Goal: Communication & Community: Answer question/provide support

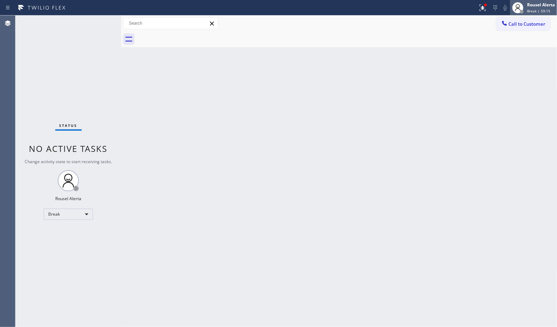
click at [533, 5] on div "Rousel Alerta" at bounding box center [541, 5] width 28 height 6
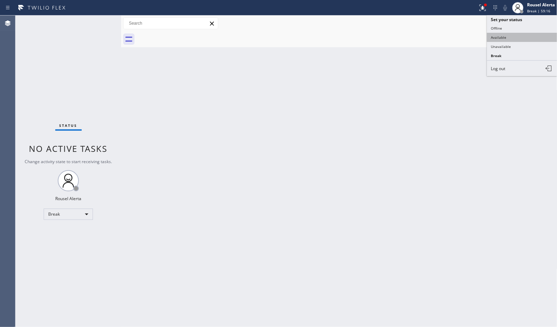
click at [534, 34] on button "Available" at bounding box center [522, 37] width 70 height 9
click at [402, 83] on div "Back to Dashboard Change Sender ID Customers Technicians Select a contact Outbo…" at bounding box center [339, 170] width 436 height 311
click at [98, 22] on div "Status No active tasks You are ready to start receiving tasks. Rousel Alerta Av…" at bounding box center [68, 170] width 106 height 311
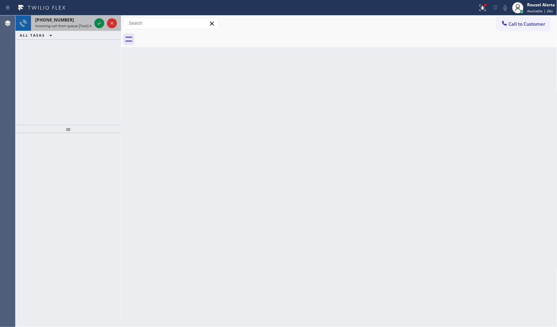
drag, startPoint x: 74, startPoint y: 29, endPoint x: 83, endPoint y: 28, distance: 8.8
click at [74, 29] on div "[PHONE_NUMBER] Incoming call from queue [Test] All" at bounding box center [62, 22] width 62 height 15
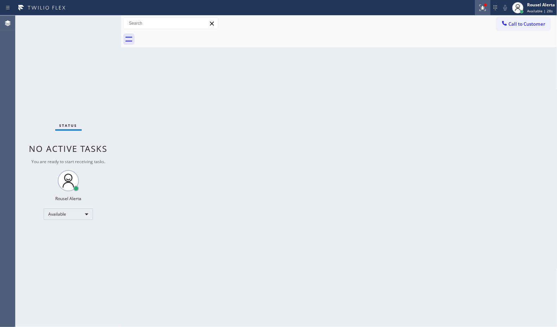
click at [488, 6] on div at bounding box center [482, 8] width 15 height 8
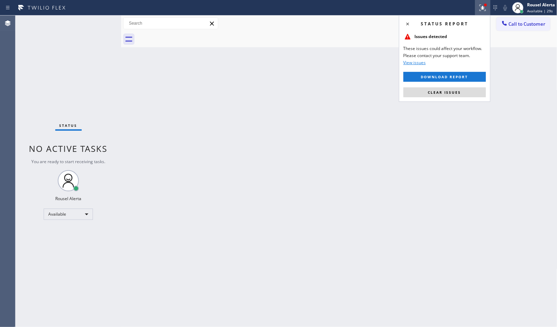
click at [451, 99] on div "Status report Issues detected These issues could affect your workflow. Please c…" at bounding box center [445, 58] width 92 height 87
click at [451, 91] on span "Clear issues" at bounding box center [444, 92] width 33 height 5
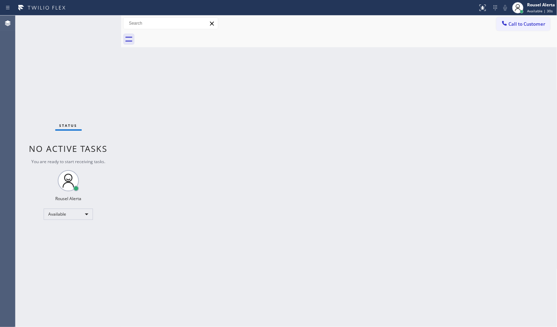
click at [441, 165] on div "Back to Dashboard Change Sender ID Customers Technicians Select a contact Outbo…" at bounding box center [339, 170] width 436 height 311
click at [423, 251] on div "Back to Dashboard Change Sender ID Customers Technicians Select a contact Outbo…" at bounding box center [339, 170] width 436 height 311
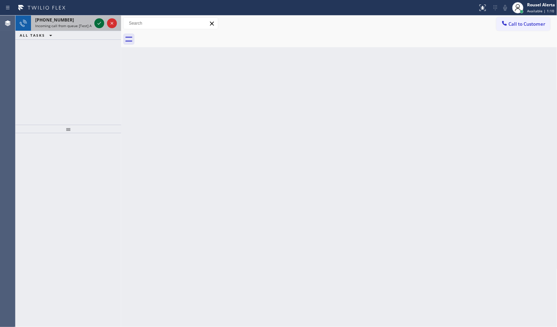
click at [97, 23] on icon at bounding box center [99, 23] width 8 height 8
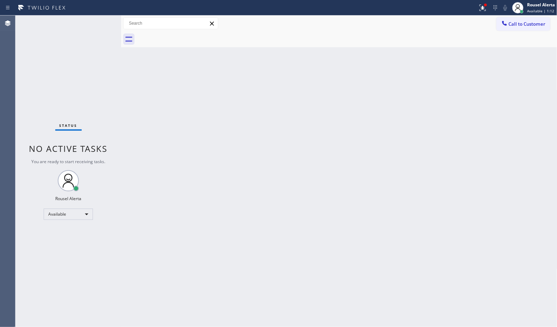
click at [97, 23] on div "Status No active tasks You are ready to start receiving tasks. Rousel Alerta Av…" at bounding box center [68, 170] width 106 height 311
click at [180, 133] on div "Back to Dashboard Change Sender ID Customers Technicians Select a contact Outbo…" at bounding box center [339, 170] width 436 height 311
click at [482, 11] on icon at bounding box center [482, 8] width 8 height 8
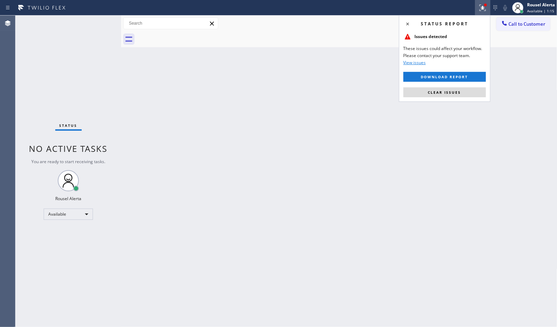
click at [470, 98] on div "Status report Issues detected These issues could affect your workflow. Please c…" at bounding box center [445, 58] width 92 height 87
click at [470, 96] on button "Clear issues" at bounding box center [444, 92] width 82 height 10
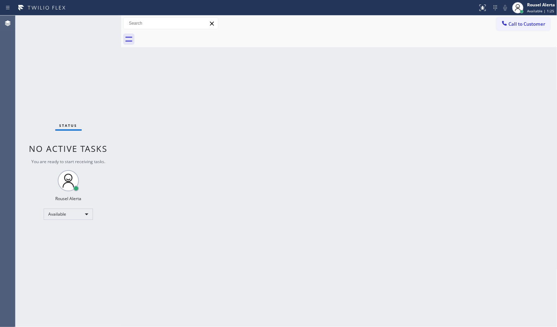
click at [465, 204] on div "Back to Dashboard Change Sender ID Customers Technicians Select a contact Outbo…" at bounding box center [339, 170] width 436 height 311
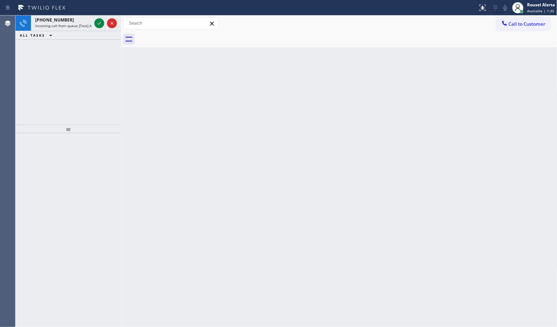
click at [94, 20] on div at bounding box center [105, 22] width 25 height 15
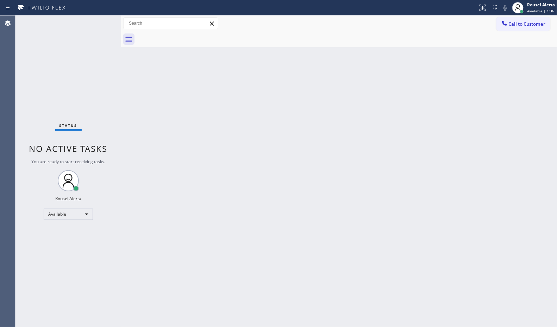
click at [91, 20] on div "Status No active tasks You are ready to start receiving tasks. Rousel Alerta Av…" at bounding box center [68, 170] width 106 height 311
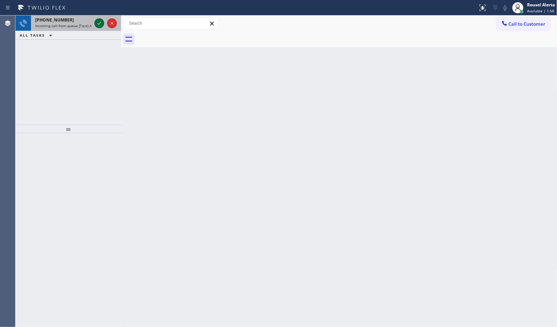
click at [96, 21] on icon at bounding box center [99, 23] width 8 height 8
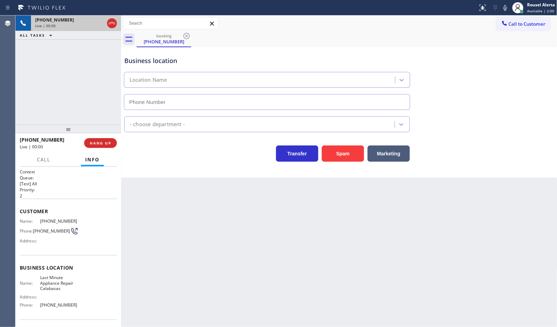
type input "[PHONE_NUMBER]"
click at [354, 152] on button "Spam" at bounding box center [343, 153] width 42 height 16
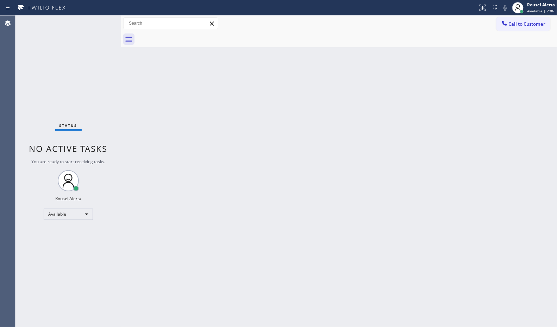
drag, startPoint x: 347, startPoint y: 221, endPoint x: 363, endPoint y: 216, distance: 16.1
click at [347, 221] on div "Back to Dashboard Change Sender ID Customers Technicians Select a contact Outbo…" at bounding box center [339, 170] width 436 height 311
click at [95, 20] on div "Status No active tasks You are ready to start receiving tasks. Rousel Alerta Av…" at bounding box center [68, 170] width 106 height 311
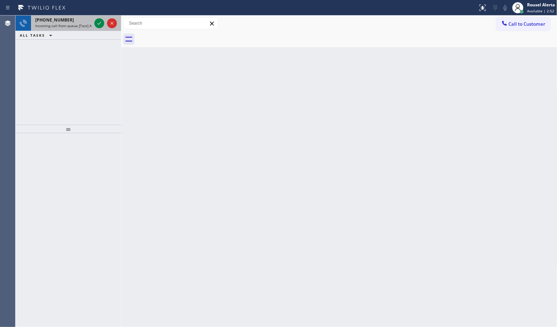
click at [80, 21] on div "[PHONE_NUMBER]" at bounding box center [63, 20] width 56 height 6
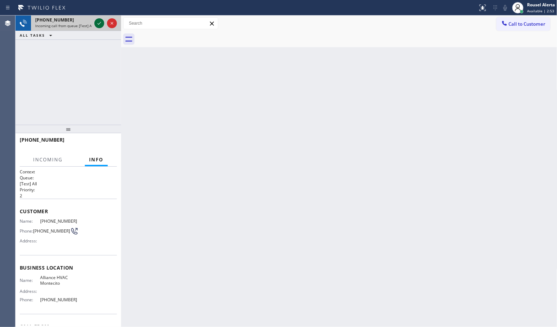
click at [99, 25] on icon at bounding box center [99, 23] width 8 height 8
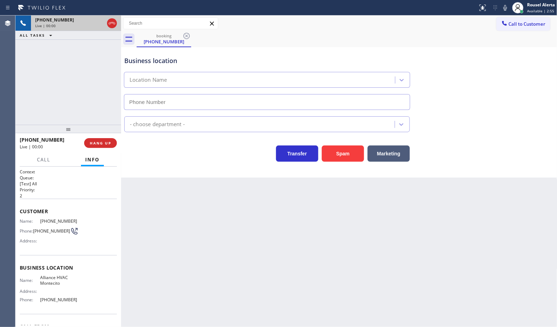
type input "[PHONE_NUMBER]"
click at [335, 152] on button "Spam" at bounding box center [343, 153] width 42 height 16
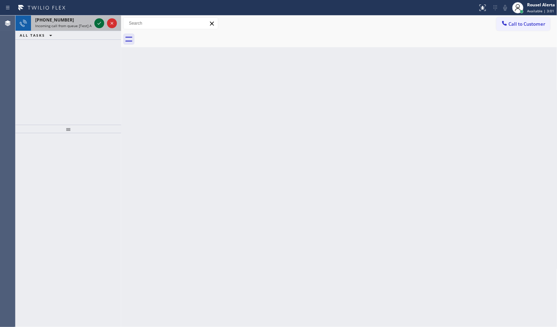
click at [97, 20] on icon at bounding box center [99, 23] width 8 height 8
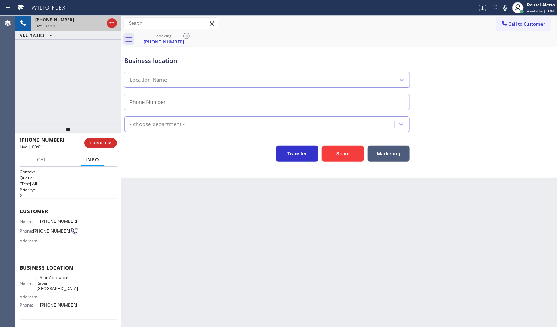
type input "[PHONE_NUMBER]"
click at [342, 153] on button "Spam" at bounding box center [343, 153] width 42 height 16
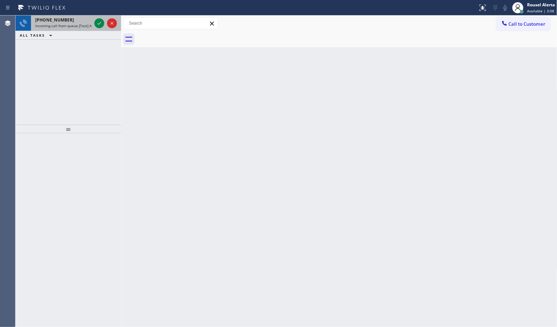
drag, startPoint x: 62, startPoint y: 16, endPoint x: 76, endPoint y: 20, distance: 14.6
click at [63, 15] on div "[PHONE_NUMBER] Incoming call from queue [Test] All" at bounding box center [62, 22] width 62 height 15
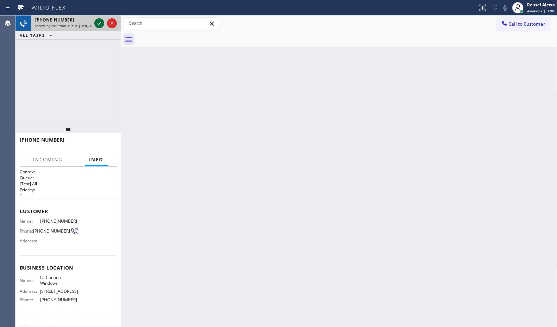
click at [95, 22] on icon at bounding box center [99, 23] width 8 height 8
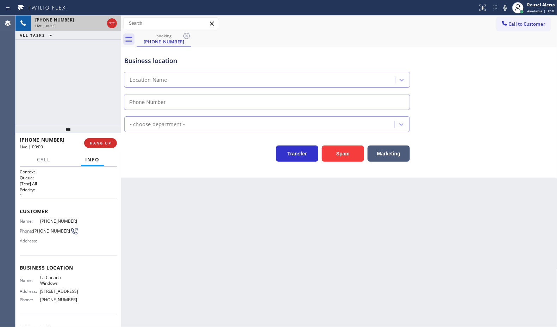
type input "[PHONE_NUMBER]"
click at [102, 143] on span "HANG UP" at bounding box center [100, 142] width 21 height 5
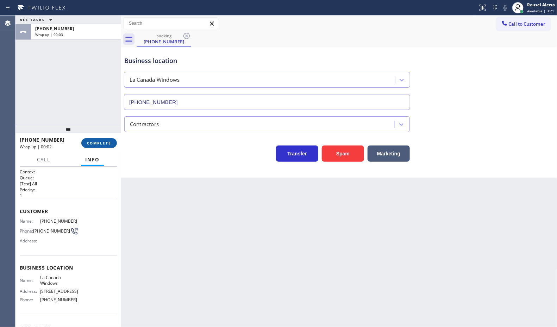
click at [103, 143] on span "COMPLETE" at bounding box center [99, 142] width 24 height 5
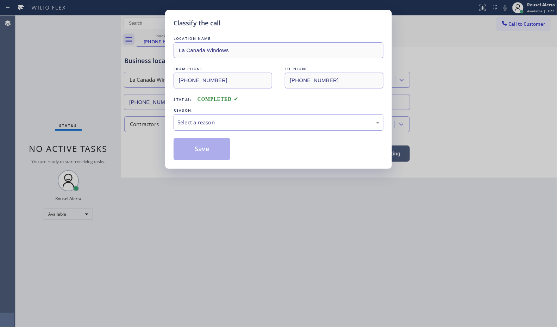
click at [256, 132] on div "LOCATION NAME La Canada Windows FROM PHONE [PHONE_NUMBER] TO PHONE [PHONE_NUMBE…" at bounding box center [279, 97] width 210 height 125
click at [258, 131] on div "Select a reason" at bounding box center [279, 122] width 210 height 17
click at [215, 157] on button "Save" at bounding box center [202, 149] width 57 height 23
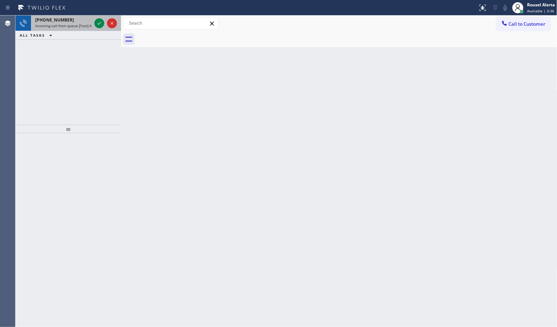
click at [74, 25] on span "Incoming call from queue [Test] All" at bounding box center [64, 25] width 58 height 5
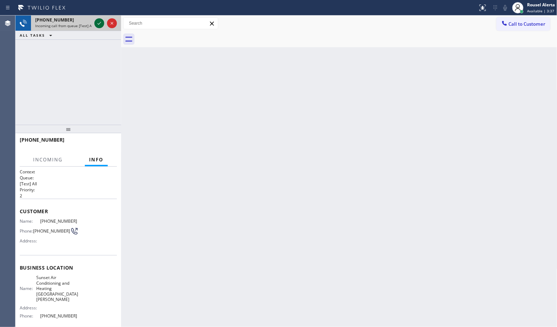
click at [96, 23] on icon at bounding box center [99, 23] width 8 height 8
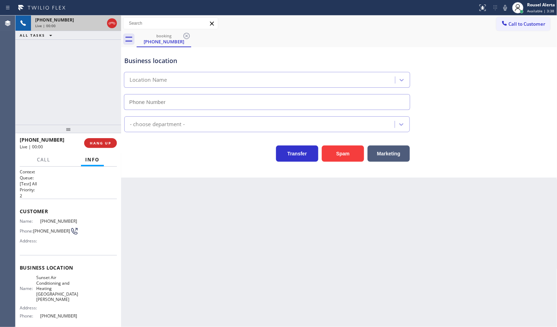
type input "[PHONE_NUMBER]"
click at [328, 150] on button "Spam" at bounding box center [343, 153] width 42 height 16
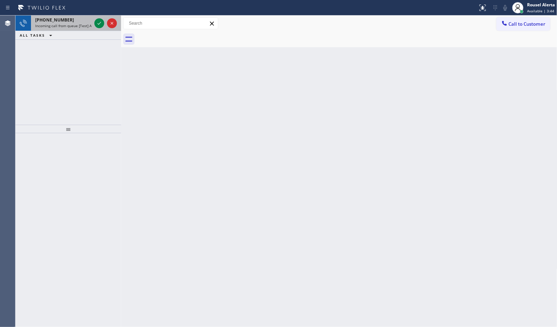
click at [85, 29] on div "[PHONE_NUMBER] Incoming call from queue [Test] All" at bounding box center [62, 22] width 62 height 15
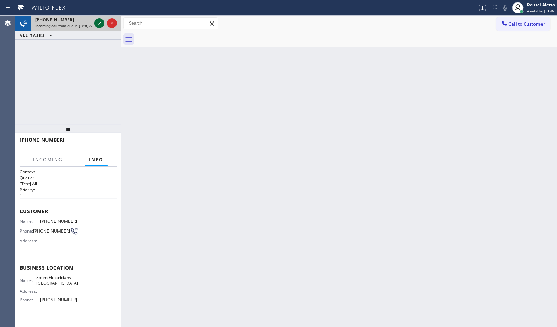
click at [97, 24] on icon at bounding box center [99, 23] width 8 height 8
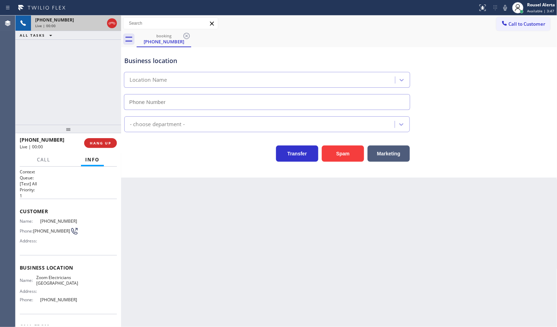
type input "[PHONE_NUMBER]"
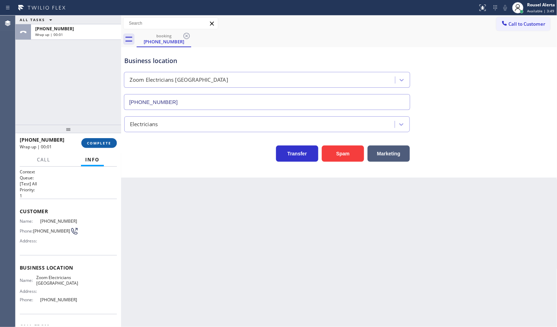
click at [85, 142] on button "COMPLETE" at bounding box center [99, 143] width 36 height 10
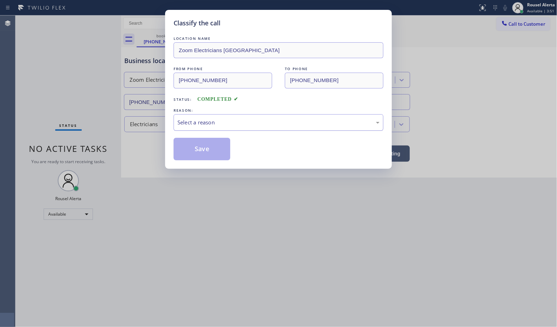
click at [206, 120] on div "Select a reason" at bounding box center [278, 122] width 202 height 8
click at [196, 154] on button "Save" at bounding box center [202, 149] width 57 height 23
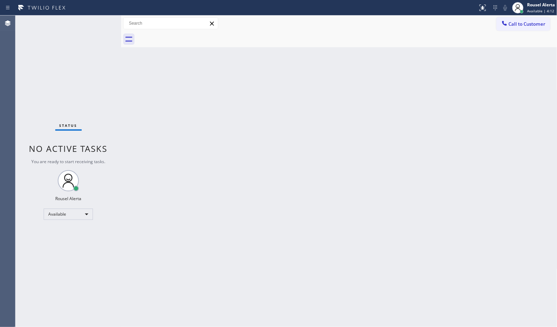
click at [83, 19] on div "Status No active tasks You are ready to start receiving tasks. Rousel Alerta Av…" at bounding box center [68, 170] width 106 height 311
click at [86, 18] on div "Status No active tasks You are ready to start receiving tasks. Rousel Alerta Av…" at bounding box center [68, 170] width 106 height 311
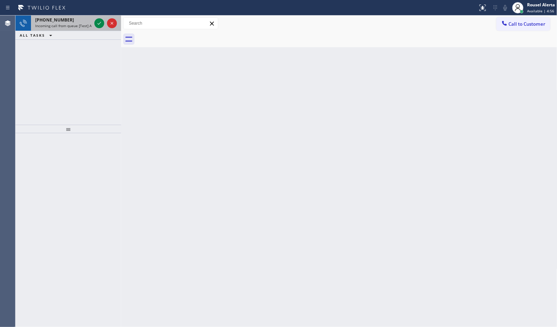
drag, startPoint x: 63, startPoint y: 18, endPoint x: 82, endPoint y: 25, distance: 20.1
click at [63, 18] on span "[PHONE_NUMBER]" at bounding box center [54, 20] width 39 height 6
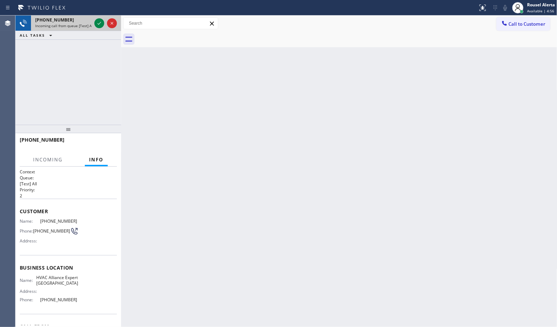
click at [92, 24] on span "Incoming call from queue [Test] All" at bounding box center [64, 25] width 58 height 5
click at [100, 23] on icon at bounding box center [99, 23] width 4 height 3
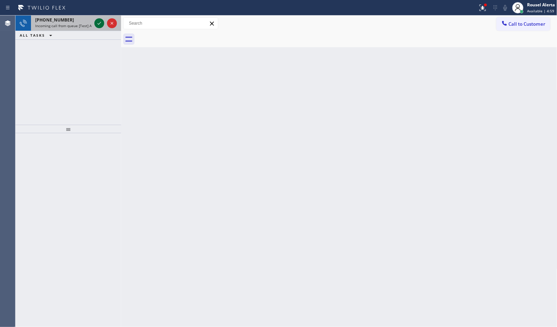
click at [100, 23] on icon at bounding box center [99, 23] width 4 height 3
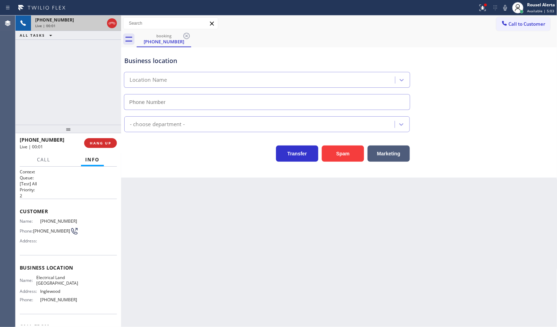
type input "[PHONE_NUMBER]"
click at [336, 156] on button "Spam" at bounding box center [343, 153] width 42 height 16
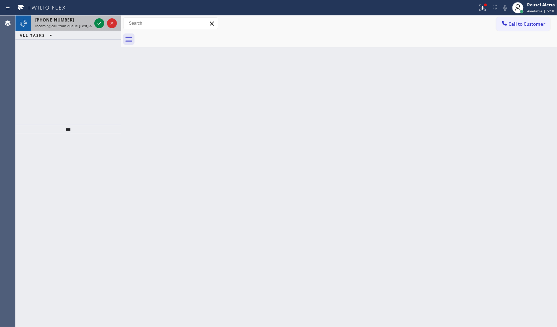
click at [84, 19] on div "[PHONE_NUMBER]" at bounding box center [63, 20] width 56 height 6
click at [87, 20] on div "[PHONE_NUMBER]" at bounding box center [63, 20] width 56 height 6
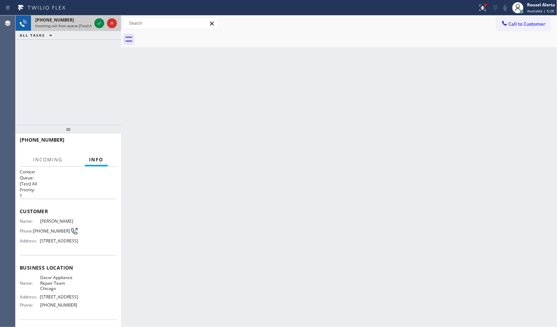
click at [94, 20] on div at bounding box center [105, 22] width 25 height 15
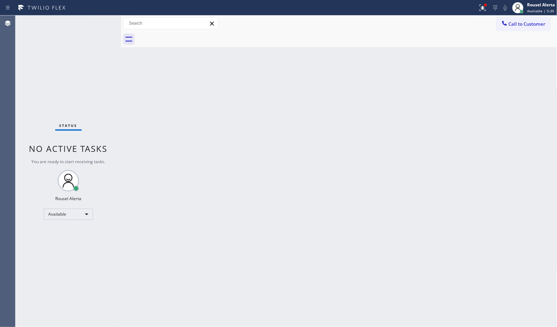
click at [95, 20] on div "Status No active tasks You are ready to start receiving tasks. Rousel Alerta Av…" at bounding box center [68, 170] width 106 height 311
click at [484, 10] on icon at bounding box center [482, 8] width 8 height 8
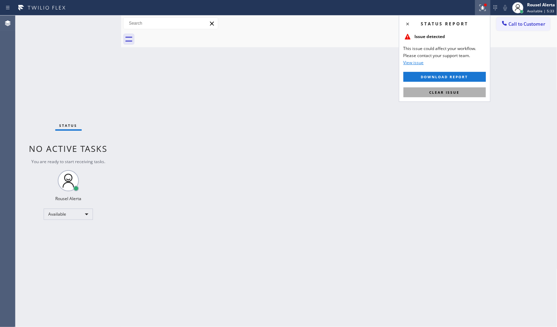
click at [453, 92] on span "Clear issue" at bounding box center [444, 92] width 30 height 5
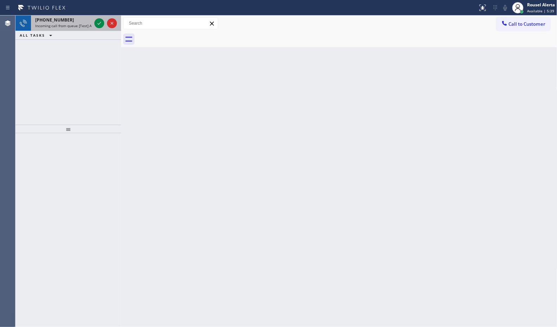
click at [43, 20] on span "[PHONE_NUMBER]" at bounding box center [54, 20] width 39 height 6
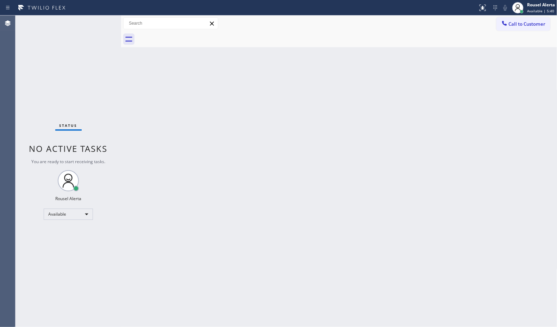
click at [46, 20] on div "Status No active tasks You are ready to start receiving tasks. Rousel Alerta Av…" at bounding box center [68, 170] width 106 height 311
click at [76, 21] on div "Status No active tasks You are ready to start receiving tasks. Rousel Alerta Av…" at bounding box center [68, 170] width 106 height 311
click at [73, 23] on div "Status No active tasks You are ready to start receiving tasks. Rousel Alerta Av…" at bounding box center [68, 170] width 106 height 311
click at [95, 20] on div "Status No active tasks You are ready to start receiving tasks. Rousel Alerta Av…" at bounding box center [68, 170] width 106 height 311
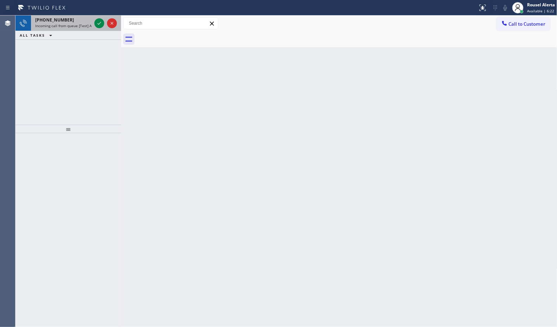
drag, startPoint x: 80, startPoint y: 27, endPoint x: 91, endPoint y: 23, distance: 11.7
click at [80, 27] on span "Incoming call from queue [Test] All" at bounding box center [64, 25] width 58 height 5
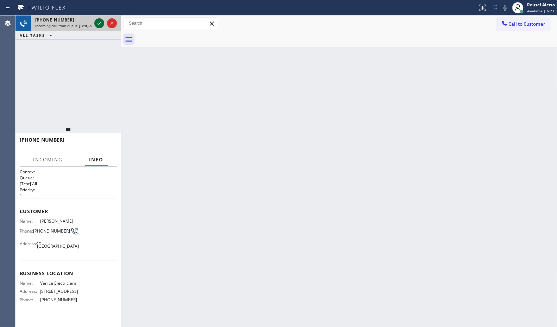
click at [96, 20] on icon at bounding box center [99, 23] width 8 height 8
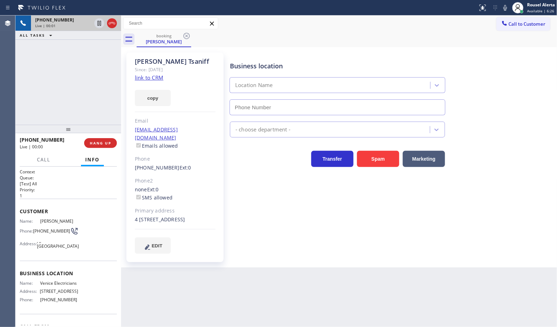
type input "[PHONE_NUMBER]"
click at [146, 80] on link "link to CRM" at bounding box center [149, 77] width 29 height 7
click at [38, 84] on div "[PHONE_NUMBER] Live | 00:33 ALL TASKS ALL TASKS ACTIVE TASKS TASKS IN WRAP UP" at bounding box center [68, 69] width 106 height 109
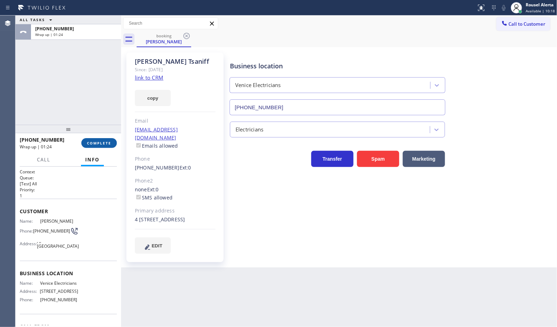
click at [96, 140] on button "COMPLETE" at bounding box center [99, 143] width 36 height 10
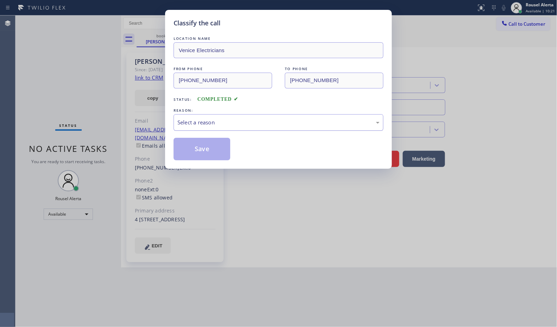
click at [222, 120] on div "Select a reason" at bounding box center [278, 122] width 202 height 8
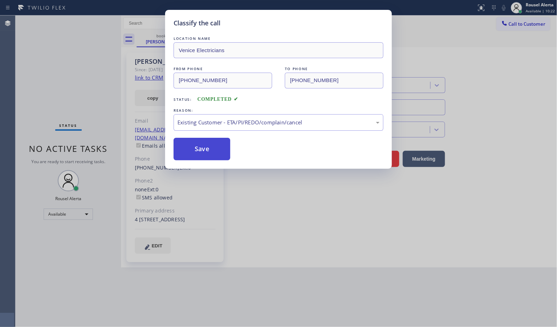
click at [199, 157] on button "Save" at bounding box center [202, 149] width 57 height 23
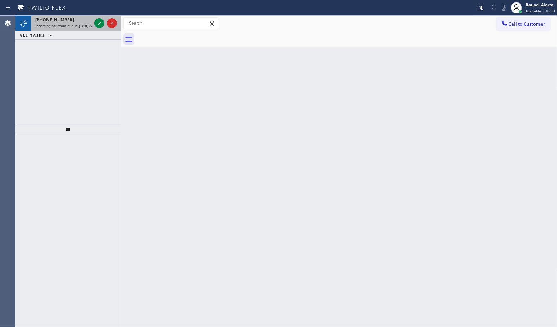
click at [72, 27] on span "Incoming call from queue [Test] All" at bounding box center [64, 25] width 58 height 5
drag, startPoint x: 52, startPoint y: 65, endPoint x: 57, endPoint y: 49, distance: 17.5
click at [52, 65] on div "[PHONE_NUMBER] Incoming call from queue [Test] All ALL TASKS ALL TASKS ACTIVE T…" at bounding box center [68, 69] width 106 height 109
click at [76, 27] on span "Incoming call from queue [Test] All" at bounding box center [64, 25] width 58 height 5
click at [94, 24] on div at bounding box center [105, 22] width 25 height 15
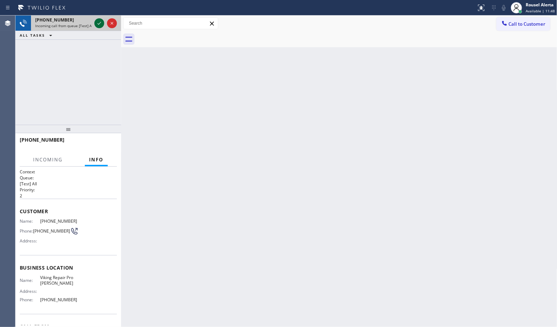
click at [96, 23] on icon at bounding box center [99, 23] width 8 height 8
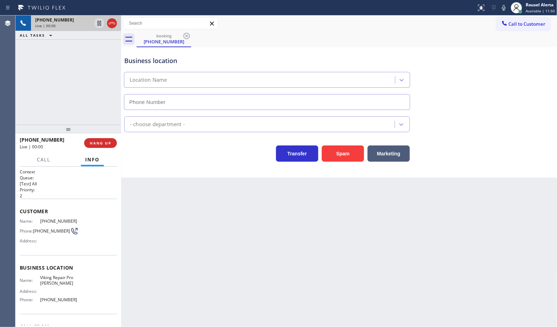
type input "[PHONE_NUMBER]"
click at [344, 152] on button "Spam" at bounding box center [343, 153] width 42 height 16
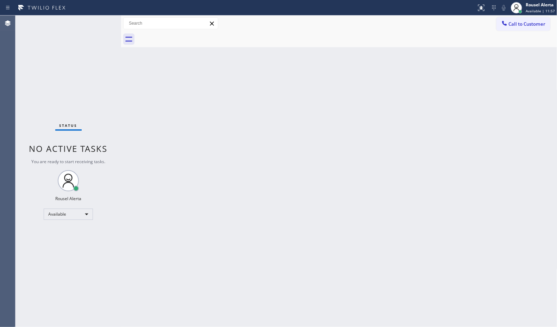
click at [66, 17] on div "Status No active tasks You are ready to start receiving tasks. Rousel Alerta Av…" at bounding box center [68, 170] width 106 height 311
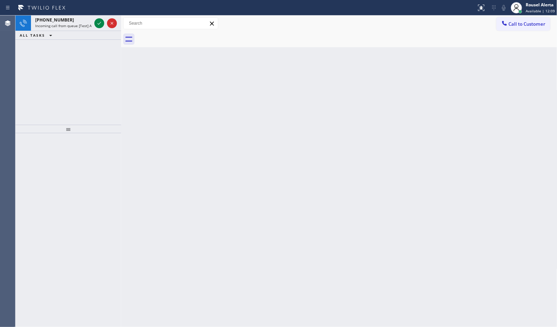
click at [62, 8] on icon at bounding box center [41, 7] width 53 height 11
click at [80, 23] on span "Incoming call from queue [Test] All" at bounding box center [64, 25] width 58 height 5
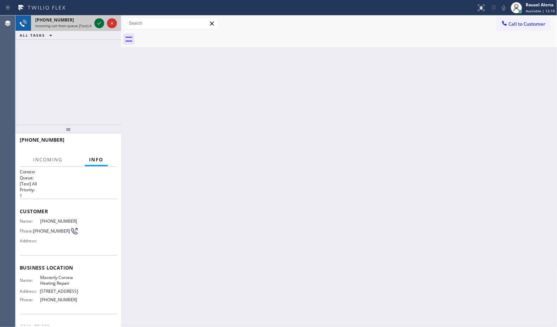
click at [96, 24] on icon at bounding box center [99, 23] width 8 height 8
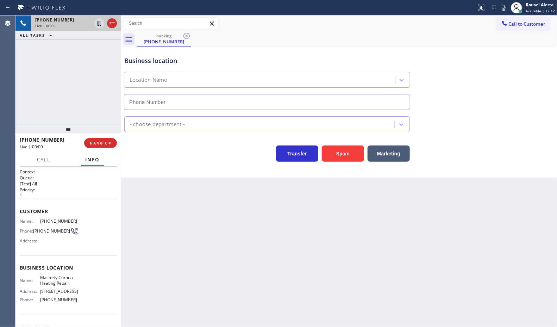
type input "[PHONE_NUMBER]"
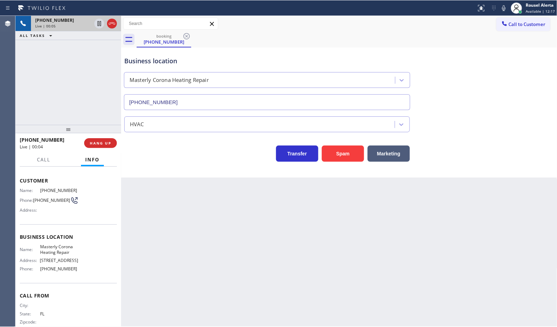
scroll to position [2, 0]
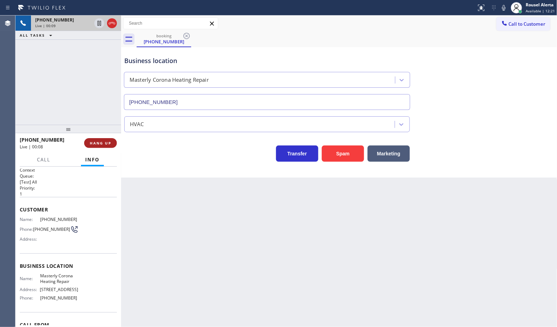
click at [100, 146] on button "HANG UP" at bounding box center [100, 143] width 33 height 10
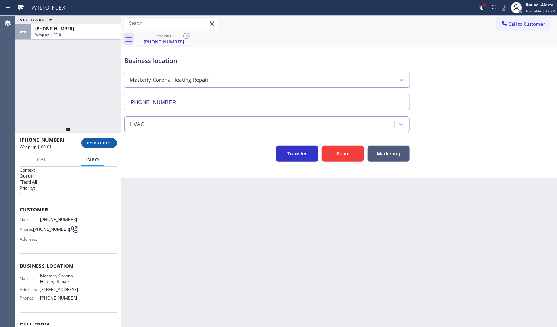
click at [101, 146] on button "COMPLETE" at bounding box center [99, 143] width 36 height 10
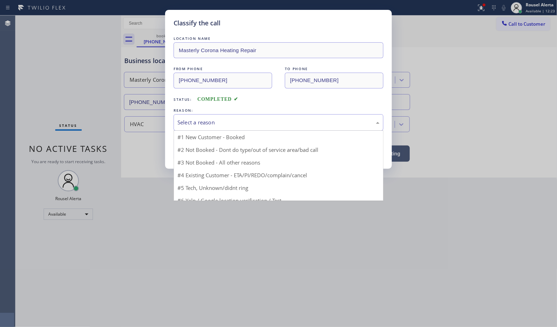
click at [182, 122] on div "Select a reason" at bounding box center [278, 122] width 202 height 8
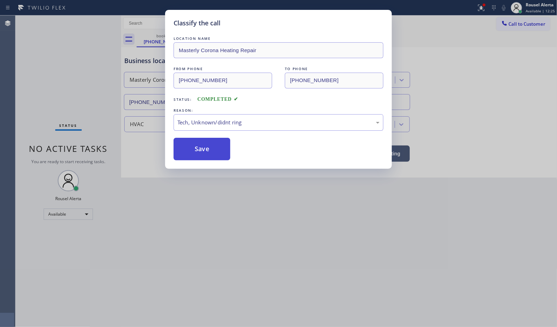
click at [207, 150] on button "Save" at bounding box center [202, 149] width 57 height 23
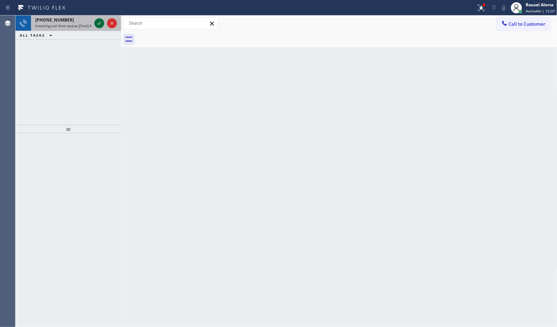
click at [95, 23] on icon at bounding box center [99, 23] width 8 height 8
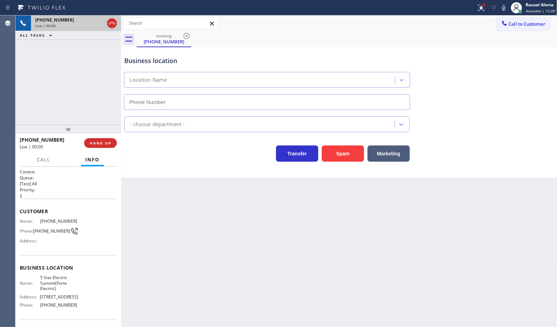
type input "[PHONE_NUMBER]"
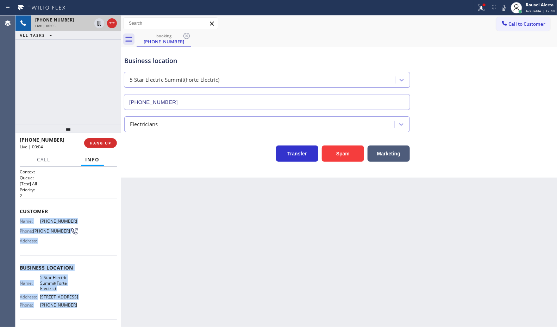
drag, startPoint x: 18, startPoint y: 219, endPoint x: 75, endPoint y: 308, distance: 106.5
click at [75, 308] on div "Context Queue: [Test] All Priority: 2 Customer Name: [PHONE_NUMBER] Phone: [PHO…" at bounding box center [68, 246] width 106 height 160
copy div "Name: [PHONE_NUMBER] Phone: [PHONE_NUMBER] Address: Business location Name: 5 S…"
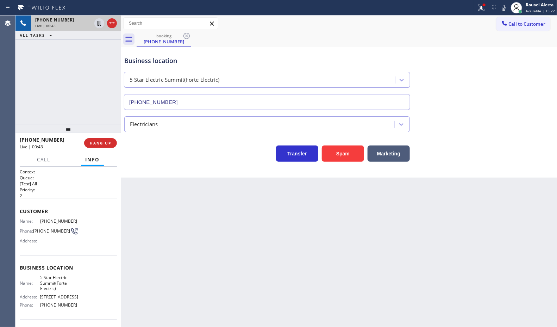
click at [456, 222] on div "Back to Dashboard Change Sender ID Customers Technicians Select a contact Outbo…" at bounding box center [339, 170] width 436 height 311
click at [51, 83] on div "[PHONE_NUMBER] Live | 02:14 ALL TASKS ALL TASKS ACTIVE TASKS TASKS IN WRAP UP" at bounding box center [68, 69] width 106 height 109
click at [219, 259] on div "Back to Dashboard Change Sender ID Customers Technicians Select a contact Outbo…" at bounding box center [339, 170] width 436 height 311
click at [96, 75] on div "[PHONE_NUMBER] Live | 02:16 ALL TASKS ALL TASKS ACTIVE TASKS TASKS IN WRAP UP" at bounding box center [68, 69] width 106 height 109
click at [98, 24] on icon at bounding box center [99, 23] width 8 height 8
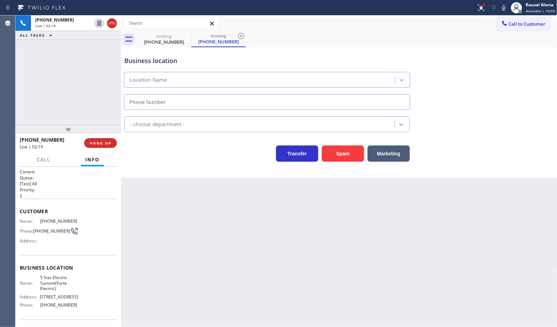
type input "[PHONE_NUMBER]"
drag, startPoint x: 503, startPoint y: 6, endPoint x: 531, endPoint y: 32, distance: 38.6
click at [503, 6] on icon at bounding box center [503, 8] width 8 height 8
click at [86, 58] on div "[PHONE_NUMBER] Live | 04:23 ALL TASKS ALL TASKS ACTIVE TASKS TASKS IN WRAP UP" at bounding box center [68, 69] width 106 height 109
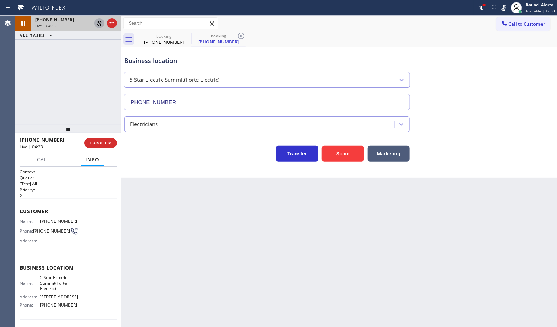
click at [97, 27] on icon at bounding box center [99, 23] width 8 height 8
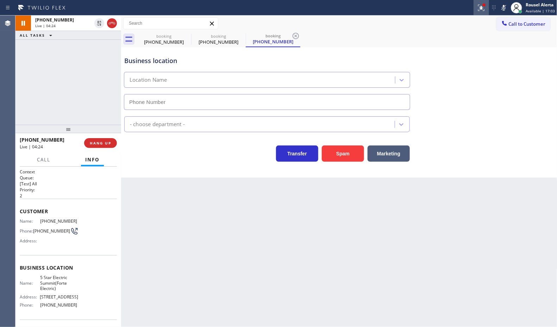
type input "[PHONE_NUMBER]"
click at [503, 9] on rect at bounding box center [503, 7] width 5 height 5
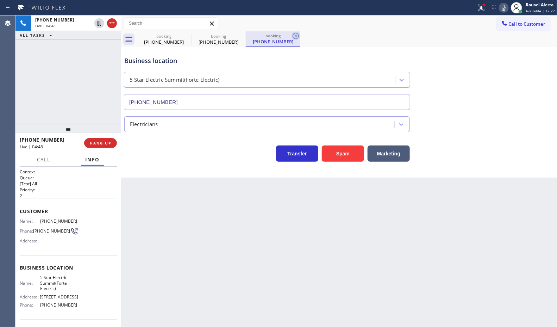
click at [298, 34] on icon at bounding box center [295, 36] width 8 height 8
click at [243, 34] on icon at bounding box center [241, 36] width 8 height 8
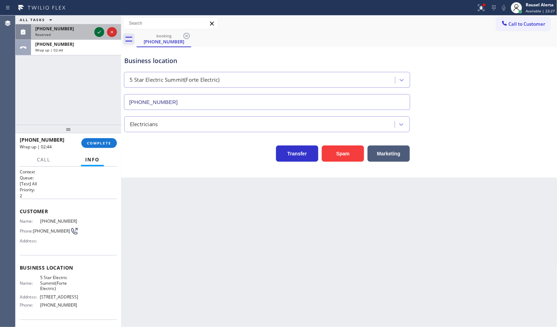
click at [98, 30] on icon at bounding box center [99, 32] width 8 height 8
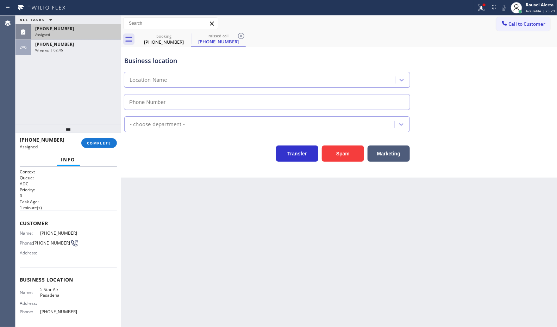
type input "[PHONE_NUMBER]"
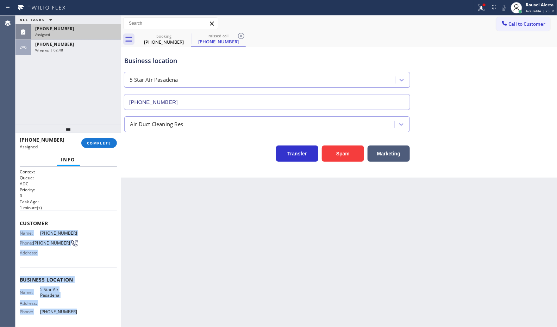
drag, startPoint x: 20, startPoint y: 230, endPoint x: 77, endPoint y: 310, distance: 98.5
click at [77, 310] on div "Context Queue: ADC Priority: 0 Task Age: [DEMOGRAPHIC_DATA] minute(s) Customer …" at bounding box center [68, 274] width 97 height 210
copy div "Name: [PHONE_NUMBER] Phone: [PHONE_NUMBER] Address: Business location Name: 5 S…"
click at [99, 144] on span "COMPLETE" at bounding box center [99, 142] width 24 height 5
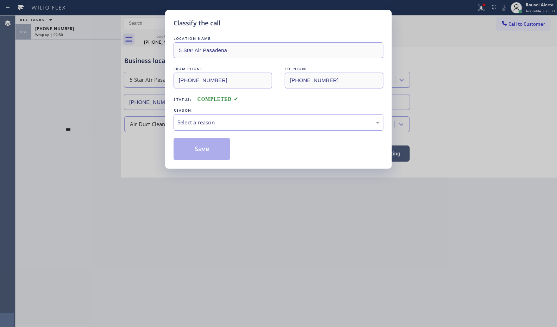
click at [262, 122] on div "Select a reason" at bounding box center [278, 122] width 202 height 8
click at [212, 152] on button "Save" at bounding box center [202, 149] width 57 height 23
click at [97, 30] on div "Classify the call LOCATION NAME 5 Star Air Pasadena FROM PHONE [PHONE_NUMBER] T…" at bounding box center [278, 163] width 557 height 327
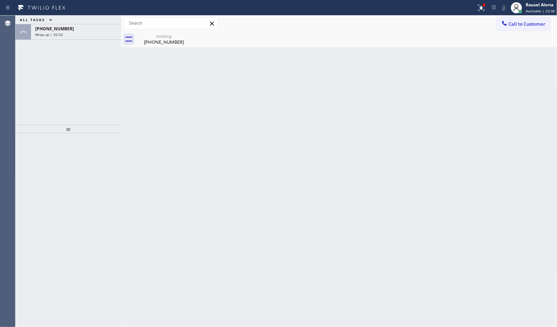
click at [96, 31] on div "[PHONE_NUMBER]" at bounding box center [76, 29] width 82 height 6
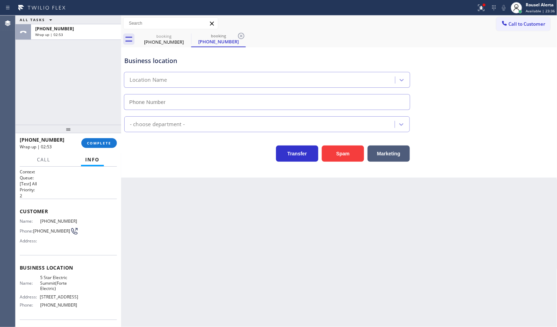
click at [96, 31] on div "[PHONE_NUMBER]" at bounding box center [76, 29] width 82 height 6
type input "[PHONE_NUMBER]"
click at [100, 146] on button "COMPLETE" at bounding box center [99, 143] width 36 height 10
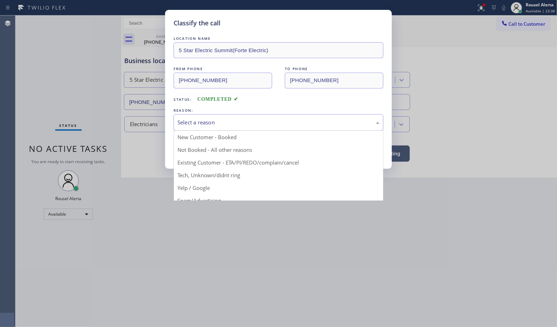
drag, startPoint x: 182, startPoint y: 122, endPoint x: 191, endPoint y: 126, distance: 9.4
click at [184, 123] on div "Select a reason" at bounding box center [278, 122] width 202 height 8
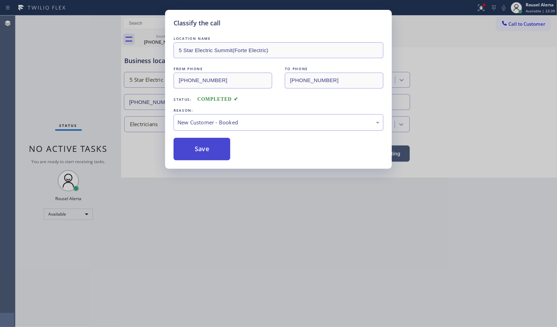
click at [194, 146] on button "Save" at bounding box center [202, 149] width 57 height 23
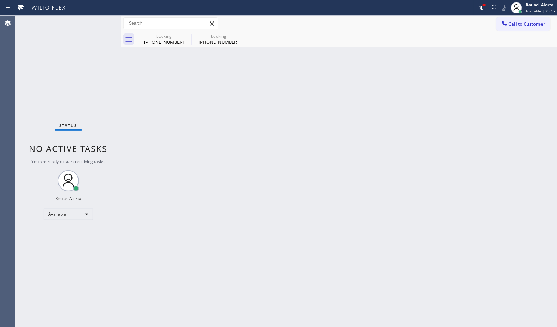
click at [97, 32] on div "Status No active tasks You are ready to start receiving tasks. Rousel Alerta Av…" at bounding box center [68, 170] width 106 height 311
click at [185, 38] on icon at bounding box center [186, 36] width 8 height 8
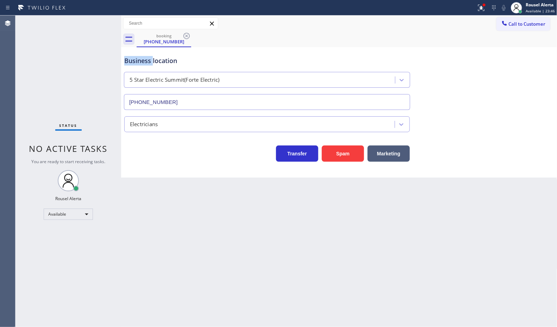
click at [185, 38] on icon at bounding box center [186, 36] width 8 height 8
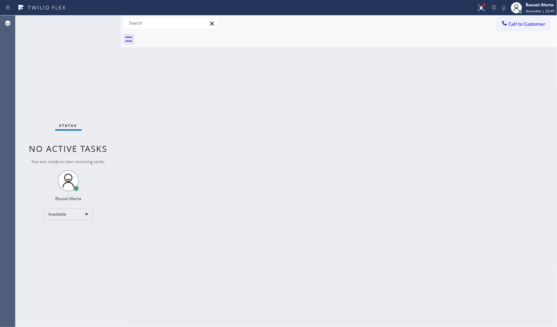
click at [262, 210] on div "Back to Dashboard Change Sender ID Customers Technicians Select a contact Outbo…" at bounding box center [339, 170] width 436 height 311
click at [479, 8] on icon at bounding box center [481, 8] width 8 height 8
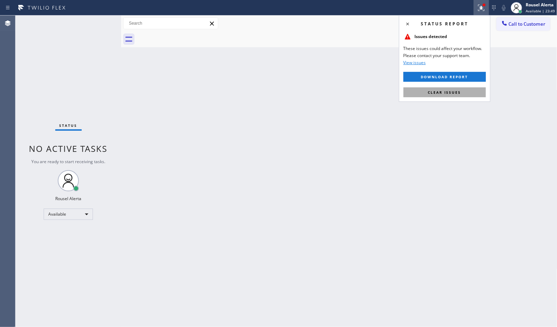
click at [462, 87] on button "Clear issues" at bounding box center [444, 92] width 82 height 10
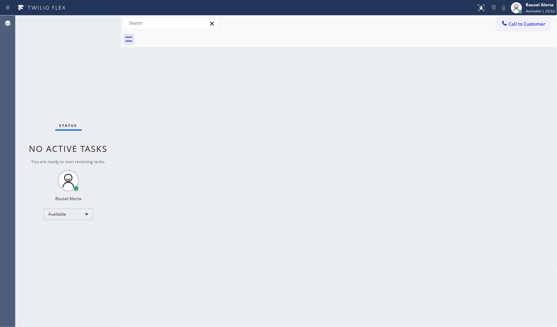
click at [366, 88] on div "Back to Dashboard Change Sender ID Customers Technicians Select a contact Outbo…" at bounding box center [339, 170] width 436 height 311
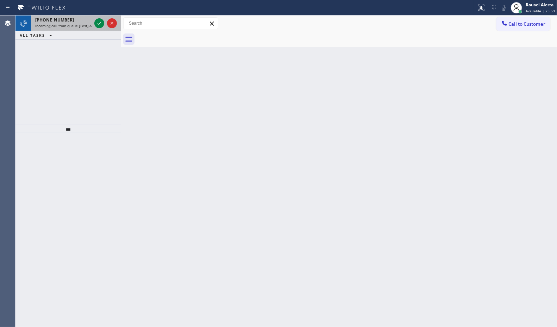
click at [87, 24] on span "Incoming call from queue [Test] All" at bounding box center [64, 25] width 58 height 5
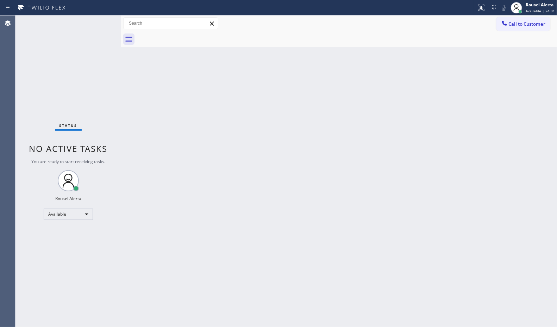
click at [80, 25] on div "Status No active tasks You are ready to start receiving tasks. Rousel Alerta Av…" at bounding box center [68, 170] width 106 height 311
click at [81, 33] on div "Status No active tasks You are ready to start receiving tasks. Rousel Alerta Av…" at bounding box center [68, 170] width 106 height 311
drag, startPoint x: 389, startPoint y: 132, endPoint x: 458, endPoint y: 140, distance: 69.5
click at [391, 133] on div "Back to Dashboard Change Sender ID Customers Technicians Select a contact Outbo…" at bounding box center [339, 170] width 436 height 311
click at [274, 63] on div "Back to Dashboard Change Sender ID Customers Technicians Select a contact Outbo…" at bounding box center [339, 170] width 436 height 311
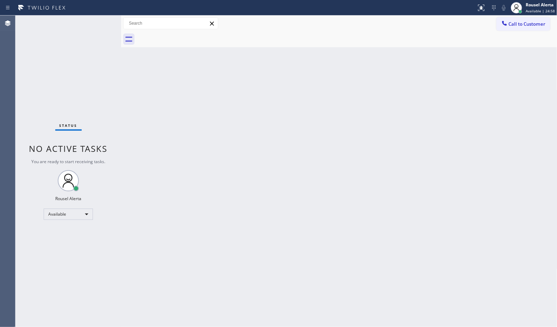
drag, startPoint x: 72, startPoint y: 2, endPoint x: 83, endPoint y: 22, distance: 22.4
click at [83, 22] on div "Status No active tasks You are ready to start receiving tasks. Rousel Alerta Av…" at bounding box center [68, 170] width 106 height 311
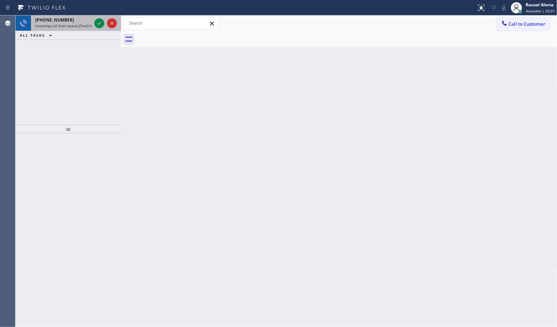
click at [77, 28] on div "[PHONE_NUMBER] Incoming call from queue [Test] All" at bounding box center [62, 22] width 62 height 15
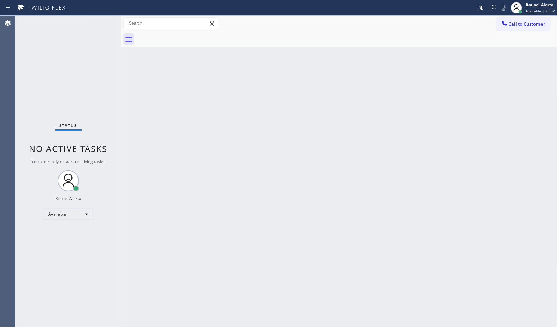
click at [97, 22] on div "Status No active tasks You are ready to start receiving tasks. Rousel Alerta Av…" at bounding box center [68, 170] width 106 height 311
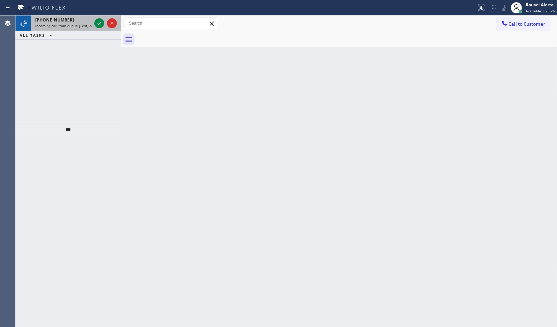
click at [73, 18] on div "[PHONE_NUMBER]" at bounding box center [63, 20] width 56 height 6
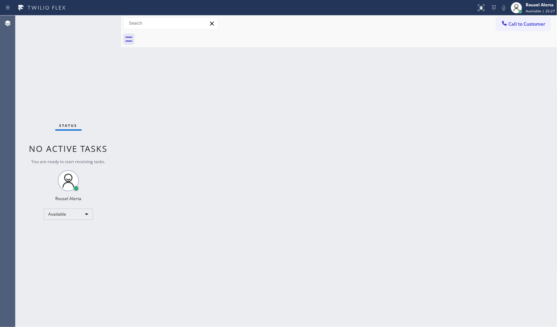
click at [97, 21] on div "Status No active tasks You are ready to start receiving tasks. Rousel Alerta Av…" at bounding box center [68, 170] width 106 height 311
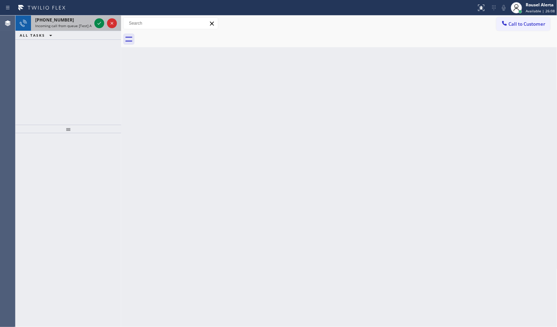
click at [84, 22] on div "[PHONE_NUMBER]" at bounding box center [63, 20] width 56 height 6
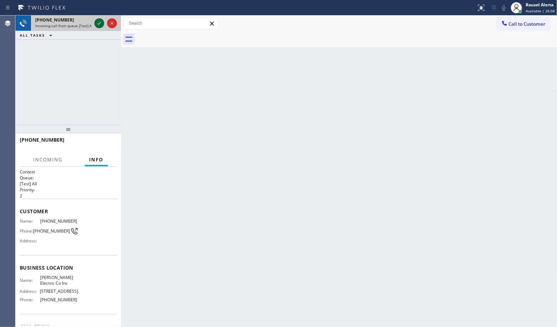
click at [94, 22] on div at bounding box center [99, 23] width 10 height 8
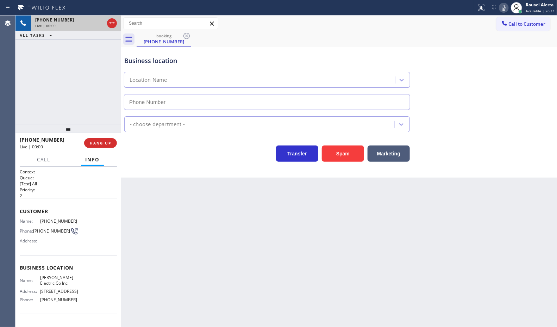
type input "[PHONE_NUMBER]"
click at [333, 155] on button "Spam" at bounding box center [343, 153] width 42 height 16
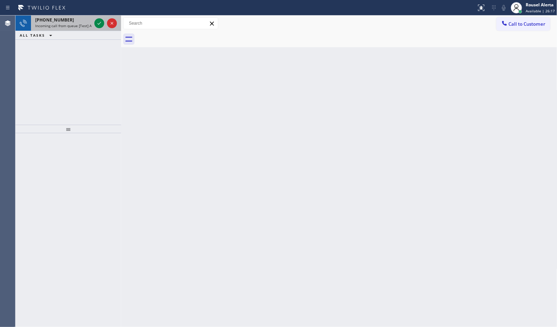
click at [76, 25] on span "Incoming call from queue [Test] All" at bounding box center [64, 25] width 58 height 5
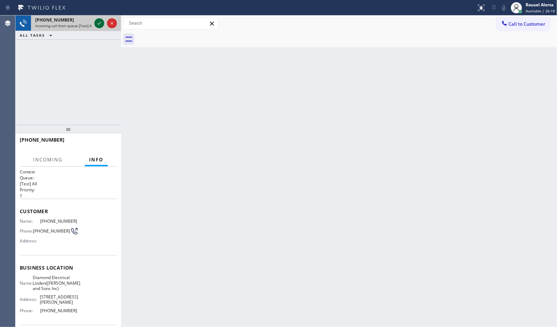
click at [99, 23] on icon at bounding box center [99, 23] width 8 height 8
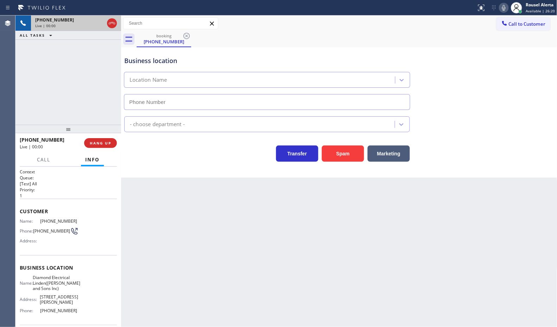
type input "[PHONE_NUMBER]"
click at [344, 158] on button "Spam" at bounding box center [343, 153] width 42 height 16
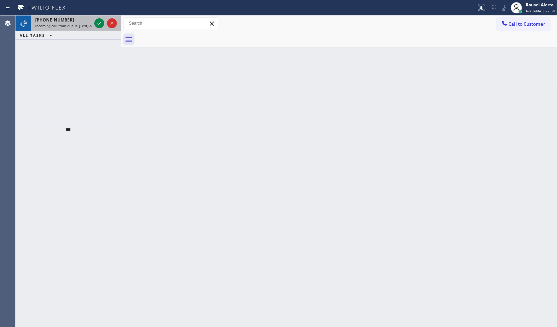
click at [66, 22] on div "[PHONE_NUMBER]" at bounding box center [63, 20] width 56 height 6
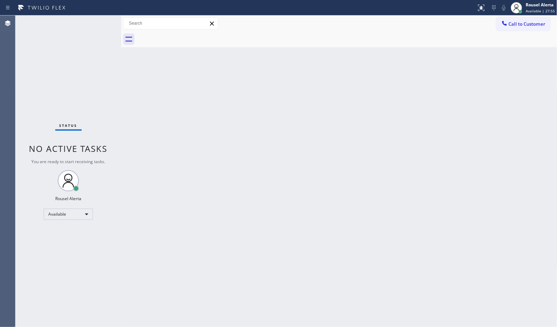
click at [67, 22] on div "Status No active tasks You are ready to start receiving tasks. Rousel Alerta Av…" at bounding box center [68, 170] width 106 height 311
click at [74, 25] on div "Status No active tasks You are ready to start receiving tasks. Rousel Alerta Av…" at bounding box center [68, 170] width 106 height 311
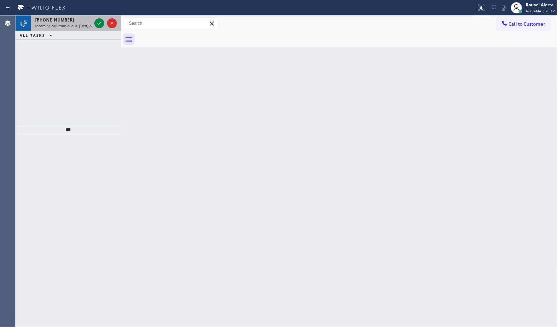
click at [67, 20] on div "[PHONE_NUMBER]" at bounding box center [63, 20] width 56 height 6
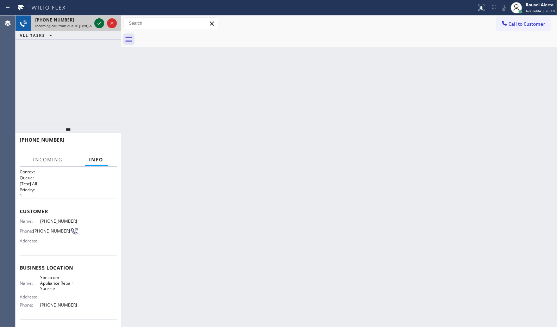
click at [97, 20] on icon at bounding box center [99, 23] width 8 height 8
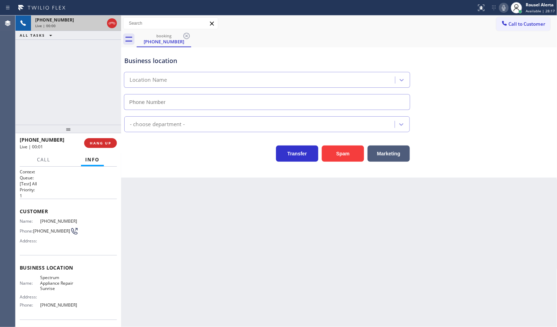
type input "[PHONE_NUMBER]"
click at [350, 154] on button "Spam" at bounding box center [343, 153] width 42 height 16
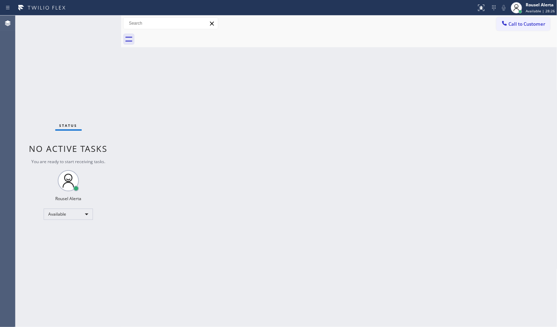
click at [317, 249] on div "Back to Dashboard Change Sender ID Customers Technicians Select a contact Outbo…" at bounding box center [339, 170] width 436 height 311
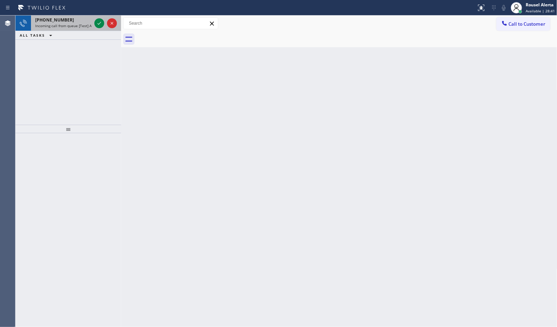
click at [75, 19] on div "[PHONE_NUMBER]" at bounding box center [63, 20] width 56 height 6
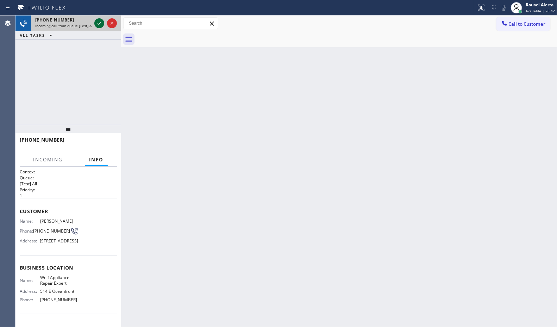
click at [96, 21] on icon at bounding box center [99, 23] width 8 height 8
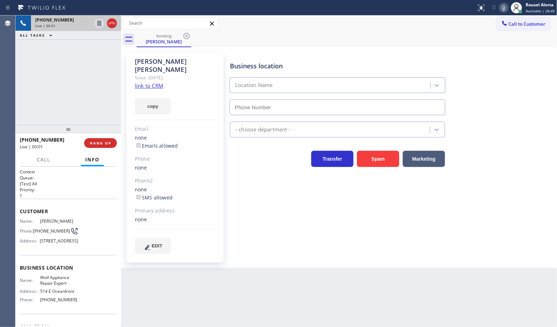
type input "[PHONE_NUMBER]"
click at [153, 82] on link "link to CRM" at bounding box center [149, 85] width 29 height 7
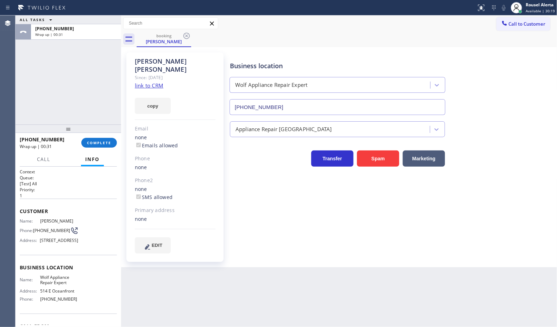
click at [101, 152] on div "[PHONE_NUMBER] Wrap up | 00:31 COMPLETE" at bounding box center [68, 143] width 97 height 18
click at [100, 145] on button "COMPLETE" at bounding box center [99, 143] width 36 height 10
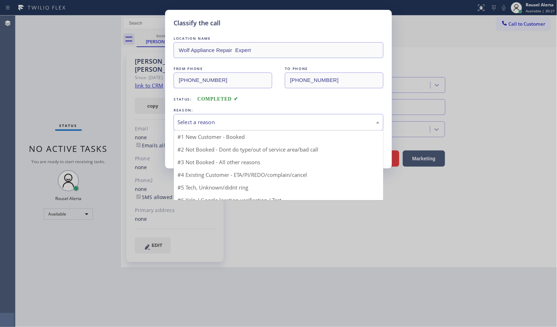
click at [198, 125] on div "Select a reason" at bounding box center [278, 122] width 202 height 8
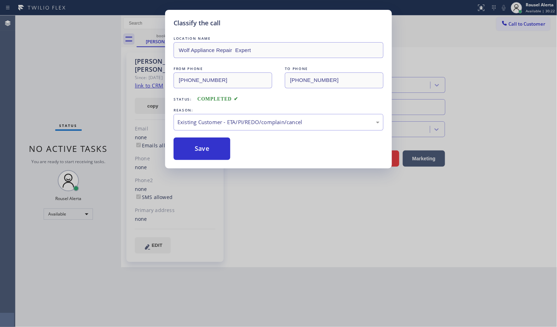
drag, startPoint x: 206, startPoint y: 146, endPoint x: 106, endPoint y: 50, distance: 139.2
click at [206, 146] on button "Save" at bounding box center [202, 149] width 57 height 23
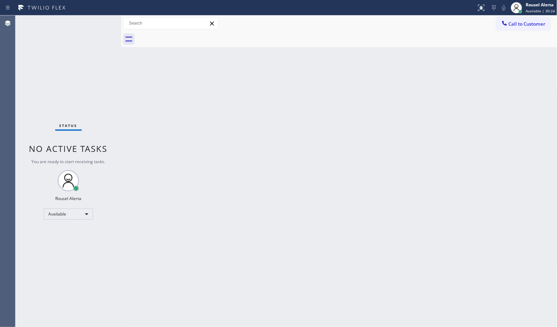
click at [177, 161] on div "Back to Dashboard Change Sender ID Customers Technicians Select a contact Outbo…" at bounding box center [339, 171] width 436 height 312
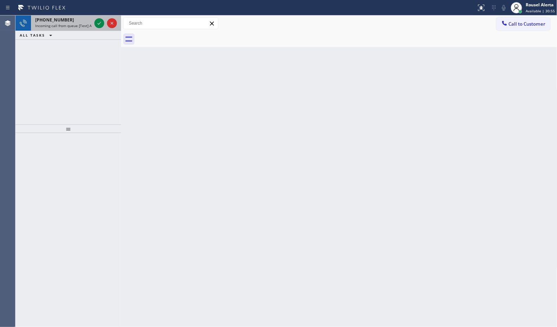
click at [82, 24] on span "Incoming call from queue [Test] All" at bounding box center [64, 25] width 58 height 5
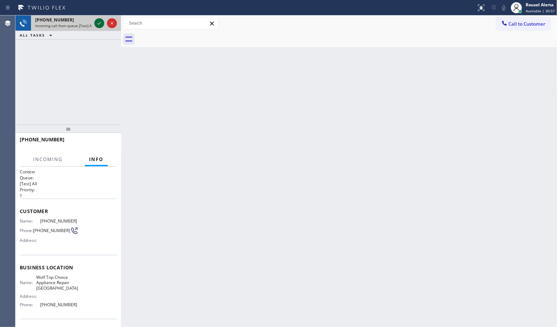
click at [96, 24] on icon at bounding box center [99, 23] width 8 height 8
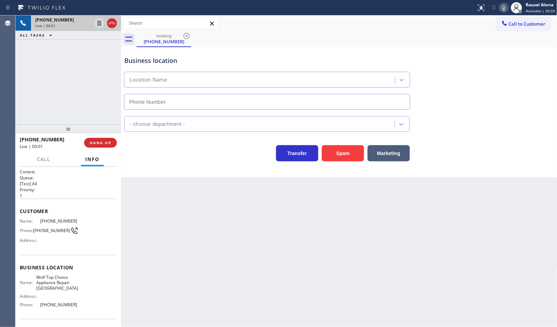
type input "[PHONE_NUMBER]"
click at [336, 151] on button "Spam" at bounding box center [343, 153] width 42 height 16
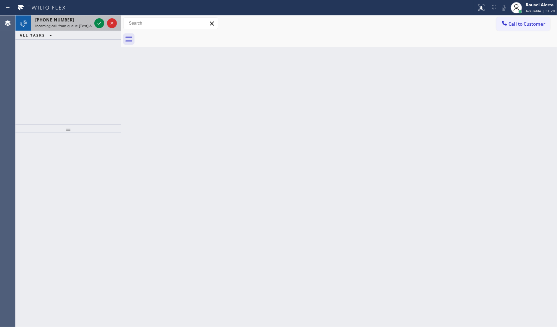
click at [84, 19] on div "[PHONE_NUMBER]" at bounding box center [63, 20] width 56 height 6
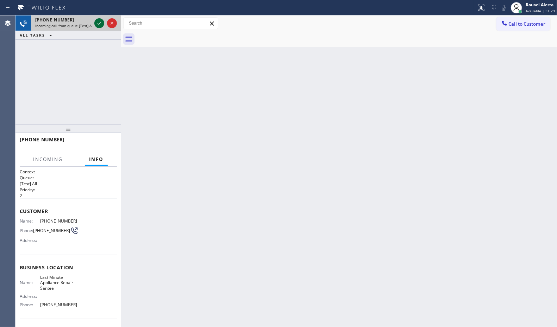
click at [97, 21] on icon at bounding box center [99, 23] width 8 height 8
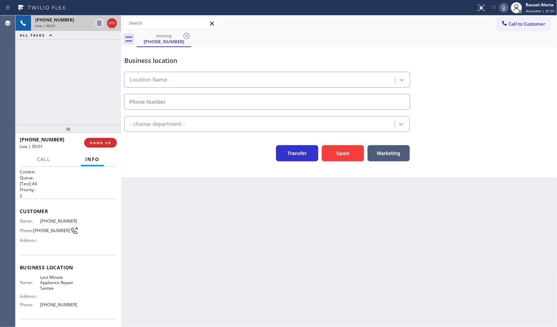
type input "[PHONE_NUMBER]"
click at [349, 158] on button "Spam" at bounding box center [343, 153] width 42 height 16
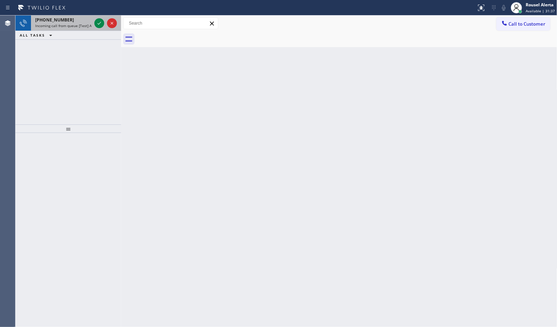
click at [79, 16] on div "[PHONE_NUMBER] Incoming call from queue [Test] All" at bounding box center [62, 22] width 62 height 15
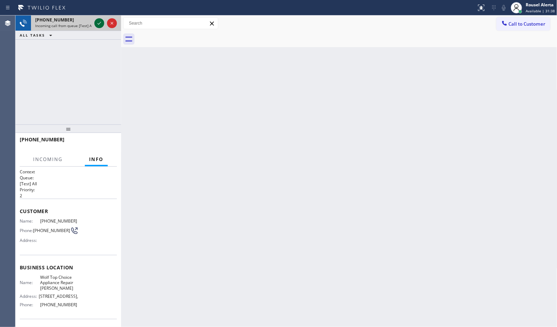
click at [99, 20] on icon at bounding box center [99, 23] width 8 height 8
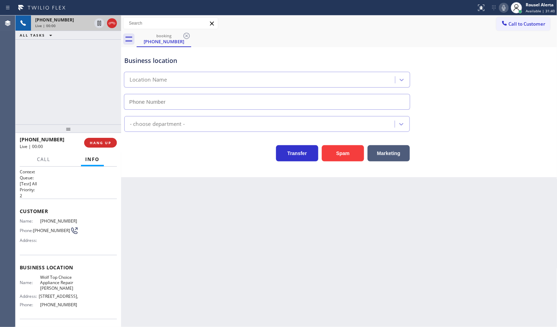
type input "[PHONE_NUMBER]"
click at [101, 138] on button "HANG UP" at bounding box center [100, 143] width 33 height 10
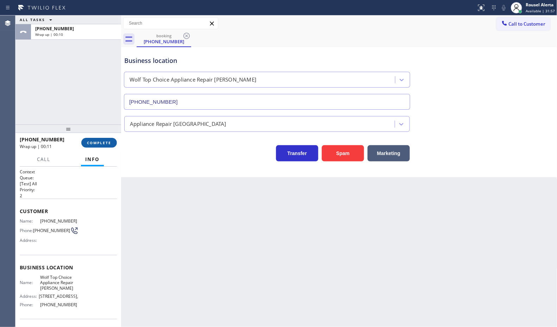
click at [113, 144] on button "COMPLETE" at bounding box center [99, 143] width 36 height 10
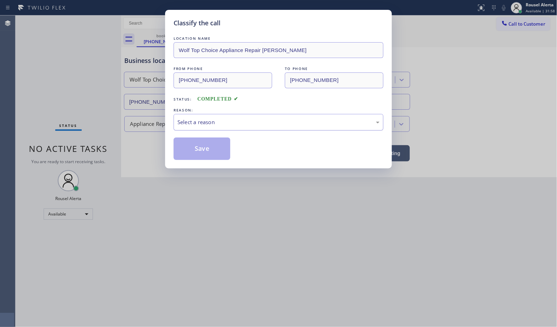
click at [197, 126] on div "Select a reason" at bounding box center [278, 122] width 202 height 8
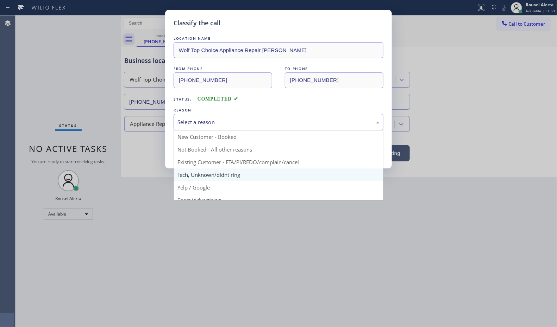
scroll to position [44, 0]
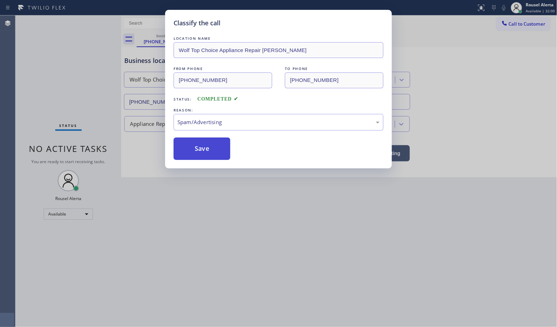
click at [198, 157] on button "Save" at bounding box center [202, 149] width 57 height 23
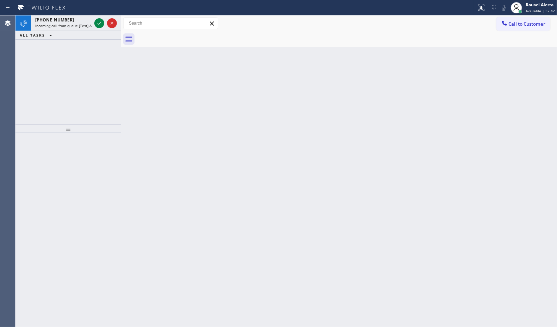
click at [198, 166] on div "Back to Dashboard Change Sender ID Customers Technicians Select a contact Outbo…" at bounding box center [339, 171] width 436 height 312
click at [65, 18] on div "[PHONE_NUMBER]" at bounding box center [63, 20] width 56 height 6
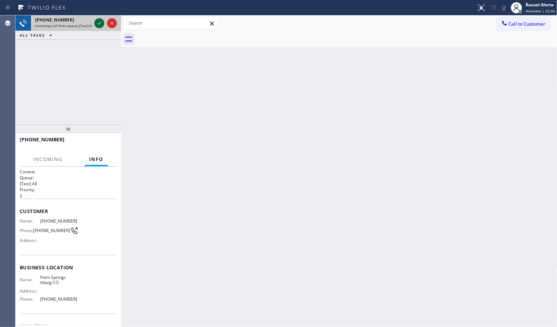
click at [97, 23] on icon at bounding box center [99, 23] width 8 height 8
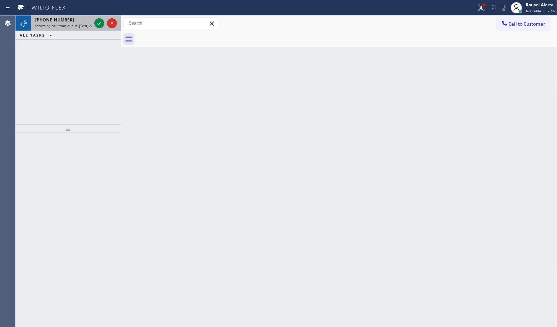
click at [78, 23] on span "Incoming call from queue [Test] All" at bounding box center [64, 25] width 58 height 5
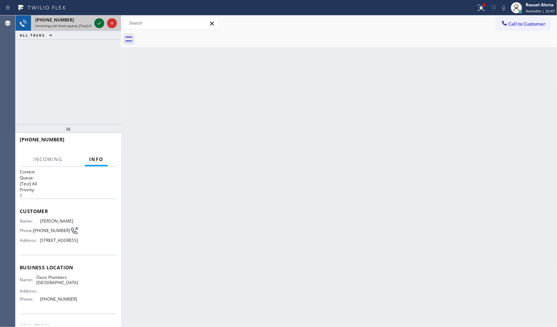
click at [95, 22] on icon at bounding box center [99, 23] width 8 height 8
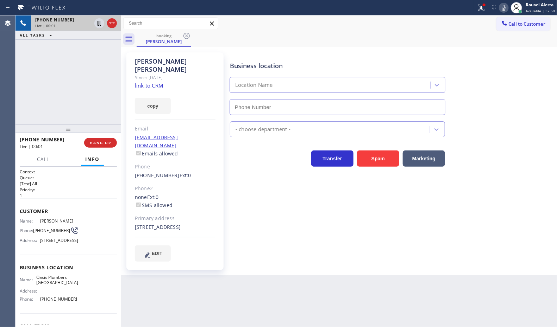
type input "[PHONE_NUMBER]"
click at [140, 74] on div "Since: [DATE]" at bounding box center [175, 78] width 81 height 8
click at [145, 82] on link "link to CRM" at bounding box center [149, 85] width 29 height 7
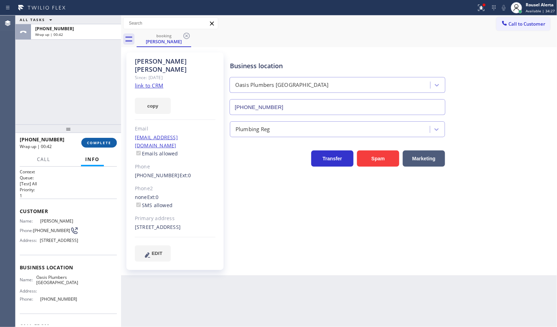
click at [101, 138] on button "COMPLETE" at bounding box center [99, 143] width 36 height 10
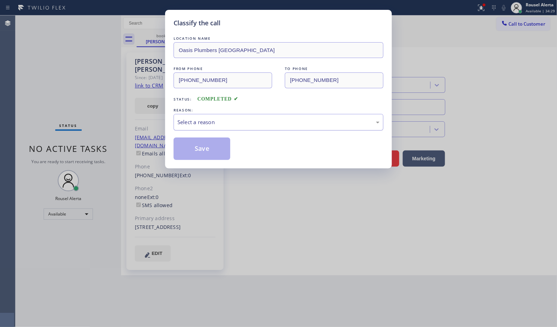
click at [196, 123] on div "Select a reason" at bounding box center [278, 122] width 202 height 8
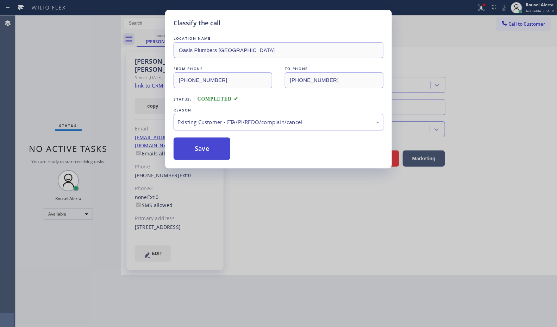
click at [208, 154] on button "Save" at bounding box center [202, 149] width 57 height 23
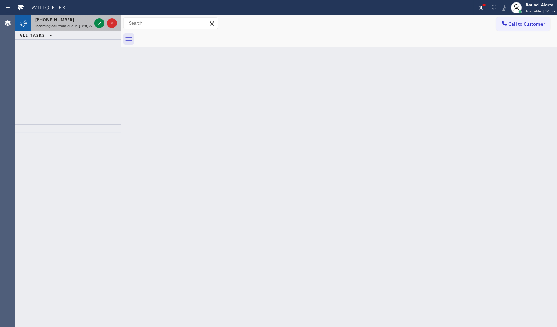
click at [62, 27] on span "Incoming call from queue [Test] All" at bounding box center [64, 25] width 58 height 5
click at [78, 18] on div "[PHONE_NUMBER]" at bounding box center [63, 20] width 56 height 6
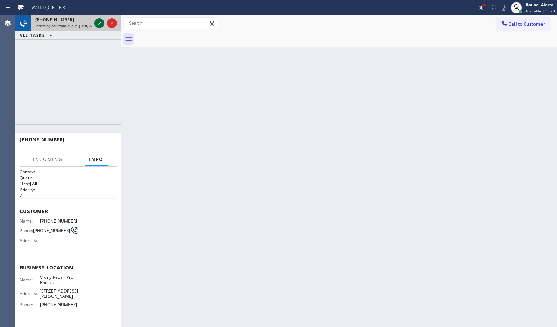
click at [97, 25] on icon at bounding box center [99, 23] width 8 height 8
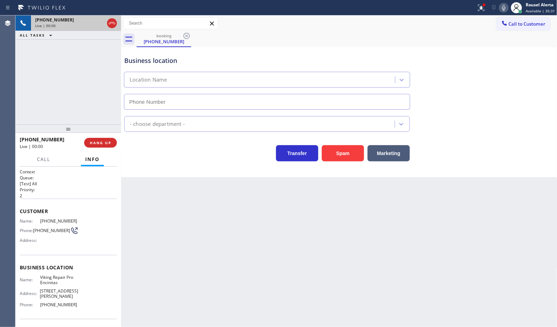
type input "[PHONE_NUMBER]"
click at [337, 157] on button "Spam" at bounding box center [343, 153] width 42 height 16
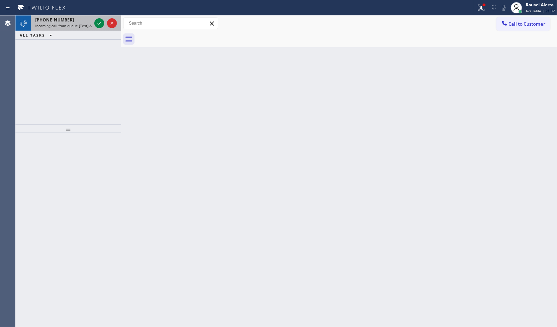
drag, startPoint x: 80, startPoint y: 25, endPoint x: 84, endPoint y: 25, distance: 4.2
click at [80, 25] on span "Incoming call from queue [Test] All" at bounding box center [64, 25] width 58 height 5
drag, startPoint x: 81, startPoint y: 24, endPoint x: 100, endPoint y: 21, distance: 18.8
click at [82, 24] on span "Incoming call from queue [Test] All" at bounding box center [64, 25] width 58 height 5
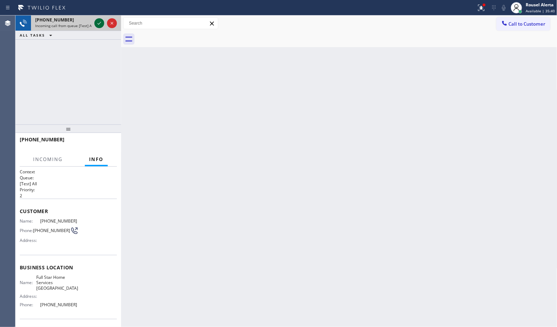
click at [97, 20] on icon at bounding box center [99, 23] width 8 height 8
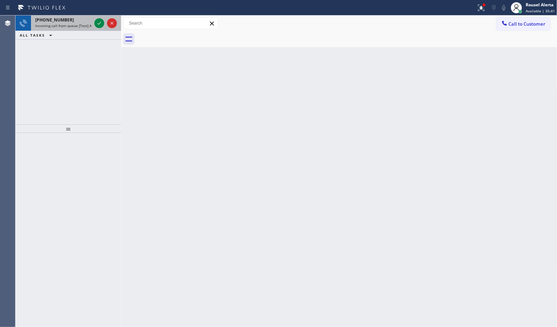
drag, startPoint x: 71, startPoint y: 21, endPoint x: 80, endPoint y: 21, distance: 8.4
click at [72, 21] on div "[PHONE_NUMBER]" at bounding box center [63, 20] width 56 height 6
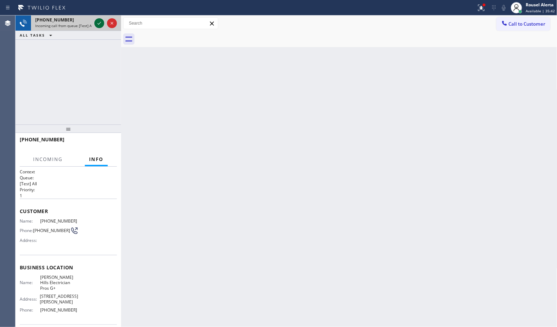
click at [99, 25] on icon at bounding box center [99, 23] width 8 height 8
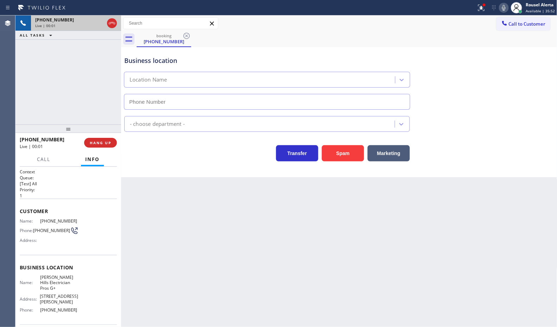
type input "[PHONE_NUMBER]"
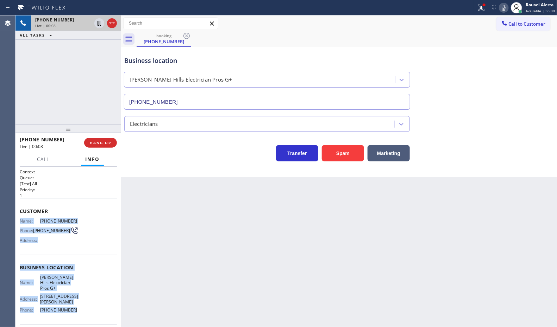
drag, startPoint x: 19, startPoint y: 218, endPoint x: 78, endPoint y: 310, distance: 109.1
click at [78, 310] on div "Context Queue: [Test] All Priority: 1 Customer Name: [PHONE_NUMBER] Phone: [PHO…" at bounding box center [68, 247] width 106 height 161
copy div "Name: [PHONE_NUMBER] Phone: [PHONE_NUMBER] Address: Business location Name: [PE…"
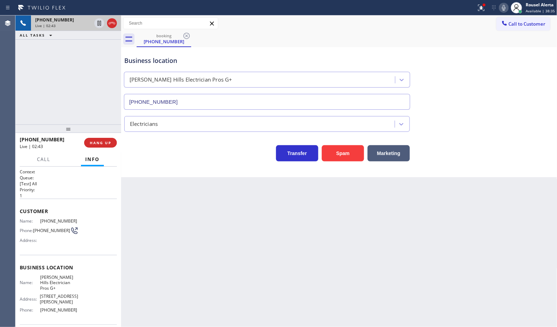
click at [70, 91] on div "[PHONE_NUMBER] Live | 02:43 ALL TASKS ALL TASKS ACTIVE TASKS TASKS IN WRAP UP" at bounding box center [68, 69] width 106 height 109
click at [97, 25] on icon at bounding box center [99, 23] width 4 height 5
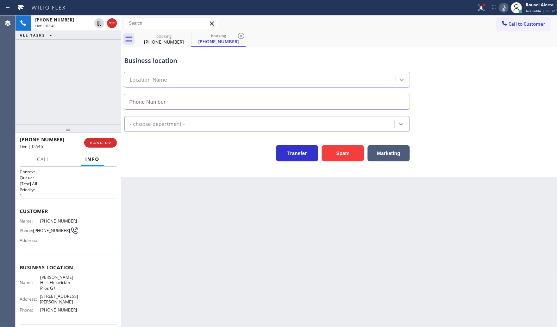
type input "[PHONE_NUMBER]"
click at [503, 7] on icon at bounding box center [504, 8] width 4 height 6
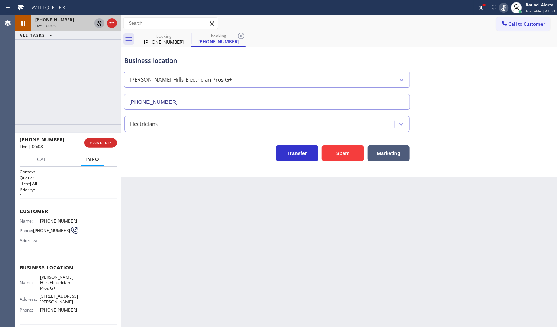
click at [101, 25] on icon at bounding box center [99, 23] width 5 height 5
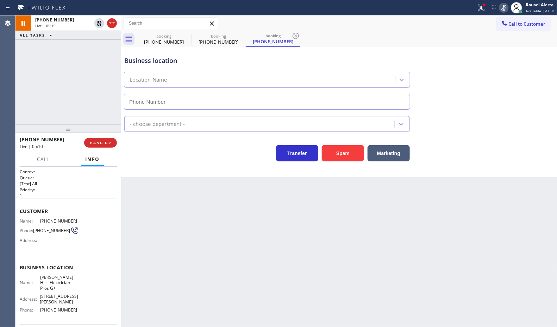
type input "[PHONE_NUMBER]"
click at [501, 11] on icon at bounding box center [503, 8] width 8 height 8
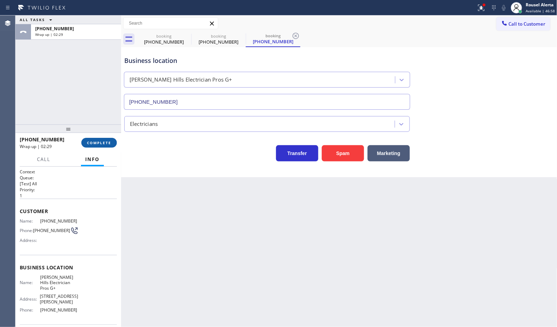
click at [93, 143] on span "COMPLETE" at bounding box center [99, 142] width 24 height 5
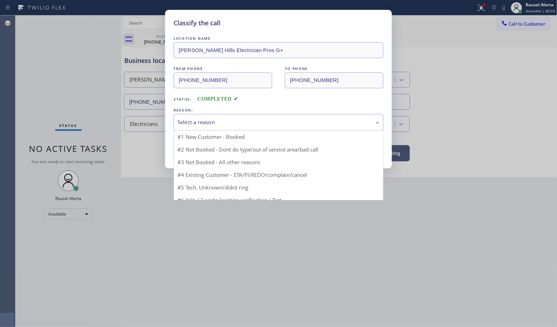
click at [229, 126] on div "Select a reason" at bounding box center [278, 122] width 202 height 8
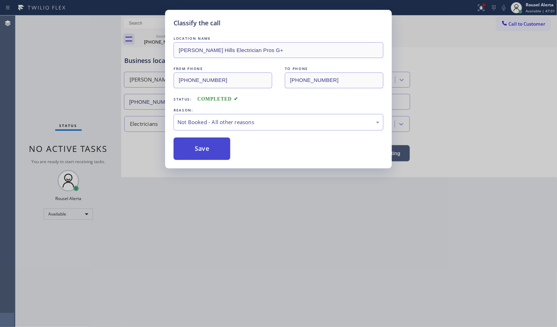
click at [206, 148] on button "Save" at bounding box center [202, 149] width 57 height 23
click at [360, 281] on div "Classify the call LOCATION NAME Top Rated HVAC Miami FROM PHONE [PHONE_NUMBER] …" at bounding box center [285, 171] width 541 height 312
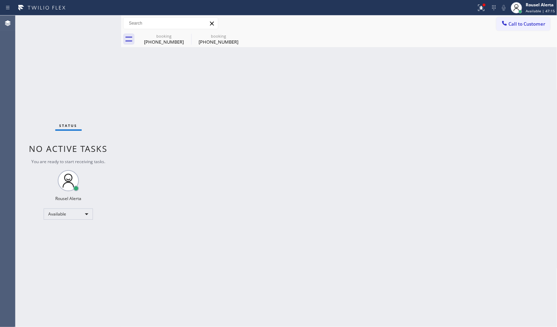
click at [174, 132] on div "Back to Dashboard Change Sender ID Customers Technicians Select a contact Outbo…" at bounding box center [339, 171] width 436 height 312
click at [183, 32] on icon at bounding box center [186, 36] width 8 height 8
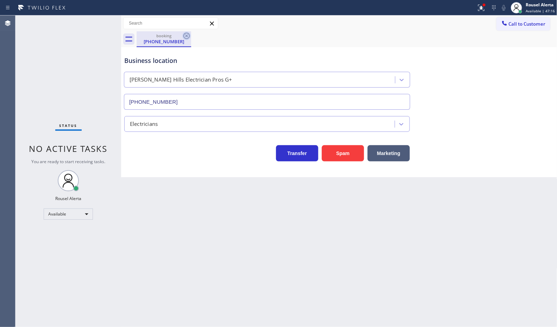
click at [189, 38] on icon at bounding box center [186, 36] width 8 height 8
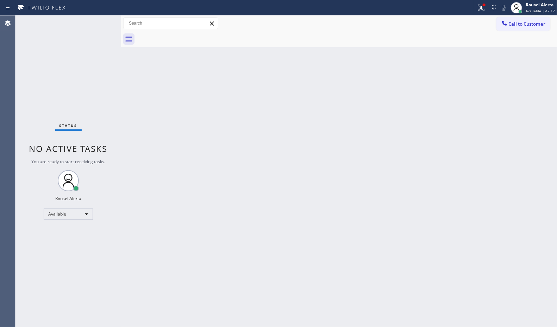
click at [217, 87] on div "Back to Dashboard Change Sender ID Customers Technicians Select a contact Outbo…" at bounding box center [339, 171] width 436 height 312
click at [473, 8] on div at bounding box center [238, 7] width 471 height 11
click at [481, 8] on icon at bounding box center [481, 8] width 8 height 8
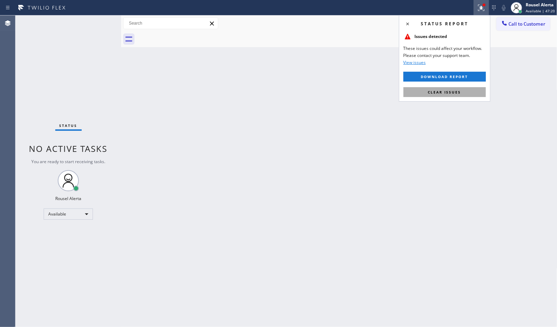
click at [471, 92] on button "Clear issues" at bounding box center [444, 92] width 82 height 10
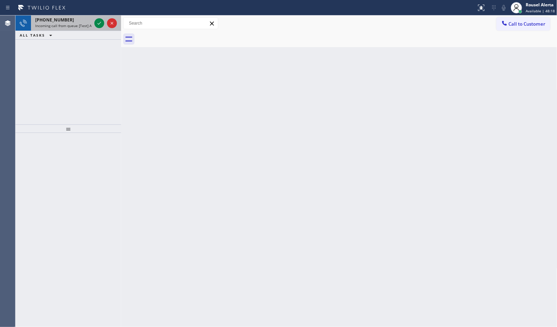
click at [74, 23] on span "Incoming call from queue [Test] All" at bounding box center [64, 25] width 58 height 5
click at [74, 20] on div "[PHONE_NUMBER]" at bounding box center [63, 20] width 56 height 6
click at [90, 22] on div "[PHONE_NUMBER]" at bounding box center [63, 20] width 56 height 6
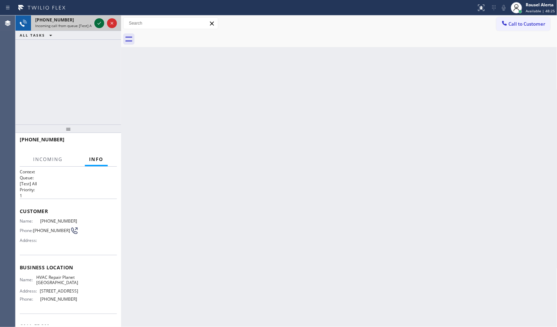
click at [97, 24] on icon at bounding box center [99, 23] width 8 height 8
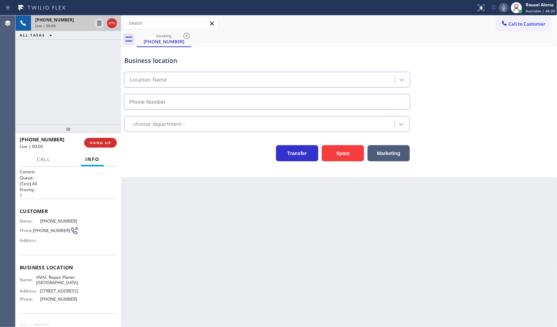
type input "[PHONE_NUMBER]"
drag, startPoint x: 103, startPoint y: 52, endPoint x: 109, endPoint y: 84, distance: 32.7
click at [101, 51] on div "[PHONE_NUMBER] Live | 00:09 ALL TASKS ALL TASKS ACTIVE TASKS TASKS IN WRAP UP" at bounding box center [68, 69] width 106 height 109
click at [168, 213] on div "Back to Dashboard Change Sender ID Customers Technicians Select a contact Outbo…" at bounding box center [339, 171] width 436 height 312
click at [94, 138] on button "HANG UP" at bounding box center [100, 143] width 33 height 10
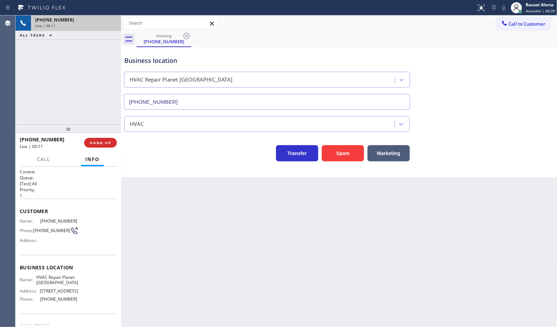
drag, startPoint x: 229, startPoint y: 240, endPoint x: 245, endPoint y: 240, distance: 15.8
click at [230, 240] on div "Back to Dashboard Change Sender ID Customers Technicians Select a contact Outbo…" at bounding box center [339, 171] width 436 height 312
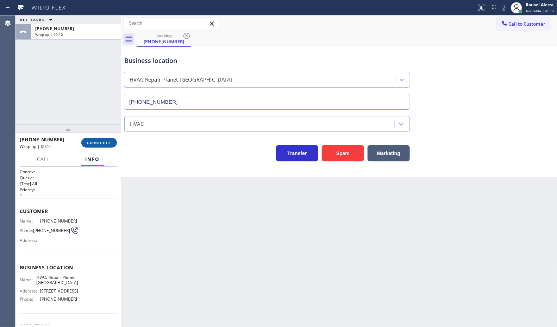
click at [94, 141] on span "COMPLETE" at bounding box center [99, 142] width 24 height 5
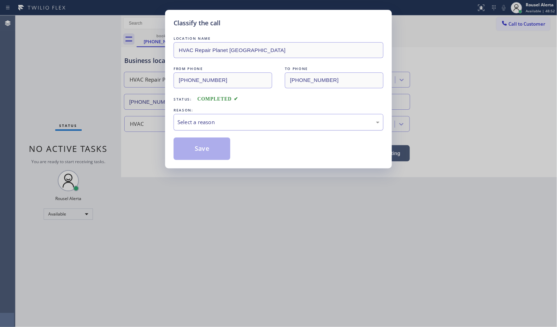
click at [196, 127] on div "Select a reason" at bounding box center [279, 122] width 210 height 17
drag, startPoint x: 245, startPoint y: 175, endPoint x: 230, endPoint y: 175, distance: 14.8
drag, startPoint x: 190, startPoint y: 153, endPoint x: 244, endPoint y: 103, distance: 74.0
click at [189, 153] on button "Save" at bounding box center [202, 149] width 57 height 23
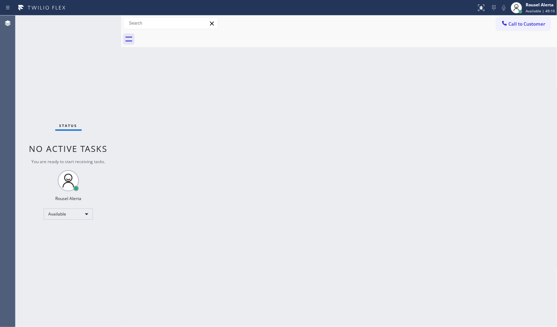
click at [174, 134] on div "Back to Dashboard Change Sender ID Customers Technicians Select a contact Outbo…" at bounding box center [339, 171] width 436 height 312
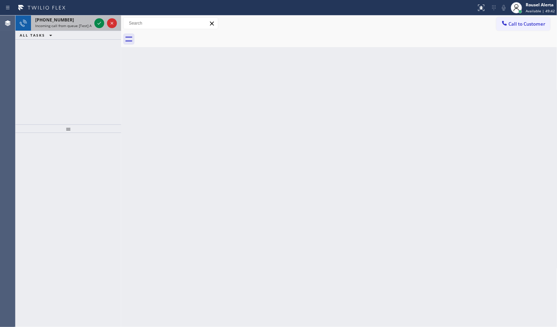
click at [82, 24] on span "Incoming call from queue [Test] All" at bounding box center [64, 25] width 58 height 5
click at [78, 27] on span "Incoming call from queue [Test] All" at bounding box center [64, 25] width 58 height 5
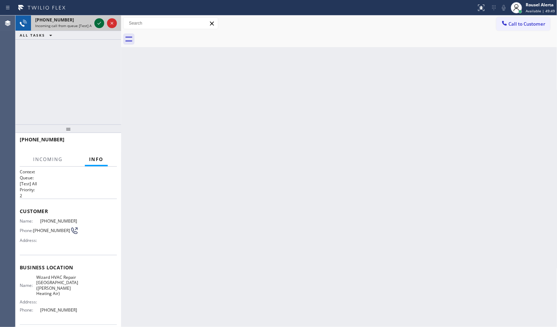
click at [96, 25] on icon at bounding box center [99, 23] width 8 height 8
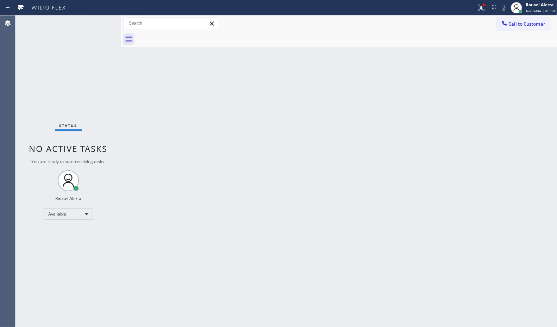
click at [96, 25] on div "Status No active tasks You are ready to start receiving tasks. Rousel Alerta Av…" at bounding box center [68, 171] width 106 height 312
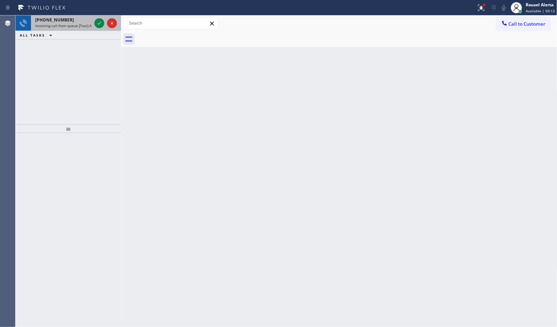
click at [75, 24] on span "Incoming call from queue [Test] All" at bounding box center [64, 25] width 58 height 5
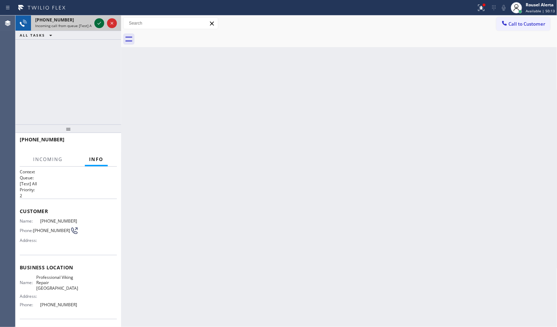
click at [99, 23] on icon at bounding box center [99, 23] width 8 height 8
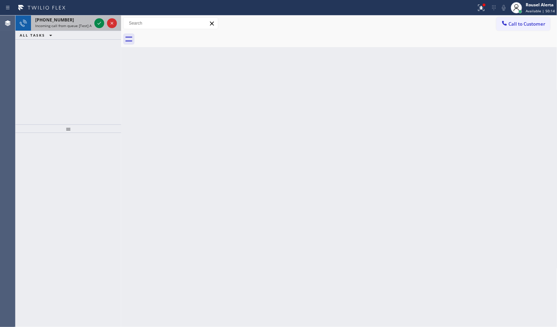
drag, startPoint x: 80, startPoint y: 16, endPoint x: 82, endPoint y: 19, distance: 4.1
click at [80, 17] on div "[PHONE_NUMBER] Incoming call from queue [Test] All" at bounding box center [62, 22] width 62 height 15
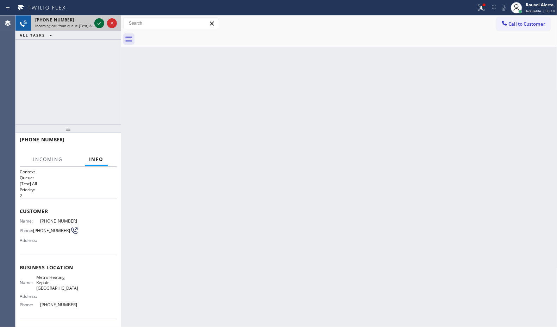
click at [97, 22] on icon at bounding box center [99, 23] width 8 height 8
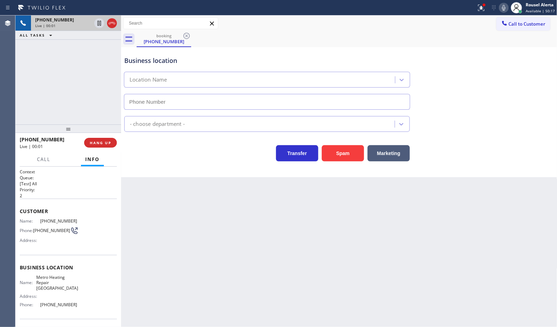
type input "[PHONE_NUMBER]"
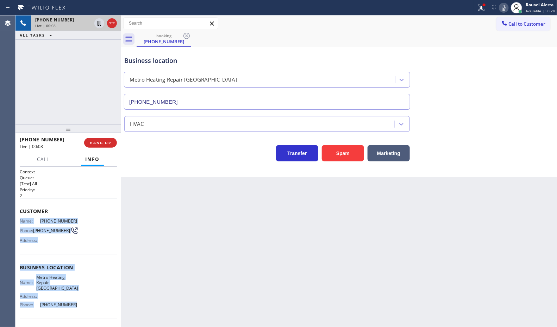
drag, startPoint x: 20, startPoint y: 216, endPoint x: 80, endPoint y: 301, distance: 104.1
click at [80, 301] on div "Context Queue: [Test] All Priority: 2 Customer Name: [PHONE_NUMBER] Phone: [PHO…" at bounding box center [68, 271] width 97 height 204
copy div "Name: [PHONE_NUMBER] Phone: [PHONE_NUMBER] Address: Business location Name: Met…"
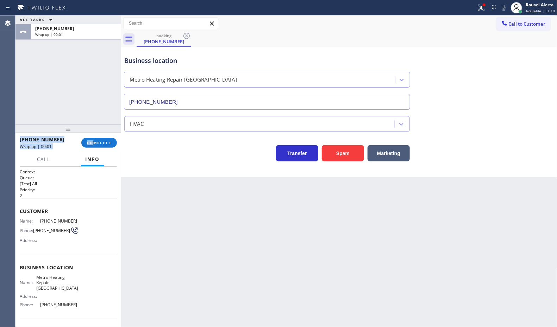
click at [92, 134] on div "ALL TASKS ALL TASKS ACTIVE TASKS TASKS IN WRAP UP [PHONE_NUMBER] Wrap up | 00:0…" at bounding box center [68, 171] width 106 height 312
click at [88, 139] on button "COMPLETE" at bounding box center [99, 143] width 36 height 10
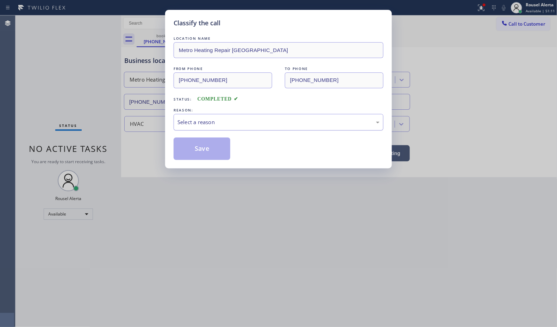
drag, startPoint x: 196, startPoint y: 124, endPoint x: 203, endPoint y: 129, distance: 8.6
click at [197, 124] on div "Select a reason" at bounding box center [278, 122] width 202 height 8
click at [217, 152] on button "Save" at bounding box center [202, 149] width 57 height 23
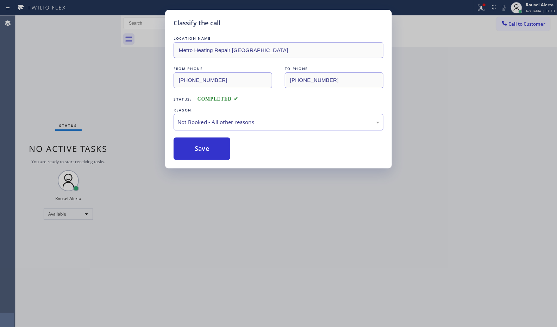
click at [247, 233] on div "Classify the call LOCATION NAME Metro Heating Repair Malibu FROM PHONE [PHONE_N…" at bounding box center [278, 163] width 557 height 327
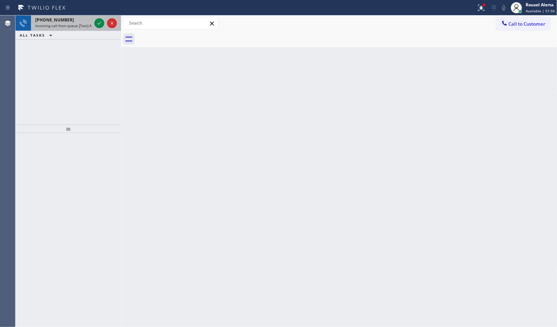
click at [89, 27] on span "Incoming call from queue [Test] All" at bounding box center [64, 25] width 58 height 5
click at [80, 27] on span "Incoming call from queue [Test] All" at bounding box center [64, 25] width 58 height 5
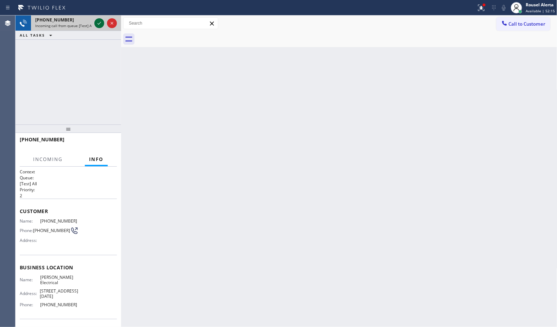
click at [95, 23] on icon at bounding box center [99, 23] width 8 height 8
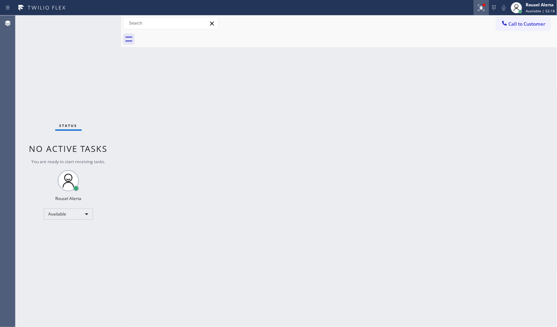
click at [478, 6] on icon at bounding box center [481, 8] width 8 height 8
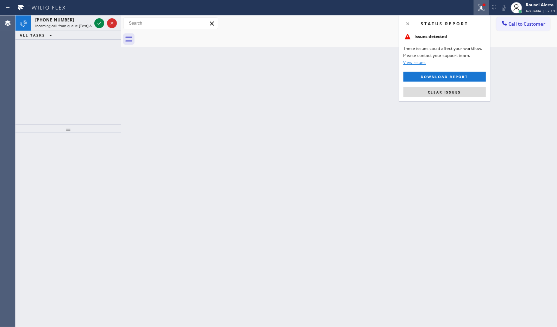
click at [467, 99] on div "Status report Issues detected These issues could affect your workflow. Please c…" at bounding box center [445, 58] width 92 height 87
click at [465, 97] on button "Clear issues" at bounding box center [444, 92] width 82 height 10
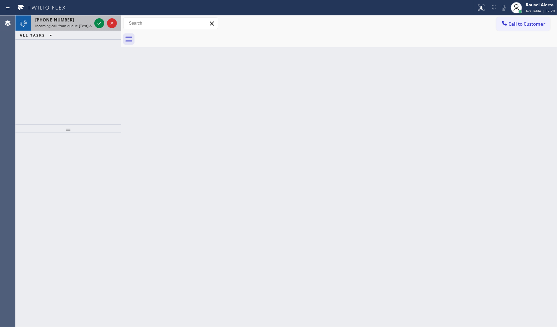
click at [80, 20] on div "[PHONE_NUMBER]" at bounding box center [63, 20] width 56 height 6
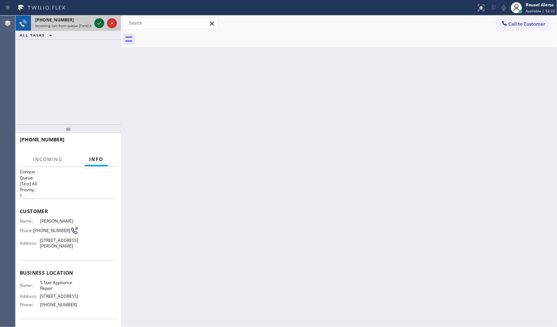
click at [96, 22] on icon at bounding box center [99, 23] width 8 height 8
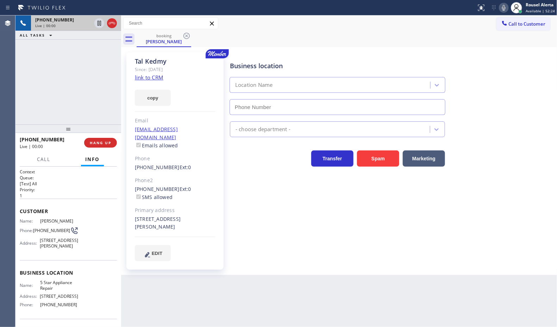
type input "[PHONE_NUMBER]"
click at [152, 78] on link "link to CRM" at bounding box center [149, 77] width 29 height 7
click at [99, 25] on icon at bounding box center [99, 23] width 8 height 8
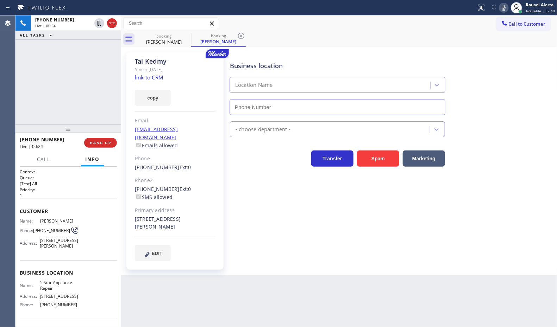
type input "[PHONE_NUMBER]"
click at [502, 10] on icon at bounding box center [503, 8] width 8 height 8
drag, startPoint x: 97, startPoint y: 24, endPoint x: 151, endPoint y: 25, distance: 54.6
click at [97, 24] on icon at bounding box center [99, 23] width 8 height 8
click at [504, 6] on icon at bounding box center [504, 8] width 4 height 6
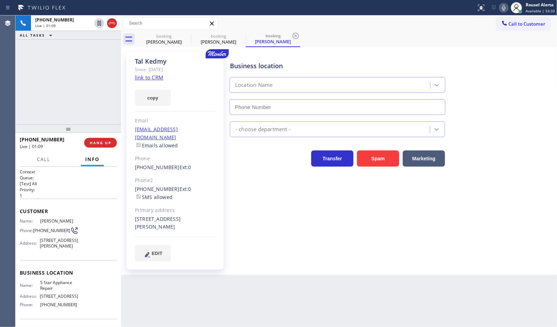
type input "[PHONE_NUMBER]"
click at [109, 60] on div "[PHONE_NUMBER] Live | 02:27 ALL TASKS ALL TASKS ACTIVE TASKS TASKS IN WRAP UP" at bounding box center [68, 69] width 106 height 109
drag, startPoint x: 34, startPoint y: 227, endPoint x: 66, endPoint y: 225, distance: 32.1
click at [66, 225] on div "Name: [PERSON_NAME] Phone: [PHONE_NUMBER] Address: [STREET_ADDRESS][PERSON_NAME]" at bounding box center [49, 235] width 58 height 33
copy div "[PHONE_NUMBER]"
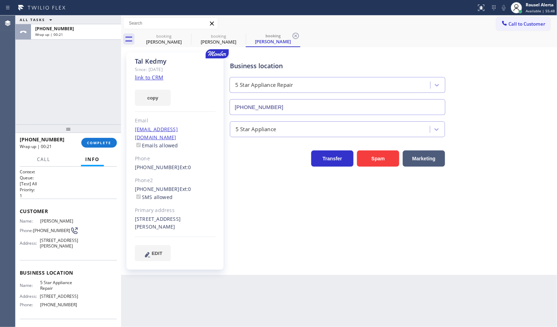
click at [101, 64] on div "ALL TASKS ALL TASKS ACTIVE TASKS TASKS IN WRAP UP [PHONE_NUMBER] Wrap up | 00:21" at bounding box center [68, 69] width 106 height 109
click at [94, 138] on button "COMPLETE" at bounding box center [99, 143] width 36 height 10
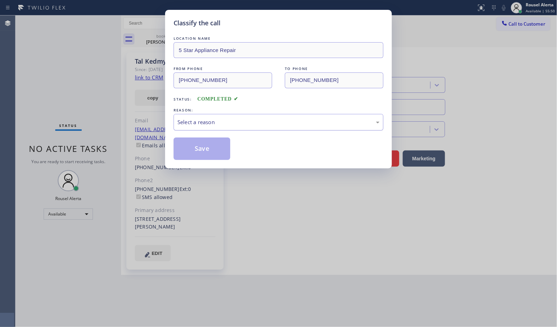
click at [217, 124] on div "Select a reason" at bounding box center [278, 122] width 202 height 8
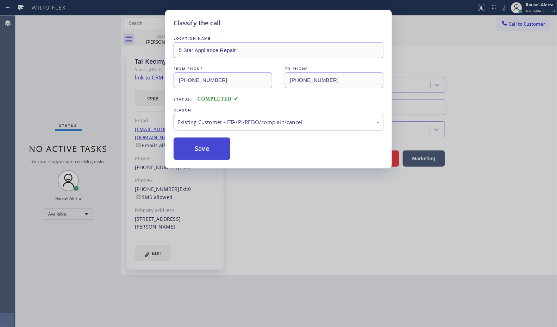
click at [197, 153] on button "Save" at bounding box center [202, 149] width 57 height 23
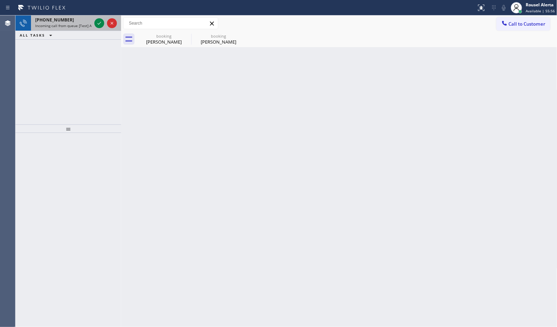
drag, startPoint x: 73, startPoint y: 22, endPoint x: 78, endPoint y: 22, distance: 5.3
click at [72, 22] on div "[PHONE_NUMBER]" at bounding box center [63, 20] width 56 height 6
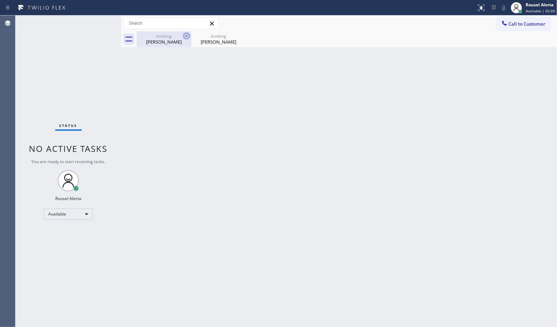
click at [185, 35] on icon at bounding box center [186, 36] width 8 height 8
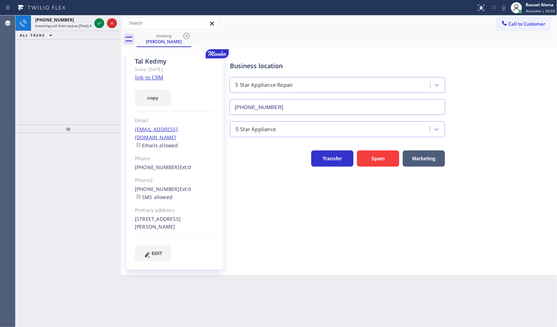
click at [185, 35] on icon at bounding box center [186, 36] width 8 height 8
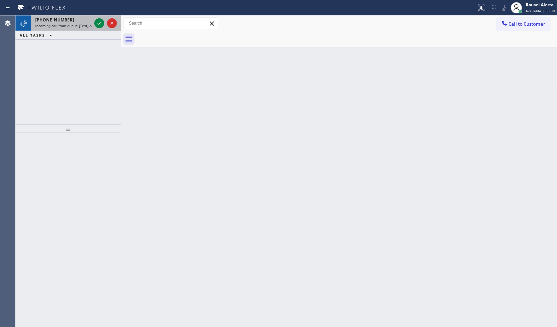
click at [83, 27] on span "Incoming call from queue [Test] All" at bounding box center [64, 25] width 58 height 5
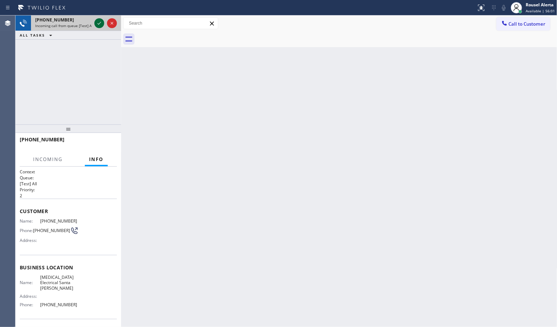
click at [101, 23] on icon at bounding box center [99, 23] width 8 height 8
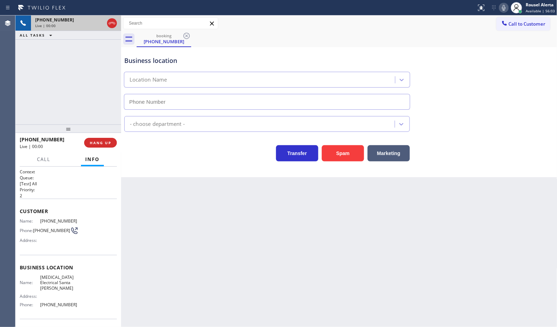
type input "[PHONE_NUMBER]"
click at [350, 153] on button "Spam" at bounding box center [343, 153] width 42 height 16
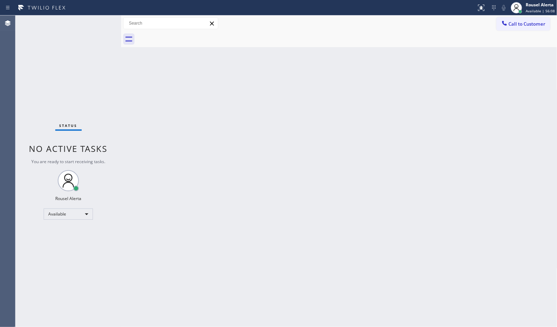
drag, startPoint x: 147, startPoint y: 211, endPoint x: 150, endPoint y: 213, distance: 3.9
click at [150, 213] on div "Back to Dashboard Change Sender ID Customers Technicians Select a contact Outbo…" at bounding box center [339, 171] width 436 height 312
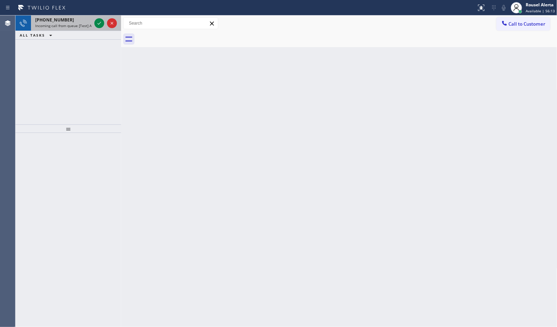
click at [76, 22] on div "[PHONE_NUMBER]" at bounding box center [63, 20] width 56 height 6
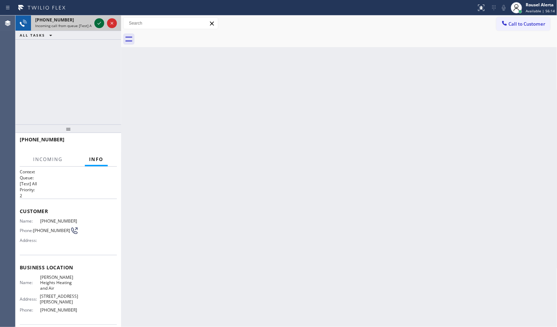
click at [96, 25] on icon at bounding box center [99, 23] width 8 height 8
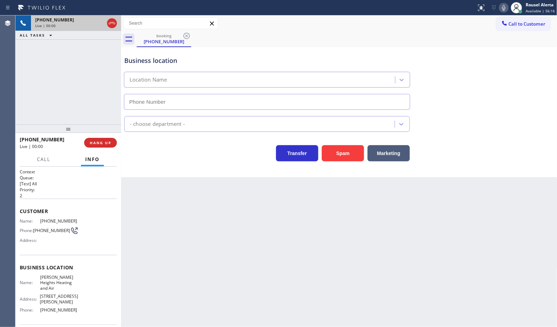
type input "[PHONE_NUMBER]"
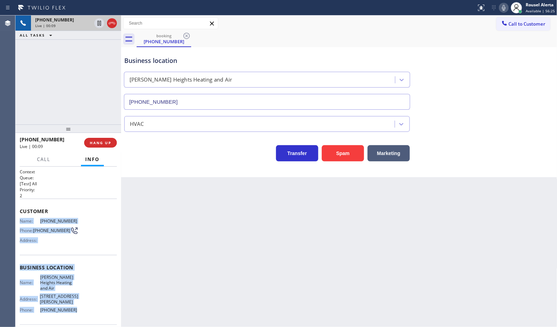
drag, startPoint x: 20, startPoint y: 219, endPoint x: 71, endPoint y: 301, distance: 96.3
click at [71, 301] on div "Context Queue: [Test] All Priority: 2 Customer Name: [PHONE_NUMBER] Phone: [PHO…" at bounding box center [68, 273] width 97 height 209
copy div "Name: [PHONE_NUMBER] Phone: [PHONE_NUMBER] Address: Business location Name: [PE…"
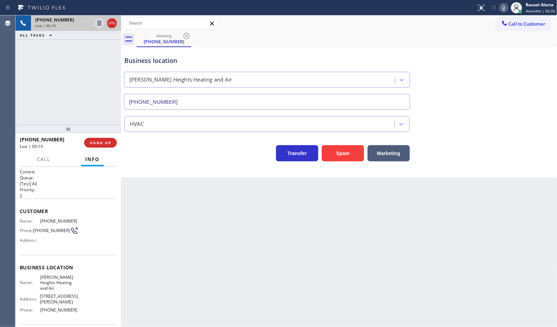
drag, startPoint x: 104, startPoint y: 74, endPoint x: 153, endPoint y: 159, distance: 98.6
click at [104, 75] on div "[PHONE_NUMBER] Live | 00:19 ALL TASKS ALL TASKS ACTIVE TASKS TASKS IN WRAP UP" at bounding box center [68, 69] width 106 height 109
drag, startPoint x: 210, startPoint y: 280, endPoint x: 420, endPoint y: 326, distance: 215.1
click at [210, 280] on div "Back to Dashboard Change Sender ID Customers Technicians Select a contact Outbo…" at bounding box center [339, 171] width 436 height 312
click at [183, 251] on div "Back to Dashboard Change Sender ID Customers Technicians Select a contact Outbo…" at bounding box center [339, 171] width 436 height 312
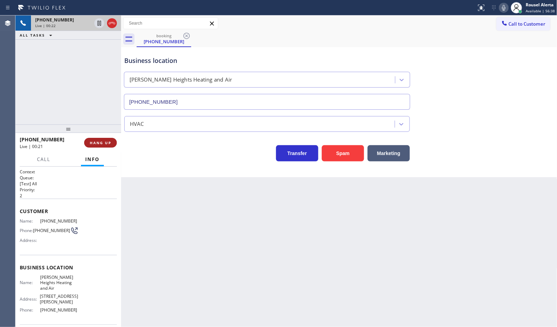
click at [106, 145] on span "HANG UP" at bounding box center [100, 142] width 21 height 5
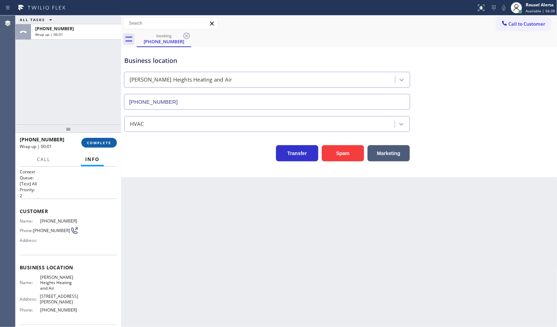
click at [94, 145] on span "COMPLETE" at bounding box center [99, 142] width 24 height 5
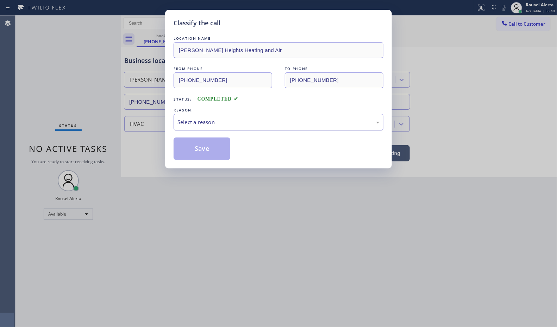
click at [253, 119] on div "Select a reason" at bounding box center [278, 122] width 202 height 8
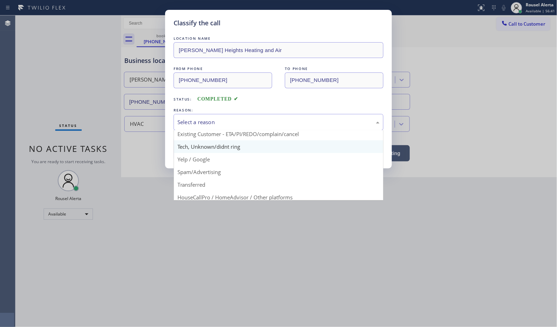
scroll to position [44, 0]
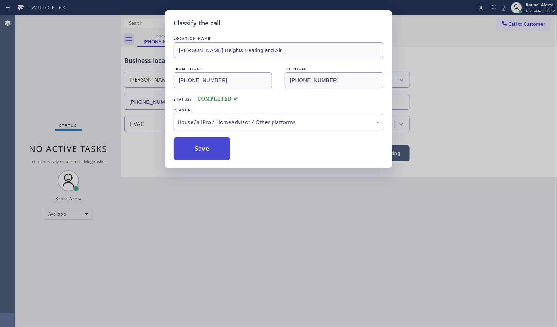
click at [215, 152] on button "Save" at bounding box center [202, 149] width 57 height 23
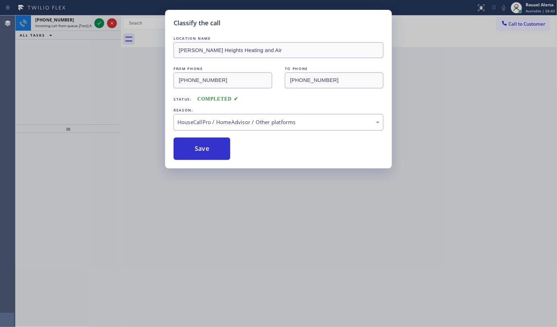
click at [270, 254] on div "Classify the call LOCATION NAME [PERSON_NAME][GEOGRAPHIC_DATA] Heating and Air …" at bounding box center [278, 163] width 557 height 327
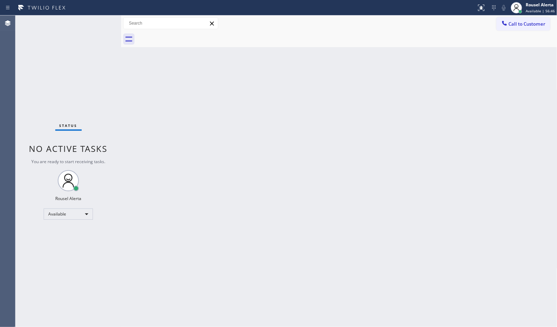
click at [89, 26] on div "Status No active tasks You are ready to start receiving tasks. Rousel Alerta Av…" at bounding box center [68, 171] width 106 height 312
click at [184, 145] on div "Back to Dashboard Change Sender ID Customers Technicians Select a contact Outbo…" at bounding box center [339, 171] width 436 height 312
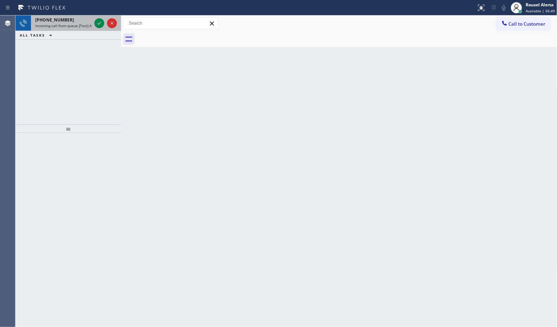
click at [75, 22] on div "[PHONE_NUMBER]" at bounding box center [63, 20] width 56 height 6
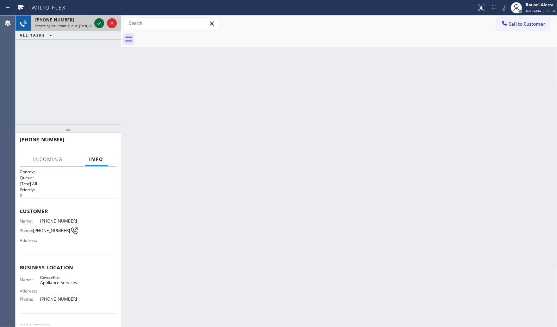
click at [95, 24] on icon at bounding box center [99, 23] width 8 height 8
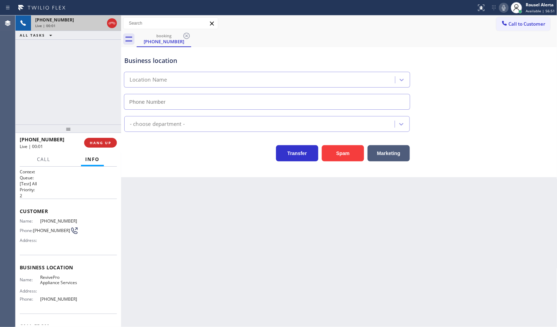
type input "[PHONE_NUMBER]"
click at [351, 153] on button "Spam" at bounding box center [343, 153] width 42 height 16
click at [367, 239] on div "Back to Dashboard Change Sender ID Customers Technicians Select a contact Outbo…" at bounding box center [339, 171] width 436 height 312
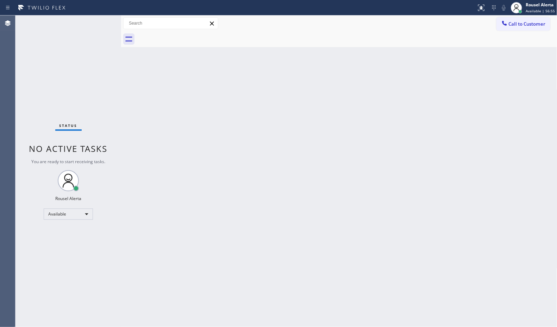
click at [325, 143] on div "Back to Dashboard Change Sender ID Customers Technicians Select a contact Outbo…" at bounding box center [339, 171] width 436 height 312
drag, startPoint x: 229, startPoint y: 153, endPoint x: 233, endPoint y: 154, distance: 3.9
click at [233, 154] on div "Back to Dashboard Change Sender ID Customers Technicians Select a contact Outbo…" at bounding box center [339, 171] width 436 height 312
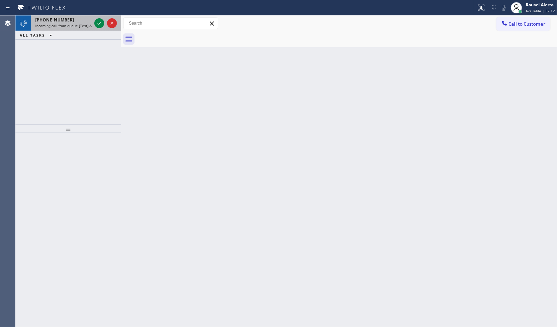
click at [84, 18] on div "[PHONE_NUMBER]" at bounding box center [63, 20] width 56 height 6
click at [69, 20] on div "[PHONE_NUMBER]" at bounding box center [63, 20] width 56 height 6
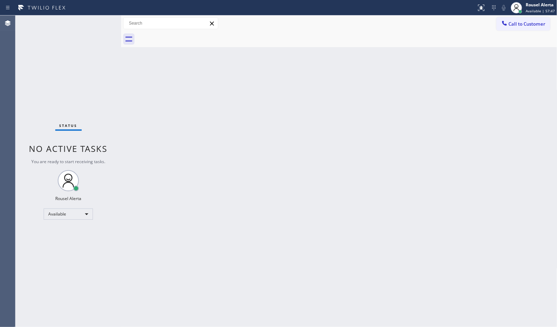
click at [62, 19] on div "Status No active tasks You are ready to start receiving tasks. Rousel Alerta Av…" at bounding box center [68, 171] width 106 height 312
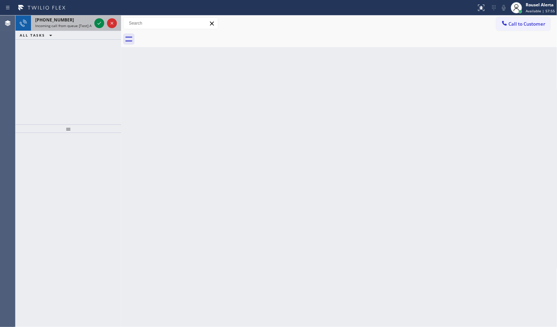
drag, startPoint x: 69, startPoint y: 25, endPoint x: 95, endPoint y: 30, distance: 26.6
click at [70, 25] on span "Incoming call from queue [Test] All" at bounding box center [64, 25] width 58 height 5
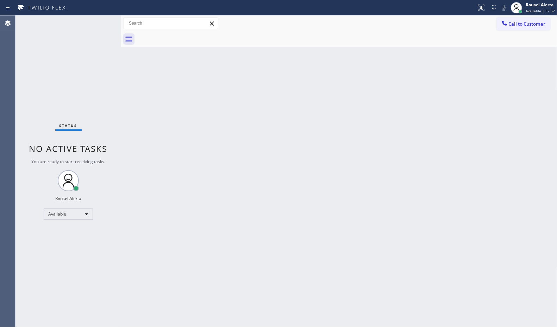
drag, startPoint x: 296, startPoint y: 157, endPoint x: 302, endPoint y: 143, distance: 15.1
click at [296, 157] on div "Back to Dashboard Change Sender ID Customers Technicians Select a contact Outbo…" at bounding box center [339, 171] width 436 height 312
click at [77, 23] on div "Status No active tasks You are ready to start receiving tasks. Rousel Alerta Av…" at bounding box center [68, 171] width 106 height 312
click at [191, 152] on div "Back to Dashboard Change Sender ID Customers Technicians Select a contact Outbo…" at bounding box center [339, 171] width 436 height 312
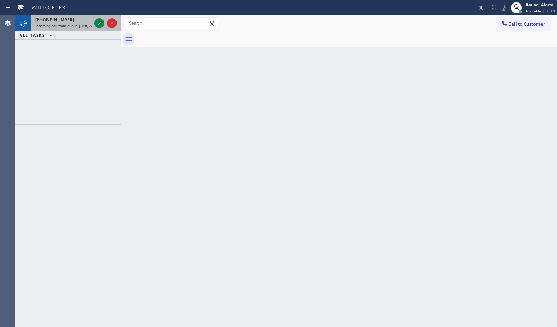
click at [86, 23] on span "Incoming call from queue [Test] All" at bounding box center [64, 25] width 58 height 5
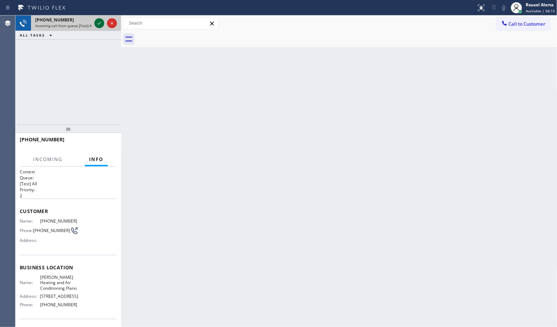
click at [101, 24] on icon at bounding box center [99, 23] width 8 height 8
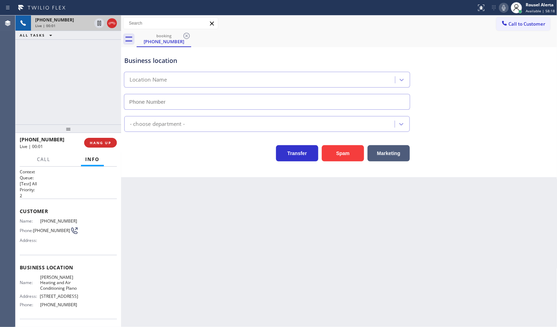
type input "[PHONE_NUMBER]"
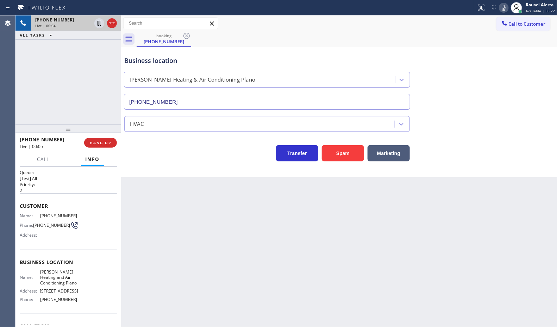
scroll to position [2, 0]
click at [209, 244] on div "Back to Dashboard Change Sender ID Customers Technicians Select a contact Outbo…" at bounding box center [339, 171] width 436 height 312
click at [505, 6] on icon at bounding box center [503, 8] width 8 height 8
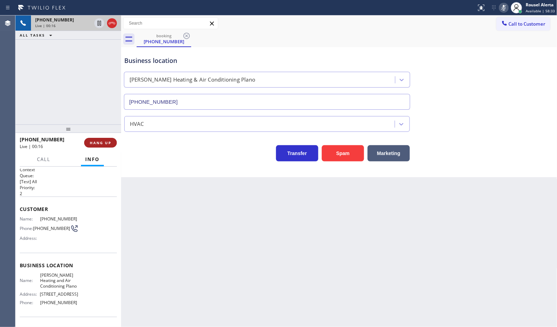
click at [111, 147] on button "HANG UP" at bounding box center [100, 143] width 33 height 10
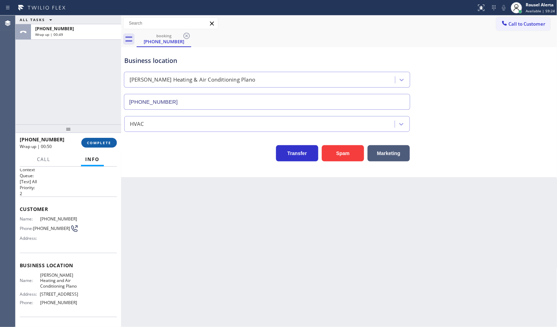
click at [96, 147] on button "COMPLETE" at bounding box center [99, 143] width 36 height 10
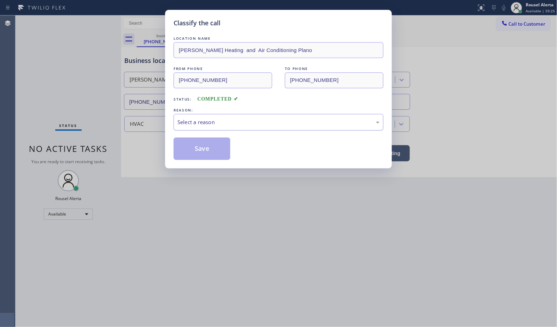
click at [237, 124] on div "Select a reason" at bounding box center [278, 122] width 202 height 8
click at [207, 157] on button "Save" at bounding box center [202, 149] width 57 height 23
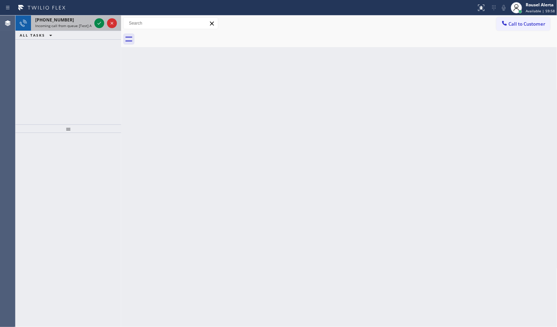
click at [85, 23] on span "Incoming call from queue [Test] All" at bounding box center [64, 25] width 58 height 5
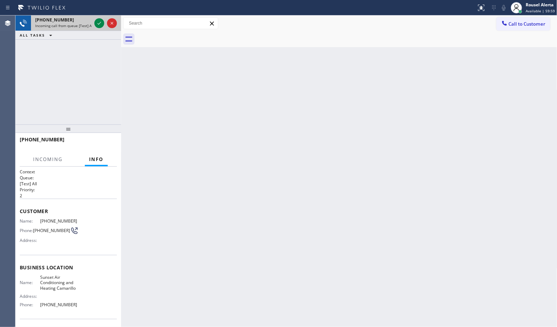
click at [94, 24] on div at bounding box center [105, 22] width 25 height 15
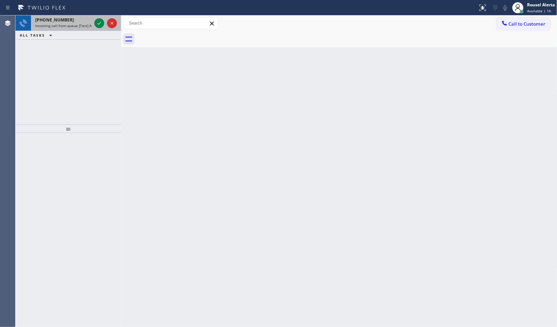
click at [82, 20] on div "[PHONE_NUMBER]" at bounding box center [63, 20] width 56 height 6
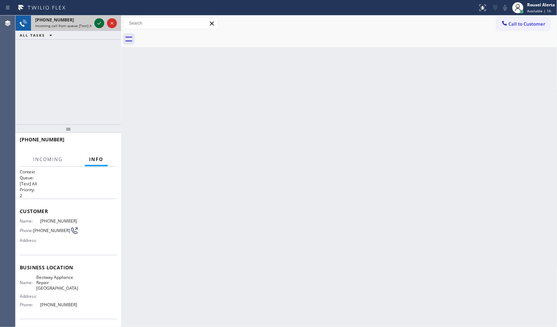
click at [99, 24] on icon at bounding box center [99, 23] width 8 height 8
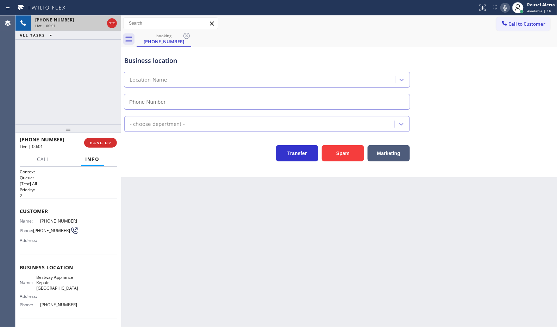
type input "[PHONE_NUMBER]"
click at [325, 157] on button "Spam" at bounding box center [343, 153] width 42 height 16
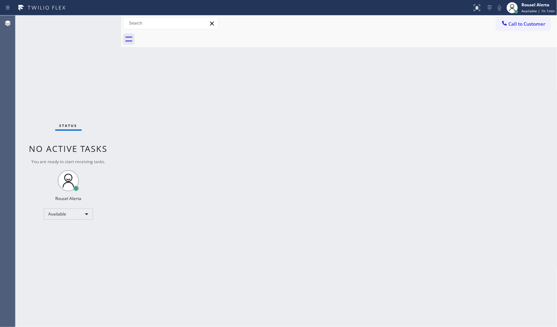
click at [441, 238] on div "Back to Dashboard Change Sender ID Customers Technicians Select a contact Outbo…" at bounding box center [339, 171] width 436 height 312
click at [466, 208] on div "Back to Dashboard Change Sender ID Customers Technicians Select a contact Outbo…" at bounding box center [339, 171] width 436 height 312
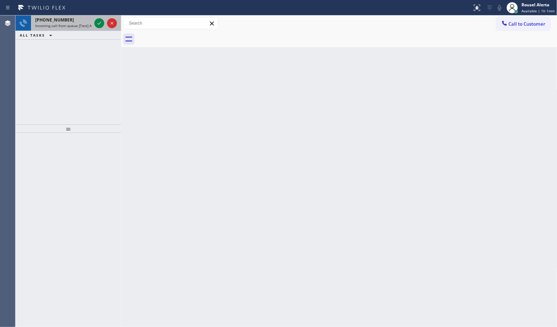
click at [75, 22] on div "[PHONE_NUMBER]" at bounding box center [63, 20] width 56 height 6
click at [76, 27] on span "Incoming call from queue [Test] All" at bounding box center [64, 25] width 58 height 5
click at [83, 22] on div "[PHONE_NUMBER]" at bounding box center [63, 20] width 56 height 6
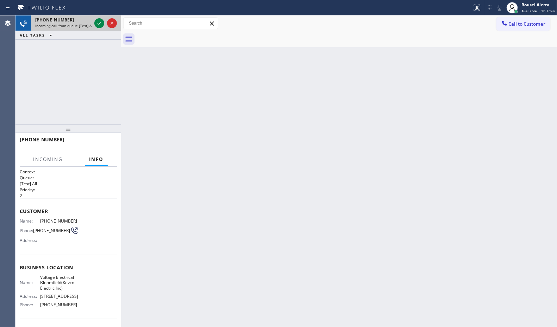
click at [93, 22] on div at bounding box center [105, 22] width 25 height 15
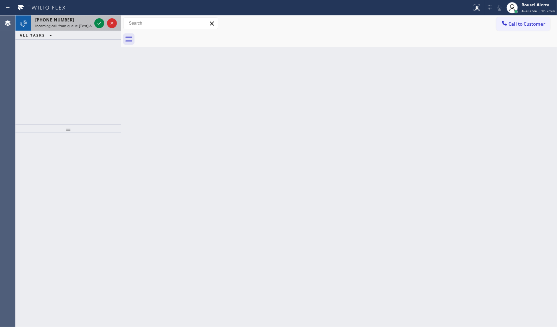
click at [69, 24] on span "Incoming call from queue [Test] All" at bounding box center [64, 25] width 58 height 5
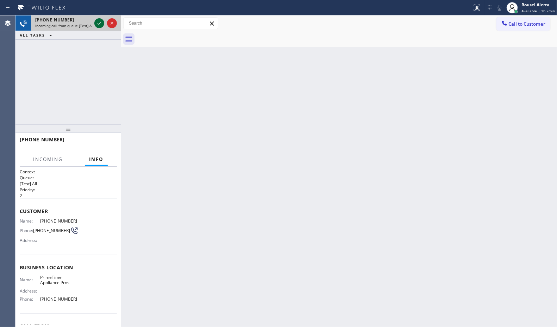
click at [99, 25] on icon at bounding box center [99, 23] width 8 height 8
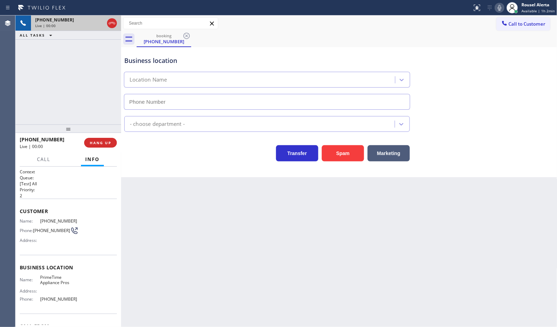
type input "[PHONE_NUMBER]"
click at [89, 59] on div "[PHONE_NUMBER] Live | 00:15 ALL TASKS ALL TASKS ACTIVE TASKS TASKS IN WRAP UP" at bounding box center [68, 69] width 106 height 109
click at [100, 143] on span "HANG UP" at bounding box center [100, 142] width 21 height 5
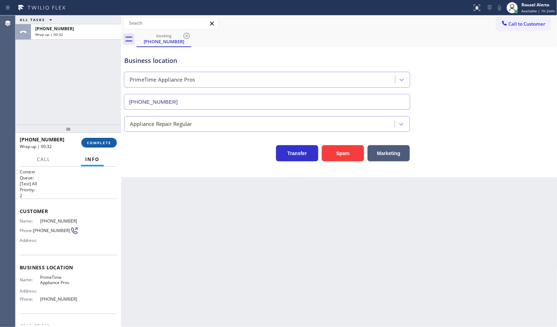
click at [89, 139] on button "COMPLETE" at bounding box center [99, 143] width 36 height 10
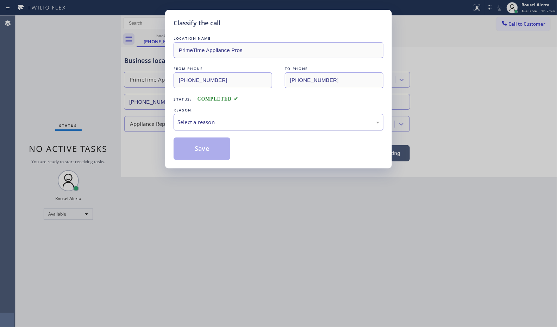
drag, startPoint x: 202, startPoint y: 122, endPoint x: 206, endPoint y: 127, distance: 6.6
click at [203, 122] on div "Select a reason" at bounding box center [278, 122] width 202 height 8
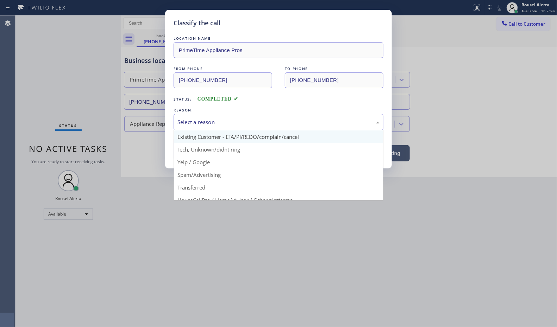
scroll to position [48, 0]
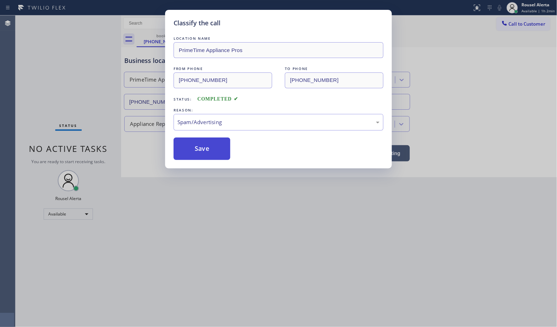
click at [208, 144] on button "Save" at bounding box center [202, 149] width 57 height 23
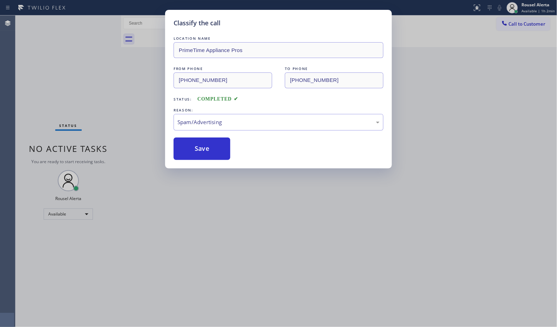
click at [262, 242] on div "Classify the call LOCATION NAME PrimeTime Appliance Pros FROM PHONE [PHONE_NUMB…" at bounding box center [278, 163] width 557 height 327
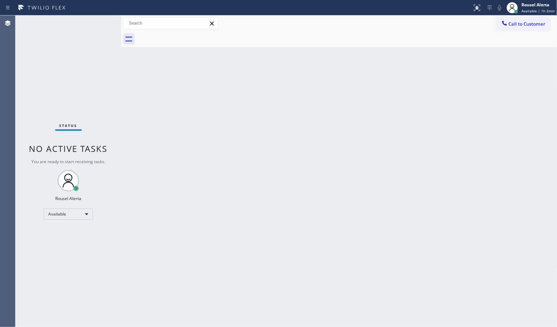
click at [65, 20] on div "Status No active tasks You are ready to start receiving tasks. Rousel Alerta Av…" at bounding box center [68, 171] width 106 height 312
drag, startPoint x: 172, startPoint y: 147, endPoint x: 247, endPoint y: 216, distance: 102.4
click at [176, 150] on div "Back to Dashboard Change Sender ID Customers Technicians Select a contact Outbo…" at bounding box center [339, 171] width 436 height 312
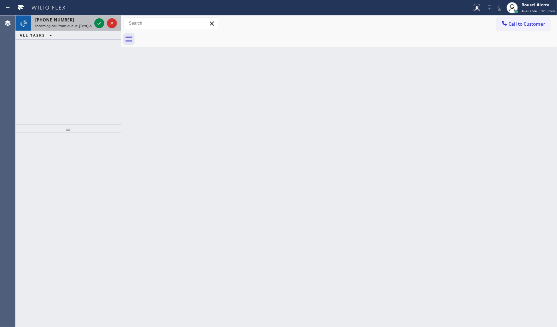
click at [82, 22] on div "[PHONE_NUMBER]" at bounding box center [63, 20] width 56 height 6
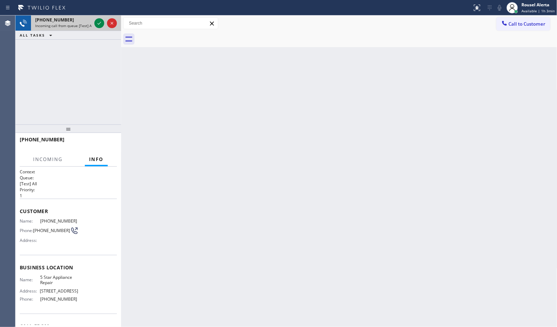
click at [93, 24] on div at bounding box center [105, 22] width 25 height 15
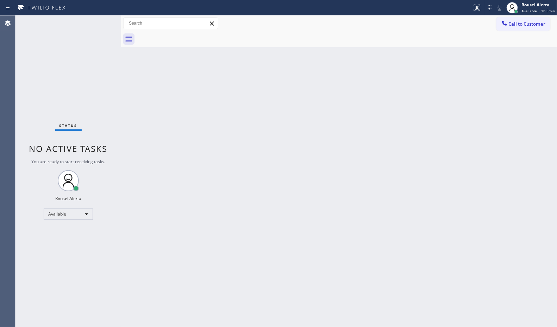
click at [60, 39] on div "Status No active tasks You are ready to start receiving tasks. Rousel Alerta Av…" at bounding box center [68, 171] width 106 height 312
click at [85, 27] on div "Status No active tasks You are ready to start receiving tasks. Rousel Alerta Av…" at bounding box center [68, 171] width 106 height 312
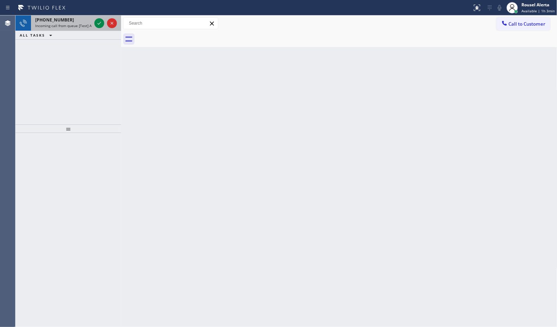
click at [73, 20] on div "[PHONE_NUMBER]" at bounding box center [63, 20] width 56 height 6
click at [88, 22] on div "[PHONE_NUMBER]" at bounding box center [63, 20] width 56 height 6
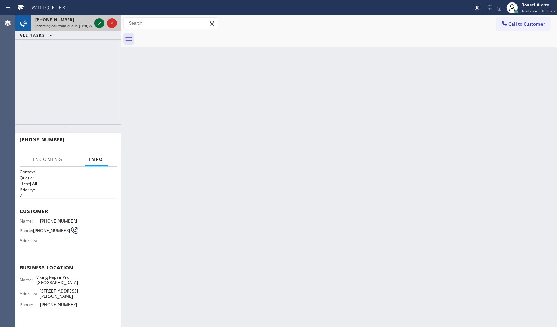
click at [99, 20] on icon at bounding box center [99, 23] width 8 height 8
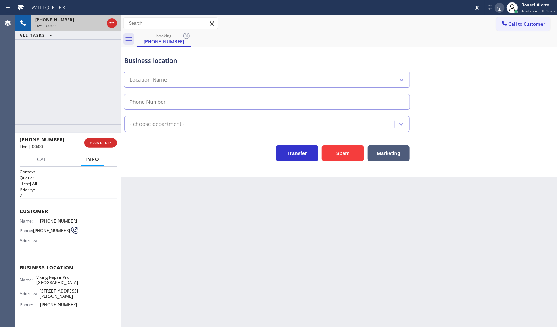
type input "[PHONE_NUMBER]"
click at [348, 157] on button "Spam" at bounding box center [343, 153] width 42 height 16
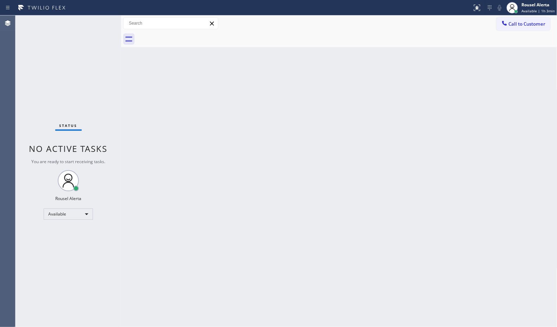
drag, startPoint x: 224, startPoint y: 199, endPoint x: 232, endPoint y: 202, distance: 8.5
click at [232, 202] on div "Back to Dashboard Change Sender ID Customers Technicians Select a contact Outbo…" at bounding box center [339, 171] width 436 height 312
click at [92, 33] on div "Status No active tasks You are ready to start receiving tasks. Rousel Alerta Av…" at bounding box center [68, 171] width 106 height 312
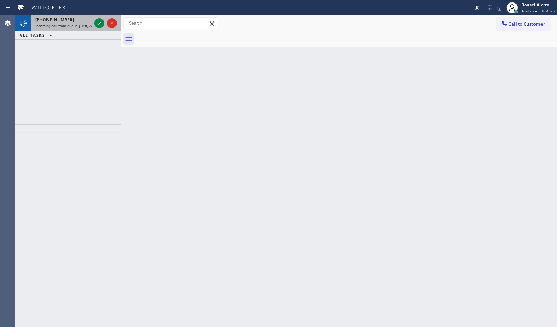
click at [76, 26] on span "Incoming call from queue [Test] All" at bounding box center [64, 25] width 58 height 5
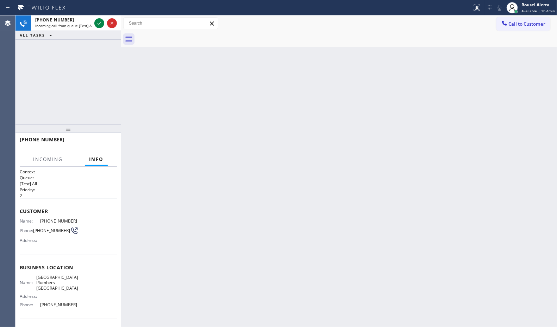
drag, startPoint x: 96, startPoint y: 22, endPoint x: 107, endPoint y: 39, distance: 21.1
click at [96, 22] on icon at bounding box center [99, 23] width 8 height 8
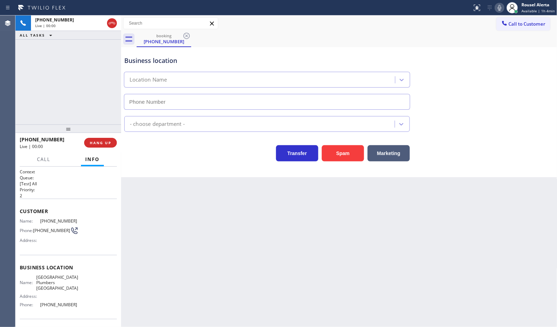
type input "[PHONE_NUMBER]"
click at [332, 156] on button "Spam" at bounding box center [343, 153] width 42 height 16
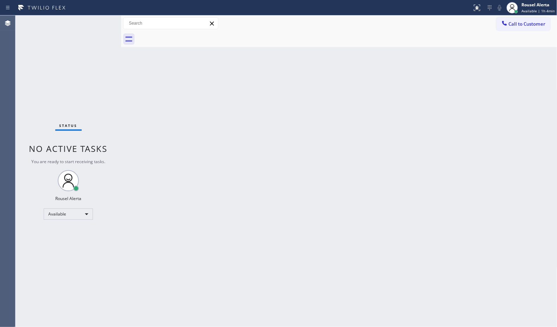
click at [372, 250] on div "Back to Dashboard Change Sender ID Customers Technicians Select a contact Outbo…" at bounding box center [339, 171] width 436 height 312
click at [102, 27] on div "Status No active tasks You are ready to start receiving tasks. Rousel Alerta Av…" at bounding box center [68, 171] width 106 height 312
drag, startPoint x: 375, startPoint y: 183, endPoint x: 392, endPoint y: 185, distance: 16.6
click at [384, 185] on div "Back to Dashboard Change Sender ID Customers Technicians Select a contact Outbo…" at bounding box center [339, 171] width 436 height 312
click at [379, 225] on div "Back to Dashboard Change Sender ID Customers Technicians Select a contact Outbo…" at bounding box center [339, 171] width 436 height 312
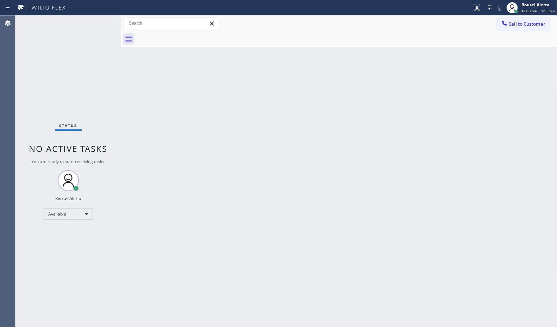
click at [470, 197] on div "Back to Dashboard Change Sender ID Customers Technicians Select a contact Outbo…" at bounding box center [339, 171] width 436 height 312
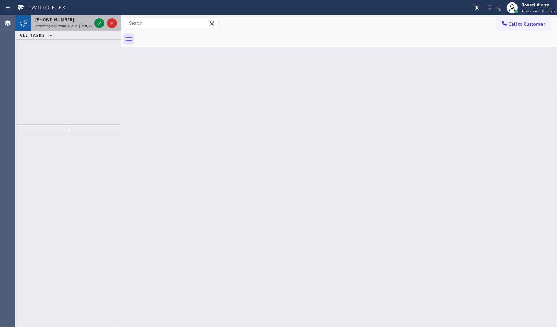
click at [77, 21] on div "[PHONE_NUMBER]" at bounding box center [63, 20] width 56 height 6
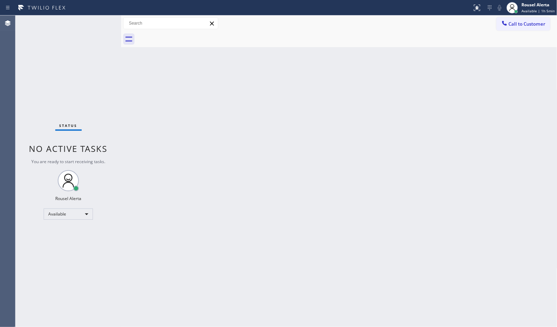
drag, startPoint x: 195, startPoint y: 168, endPoint x: 301, endPoint y: 279, distance: 153.6
click at [201, 171] on div "Back to Dashboard Change Sender ID Customers Technicians Select a contact Outbo…" at bounding box center [339, 171] width 436 height 312
click at [71, 30] on div "Status No active tasks You are ready to start receiving tasks. Rousel Alerta Av…" at bounding box center [68, 171] width 106 height 312
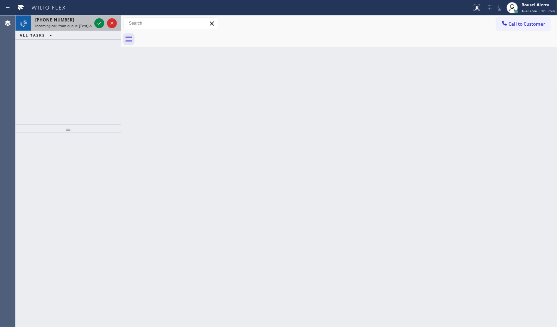
click at [90, 20] on div "[PHONE_NUMBER]" at bounding box center [63, 20] width 56 height 6
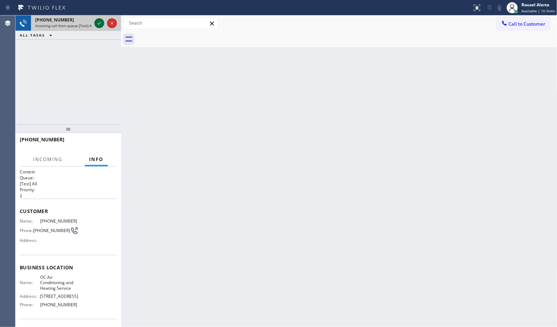
click at [97, 23] on icon at bounding box center [99, 23] width 8 height 8
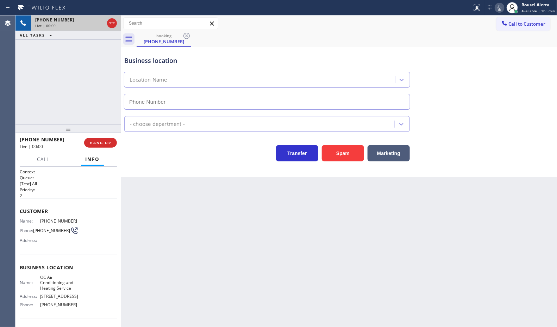
type input "[PHONE_NUMBER]"
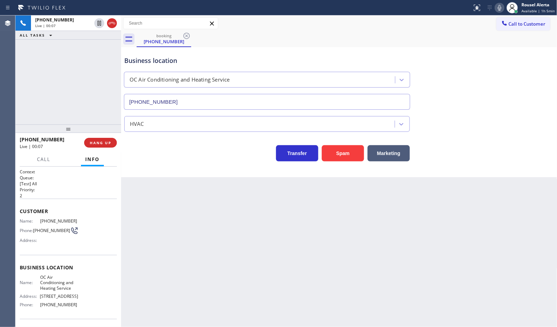
click at [220, 231] on div "Back to Dashboard Change Sender ID Customers Technicians Select a contact Outbo…" at bounding box center [339, 171] width 436 height 312
drag, startPoint x: 54, startPoint y: 53, endPoint x: 68, endPoint y: 67, distance: 20.2
click at [54, 53] on div "[PHONE_NUMBER] Live | 00:10 ALL TASKS ALL TASKS ACTIVE TASKS TASKS IN WRAP UP" at bounding box center [68, 69] width 106 height 109
drag, startPoint x: 101, startPoint y: 147, endPoint x: 151, endPoint y: 192, distance: 67.0
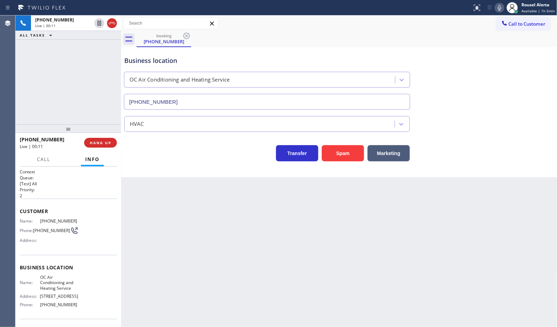
click at [101, 148] on button "HANG UP" at bounding box center [100, 143] width 33 height 10
click at [241, 233] on div "Back to Dashboard Change Sender ID Customers Technicians Select a contact Outbo…" at bounding box center [339, 171] width 436 height 312
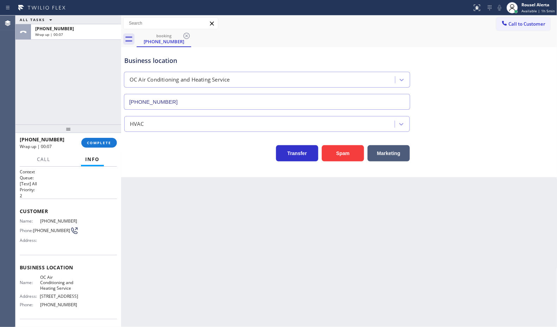
click at [151, 266] on div "Back to Dashboard Change Sender ID Customers Technicians Select a contact Outbo…" at bounding box center [339, 171] width 436 height 312
click at [105, 143] on span "COMPLETE" at bounding box center [99, 142] width 24 height 5
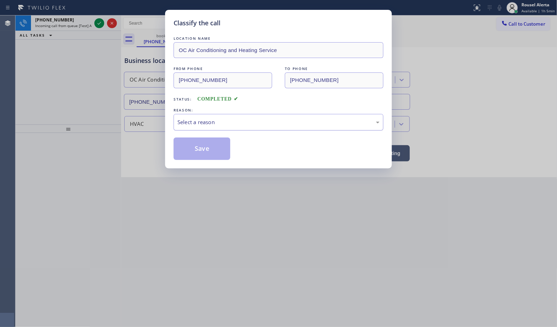
drag, startPoint x: 202, startPoint y: 122, endPoint x: 208, endPoint y: 122, distance: 6.0
click at [203, 122] on div "Select a reason" at bounding box center [278, 122] width 202 height 8
click at [212, 156] on button "Save" at bounding box center [202, 149] width 57 height 23
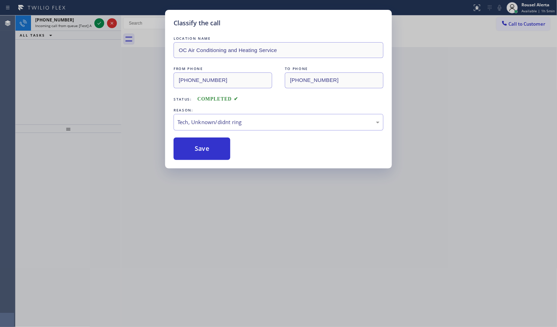
click at [68, 24] on div "Classify the call LOCATION NAME OC Air Conditioning and Heating Service FROM PH…" at bounding box center [278, 163] width 557 height 327
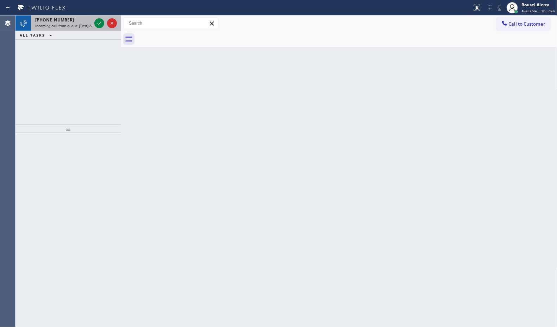
click at [79, 23] on span "Incoming call from queue [Test] All" at bounding box center [64, 25] width 58 height 5
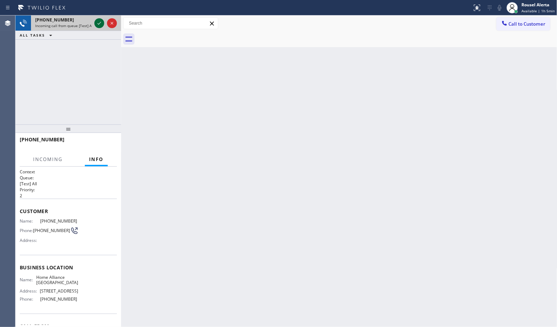
click at [95, 22] on icon at bounding box center [99, 23] width 8 height 8
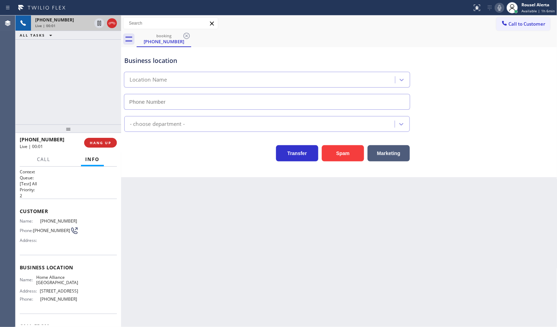
type input "[PHONE_NUMBER]"
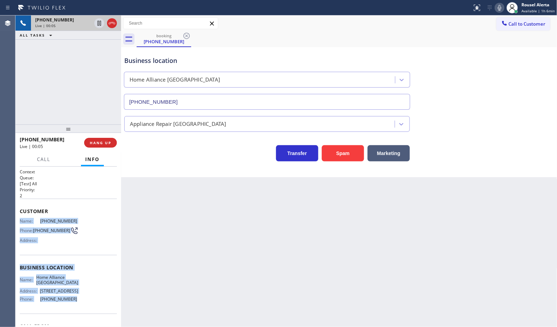
drag, startPoint x: 19, startPoint y: 220, endPoint x: 79, endPoint y: 304, distance: 102.9
click at [79, 304] on div "Context Queue: [Test] All Priority: 2 Customer Name: [PHONE_NUMBER] Phone: [PHO…" at bounding box center [68, 268] width 97 height 198
copy div "Name: [PHONE_NUMBER] Phone: [PHONE_NUMBER] Address: Business location Name: Hom…"
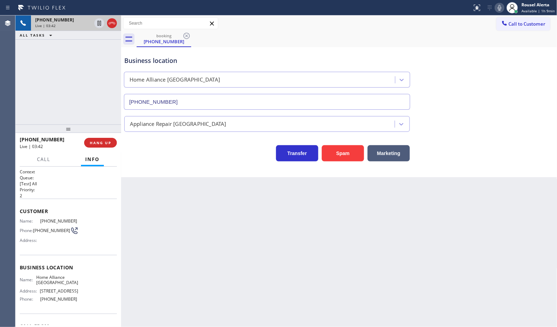
click at [251, 293] on div "Back to Dashboard Change Sender ID Customers Technicians Select a contact Outbo…" at bounding box center [339, 171] width 436 height 312
click at [108, 145] on span "HANG UP" at bounding box center [100, 142] width 21 height 5
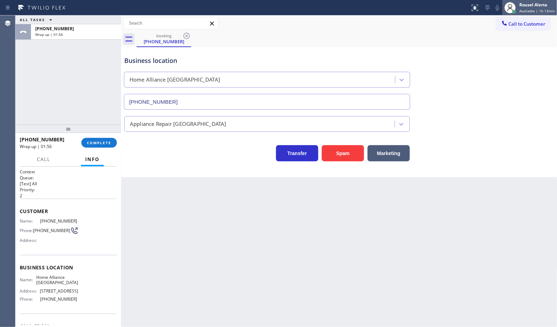
click at [533, 9] on span "Available | 1h 13min" at bounding box center [537, 10] width 36 height 5
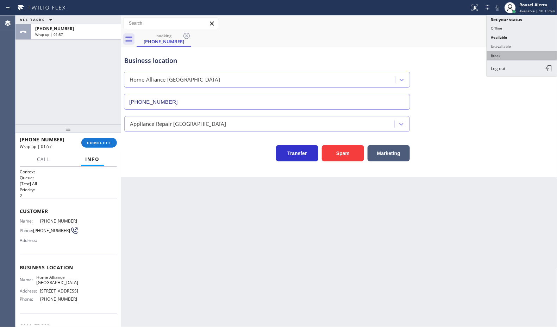
click at [526, 54] on button "Break" at bounding box center [522, 55] width 70 height 9
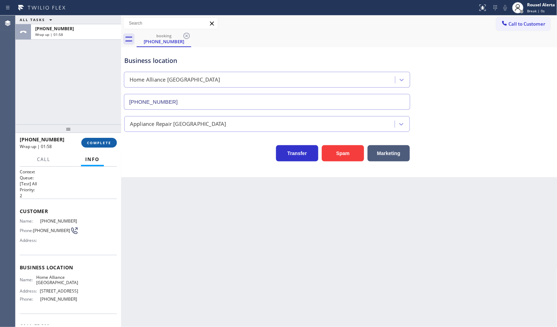
click at [95, 138] on button "COMPLETE" at bounding box center [99, 143] width 36 height 10
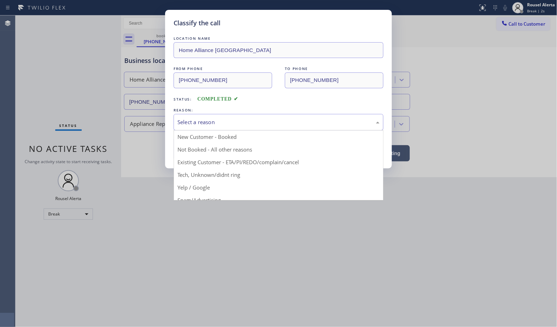
click at [218, 121] on div "Select a reason" at bounding box center [278, 122] width 202 height 8
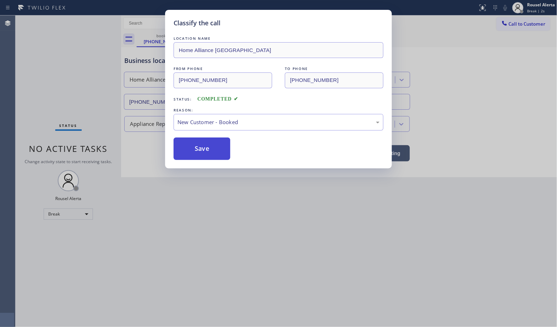
click at [208, 150] on button "Save" at bounding box center [202, 149] width 57 height 23
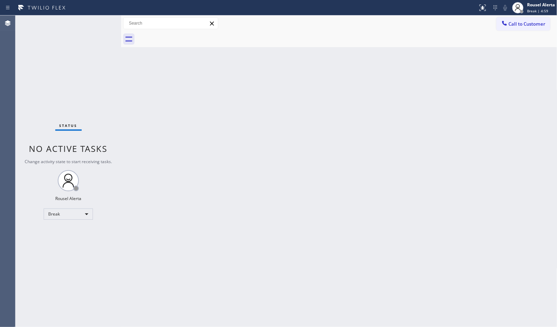
drag, startPoint x: 94, startPoint y: 57, endPoint x: 102, endPoint y: 49, distance: 12.2
click at [94, 57] on div "Status No active tasks Change activity state to start receiving tasks. Rousel A…" at bounding box center [68, 171] width 106 height 312
click at [537, 4] on div "Rousel Alerta" at bounding box center [541, 5] width 28 height 6
click at [520, 37] on button "Available" at bounding box center [522, 37] width 70 height 9
click at [377, 87] on div "Back to Dashboard Change Sender ID Customers Technicians Select a contact Outbo…" at bounding box center [339, 171] width 436 height 312
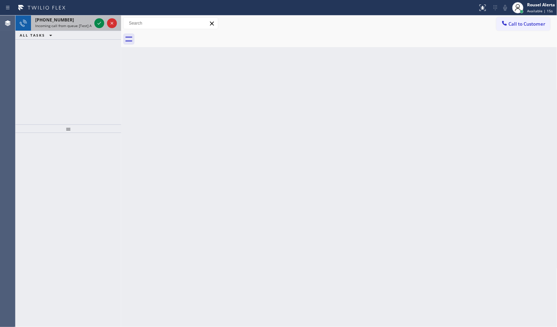
click at [86, 25] on span "Incoming call from queue [Test] All" at bounding box center [64, 25] width 58 height 5
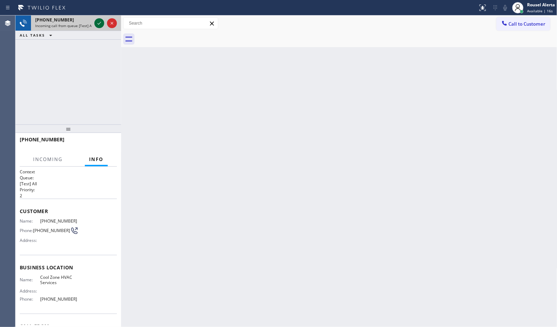
click at [97, 25] on icon at bounding box center [99, 23] width 8 height 8
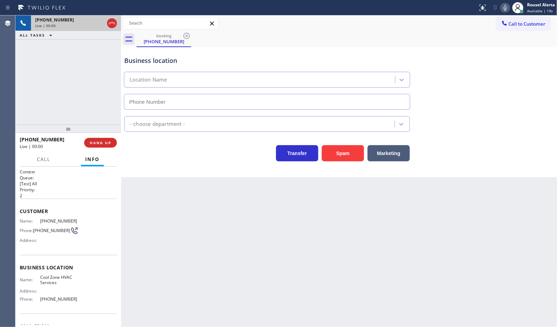
type input "[PHONE_NUMBER]"
click at [337, 153] on button "Spam" at bounding box center [343, 153] width 42 height 16
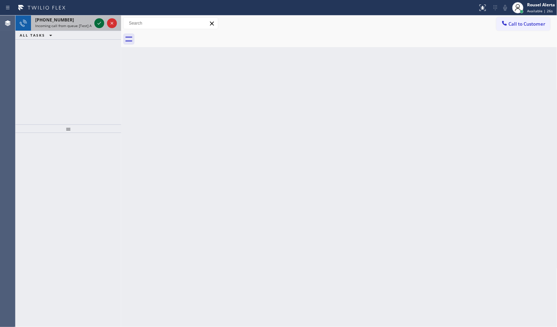
click at [100, 27] on icon at bounding box center [99, 23] width 8 height 8
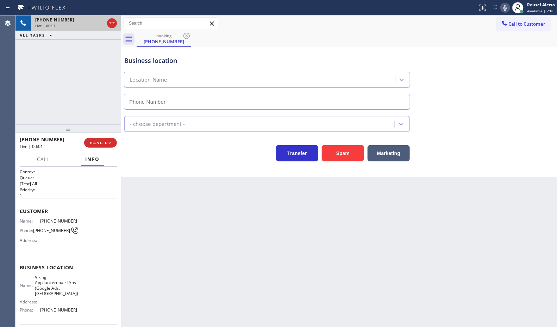
type input "[PHONE_NUMBER]"
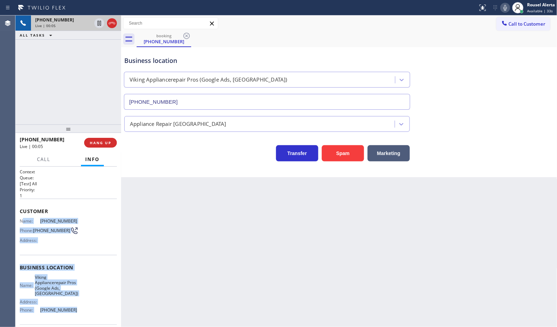
drag, startPoint x: 23, startPoint y: 223, endPoint x: 79, endPoint y: 309, distance: 102.5
click at [79, 309] on div "Context Queue: [Test] All Priority: 1 Customer Name: [PHONE_NUMBER] Phone: [PHO…" at bounding box center [68, 276] width 97 height 215
copy div "ame: [PHONE_NUMBER] Phone: [PHONE_NUMBER] Address: Business location Name: Viki…"
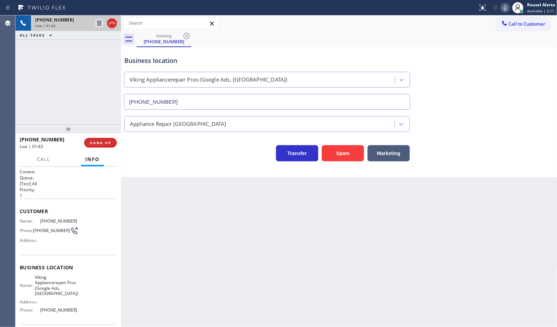
click at [220, 224] on div "Back to Dashboard Change Sender ID Customers Technicians Select a contact Outbo…" at bounding box center [339, 171] width 436 height 312
click at [177, 206] on div "Back to Dashboard Change Sender ID Customers Technicians Select a contact Outbo…" at bounding box center [339, 171] width 436 height 312
click at [108, 147] on button "HANG UP" at bounding box center [100, 143] width 33 height 10
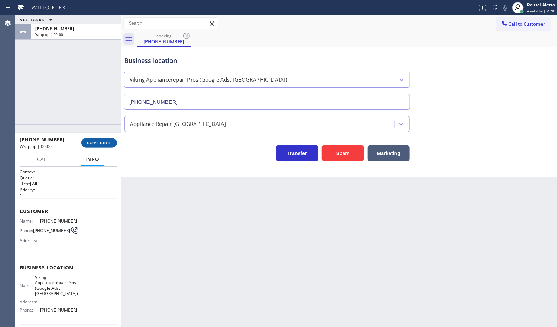
click at [101, 144] on span "COMPLETE" at bounding box center [99, 142] width 24 height 5
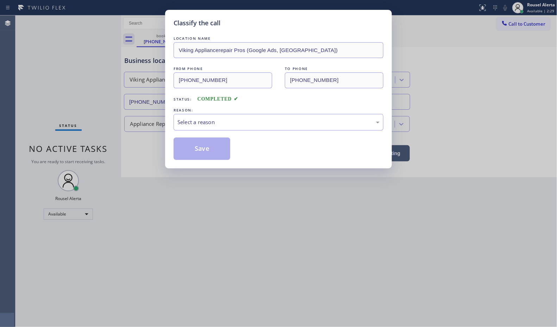
click at [242, 122] on div "Select a reason" at bounding box center [278, 122] width 202 height 8
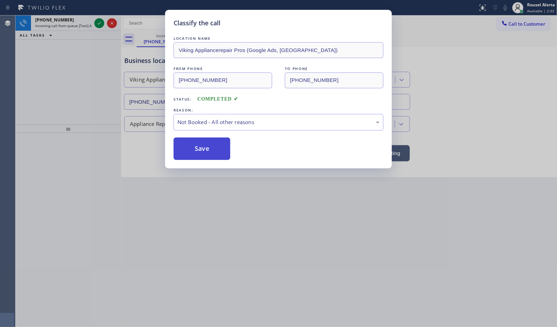
click at [222, 148] on button "Save" at bounding box center [202, 149] width 57 height 23
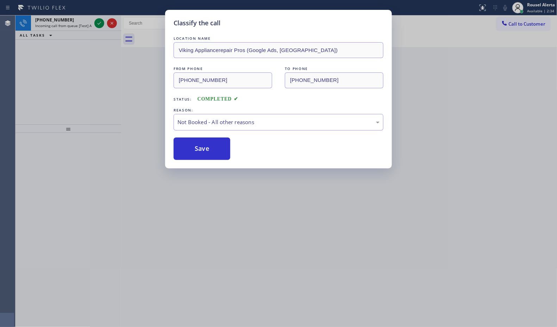
click at [72, 25] on div "Classify the call LOCATION NAME Viking Appliancerepair Pros (Google Ads, [GEOGR…" at bounding box center [278, 163] width 557 height 327
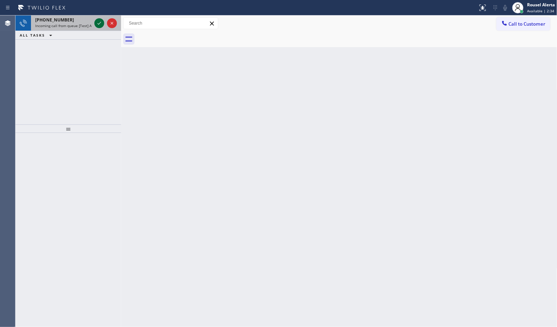
click at [94, 24] on div at bounding box center [99, 23] width 10 height 8
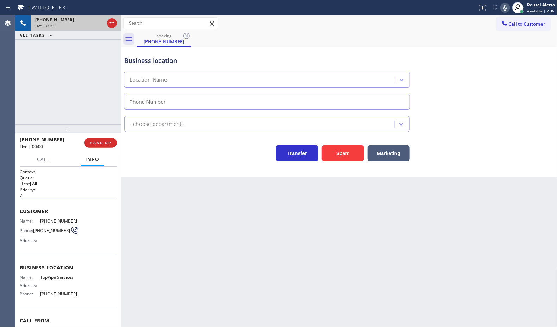
type input "[PHONE_NUMBER]"
click at [342, 152] on button "Spam" at bounding box center [343, 153] width 42 height 16
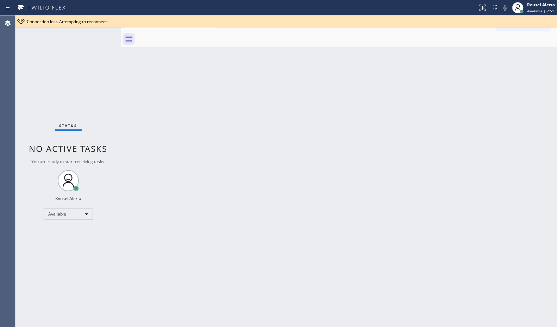
click at [90, 28] on div "Status No active tasks You are ready to start receiving tasks. Rousel Alerta Av…" at bounding box center [68, 171] width 106 height 312
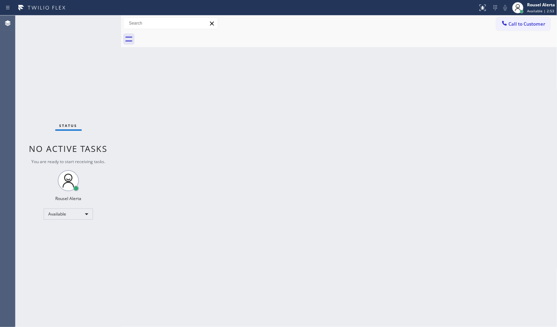
click at [476, 95] on div "Back to Dashboard Change Sender ID Customers Technicians Select a contact Outbo…" at bounding box center [339, 171] width 436 height 312
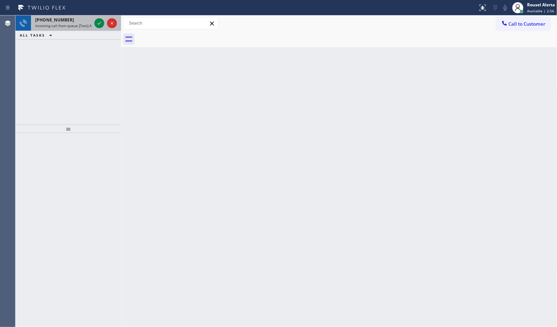
click at [85, 22] on div "[PHONE_NUMBER]" at bounding box center [63, 20] width 56 height 6
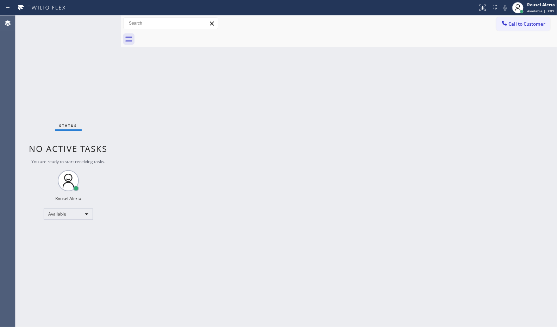
drag, startPoint x: 210, startPoint y: 194, endPoint x: 215, endPoint y: 196, distance: 5.4
click at [211, 194] on div "Back to Dashboard Change Sender ID Customers Technicians Select a contact Outbo…" at bounding box center [339, 171] width 436 height 312
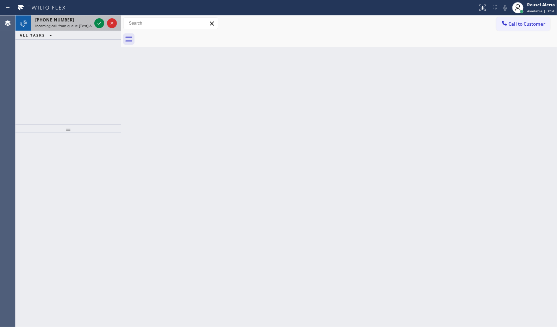
drag, startPoint x: 82, startPoint y: 28, endPoint x: 93, endPoint y: 24, distance: 12.5
click at [82, 28] on div "[PHONE_NUMBER] Incoming call from queue [Test] All" at bounding box center [62, 22] width 62 height 15
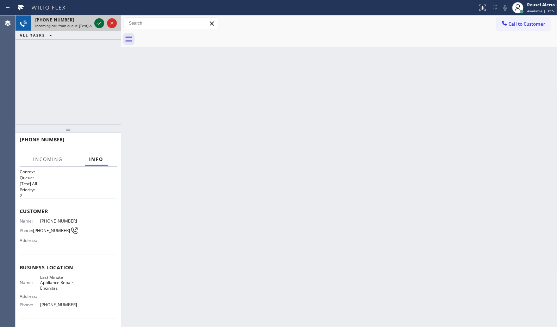
click at [95, 23] on icon at bounding box center [99, 23] width 8 height 8
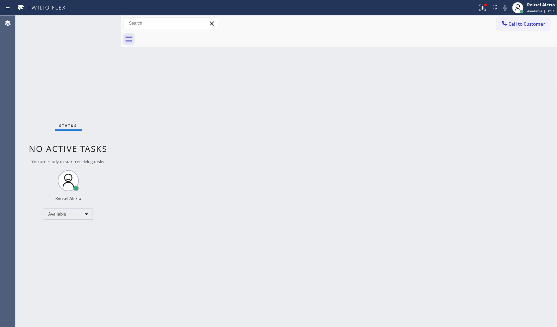
click at [84, 21] on div "Status No active tasks You are ready to start receiving tasks. Rousel Alerta Av…" at bounding box center [68, 171] width 106 height 312
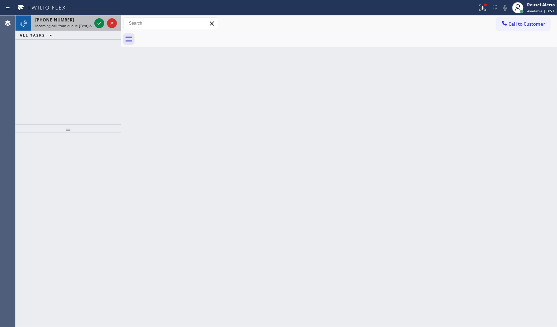
click at [68, 20] on div "[PHONE_NUMBER]" at bounding box center [63, 20] width 56 height 6
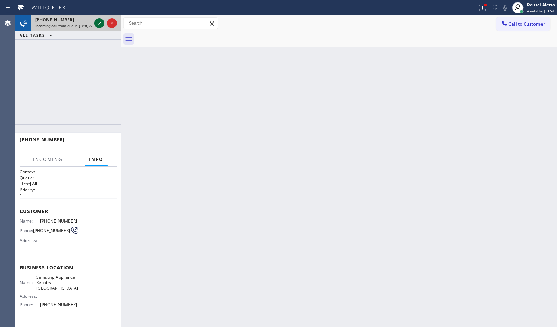
click at [98, 21] on icon at bounding box center [99, 23] width 8 height 8
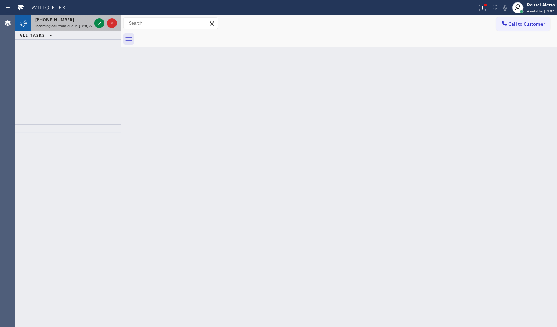
drag, startPoint x: 71, startPoint y: 22, endPoint x: 87, endPoint y: 26, distance: 17.2
click at [71, 22] on div "[PHONE_NUMBER]" at bounding box center [63, 20] width 56 height 6
click at [84, 27] on span "Incoming call from queue [Test] All" at bounding box center [64, 25] width 58 height 5
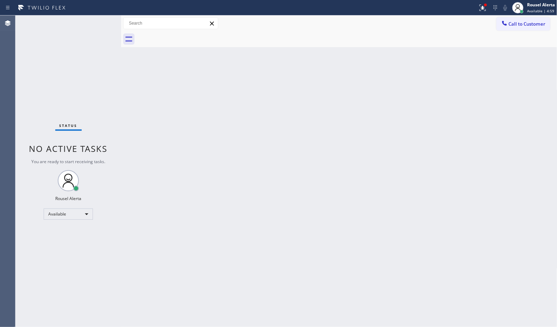
click at [337, 262] on div "Back to Dashboard Change Sender ID Customers Technicians Select a contact Outbo…" at bounding box center [339, 171] width 436 height 312
click at [90, 13] on div at bounding box center [239, 7] width 472 height 11
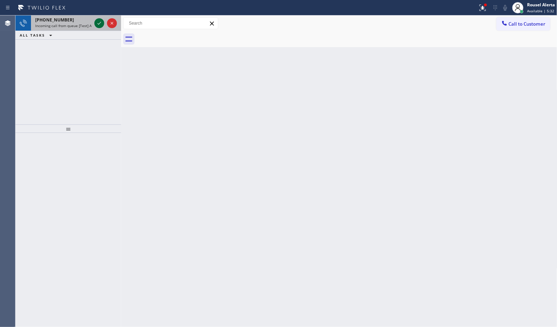
drag, startPoint x: 81, startPoint y: 23, endPoint x: 99, endPoint y: 23, distance: 17.3
click at [83, 23] on span "Incoming call from queue [Test] All" at bounding box center [64, 25] width 58 height 5
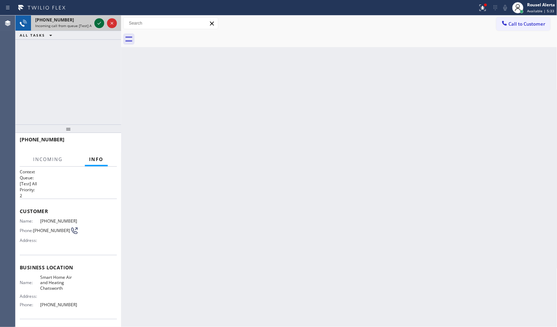
click at [99, 23] on icon at bounding box center [99, 23] width 8 height 8
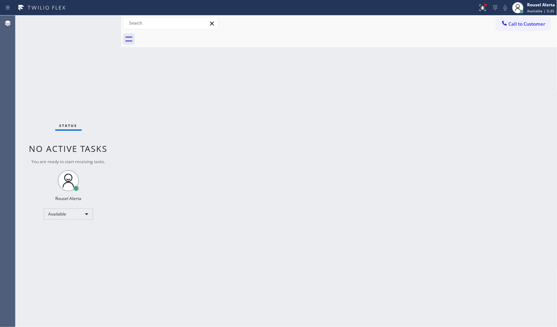
click at [69, 23] on div "Status No active tasks You are ready to start receiving tasks. Rousel Alerta Av…" at bounding box center [68, 171] width 106 height 312
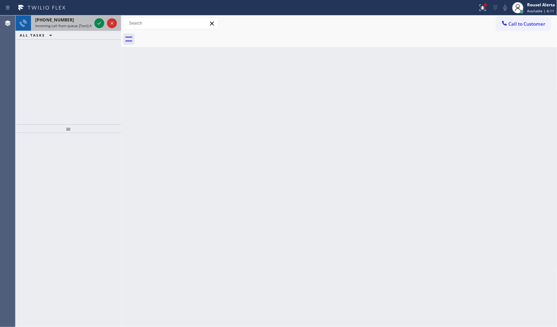
click at [80, 21] on div "[PHONE_NUMBER]" at bounding box center [63, 20] width 56 height 6
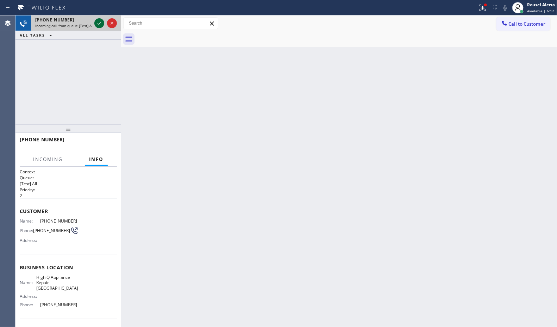
click at [101, 24] on icon at bounding box center [99, 23] width 8 height 8
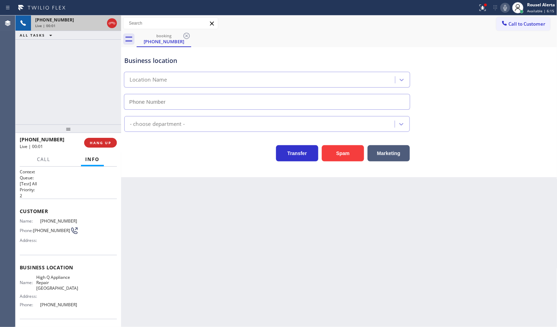
type input "[PHONE_NUMBER]"
click at [344, 145] on div "Spam" at bounding box center [341, 152] width 46 height 20
click at [347, 158] on button "Spam" at bounding box center [343, 153] width 42 height 16
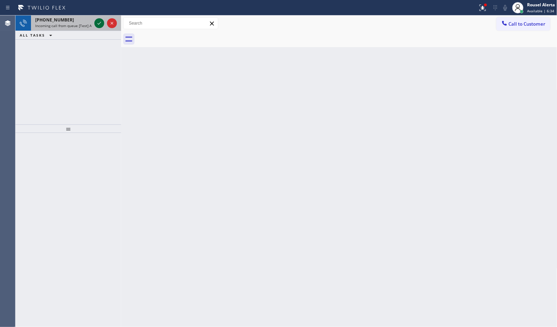
click at [94, 22] on div at bounding box center [99, 23] width 10 height 8
click at [76, 23] on span "Incoming call from queue [Test] All" at bounding box center [64, 25] width 58 height 5
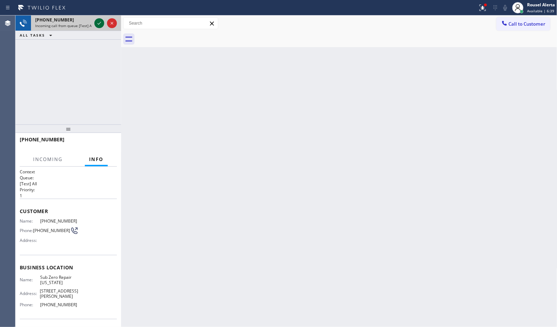
click at [95, 21] on icon at bounding box center [99, 23] width 8 height 8
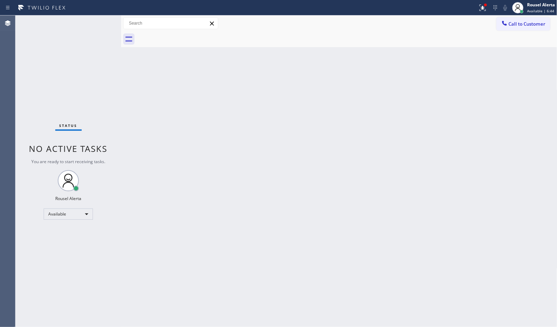
click at [85, 25] on div "Status No active tasks You are ready to start receiving tasks. Rousel Alerta Av…" at bounding box center [68, 171] width 106 height 312
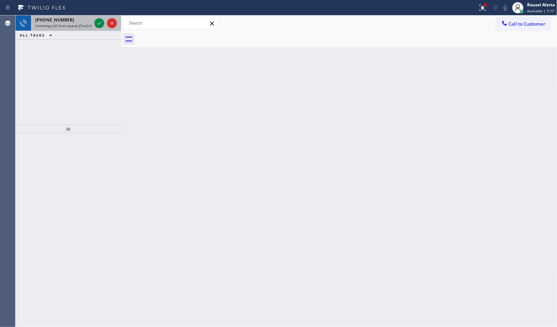
click at [78, 20] on div "[PHONE_NUMBER]" at bounding box center [63, 20] width 56 height 6
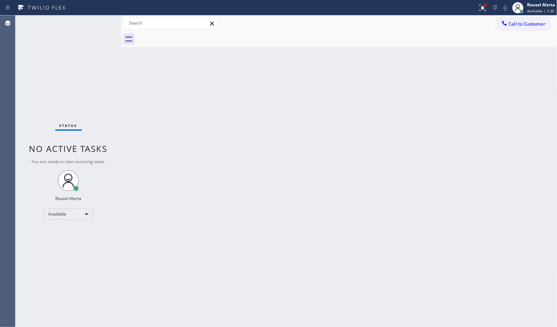
click at [80, 26] on div "Status No active tasks You are ready to start receiving tasks. Rousel Alerta Av…" at bounding box center [68, 171] width 106 height 312
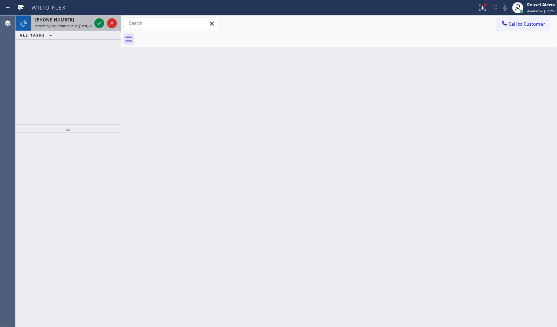
drag, startPoint x: 86, startPoint y: 27, endPoint x: 91, endPoint y: 26, distance: 4.7
click at [86, 27] on span "Incoming call from queue [Test] All" at bounding box center [64, 25] width 58 height 5
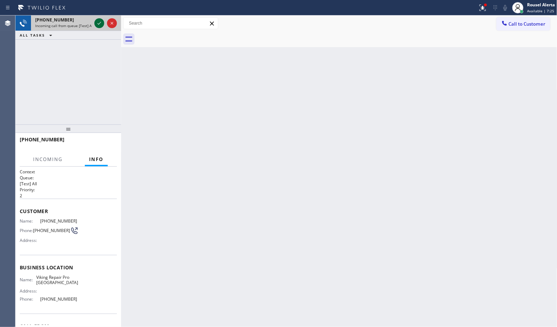
click at [97, 24] on icon at bounding box center [99, 23] width 8 height 8
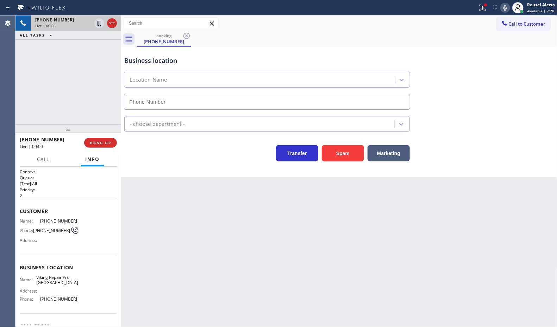
type input "[PHONE_NUMBER]"
click at [339, 162] on button "Spam" at bounding box center [343, 153] width 42 height 16
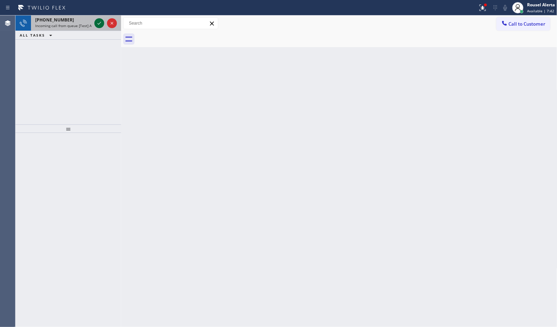
click at [97, 25] on icon at bounding box center [99, 23] width 8 height 8
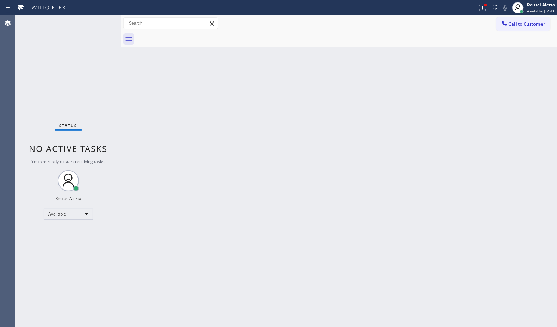
click at [97, 25] on div "Status No active tasks You are ready to start receiving tasks. Rousel Alerta Av…" at bounding box center [68, 171] width 106 height 312
click at [71, 18] on div "Status No active tasks You are ready to start receiving tasks. Rousel Alerta Av…" at bounding box center [68, 171] width 106 height 312
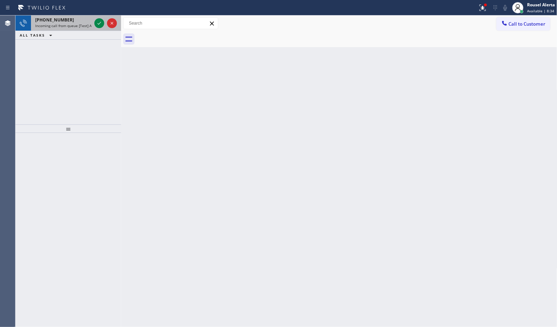
click at [84, 23] on span "Incoming call from queue [Test] All" at bounding box center [64, 25] width 58 height 5
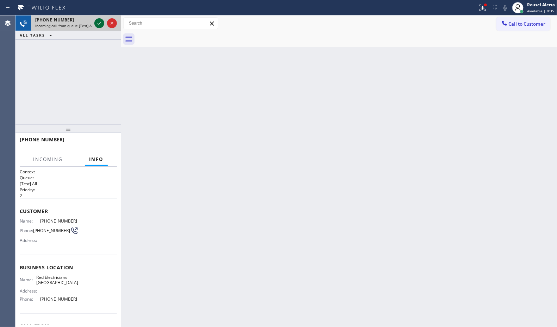
click at [99, 23] on icon at bounding box center [99, 23] width 4 height 3
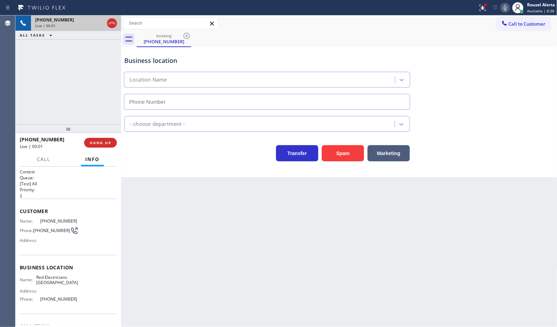
type input "[PHONE_NUMBER]"
click at [338, 158] on button "Spam" at bounding box center [343, 153] width 42 height 16
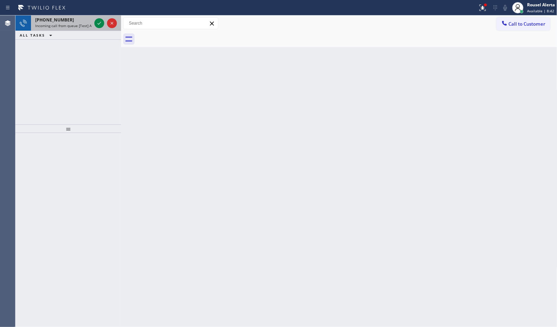
click at [72, 21] on div "[PHONE_NUMBER]" at bounding box center [63, 20] width 56 height 6
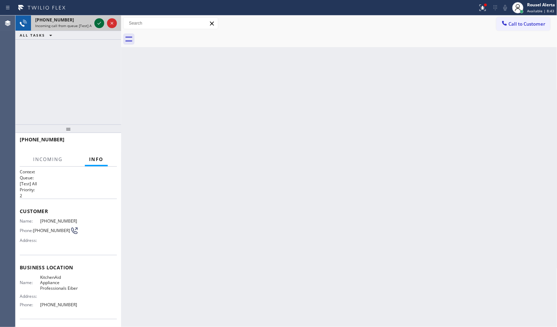
click at [95, 23] on icon at bounding box center [99, 23] width 8 height 8
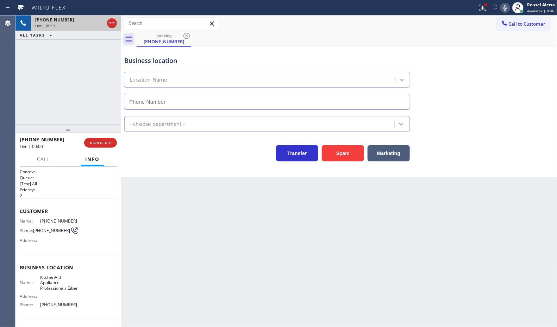
type input "[PHONE_NUMBER]"
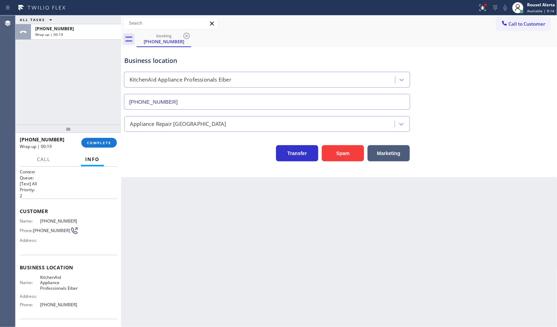
click at [92, 47] on div "ALL TASKS ALL TASKS ACTIVE TASKS TASKS IN WRAP UP [PHONE_NUMBER] Wrap up | 00:19" at bounding box center [68, 69] width 106 height 109
click at [111, 141] on span "COMPLETE" at bounding box center [99, 142] width 24 height 5
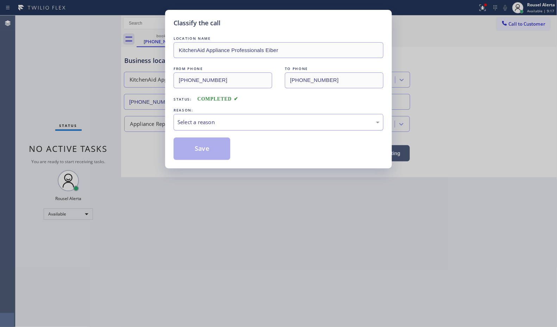
click at [231, 127] on div "Select a reason" at bounding box center [279, 122] width 210 height 17
click at [210, 158] on button "Save" at bounding box center [202, 149] width 57 height 23
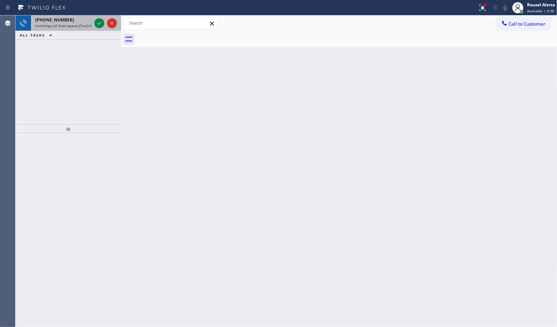
click at [92, 21] on div "[PHONE_NUMBER] Incoming call from queue [Test] All" at bounding box center [62, 22] width 62 height 15
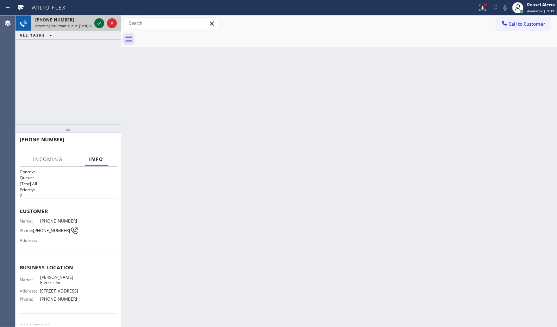
click at [97, 24] on icon at bounding box center [99, 23] width 8 height 8
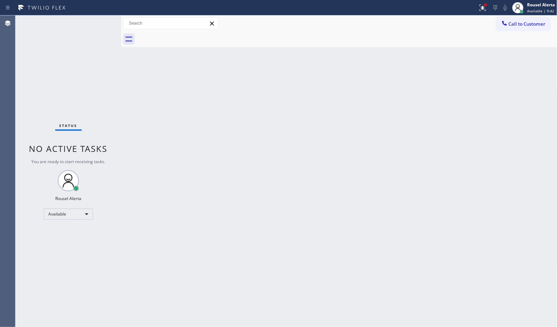
click at [82, 26] on div "Status No active tasks You are ready to start receiving tasks. Rousel Alerta Av…" at bounding box center [68, 171] width 106 height 312
click at [304, 266] on div "Back to Dashboard Change Sender ID Customers Technicians Select a contact Outbo…" at bounding box center [339, 171] width 436 height 312
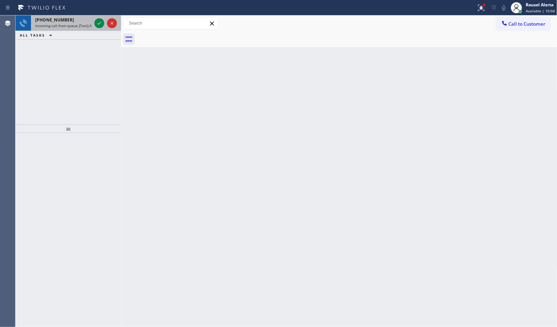
click at [78, 20] on div "[PHONE_NUMBER]" at bounding box center [63, 20] width 56 height 6
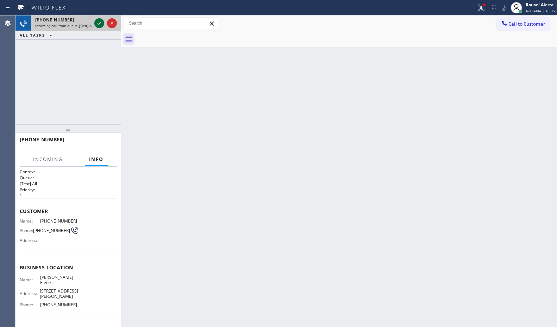
click at [97, 25] on icon at bounding box center [99, 23] width 8 height 8
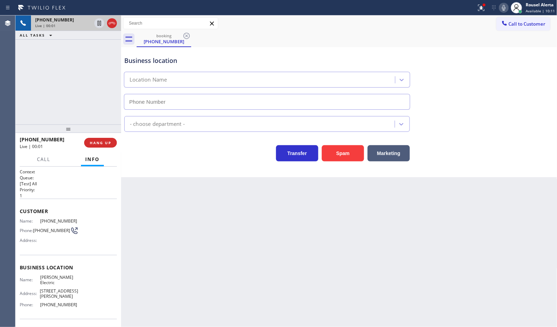
type input "[PHONE_NUMBER]"
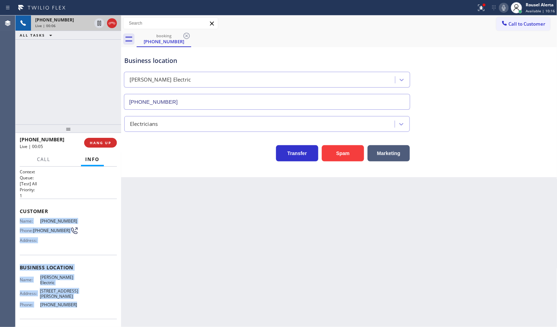
drag, startPoint x: 20, startPoint y: 219, endPoint x: 74, endPoint y: 305, distance: 101.2
click at [74, 305] on div "Context Queue: [Test] All Priority: 1 Customer Name: [PHONE_NUMBER] Phone: [PHO…" at bounding box center [68, 271] width 97 height 204
copy div "Name: [PHONE_NUMBER] Phone: [PHONE_NUMBER] Address: Business location Name: [PE…"
click at [98, 27] on icon at bounding box center [99, 23] width 8 height 8
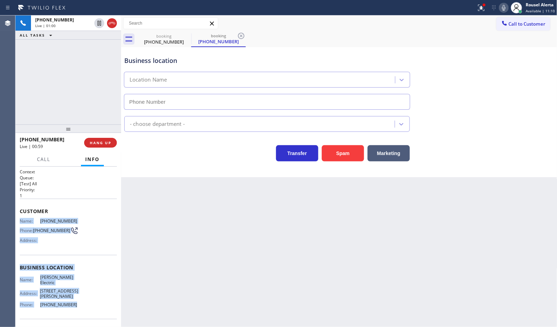
type input "[PHONE_NUMBER]"
click at [502, 6] on icon at bounding box center [503, 8] width 8 height 8
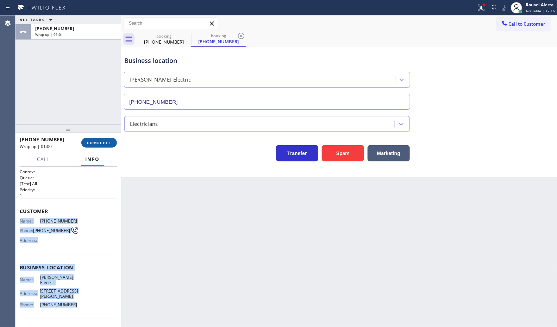
click at [100, 141] on span "COMPLETE" at bounding box center [99, 142] width 24 height 5
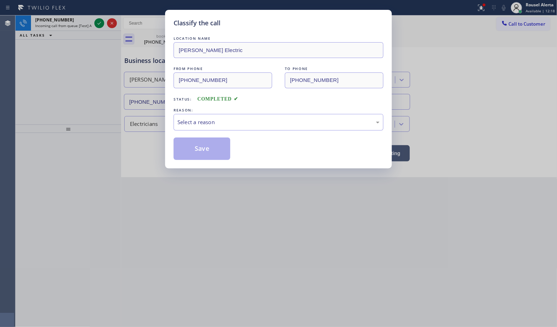
click at [237, 125] on div "Select a reason" at bounding box center [278, 122] width 202 height 8
click at [201, 150] on button "Save" at bounding box center [202, 149] width 57 height 23
click at [237, 204] on div "Classify the call LOCATION NAME [PERSON_NAME] Electric FROM PHONE [PHONE_NUMBER…" at bounding box center [278, 163] width 557 height 327
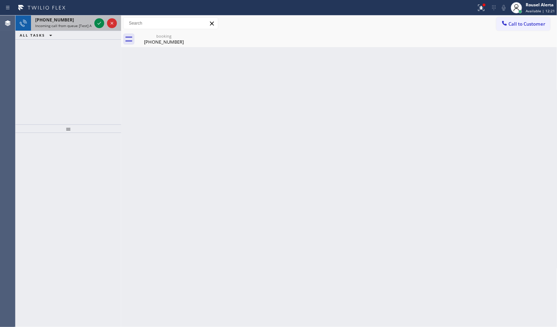
click at [81, 19] on div "[PHONE_NUMBER]" at bounding box center [63, 20] width 56 height 6
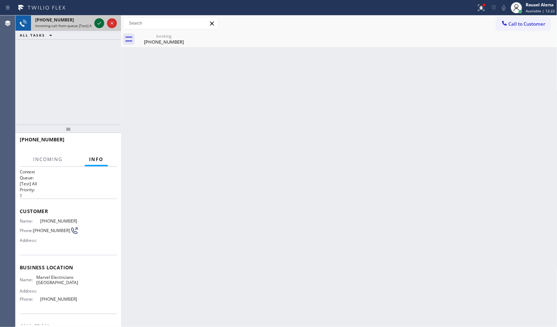
click at [95, 21] on icon at bounding box center [99, 23] width 8 height 8
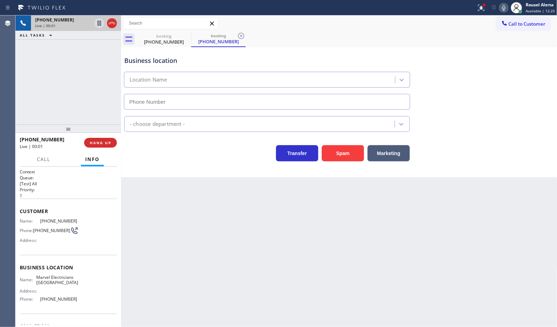
type input "[PHONE_NUMBER]"
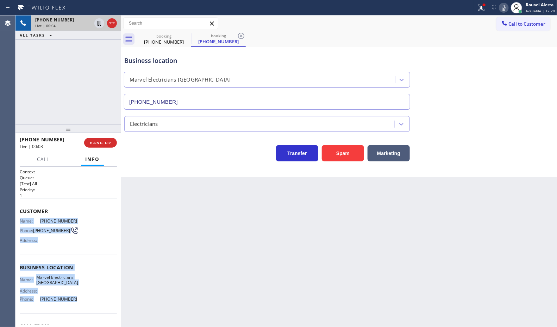
drag, startPoint x: 18, startPoint y: 218, endPoint x: 76, endPoint y: 310, distance: 109.0
click at [76, 310] on div "Context Queue: [Test] All Priority: 1 Customer Name: [PHONE_NUMBER] Phone: [PHO…" at bounding box center [68, 247] width 106 height 161
copy div "Name: [PHONE_NUMBER] Phone: [PHONE_NUMBER] Address: Business location Name: Mar…"
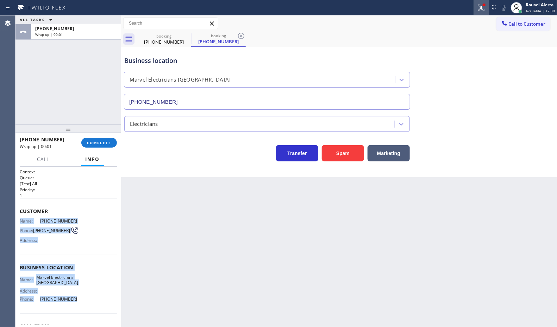
click at [480, 4] on icon at bounding box center [481, 8] width 8 height 8
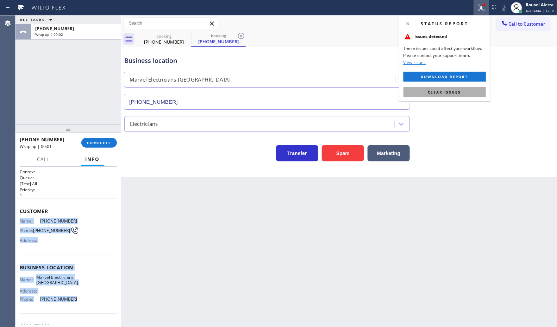
click at [451, 92] on span "Clear issues" at bounding box center [444, 92] width 33 height 5
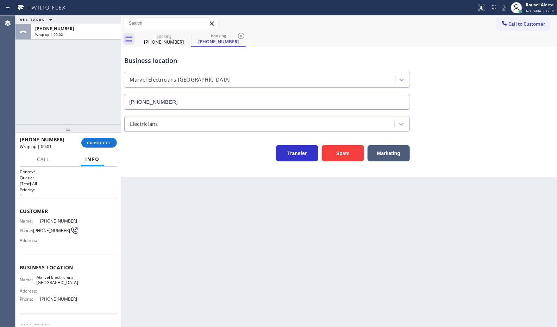
drag, startPoint x: 402, startPoint y: 231, endPoint x: 395, endPoint y: 229, distance: 6.4
click at [398, 230] on div "Back to Dashboard Change Sender ID Customers Technicians Select a contact Outbo…" at bounding box center [339, 171] width 436 height 312
click at [108, 144] on span "COMPLETE" at bounding box center [99, 142] width 24 height 5
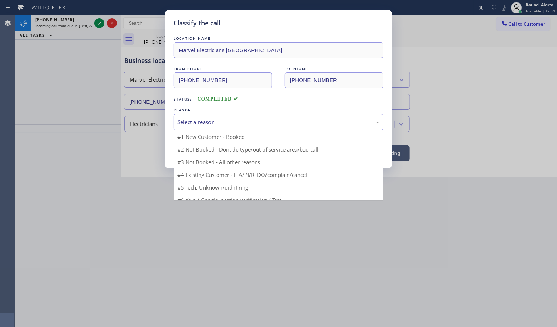
click at [228, 124] on div "Select a reason" at bounding box center [278, 122] width 202 height 8
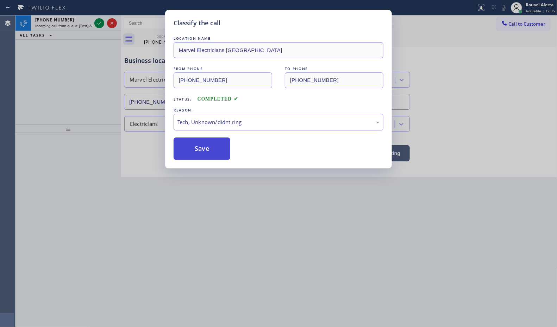
click at [202, 153] on button "Save" at bounding box center [202, 149] width 57 height 23
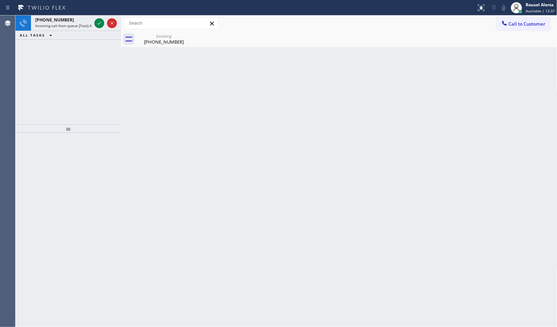
drag, startPoint x: 341, startPoint y: 259, endPoint x: 208, endPoint y: 152, distance: 170.7
click at [310, 226] on div "Back to Dashboard Change Sender ID Customers Technicians Select a contact Outbo…" at bounding box center [339, 171] width 436 height 312
click at [77, 27] on span "Incoming call from queue [Test] All" at bounding box center [64, 25] width 58 height 5
click at [233, 133] on div "Back to Dashboard Change Sender ID Customers Technicians Select a contact Outbo…" at bounding box center [339, 171] width 436 height 312
click at [38, 12] on icon at bounding box center [41, 7] width 53 height 11
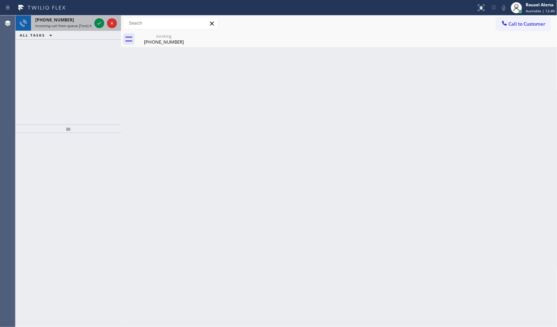
click at [54, 22] on span "[PHONE_NUMBER]" at bounding box center [54, 20] width 39 height 6
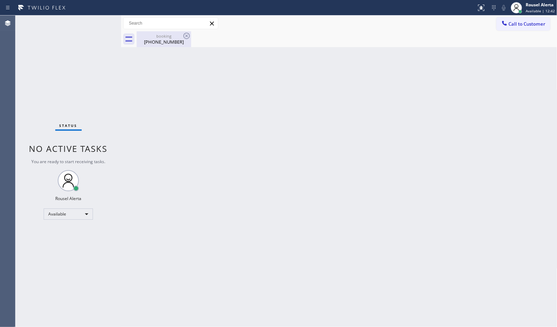
click at [154, 41] on div "[PHONE_NUMBER]" at bounding box center [163, 42] width 53 height 6
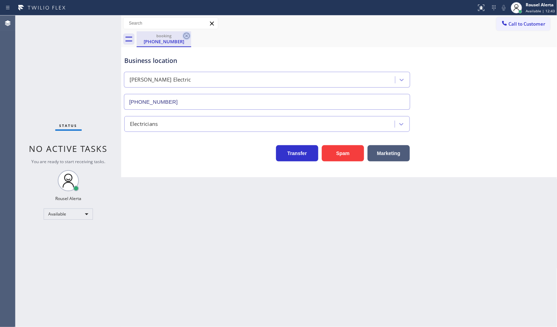
click at [185, 33] on icon at bounding box center [186, 36] width 6 height 6
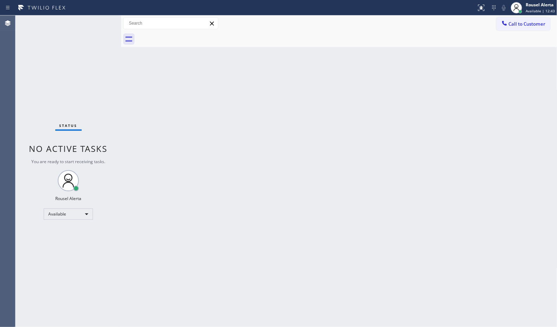
click at [226, 173] on div "Back to Dashboard Change Sender ID Customers Technicians Select a contact Outbo…" at bounding box center [339, 171] width 436 height 312
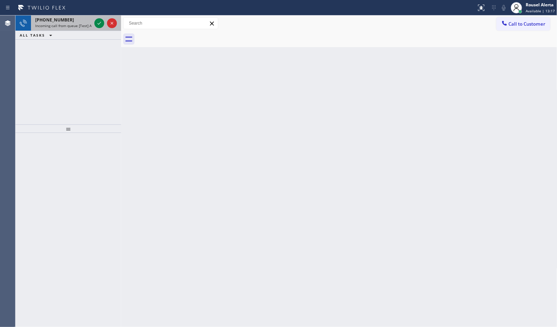
drag, startPoint x: 80, startPoint y: 21, endPoint x: 96, endPoint y: 27, distance: 16.7
click at [82, 23] on div "[PHONE_NUMBER] Incoming call from queue [Test] All" at bounding box center [62, 22] width 62 height 15
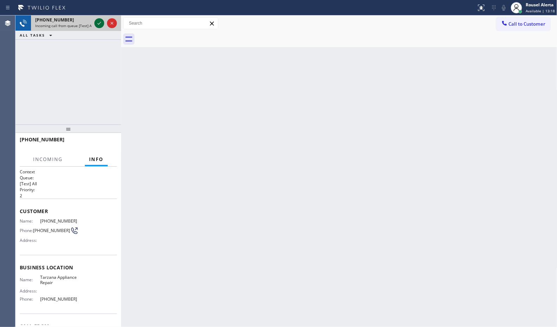
click at [97, 24] on icon at bounding box center [99, 23] width 8 height 8
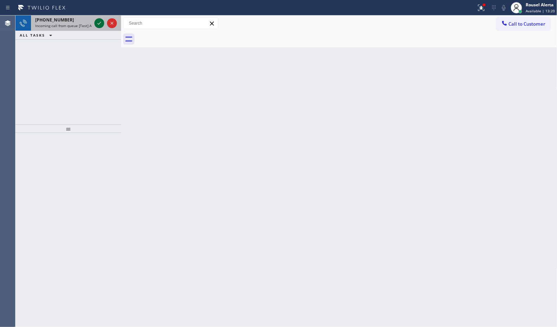
click at [97, 24] on icon at bounding box center [99, 23] width 8 height 8
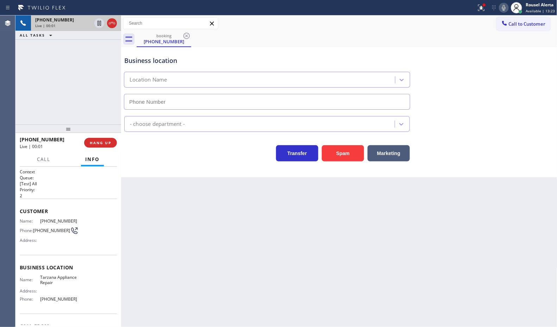
type input "[PHONE_NUMBER]"
click at [334, 157] on button "Spam" at bounding box center [343, 153] width 42 height 16
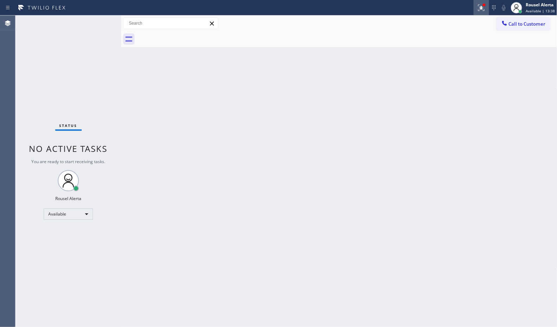
click at [479, 7] on icon at bounding box center [481, 8] width 8 height 8
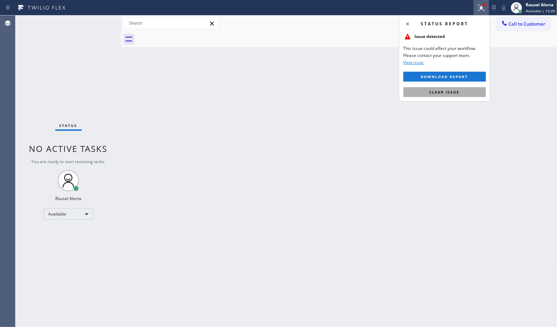
click at [464, 90] on button "Clear issue" at bounding box center [444, 92] width 82 height 10
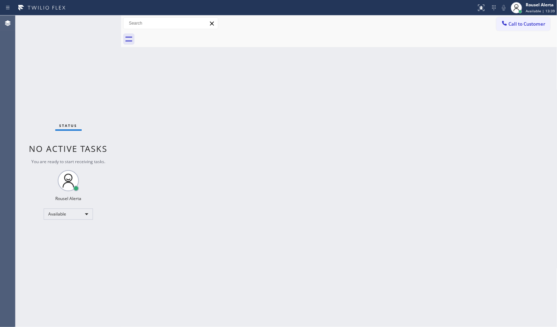
click at [460, 166] on div "Back to Dashboard Change Sender ID Customers Technicians Select a contact Outbo…" at bounding box center [339, 171] width 436 height 312
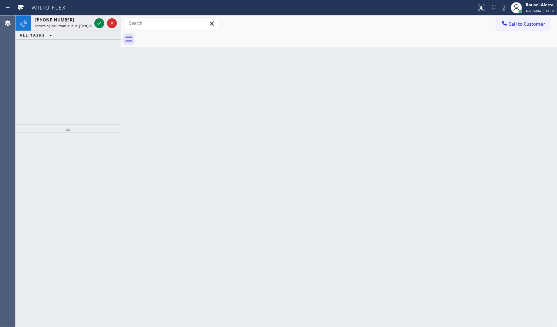
click at [69, 36] on div "ALL TASKS ALL TASKS ACTIVE TASKS TASKS IN WRAP UP" at bounding box center [68, 35] width 106 height 9
drag, startPoint x: 74, startPoint y: 27, endPoint x: 87, endPoint y: 27, distance: 13.0
click at [75, 27] on span "Incoming call from queue [Test] All" at bounding box center [64, 25] width 58 height 5
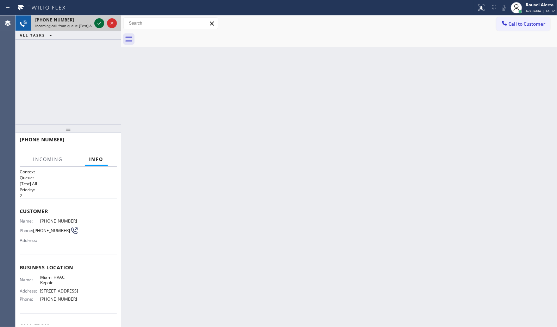
click at [96, 23] on icon at bounding box center [99, 23] width 8 height 8
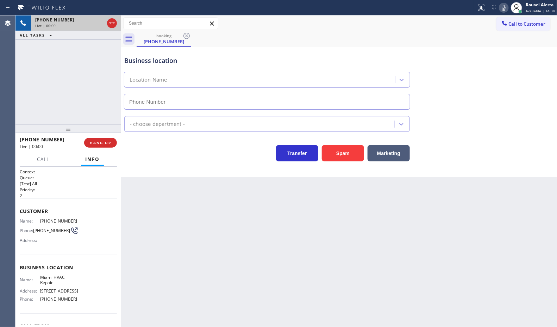
type input "[PHONE_NUMBER]"
click at [256, 276] on div "Back to Dashboard Change Sender ID Customers Technicians Select a contact Outbo…" at bounding box center [339, 171] width 436 height 312
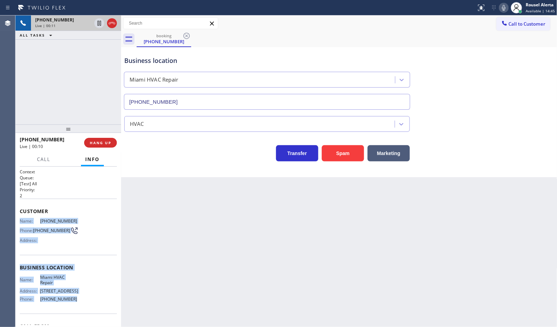
drag, startPoint x: 18, startPoint y: 221, endPoint x: 93, endPoint y: 307, distance: 114.1
click at [93, 307] on div "Context Queue: [Test] All Priority: 2 Customer Name: [PHONE_NUMBER] Phone: [PHO…" at bounding box center [68, 247] width 106 height 161
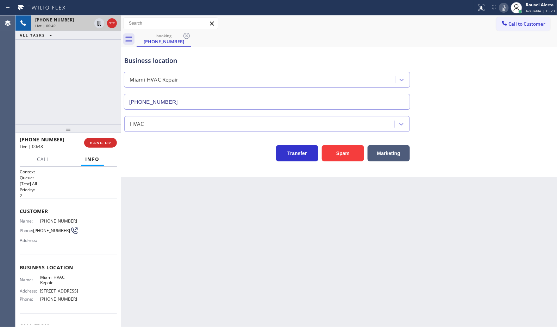
click at [87, 87] on div "[PHONE_NUMBER] Live | 00:49 ALL TASKS ALL TASKS ACTIVE TASKS TASKS IN WRAP UP" at bounding box center [68, 69] width 106 height 109
click at [113, 149] on div "[PHONE_NUMBER] Live | 00:49 HANG UP" at bounding box center [68, 143] width 97 height 18
click at [165, 196] on div "Back to Dashboard Change Sender ID Customers Technicians Select a contact Outbo…" at bounding box center [339, 171] width 436 height 312
click at [182, 239] on div "Back to Dashboard Change Sender ID Customers Technicians Select a contact Outbo…" at bounding box center [339, 171] width 436 height 312
click at [94, 100] on div "[PHONE_NUMBER] Live | 01:00 ALL TASKS ALL TASKS ACTIVE TASKS TASKS IN WRAP UP" at bounding box center [68, 69] width 106 height 109
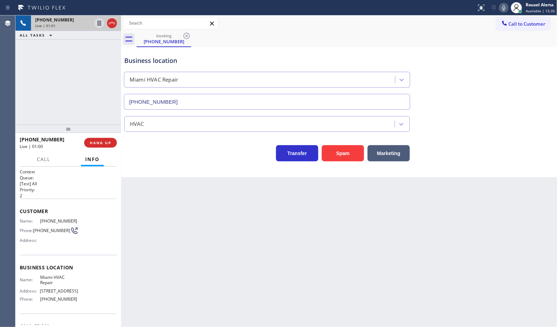
click at [194, 241] on div "Back to Dashboard Change Sender ID Customers Technicians Select a contact Outbo…" at bounding box center [339, 171] width 436 height 312
click at [99, 140] on span "HANG UP" at bounding box center [100, 142] width 21 height 5
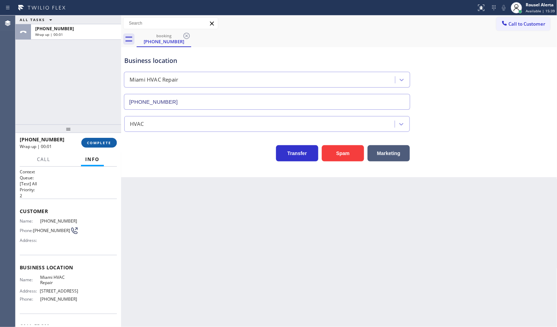
click at [99, 140] on span "COMPLETE" at bounding box center [99, 142] width 24 height 5
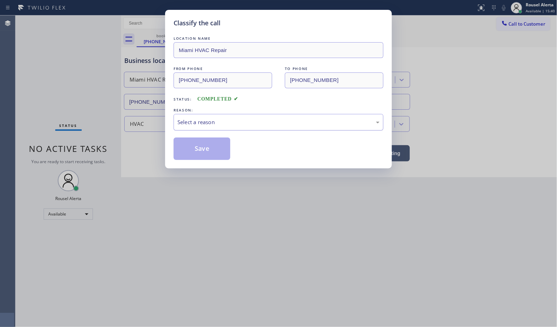
click at [214, 124] on div "Select a reason" at bounding box center [278, 122] width 202 height 8
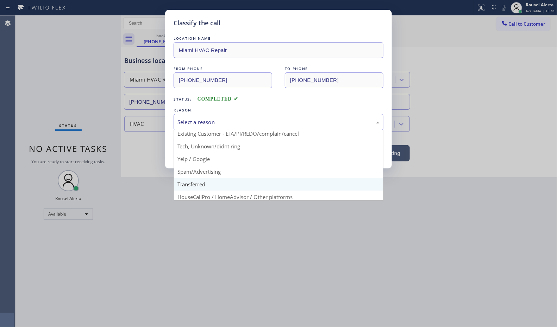
scroll to position [44, 0]
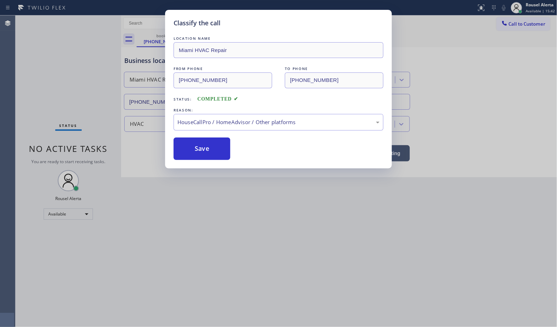
drag, startPoint x: 209, startPoint y: 152, endPoint x: 263, endPoint y: 259, distance: 119.6
click at [208, 152] on button "Save" at bounding box center [202, 149] width 57 height 23
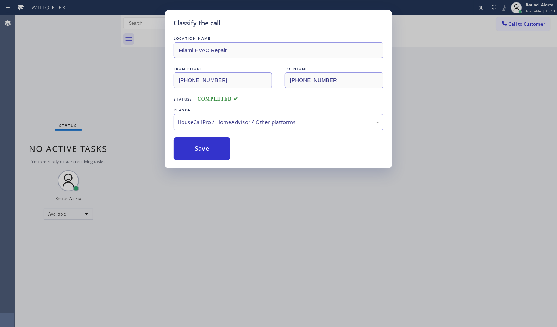
click at [263, 259] on div "Classify the call LOCATION NAME Miami HVAC Repair FROM PHONE [PHONE_NUMBER] TO …" at bounding box center [278, 163] width 557 height 327
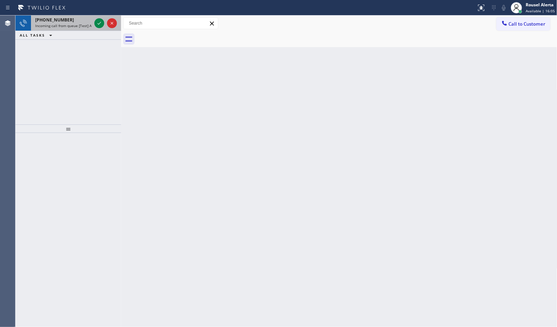
drag, startPoint x: 80, startPoint y: 24, endPoint x: 88, endPoint y: 25, distance: 8.2
click at [80, 24] on span "Incoming call from queue [Test] All" at bounding box center [64, 25] width 58 height 5
click at [89, 17] on div "[PHONE_NUMBER]" at bounding box center [63, 20] width 56 height 6
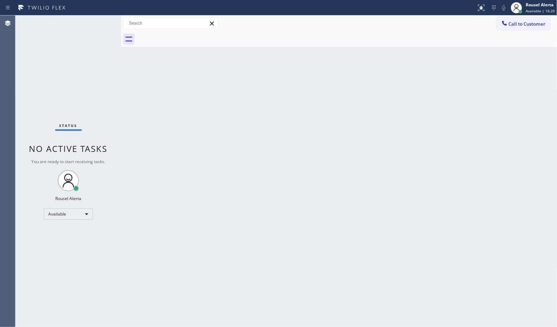
click at [92, 20] on div "Status No active tasks You are ready to start receiving tasks. Rousel Alerta Av…" at bounding box center [68, 171] width 106 height 312
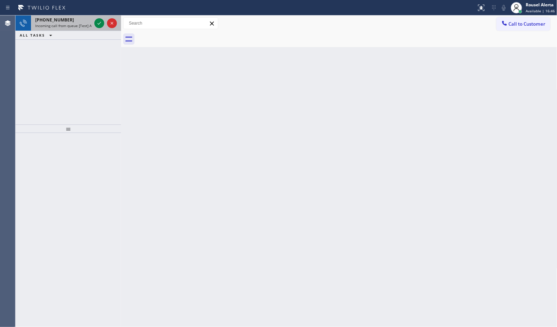
click at [81, 22] on div "[PHONE_NUMBER]" at bounding box center [63, 20] width 56 height 6
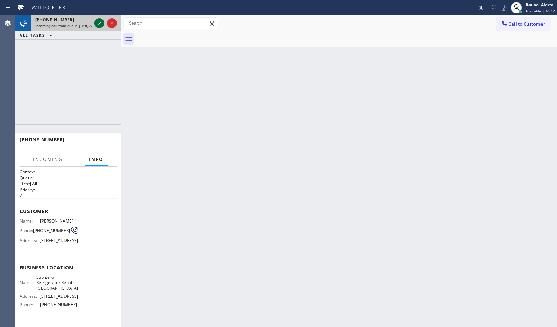
click at [99, 22] on icon at bounding box center [99, 23] width 8 height 8
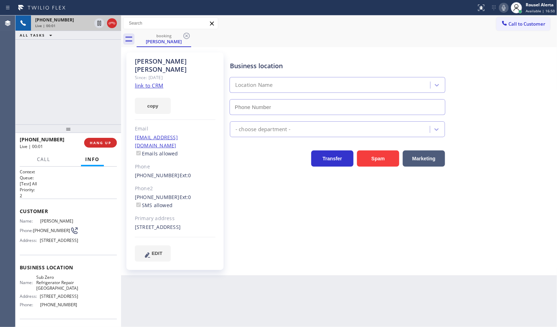
type input "[PHONE_NUMBER]"
click at [157, 82] on link "link to CRM" at bounding box center [149, 85] width 29 height 7
drag, startPoint x: 76, startPoint y: 299, endPoint x: 39, endPoint y: 283, distance: 40.5
click at [39, 283] on div "Business location Name: Sub Zero Refrigerator Repair [GEOGRAPHIC_DATA] Address:…" at bounding box center [68, 287] width 97 height 64
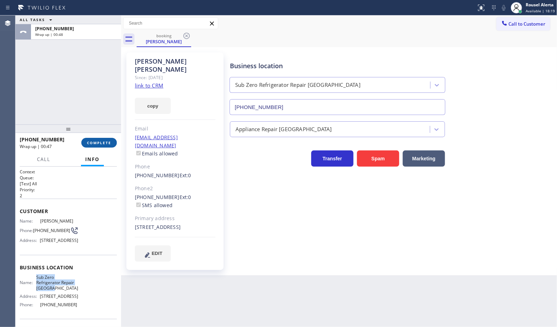
click at [99, 143] on span "COMPLETE" at bounding box center [99, 142] width 24 height 5
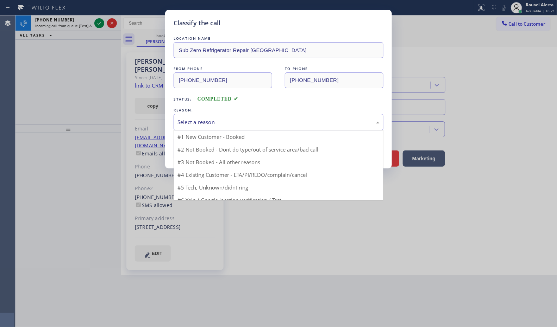
click at [224, 120] on div "Select a reason" at bounding box center [278, 122] width 202 height 8
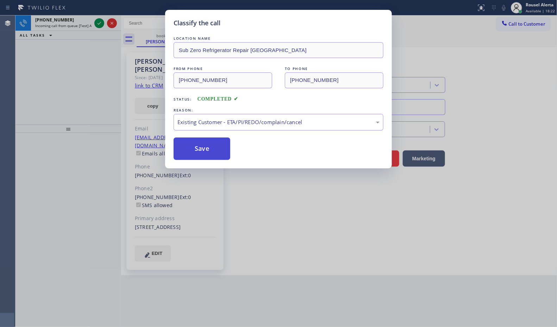
click at [202, 145] on button "Save" at bounding box center [202, 149] width 57 height 23
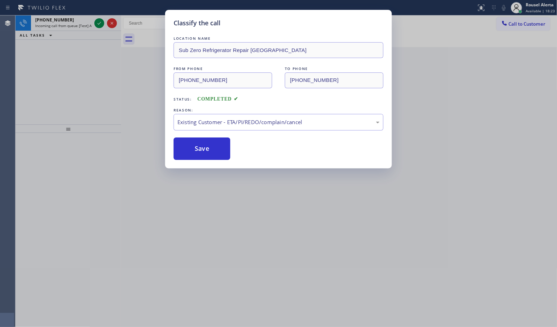
click at [70, 20] on div "Classify the call LOCATION NAME Sub Zero Refrigerator Repair [GEOGRAPHIC_DATA] …" at bounding box center [278, 163] width 557 height 327
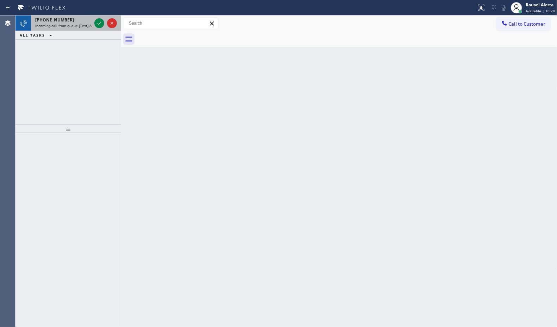
click at [73, 20] on div "[PHONE_NUMBER]" at bounding box center [63, 20] width 56 height 6
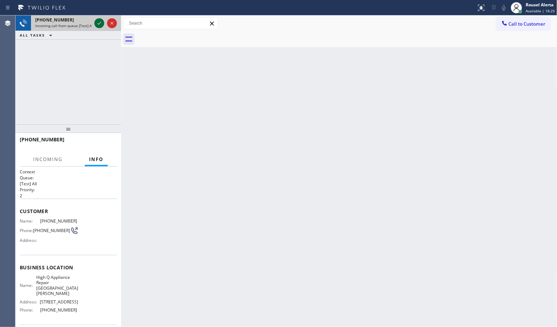
click at [97, 24] on icon at bounding box center [99, 23] width 8 height 8
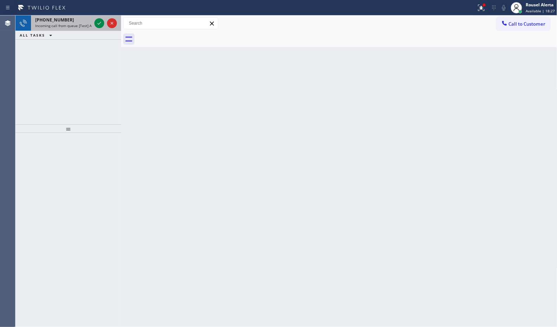
click at [81, 23] on span "Incoming call from queue [Test] All" at bounding box center [64, 25] width 58 height 5
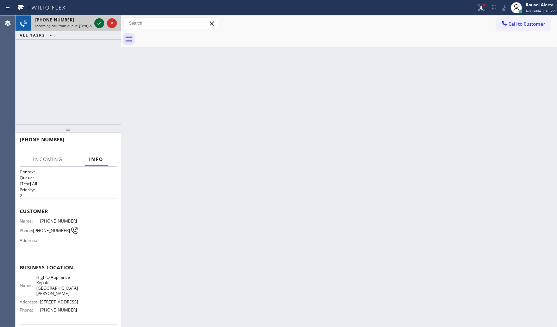
click at [96, 21] on icon at bounding box center [99, 23] width 8 height 8
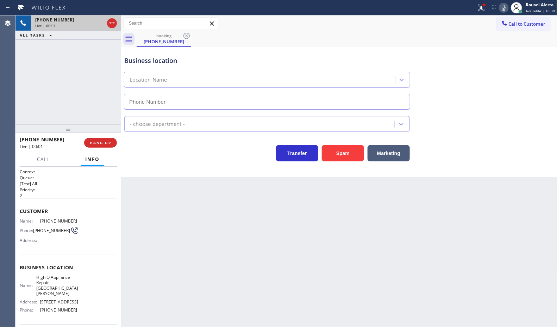
type input "[PHONE_NUMBER]"
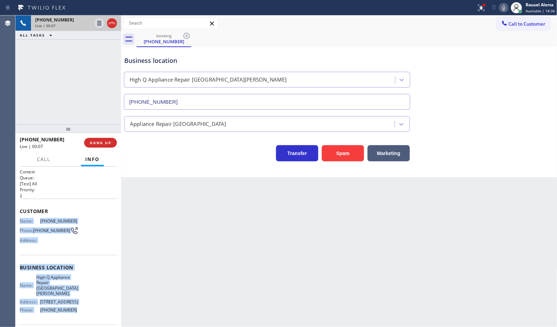
drag, startPoint x: 18, startPoint y: 219, endPoint x: 80, endPoint y: 302, distance: 102.8
click at [80, 302] on div "Context Queue: [Test] All Priority: 2 Customer Name: [PHONE_NUMBER] Phone: [PHO…" at bounding box center [68, 247] width 106 height 161
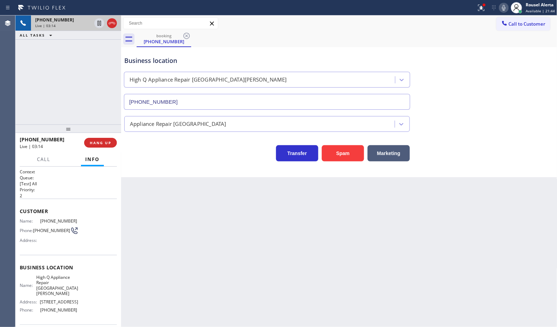
click at [86, 62] on div "[PHONE_NUMBER] Live | 03:14 ALL TASKS ALL TASKS ACTIVE TASKS TASKS IN WRAP UP" at bounding box center [68, 69] width 106 height 109
click at [99, 25] on icon at bounding box center [99, 23] width 4 height 5
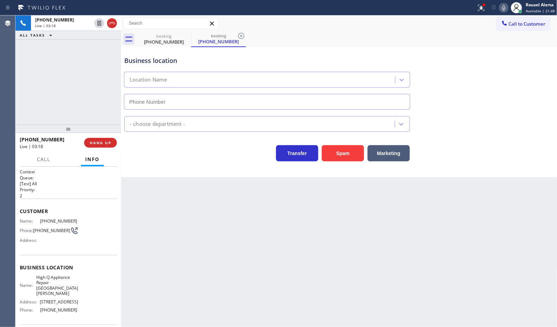
type input "[PHONE_NUMBER]"
click at [504, 7] on icon at bounding box center [503, 8] width 8 height 8
click at [89, 50] on div "[PHONE_NUMBER] Live | 04:44 ALL TASKS ALL TASKS ACTIVE TASKS TASKS IN WRAP UP" at bounding box center [68, 69] width 106 height 109
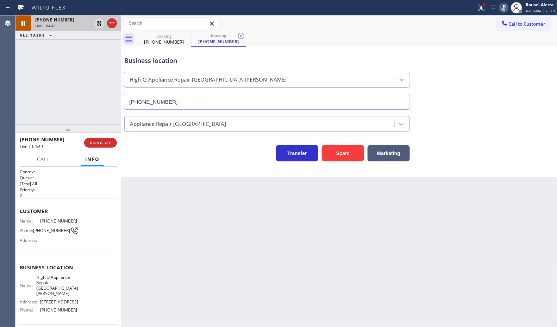
drag, startPoint x: 64, startPoint y: 22, endPoint x: 93, endPoint y: 33, distance: 31.0
click at [65, 23] on div "[PHONE_NUMBER] Live | 04:49" at bounding box center [62, 22] width 62 height 15
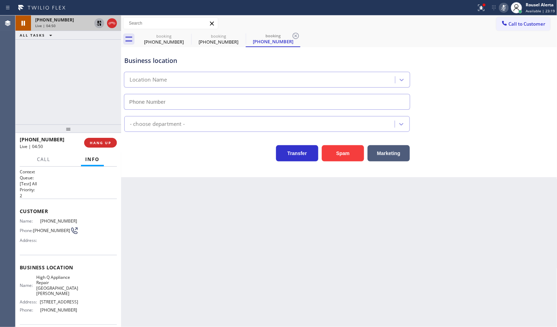
click at [99, 26] on icon at bounding box center [99, 23] width 8 height 8
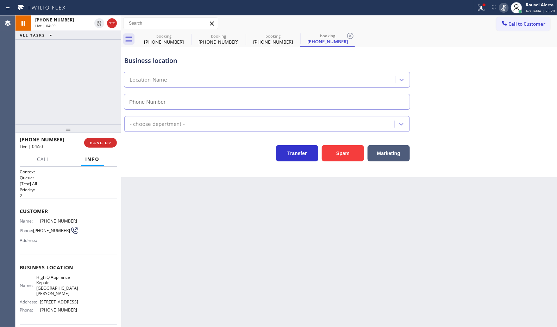
type input "[PHONE_NUMBER]"
click at [504, 8] on icon at bounding box center [504, 8] width 4 height 6
click at [504, 7] on icon at bounding box center [504, 8] width 4 height 6
drag, startPoint x: 382, startPoint y: 36, endPoint x: 400, endPoint y: 29, distance: 19.3
click at [382, 36] on div "booking [PHONE_NUMBER] booking [PHONE_NUMBER] booking [PHONE_NUMBER] booking [P…" at bounding box center [347, 39] width 421 height 16
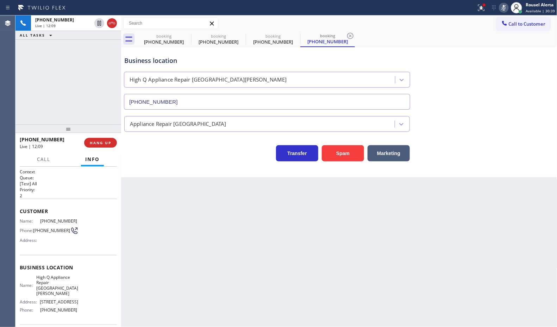
click at [503, 8] on icon at bounding box center [503, 8] width 8 height 8
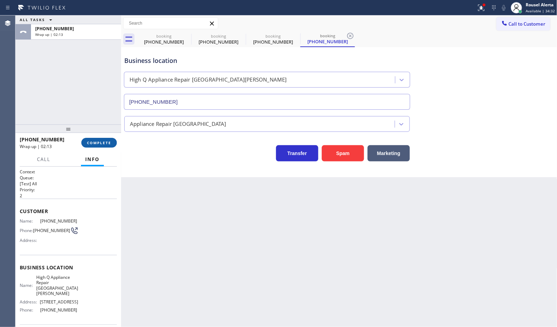
click at [98, 145] on span "COMPLETE" at bounding box center [99, 142] width 24 height 5
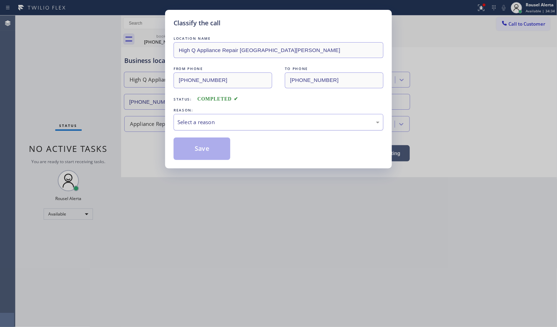
click at [226, 123] on div "Select a reason" at bounding box center [278, 122] width 202 height 8
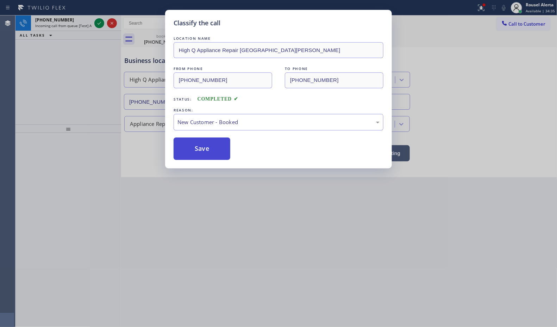
click at [214, 153] on button "Save" at bounding box center [202, 149] width 57 height 23
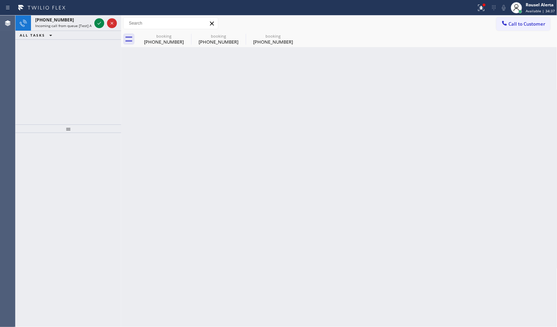
click at [76, 22] on div "[PHONE_NUMBER]" at bounding box center [63, 20] width 56 height 6
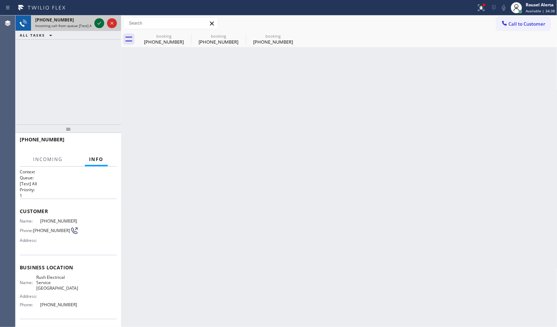
click at [99, 25] on icon at bounding box center [99, 23] width 8 height 8
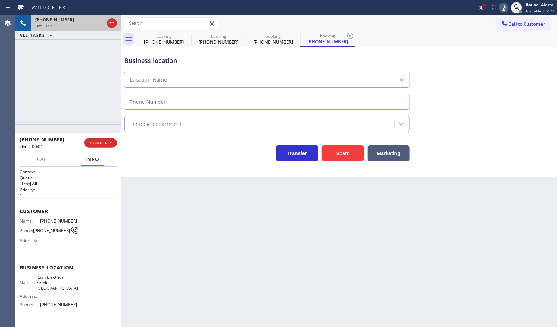
type input "[PHONE_NUMBER]"
click at [340, 158] on button "Spam" at bounding box center [343, 153] width 42 height 16
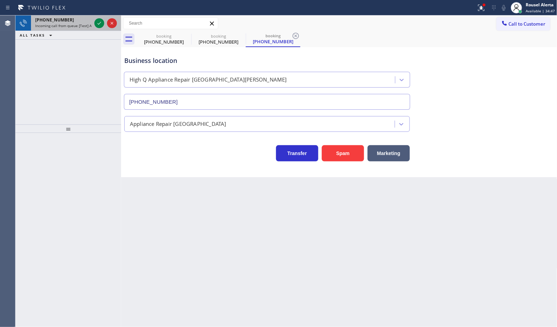
drag, startPoint x: 73, startPoint y: 29, endPoint x: 82, endPoint y: 29, distance: 8.8
click at [73, 29] on div "[PHONE_NUMBER] Incoming call from queue [Test] All" at bounding box center [62, 22] width 62 height 15
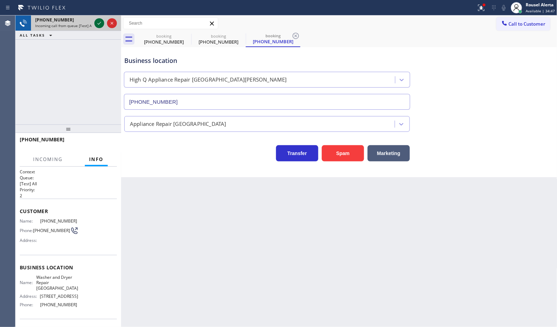
click at [95, 26] on icon at bounding box center [99, 23] width 8 height 8
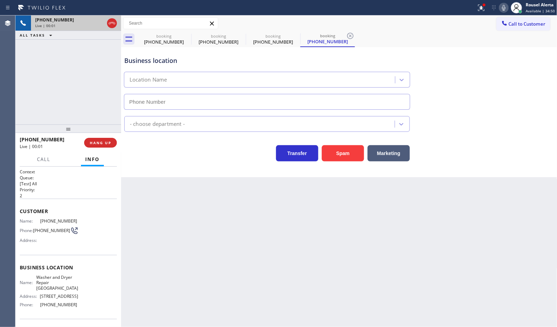
type input "[PHONE_NUMBER]"
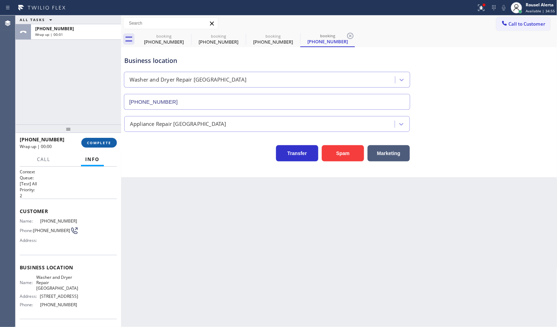
click at [99, 143] on span "COMPLETE" at bounding box center [99, 142] width 24 height 5
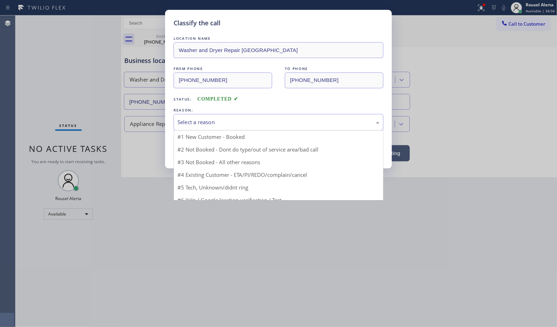
click at [228, 126] on div "Select a reason" at bounding box center [278, 122] width 202 height 8
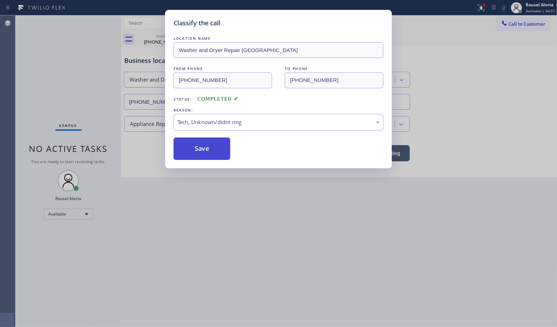
click at [201, 144] on button "Save" at bounding box center [202, 149] width 57 height 23
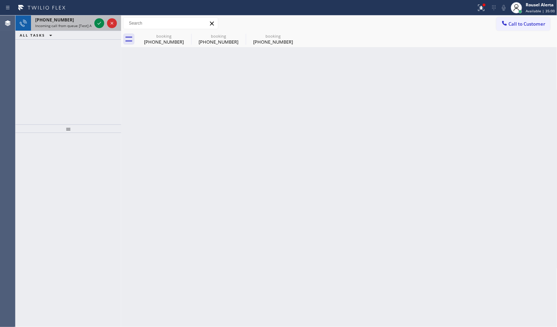
click at [77, 25] on span "Incoming call from queue [Test] All" at bounding box center [64, 25] width 58 height 5
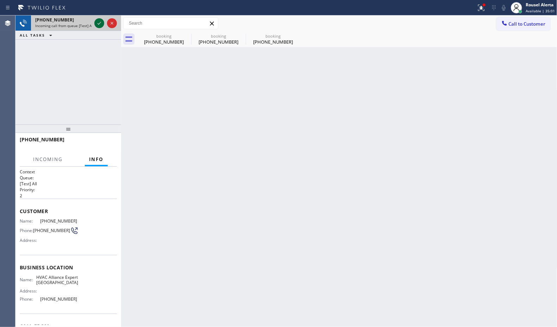
click at [95, 21] on icon at bounding box center [99, 23] width 8 height 8
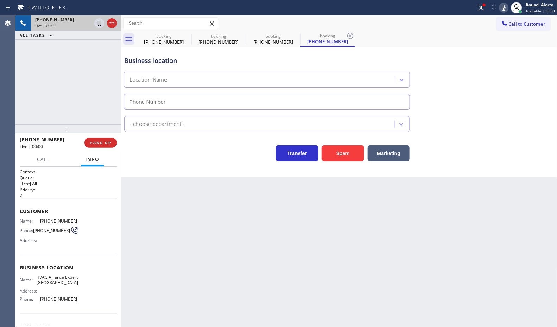
type input "[PHONE_NUMBER]"
click at [354, 151] on button "Spam" at bounding box center [343, 153] width 42 height 16
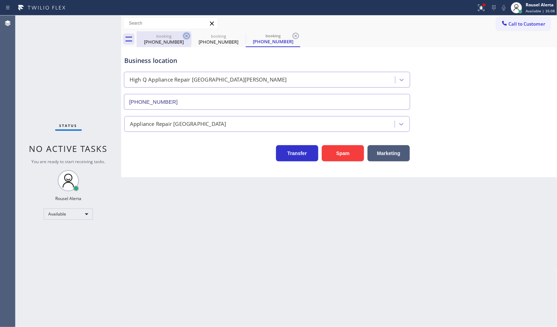
click at [184, 33] on icon at bounding box center [186, 36] width 8 height 8
click at [185, 34] on icon at bounding box center [186, 36] width 6 height 6
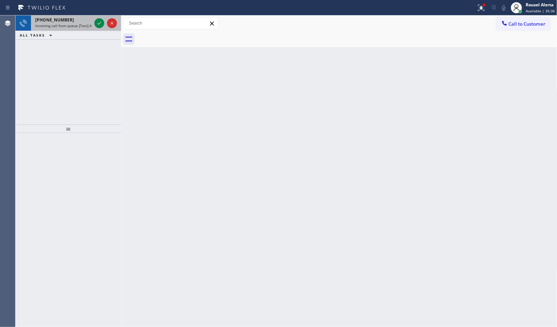
click at [84, 23] on span "Incoming call from queue [Test] All" at bounding box center [64, 25] width 58 height 5
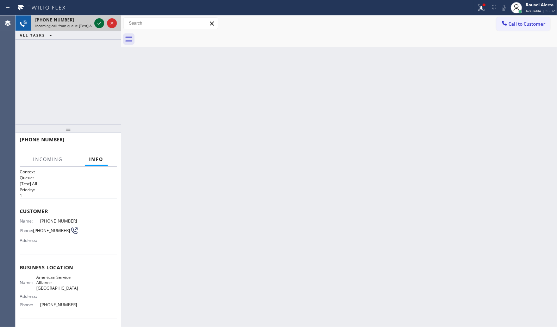
click at [96, 23] on icon at bounding box center [99, 23] width 8 height 8
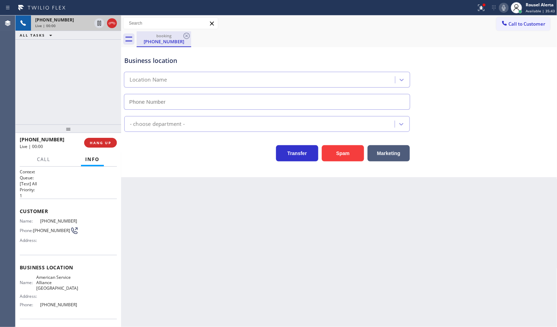
type input "[PHONE_NUMBER]"
click at [15, 220] on div "Agent Desktop" at bounding box center [7, 171] width 15 height 312
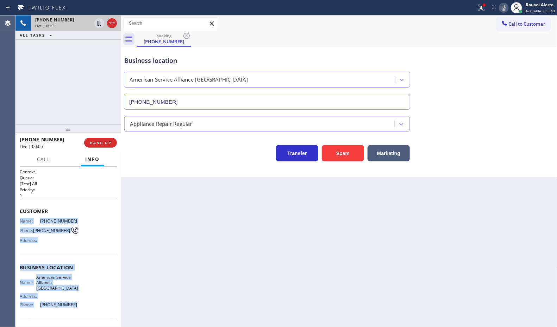
drag, startPoint x: 18, startPoint y: 220, endPoint x: 74, endPoint y: 303, distance: 100.2
click at [74, 303] on div "Context Queue: [Test] All Priority: 1 Customer Name: [PHONE_NUMBER] Phone: [PHO…" at bounding box center [68, 247] width 106 height 161
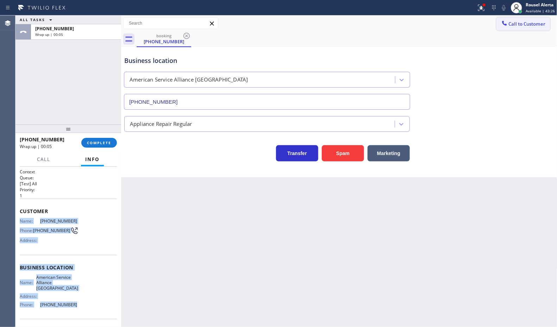
click at [541, 24] on span "Call to Customer" at bounding box center [527, 24] width 37 height 6
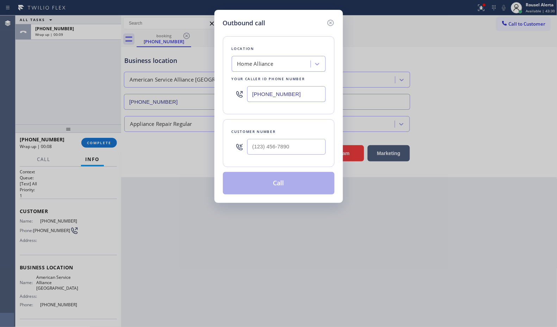
drag, startPoint x: 307, startPoint y: 97, endPoint x: 213, endPoint y: 94, distance: 93.7
click at [213, 94] on div "Outbound call Location Home Alliance Your caller id phone number [PHONE_NUMBER]…" at bounding box center [278, 163] width 557 height 327
paste input "760) 452-3737"
type input "[PHONE_NUMBER]"
click at [303, 144] on input "(___) ___-____" at bounding box center [286, 147] width 78 height 16
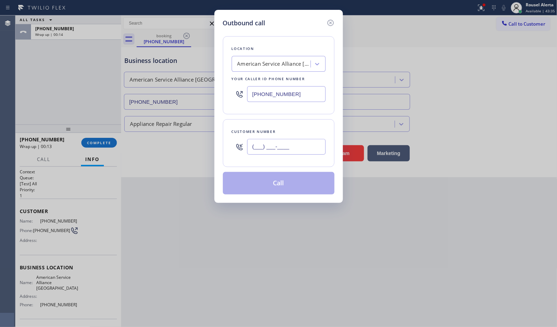
paste input "949) 436-0286"
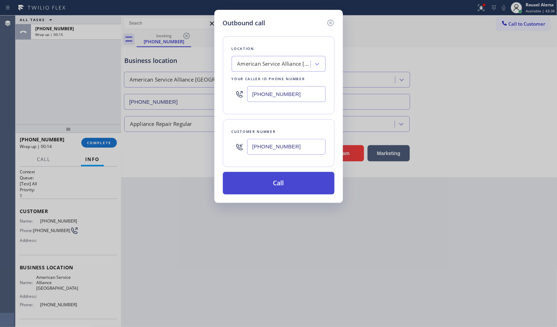
type input "[PHONE_NUMBER]"
click at [287, 179] on button "Call" at bounding box center [279, 183] width 112 height 23
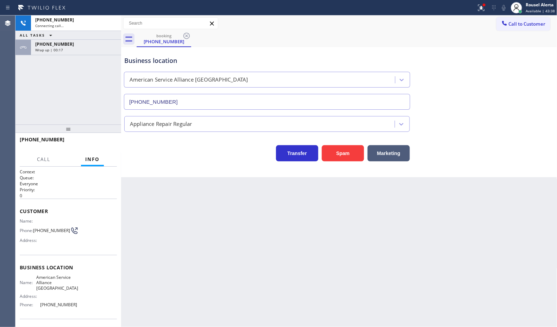
click at [101, 56] on div "[PHONE_NUMBER] Connecting call… ALL TASKS ALL TASKS ACTIVE TASKS TASKS IN WRAP …" at bounding box center [68, 69] width 106 height 109
click at [101, 50] on div "Wrap up | 00:18" at bounding box center [76, 50] width 82 height 5
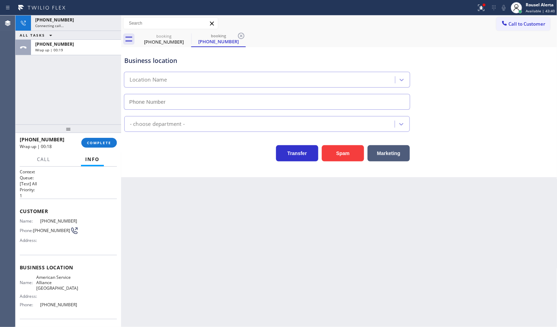
type input "[PHONE_NUMBER]"
click at [99, 147] on button "COMPLETE" at bounding box center [99, 143] width 36 height 10
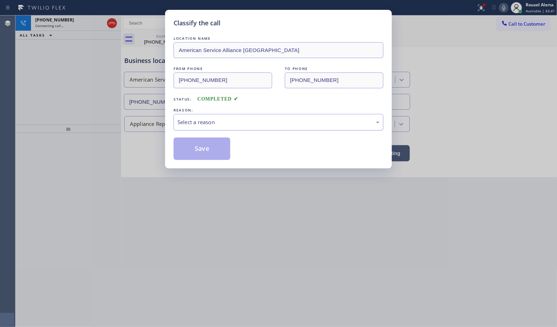
click at [205, 122] on div "Select a reason" at bounding box center [278, 122] width 202 height 8
click at [208, 145] on button "Save" at bounding box center [202, 149] width 57 height 23
click at [314, 224] on div "Classify the call LOCATION NAME American Service Alliance Palm Desert FROM PHON…" at bounding box center [278, 163] width 557 height 327
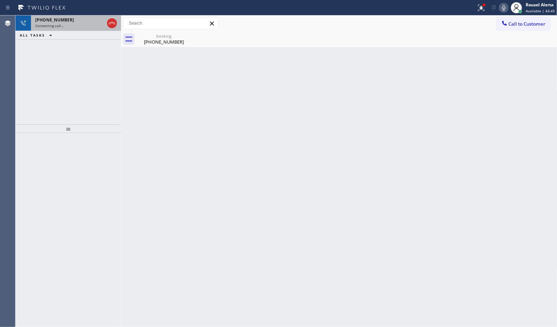
click at [70, 24] on div "Connecting call…" at bounding box center [69, 25] width 69 height 5
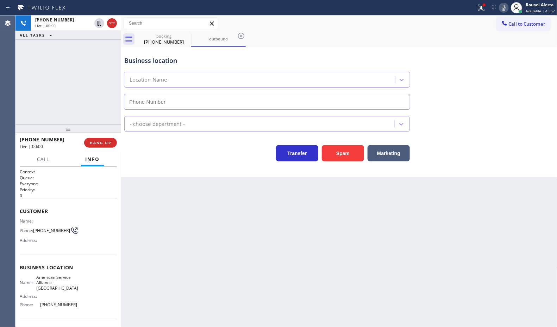
type input "[PHONE_NUMBER]"
drag, startPoint x: 98, startPoint y: 146, endPoint x: 100, endPoint y: 150, distance: 4.3
click at [98, 146] on button "HANG UP" at bounding box center [100, 143] width 33 height 10
click at [204, 210] on div "Back to Dashboard Change Sender ID Customers Technicians Select a contact Outbo…" at bounding box center [339, 171] width 436 height 312
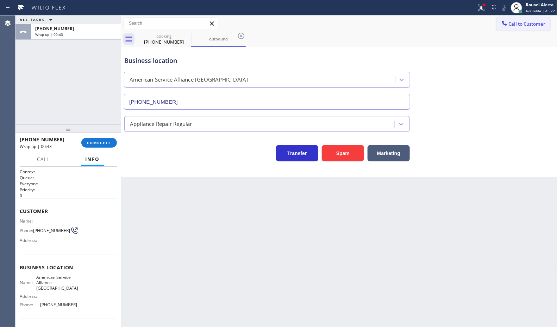
click at [522, 22] on span "Call to Customer" at bounding box center [527, 24] width 37 height 6
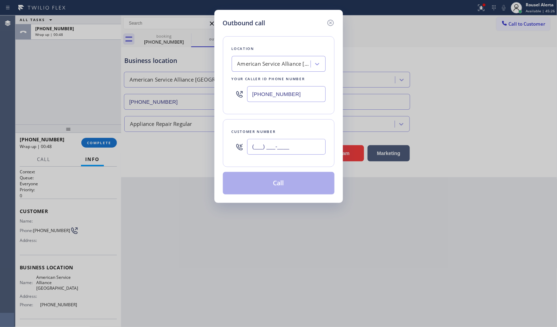
click at [320, 147] on input "(___) ___-____" at bounding box center [286, 147] width 78 height 16
paste input "949) 436-0286"
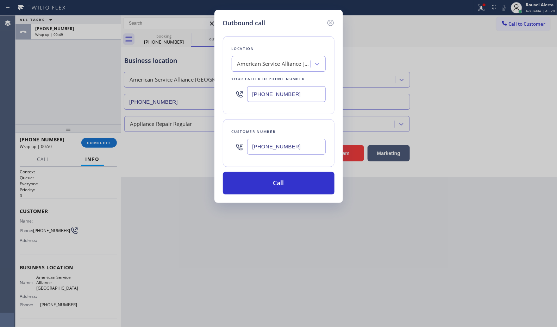
type input "[PHONE_NUMBER]"
click at [284, 188] on button "Call" at bounding box center [279, 183] width 112 height 23
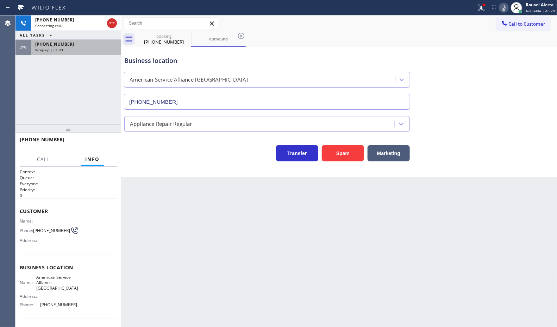
click at [76, 50] on div "Wrap up | 01:49" at bounding box center [76, 50] width 82 height 5
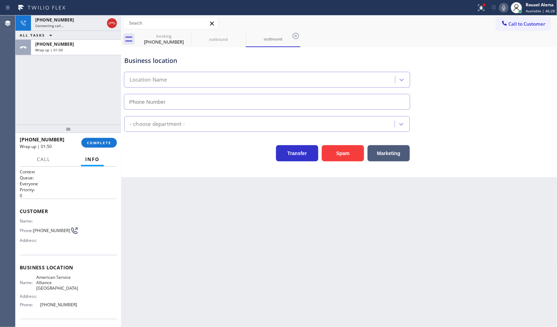
type input "[PHONE_NUMBER]"
click at [95, 145] on span "COMPLETE" at bounding box center [99, 142] width 24 height 5
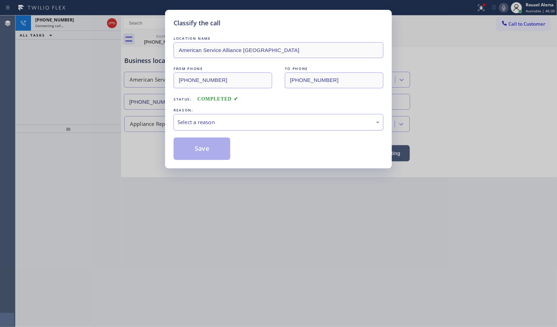
click at [196, 126] on div "Select a reason" at bounding box center [278, 122] width 202 height 8
click at [206, 148] on button "Save" at bounding box center [202, 149] width 57 height 23
click at [254, 206] on div "Classify the call LOCATION NAME American Service Alliance Palm Desert FROM PHON…" at bounding box center [278, 163] width 557 height 327
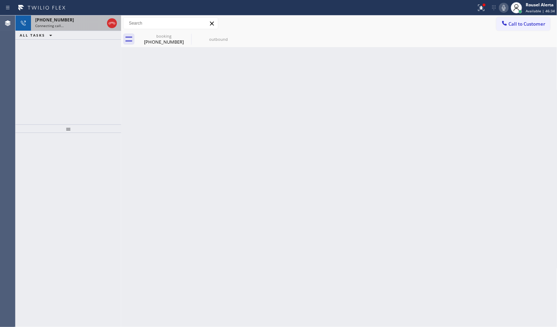
click at [58, 27] on span "Connecting call…" at bounding box center [49, 25] width 29 height 5
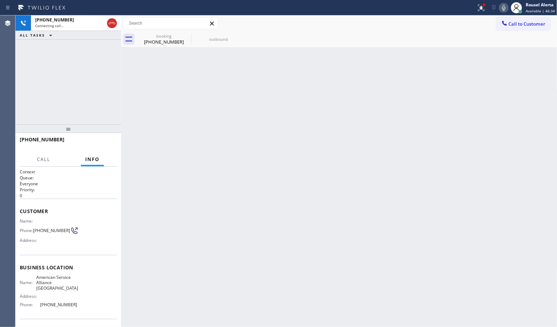
click at [205, 202] on div "Back to Dashboard Change Sender ID Customers Technicians Select a contact Outbo…" at bounding box center [339, 171] width 436 height 312
click at [167, 38] on div "booking" at bounding box center [163, 35] width 53 height 5
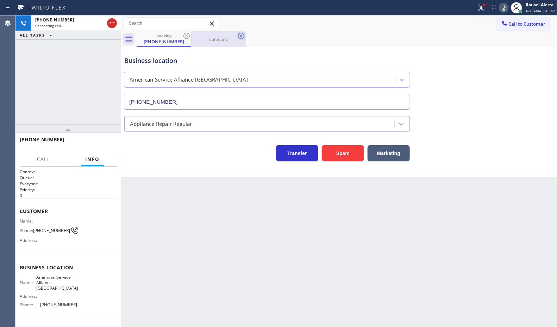
click at [239, 36] on icon at bounding box center [241, 36] width 8 height 8
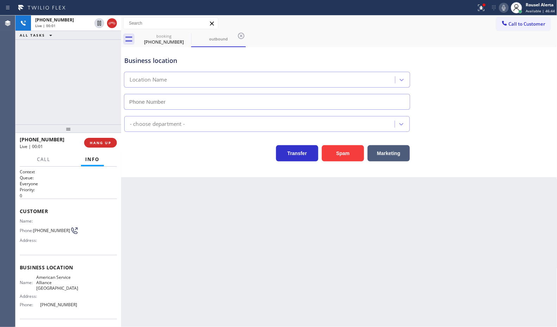
type input "[PHONE_NUMBER]"
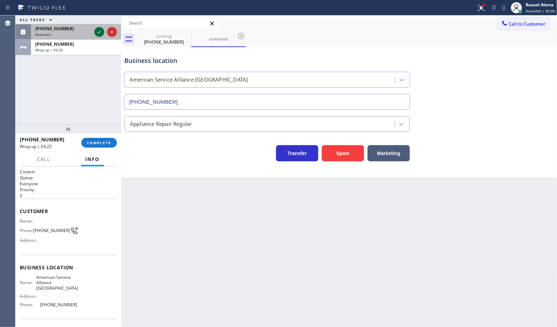
click at [97, 30] on icon at bounding box center [99, 32] width 8 height 8
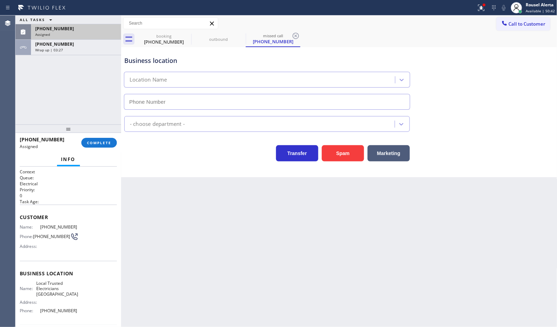
type input "[PHONE_NUMBER]"
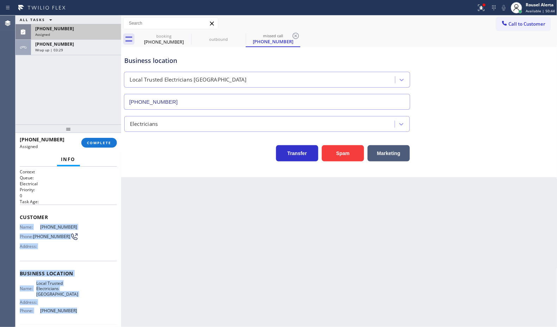
drag, startPoint x: 20, startPoint y: 225, endPoint x: 69, endPoint y: 310, distance: 98.2
click at [69, 310] on div "Context Queue: Electrical Priority: 0 Task Age: Customer Name: [PHONE_NUMBER] P…" at bounding box center [68, 274] width 97 height 210
click at [73, 33] on div "Assigned" at bounding box center [76, 34] width 82 height 5
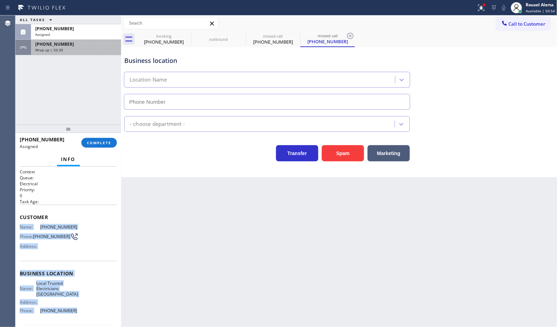
type input "[PHONE_NUMBER]"
click at [75, 49] on div "Wrap up | 03:39" at bounding box center [76, 50] width 82 height 5
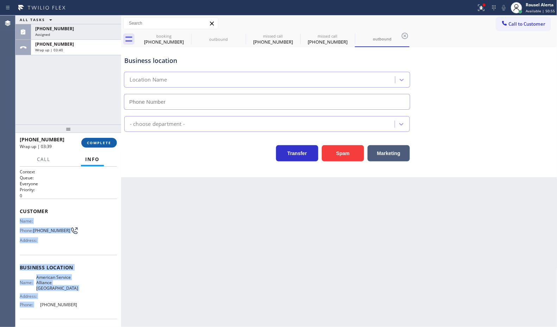
type input "[PHONE_NUMBER]"
click at [102, 148] on button "COMPLETE" at bounding box center [99, 143] width 36 height 10
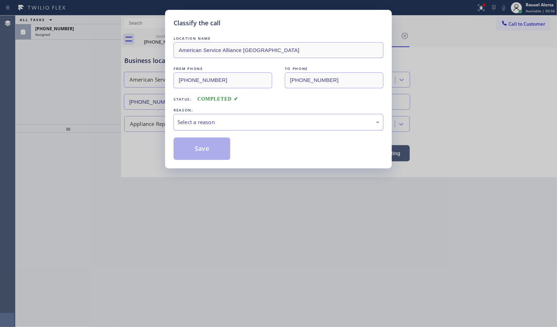
click at [211, 127] on div "Select a reason" at bounding box center [279, 122] width 210 height 17
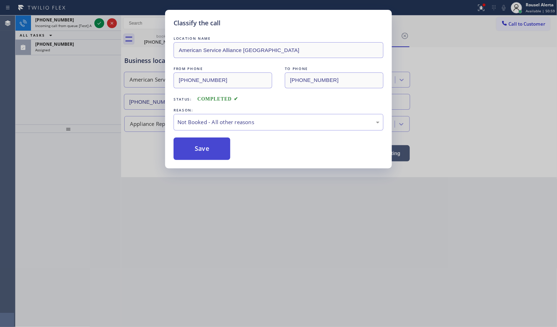
click at [208, 148] on button "Save" at bounding box center [202, 149] width 57 height 23
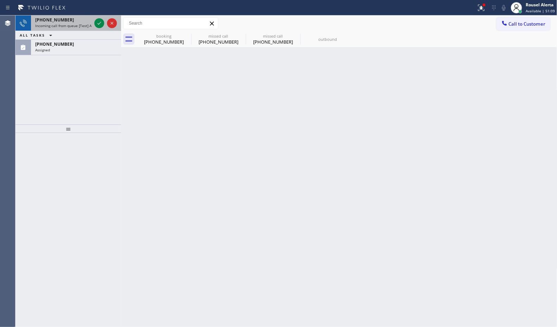
click at [81, 23] on span "Incoming call from queue [Test] All" at bounding box center [64, 25] width 58 height 5
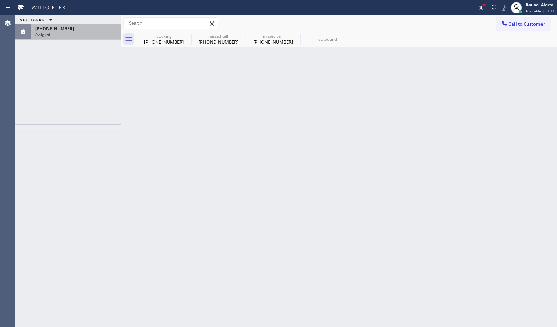
click at [83, 30] on div "[PHONE_NUMBER]" at bounding box center [76, 29] width 82 height 6
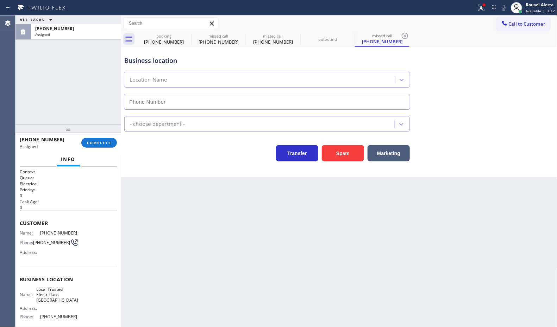
type input "[PHONE_NUMBER]"
click at [92, 143] on span "COMPLETE" at bounding box center [99, 142] width 24 height 5
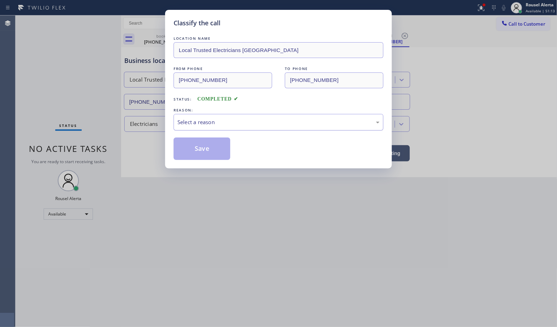
click at [185, 124] on div "Select a reason" at bounding box center [278, 122] width 202 height 8
click at [212, 146] on button "Save" at bounding box center [202, 149] width 57 height 23
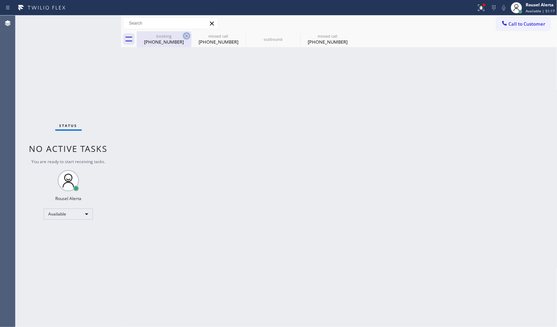
click at [186, 36] on icon at bounding box center [186, 36] width 6 height 6
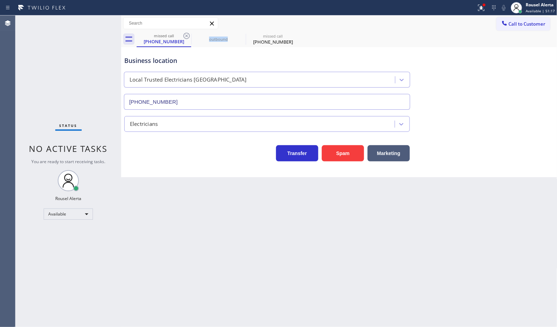
click at [186, 36] on icon at bounding box center [186, 36] width 6 height 6
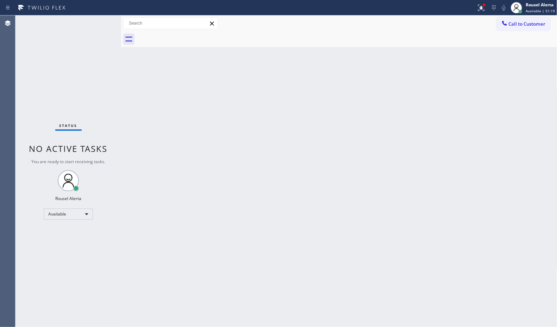
drag, startPoint x: 92, startPoint y: 58, endPoint x: 86, endPoint y: 53, distance: 7.2
click at [90, 58] on div "Status No active tasks You are ready to start receiving tasks. Rousel Alerta Av…" at bounding box center [68, 171] width 106 height 312
click at [197, 130] on div "Back to Dashboard Change Sender ID Customers Technicians Select a contact Outbo…" at bounding box center [339, 171] width 436 height 312
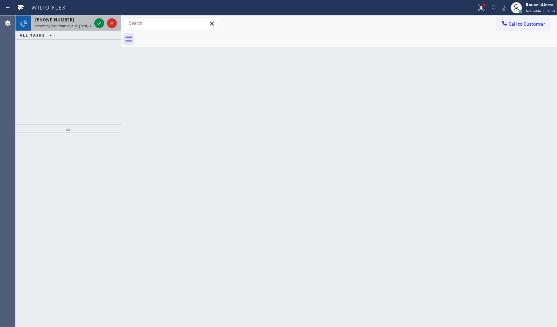
click at [83, 23] on span "Incoming call from queue [Test] All" at bounding box center [64, 25] width 58 height 5
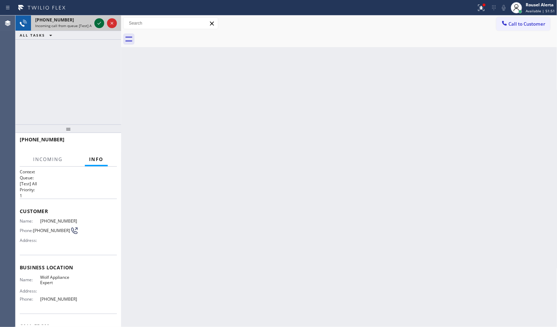
click at [96, 21] on icon at bounding box center [99, 23] width 8 height 8
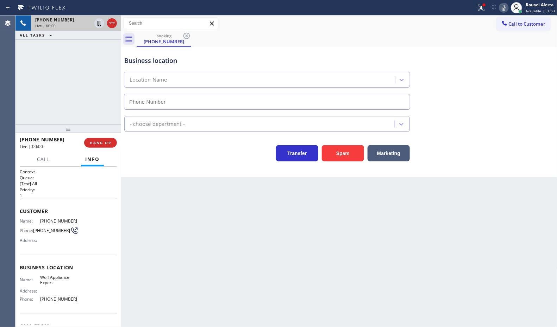
type input "[PHONE_NUMBER]"
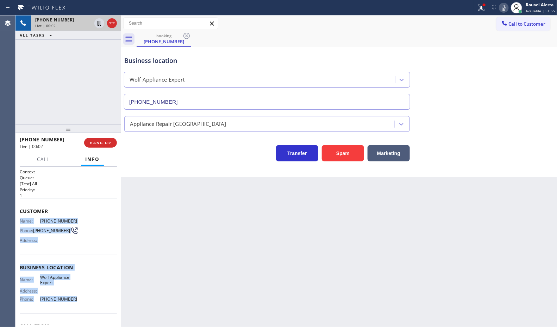
drag, startPoint x: 21, startPoint y: 217, endPoint x: 71, endPoint y: 300, distance: 96.5
click at [71, 300] on div "Context Queue: [Test] All Priority: 1 Customer Name: [PHONE_NUMBER] Phone: [PHO…" at bounding box center [68, 268] width 97 height 198
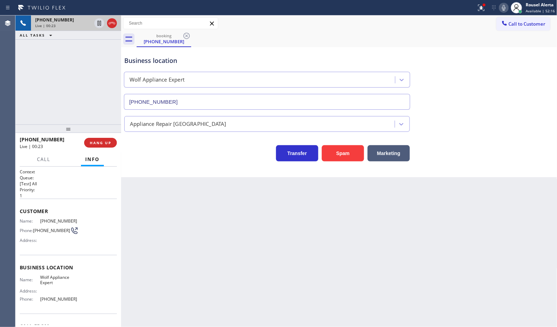
click at [215, 251] on div "Back to Dashboard Change Sender ID Customers Technicians Select a contact Outbo…" at bounding box center [339, 171] width 436 height 312
drag, startPoint x: 58, startPoint y: 78, endPoint x: 72, endPoint y: 88, distance: 17.0
click at [65, 83] on div "[PHONE_NUMBER] Live | 00:24 ALL TASKS ALL TASKS ACTIVE TASKS TASKS IN WRAP UP" at bounding box center [68, 69] width 106 height 109
click at [219, 243] on div "Back to Dashboard Change Sender ID Customers Technicians Select a contact Outbo…" at bounding box center [339, 171] width 436 height 312
click at [103, 145] on span "HANG UP" at bounding box center [100, 142] width 21 height 5
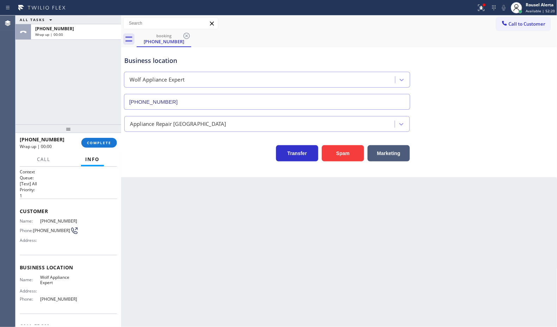
click at [94, 150] on div "[PHONE_NUMBER] Wrap up | 00:00 COMPLETE" at bounding box center [68, 143] width 97 height 18
click at [96, 149] on div "[PHONE_NUMBER] Wrap up | 00:01 COMPLETE" at bounding box center [68, 143] width 97 height 18
click at [96, 146] on button "COMPLETE" at bounding box center [99, 143] width 36 height 10
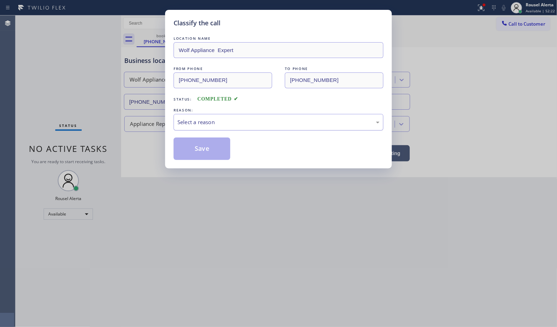
click at [209, 122] on div "Select a reason" at bounding box center [278, 122] width 202 height 8
click at [209, 143] on button "Save" at bounding box center [202, 149] width 57 height 23
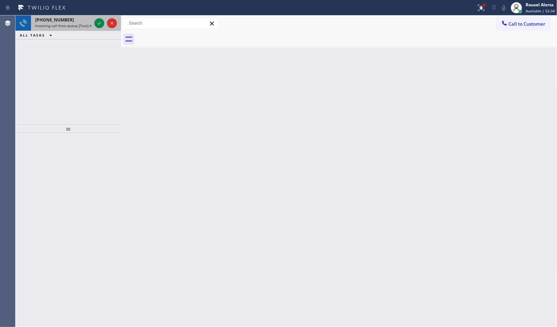
click at [79, 27] on span "Incoming call from queue [Test] All" at bounding box center [64, 25] width 58 height 5
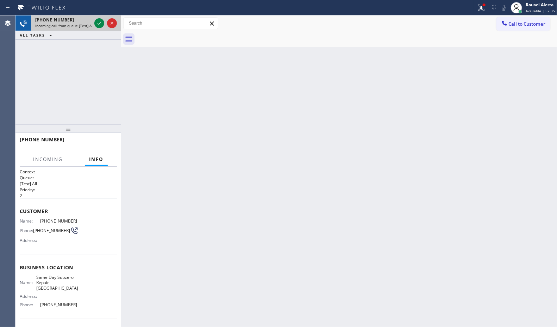
click at [94, 21] on div at bounding box center [105, 22] width 25 height 15
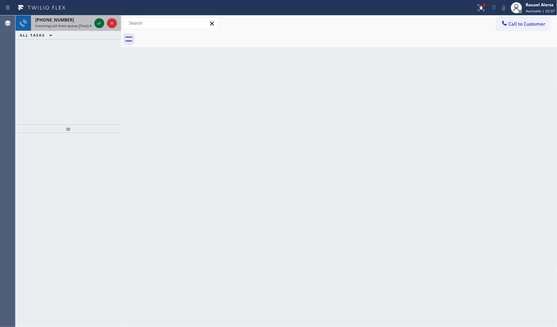
click at [98, 25] on icon at bounding box center [99, 23] width 8 height 8
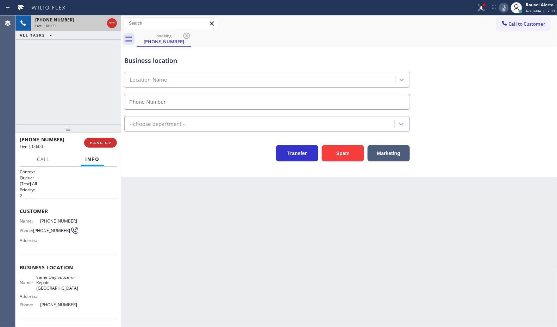
type input "[PHONE_NUMBER]"
click at [341, 162] on button "Spam" at bounding box center [343, 153] width 42 height 16
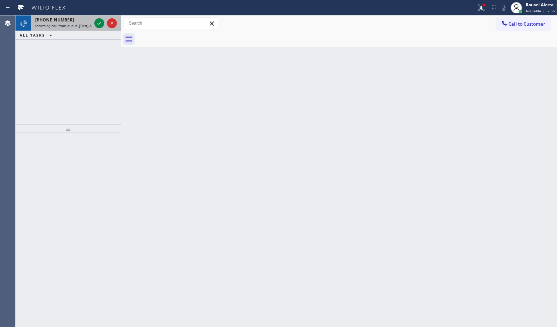
click at [71, 23] on div "[PHONE_NUMBER] Incoming call from queue [Test] All" at bounding box center [62, 22] width 62 height 15
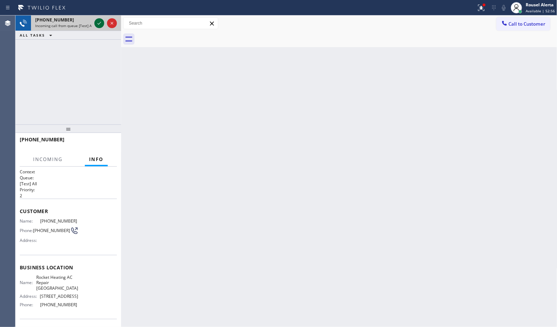
click at [96, 23] on icon at bounding box center [99, 23] width 8 height 8
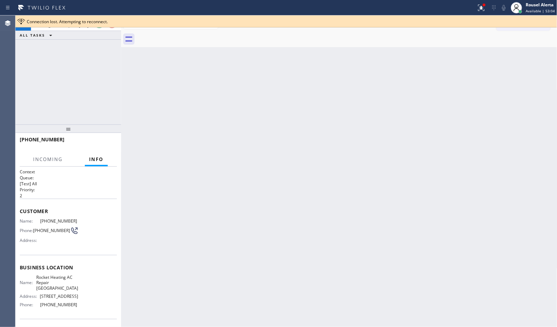
click at [98, 27] on div at bounding box center [285, 27] width 541 height 0
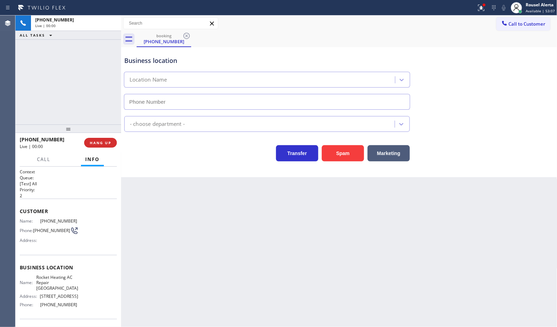
type input "[PHONE_NUMBER]"
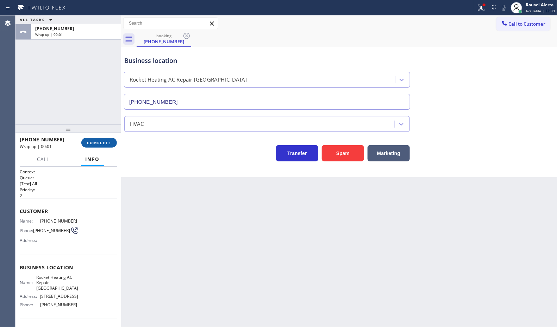
click at [111, 141] on button "COMPLETE" at bounding box center [99, 143] width 36 height 10
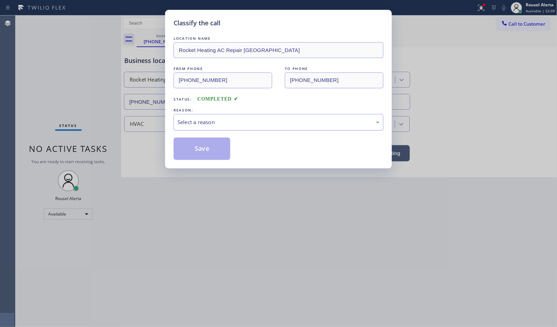
click at [204, 121] on div "Select a reason" at bounding box center [278, 122] width 202 height 8
click at [212, 149] on button "Save" at bounding box center [202, 149] width 57 height 23
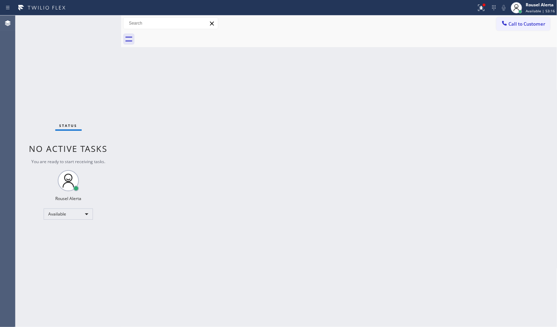
click at [79, 25] on div "Status No active tasks You are ready to start receiving tasks. Rousel Alerta Av…" at bounding box center [68, 171] width 106 height 312
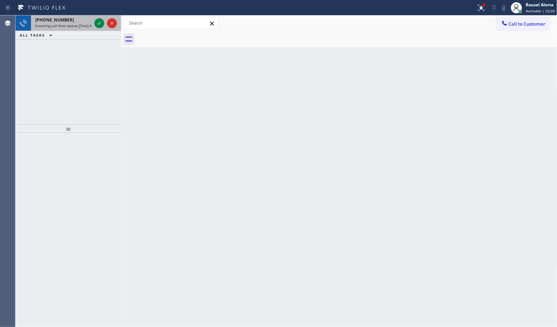
click at [78, 22] on div "[PHONE_NUMBER]" at bounding box center [63, 20] width 56 height 6
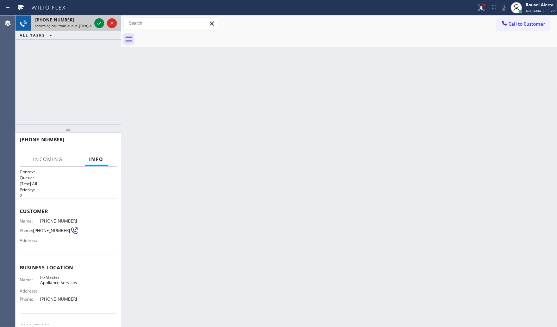
click at [91, 20] on div "[PHONE_NUMBER]" at bounding box center [63, 20] width 56 height 6
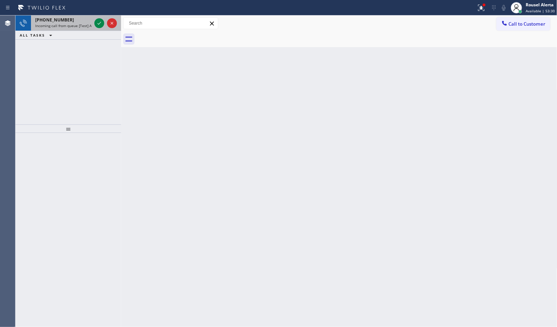
click at [76, 25] on span "Incoming call from queue [Test] All" at bounding box center [64, 25] width 58 height 5
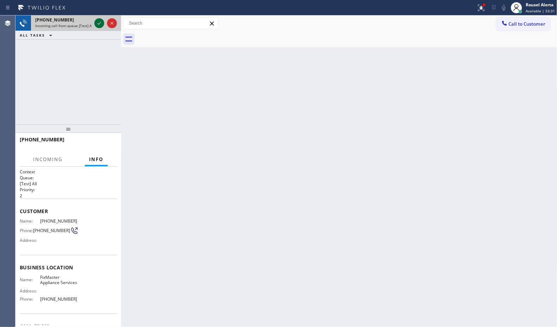
click at [95, 20] on icon at bounding box center [99, 23] width 8 height 8
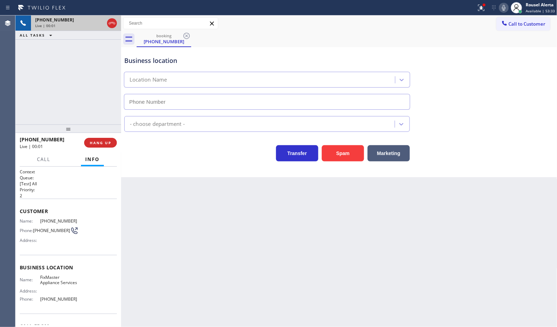
type input "[PHONE_NUMBER]"
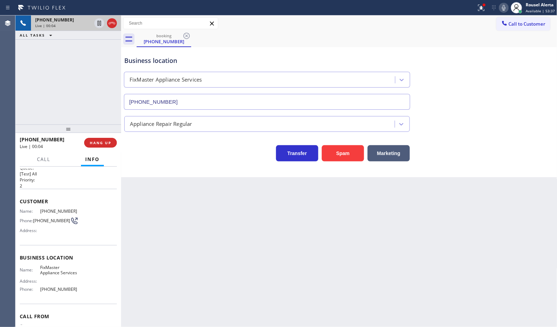
scroll to position [2, 0]
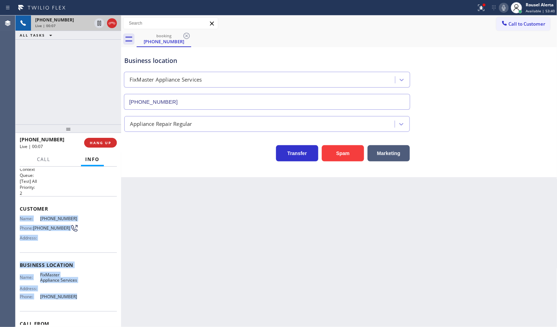
drag, startPoint x: 20, startPoint y: 219, endPoint x: 77, endPoint y: 300, distance: 98.9
click at [77, 300] on div "Context Queue: [Test] All Priority: 2 Customer Name: [PHONE_NUMBER] Phone: [PHO…" at bounding box center [68, 265] width 97 height 198
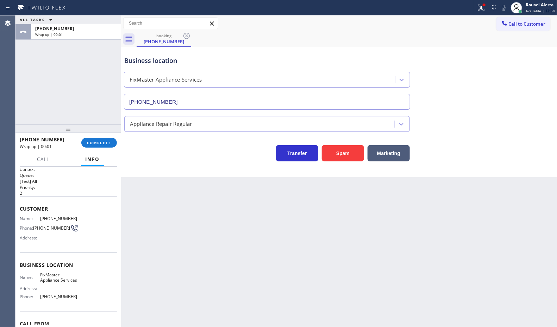
drag, startPoint x: 168, startPoint y: 208, endPoint x: 111, endPoint y: 166, distance: 70.7
click at [168, 208] on div "Back to Dashboard Change Sender ID Customers Technicians Select a contact Outbo…" at bounding box center [339, 171] width 436 height 312
drag, startPoint x: 90, startPoint y: 136, endPoint x: 93, endPoint y: 139, distance: 4.0
click at [91, 138] on div "[PHONE_NUMBER] Wrap up | 00:01 COMPLETE" at bounding box center [68, 143] width 97 height 18
click at [96, 141] on span "COMPLETE" at bounding box center [99, 142] width 24 height 5
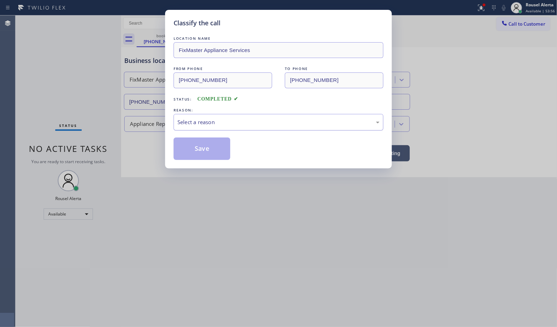
click at [210, 124] on div "Select a reason" at bounding box center [278, 122] width 202 height 8
click at [203, 151] on button "Save" at bounding box center [202, 149] width 57 height 23
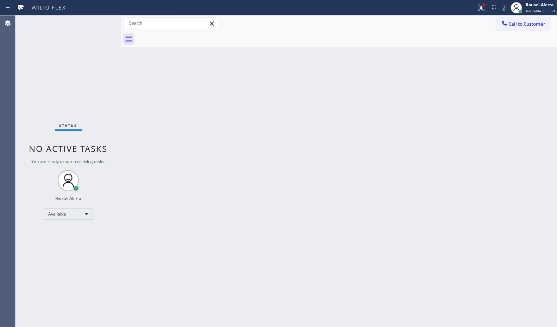
click at [517, 25] on span "Call to Customer" at bounding box center [527, 24] width 37 height 6
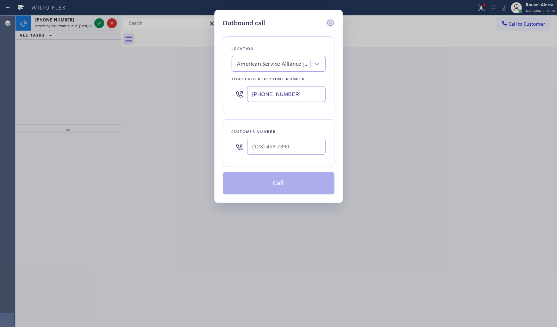
click at [328, 22] on icon at bounding box center [330, 23] width 6 height 6
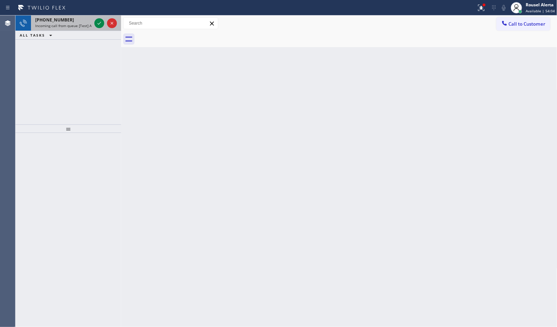
click at [73, 23] on span "Incoming call from queue [Test] All" at bounding box center [64, 25] width 58 height 5
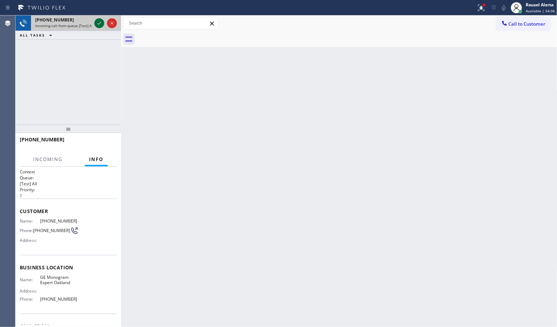
click at [97, 24] on icon at bounding box center [99, 23] width 8 height 8
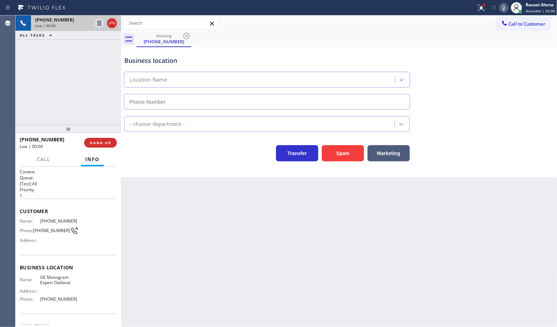
type input "[PHONE_NUMBER]"
click at [333, 152] on button "Spam" at bounding box center [343, 153] width 42 height 16
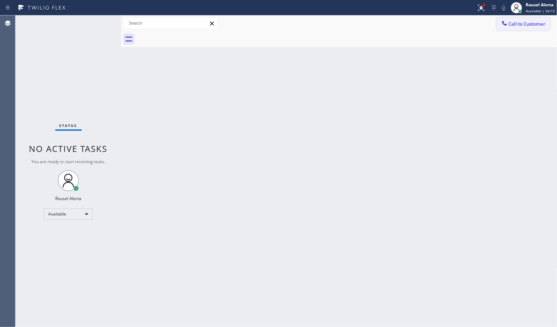
click at [524, 23] on span "Call to Customer" at bounding box center [527, 24] width 37 height 6
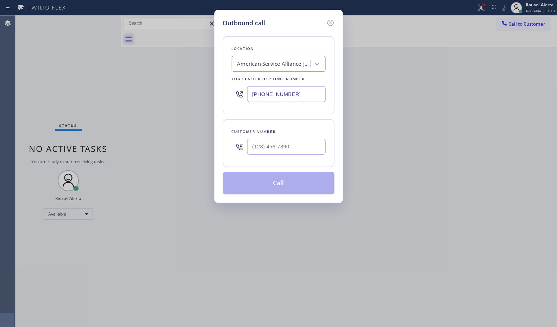
drag, startPoint x: 299, startPoint y: 94, endPoint x: 236, endPoint y: 90, distance: 63.1
click at [236, 90] on div "[PHONE_NUMBER]" at bounding box center [279, 94] width 94 height 23
paste input "37) 387-3753"
type input "[PHONE_NUMBER]"
click at [547, 86] on div "Outbound call Location FixMaster Appliance Services Your caller id phone number…" at bounding box center [278, 163] width 557 height 327
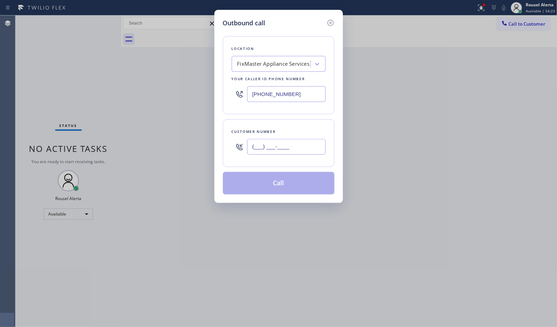
click at [282, 144] on input "(___) ___-____" at bounding box center [286, 147] width 78 height 16
paste input "737) 296-5895"
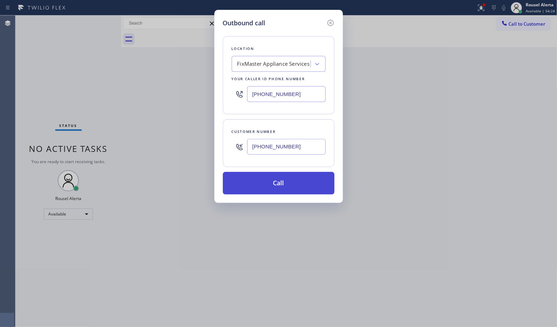
type input "[PHONE_NUMBER]"
click at [282, 191] on button "Call" at bounding box center [279, 183] width 112 height 23
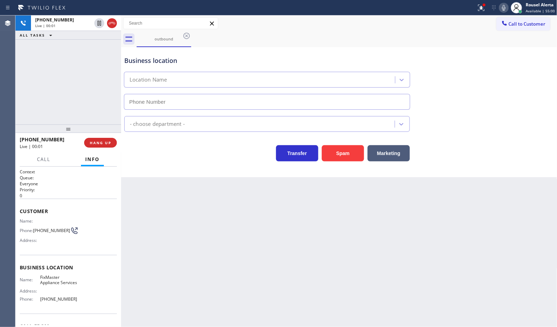
type input "[PHONE_NUMBER]"
click at [168, 228] on div "Back to Dashboard Change Sender ID Customers Technicians Select a contact Outbo…" at bounding box center [339, 171] width 436 height 312
drag, startPoint x: 373, startPoint y: 18, endPoint x: 377, endPoint y: 19, distance: 4.6
click at [373, 18] on div "Call to Customer Outbound call Location FixMaster Appliance Services Your calle…" at bounding box center [339, 23] width 436 height 12
click at [479, 5] on icon at bounding box center [480, 7] width 4 height 5
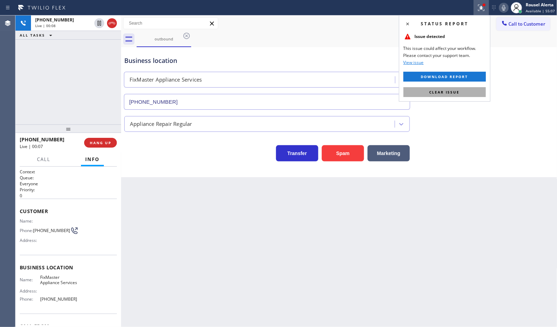
click at [460, 90] on button "Clear issue" at bounding box center [444, 92] width 82 height 10
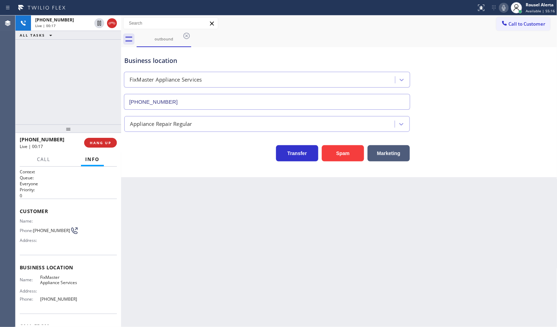
click at [80, 57] on div "[PHONE_NUMBER] Live | 00:17 ALL TASKS ALL TASKS ACTIVE TASKS TASKS IN WRAP UP" at bounding box center [68, 69] width 106 height 109
click at [256, 251] on div "Back to Dashboard Change Sender ID Customers Technicians Select a contact Outbo…" at bounding box center [339, 171] width 436 height 312
click at [97, 62] on div "[PHONE_NUMBER] Live | 00:21 ALL TASKS ALL TASKS ACTIVE TASKS TASKS IN WRAP UP" at bounding box center [68, 69] width 106 height 109
click at [200, 210] on div "Back to Dashboard Change Sender ID Customers Technicians Select a contact Outbo…" at bounding box center [339, 171] width 436 height 312
drag, startPoint x: 87, startPoint y: 90, endPoint x: 124, endPoint y: 134, distance: 58.2
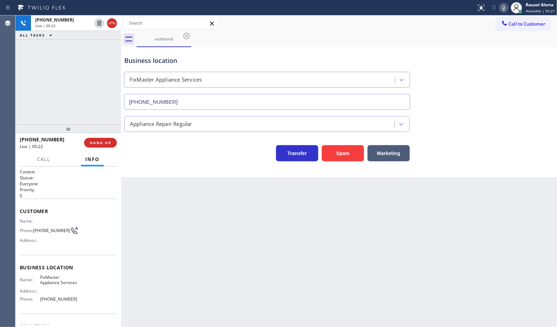
click at [87, 92] on div "[PHONE_NUMBER] Live | 00:22 ALL TASKS ALL TASKS ACTIVE TASKS TASKS IN WRAP UP" at bounding box center [68, 69] width 106 height 109
click at [184, 222] on div "Back to Dashboard Change Sender ID Customers Technicians Select a contact Outbo…" at bounding box center [339, 171] width 436 height 312
click at [98, 103] on div "[PHONE_NUMBER] Live | 00:23 ALL TASKS ALL TASKS ACTIVE TASKS TASKS IN WRAP UP" at bounding box center [68, 69] width 106 height 109
click at [180, 255] on div "Back to Dashboard Change Sender ID Customers Technicians Select a contact Outbo…" at bounding box center [339, 171] width 436 height 312
drag, startPoint x: 80, startPoint y: 99, endPoint x: 137, endPoint y: 191, distance: 107.5
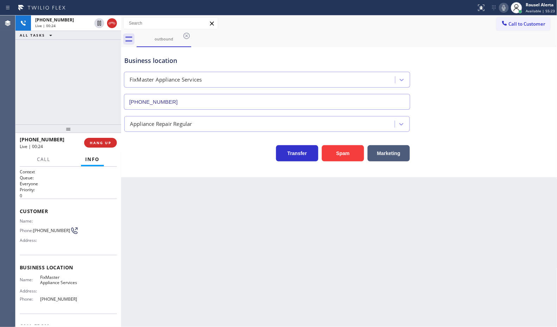
click at [101, 132] on div "[PHONE_NUMBER] Live | 00:24 ALL TASKS ALL TASKS ACTIVE TASKS TASKS IN WRAP UP […" at bounding box center [68, 171] width 106 height 312
click at [178, 232] on div "Back to Dashboard Change Sender ID Customers Technicians Select a contact Outbo…" at bounding box center [339, 171] width 436 height 312
click at [100, 145] on span "HANG UP" at bounding box center [100, 142] width 21 height 5
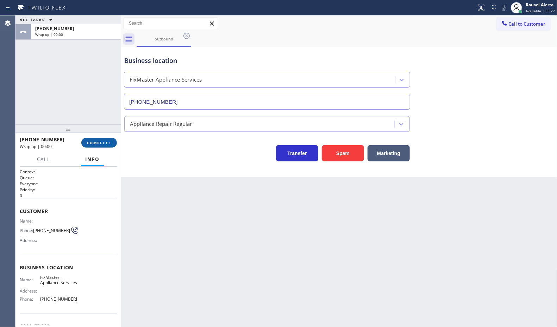
click at [88, 147] on button "COMPLETE" at bounding box center [99, 143] width 36 height 10
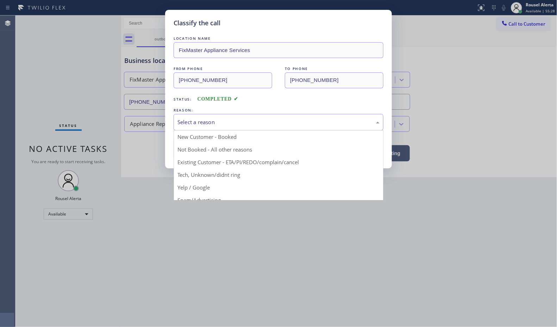
click at [197, 119] on div "Select a reason" at bounding box center [278, 122] width 202 height 8
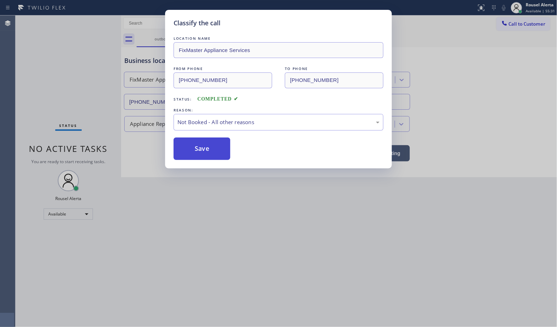
click at [196, 144] on button "Save" at bounding box center [202, 149] width 57 height 23
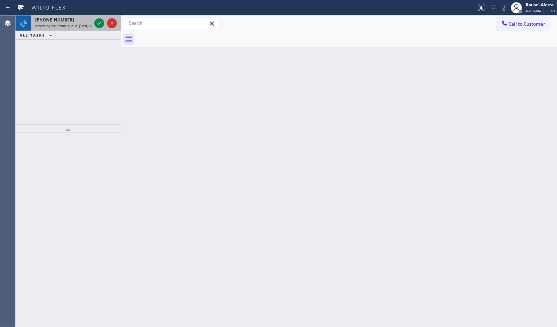
click at [71, 25] on span "Incoming call from queue [Test] All" at bounding box center [64, 25] width 58 height 5
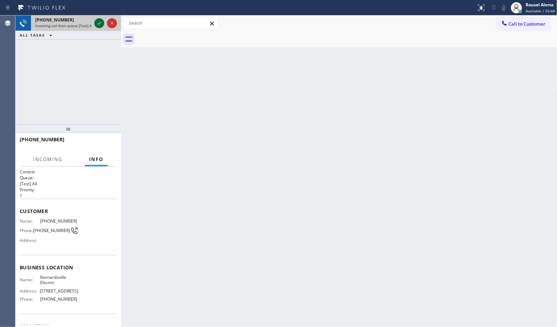
click at [94, 24] on div at bounding box center [99, 23] width 10 height 8
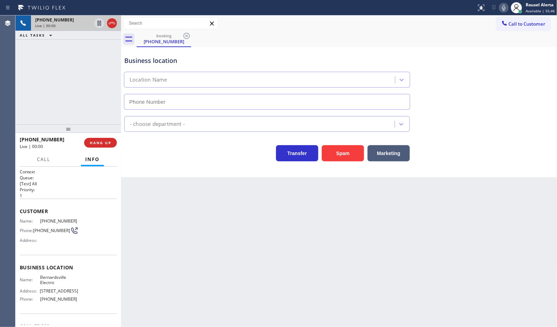
type input "[PHONE_NUMBER]"
click at [338, 159] on button "Spam" at bounding box center [343, 153] width 42 height 16
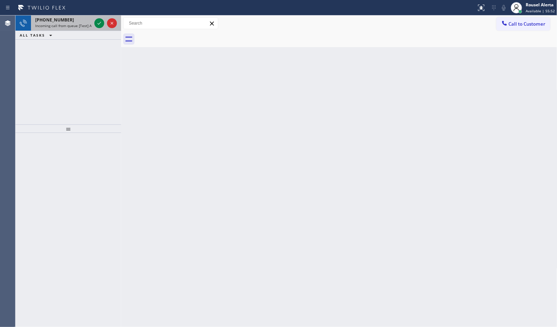
click at [76, 24] on span "Incoming call from queue [Test] All" at bounding box center [64, 25] width 58 height 5
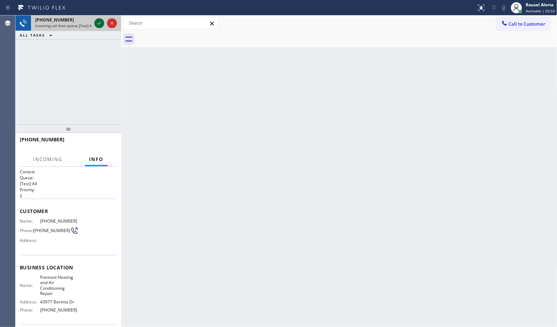
click at [98, 21] on icon at bounding box center [99, 23] width 8 height 8
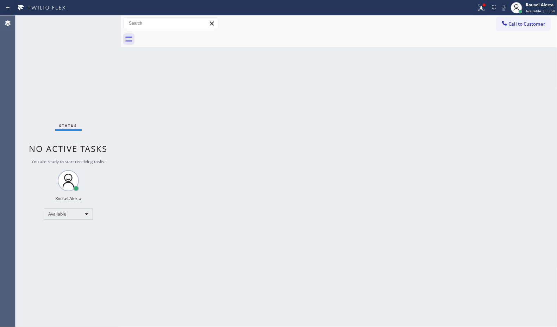
click at [202, 172] on div "Back to Dashboard Change Sender ID Customers Technicians Select a contact Outbo…" at bounding box center [339, 171] width 436 height 312
click at [62, 25] on div "Status No active tasks You are ready to start receiving tasks. Rousel Alerta Av…" at bounding box center [68, 171] width 106 height 312
click at [482, 2] on button at bounding box center [480, 7] width 15 height 15
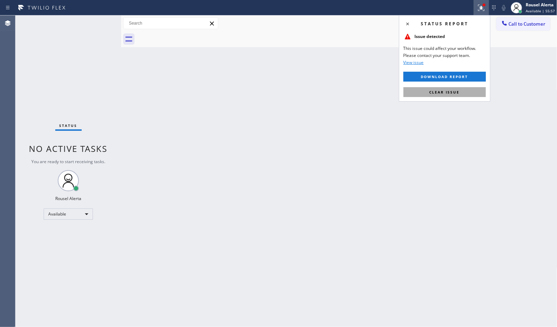
click at [471, 97] on button "Clear issue" at bounding box center [444, 92] width 82 height 10
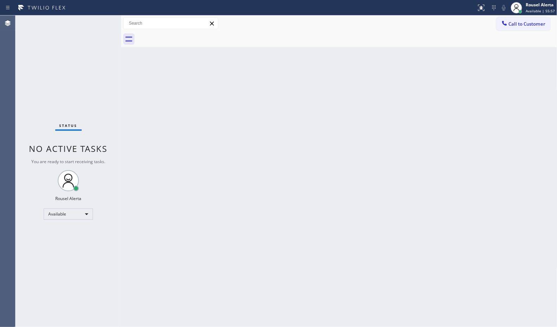
click at [471, 141] on div "Back to Dashboard Change Sender ID Customers Technicians Select a contact Outbo…" at bounding box center [339, 171] width 436 height 312
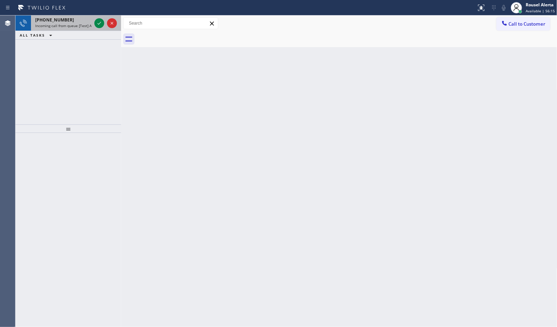
drag, startPoint x: 73, startPoint y: 25, endPoint x: 92, endPoint y: 30, distance: 19.4
click at [73, 25] on span "Incoming call from queue [Test] All" at bounding box center [64, 25] width 58 height 5
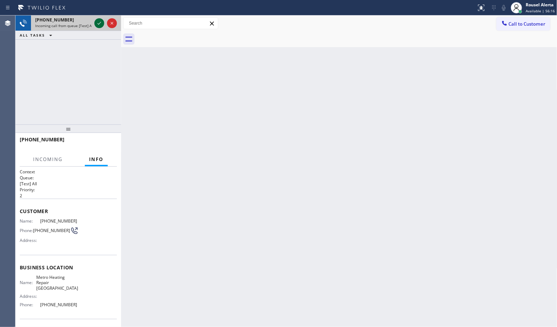
click at [99, 25] on icon at bounding box center [99, 23] width 8 height 8
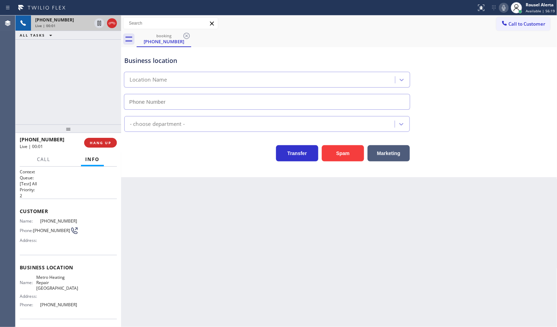
type input "[PHONE_NUMBER]"
drag, startPoint x: 99, startPoint y: 138, endPoint x: 108, endPoint y: 150, distance: 15.2
click at [98, 138] on button "HANG UP" at bounding box center [100, 143] width 33 height 10
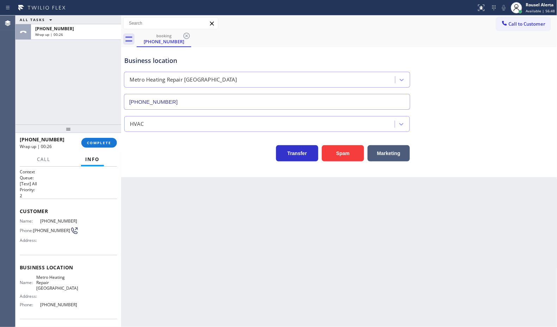
drag, startPoint x: 90, startPoint y: 104, endPoint x: 115, endPoint y: 148, distance: 50.3
click at [90, 108] on div "ALL TASKS ALL TASKS ACTIVE TASKS TASKS IN WRAP UP [PHONE_NUMBER] Wrap up | 00:26" at bounding box center [68, 69] width 106 height 109
click at [171, 216] on div "Back to Dashboard Change Sender ID Customers Technicians Select a contact Outbo…" at bounding box center [339, 171] width 436 height 312
click at [97, 145] on span "COMPLETE" at bounding box center [99, 142] width 24 height 5
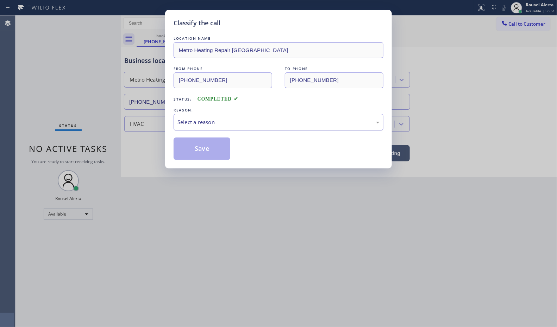
click at [242, 121] on div "Select a reason" at bounding box center [278, 122] width 202 height 8
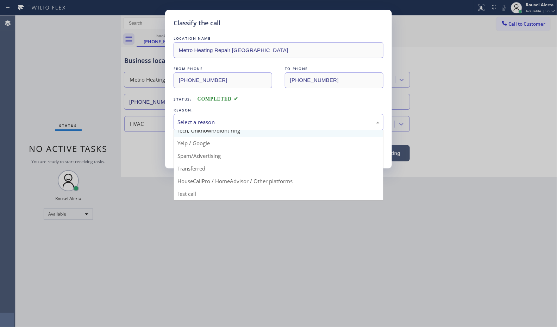
scroll to position [48, 0]
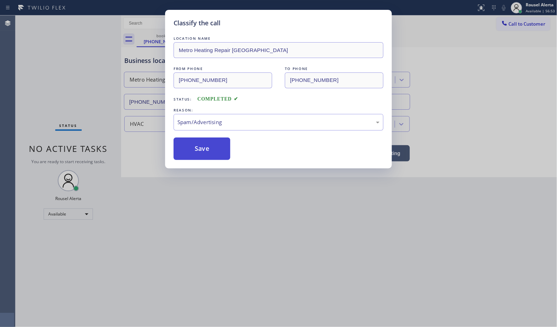
click at [212, 151] on button "Save" at bounding box center [202, 149] width 57 height 23
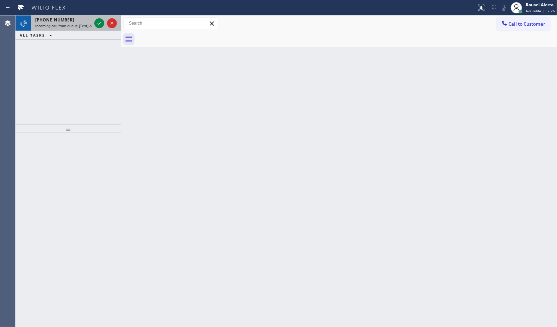
click at [80, 25] on span "Incoming call from queue [Test] All" at bounding box center [64, 25] width 58 height 5
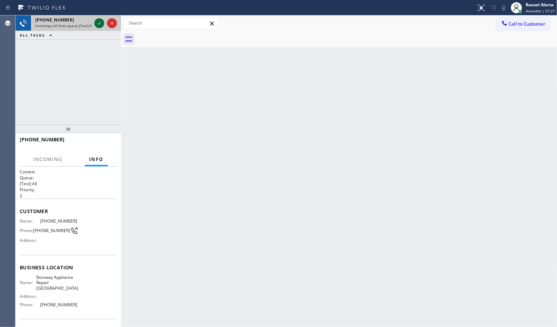
click at [97, 21] on icon at bounding box center [99, 23] width 8 height 8
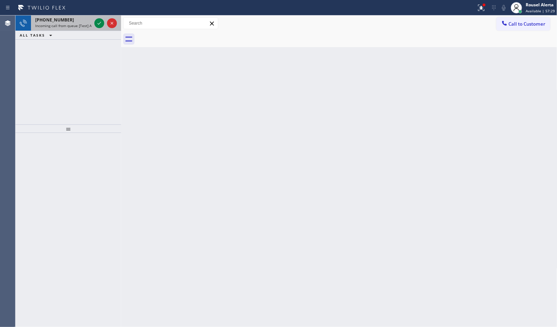
click at [78, 24] on span "Incoming call from queue [Test] All" at bounding box center [64, 25] width 58 height 5
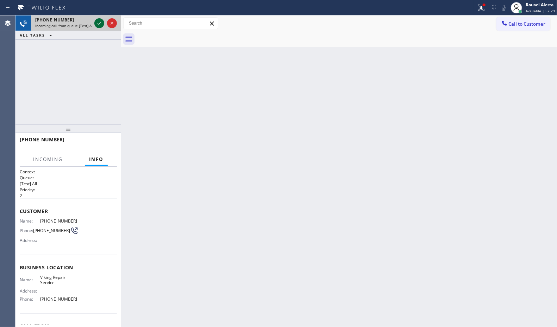
click at [97, 23] on icon at bounding box center [99, 23] width 8 height 8
click at [70, 25] on span "Incoming call from queue [Test] All" at bounding box center [64, 25] width 58 height 5
click at [93, 23] on div at bounding box center [105, 22] width 25 height 15
click at [93, 22] on div at bounding box center [105, 22] width 25 height 15
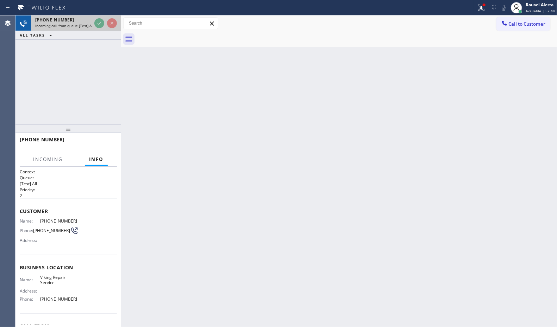
click at [93, 22] on div at bounding box center [105, 22] width 25 height 15
click at [91, 25] on div "[PHONE_NUMBER] Incoming call from queue [Test] All" at bounding box center [68, 22] width 106 height 15
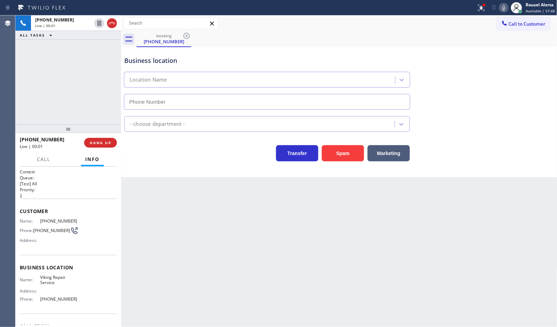
type input "[PHONE_NUMBER]"
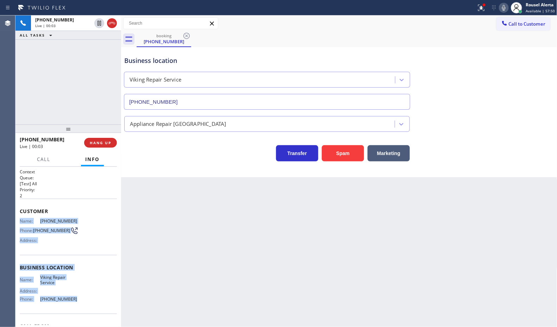
drag, startPoint x: 18, startPoint y: 217, endPoint x: 75, endPoint y: 300, distance: 100.8
click at [75, 300] on div "Context Queue: [Test] All Priority: 2 Customer Name: [PHONE_NUMBER] Phone: [PHO…" at bounding box center [68, 247] width 106 height 161
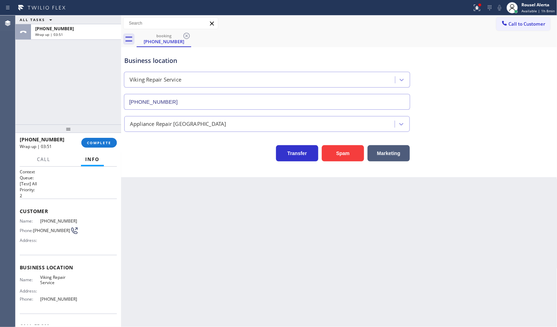
click at [252, 253] on div "Back to Dashboard Change Sender ID Customers Technicians Select a contact Outbo…" at bounding box center [339, 171] width 436 height 312
click at [95, 147] on button "COMPLETE" at bounding box center [99, 143] width 36 height 10
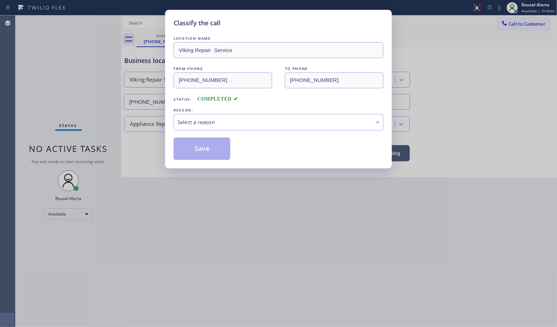
click at [222, 124] on div "Select a reason" at bounding box center [278, 122] width 202 height 8
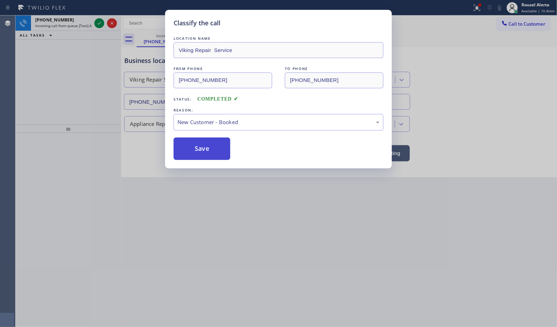
click at [212, 157] on button "Save" at bounding box center [202, 149] width 57 height 23
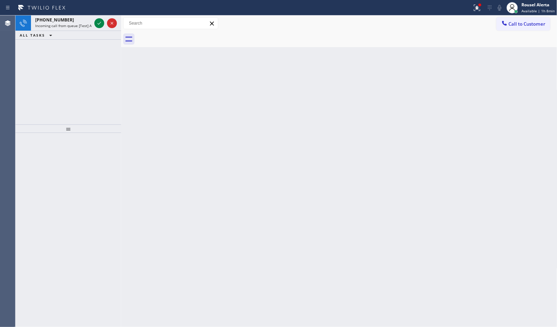
click at [319, 262] on div "Back to Dashboard Change Sender ID Customers Technicians Select a contact Outbo…" at bounding box center [339, 171] width 436 height 312
click at [76, 26] on span "Incoming call from queue [Test] All" at bounding box center [64, 25] width 58 height 5
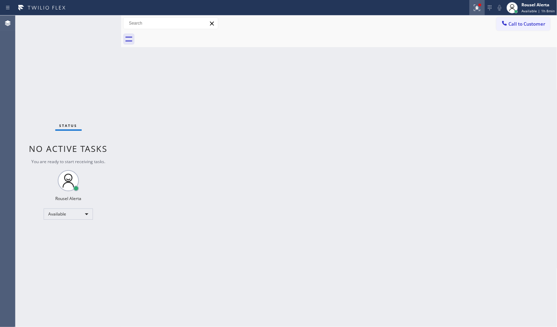
click at [477, 12] on button at bounding box center [476, 7] width 15 height 15
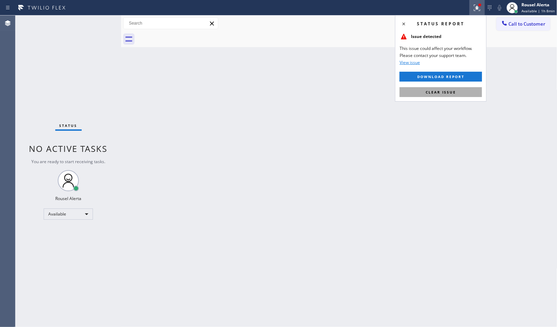
click at [474, 94] on button "Clear issue" at bounding box center [440, 92] width 82 height 10
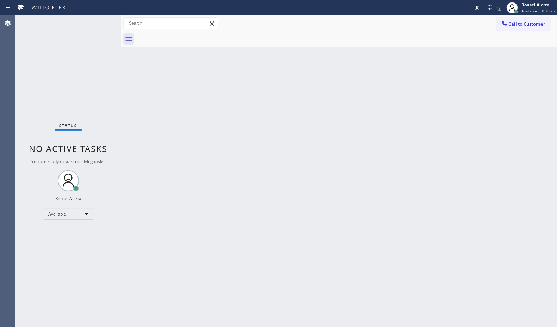
click at [487, 155] on div "Back to Dashboard Change Sender ID Customers Technicians Select a contact Outbo…" at bounding box center [339, 171] width 436 height 312
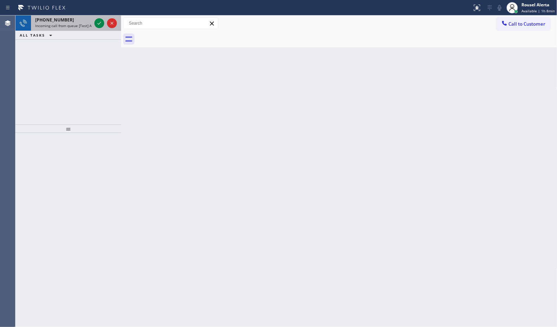
click at [76, 26] on span "Incoming call from queue [Test] All" at bounding box center [64, 25] width 58 height 5
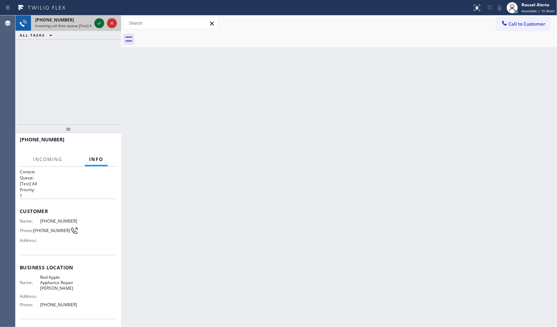
click at [96, 25] on icon at bounding box center [99, 23] width 8 height 8
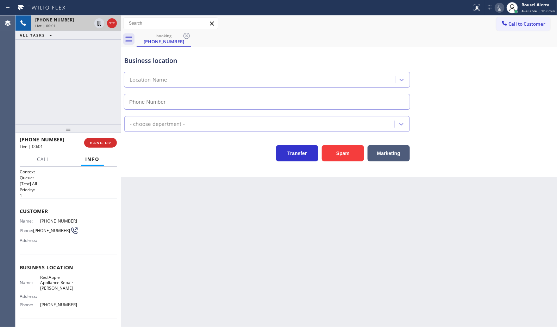
type input "[PHONE_NUMBER]"
click at [340, 156] on button "Spam" at bounding box center [343, 153] width 42 height 16
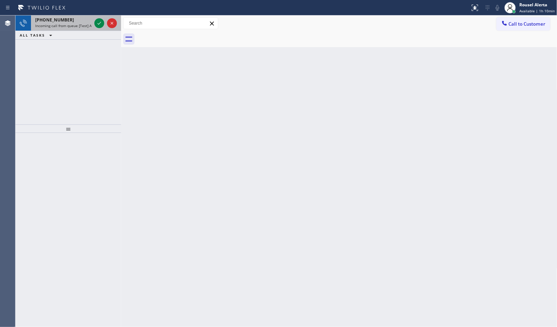
click at [68, 17] on div "[PHONE_NUMBER]" at bounding box center [63, 20] width 56 height 6
click at [62, 22] on span "[PHONE_NUMBER]" at bounding box center [54, 20] width 39 height 6
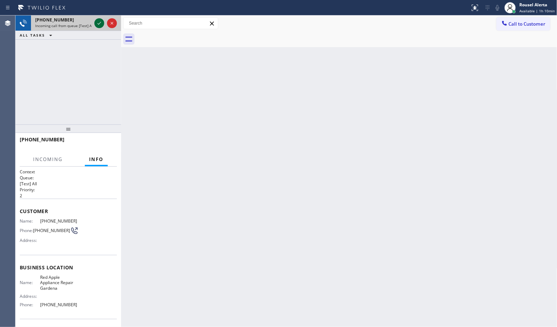
click at [97, 22] on icon at bounding box center [99, 23] width 8 height 8
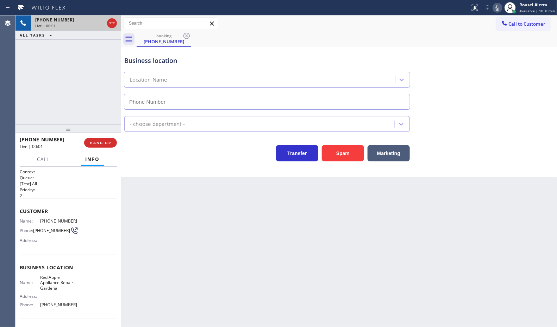
type input "[PHONE_NUMBER]"
click at [112, 145] on button "HANG UP" at bounding box center [100, 143] width 33 height 10
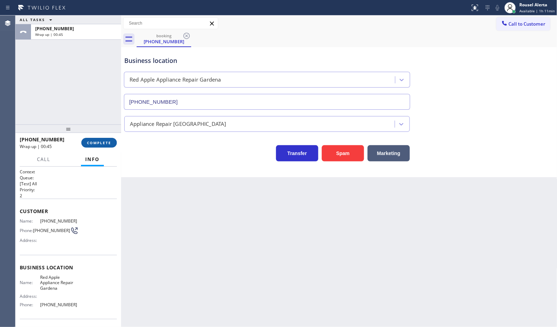
click at [89, 139] on button "COMPLETE" at bounding box center [99, 143] width 36 height 10
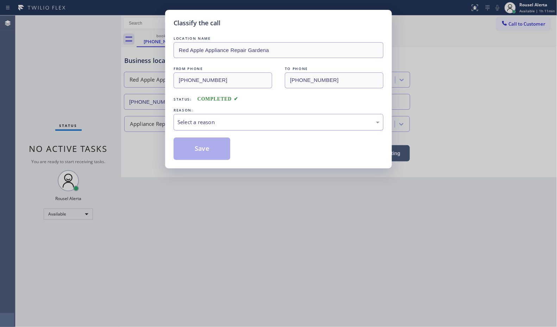
click at [196, 121] on div "Select a reason" at bounding box center [278, 122] width 202 height 8
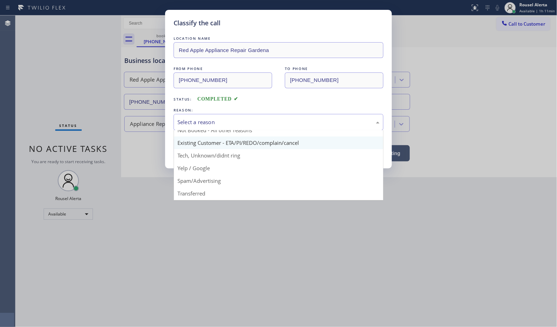
scroll to position [48, 0]
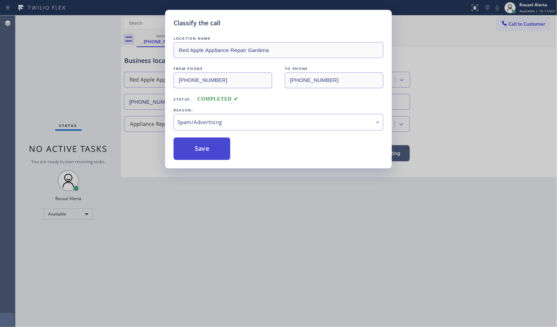
click at [191, 140] on button "Save" at bounding box center [202, 149] width 57 height 23
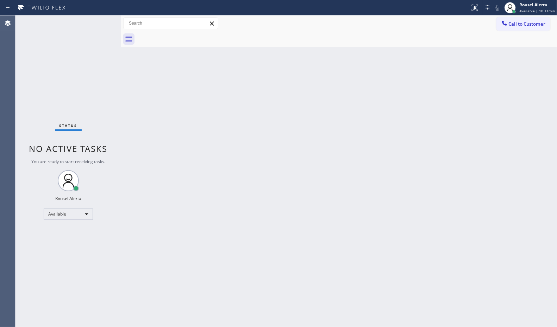
click at [165, 137] on div "Back to Dashboard Change Sender ID Customers Technicians Select a contact Outbo…" at bounding box center [339, 171] width 436 height 312
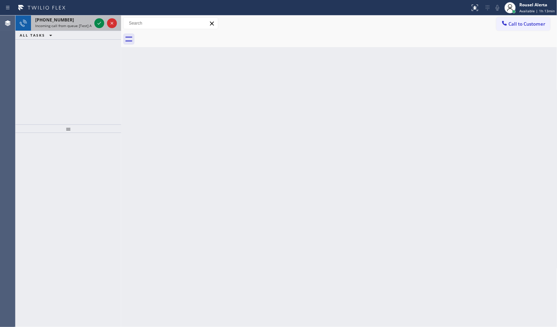
click at [71, 25] on span "Incoming call from queue [Test] All" at bounding box center [64, 25] width 58 height 5
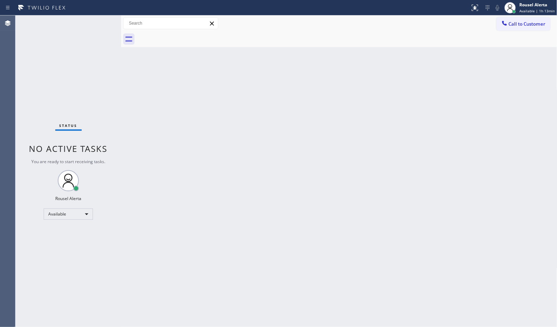
click at [224, 161] on div "Back to Dashboard Change Sender ID Customers Technicians Select a contact Outbo…" at bounding box center [339, 171] width 436 height 312
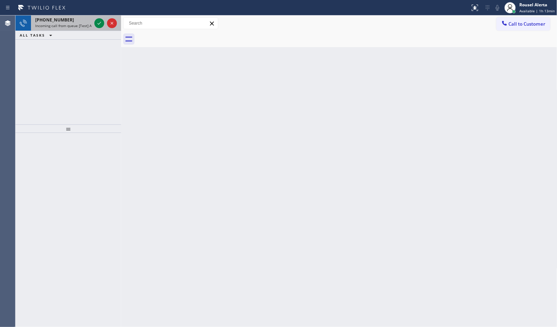
click at [74, 24] on span "Incoming call from queue [Test] All" at bounding box center [64, 25] width 58 height 5
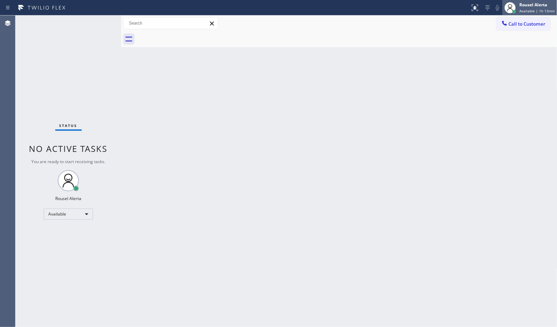
click at [533, 4] on div "Rousel Alerta" at bounding box center [537, 5] width 36 height 6
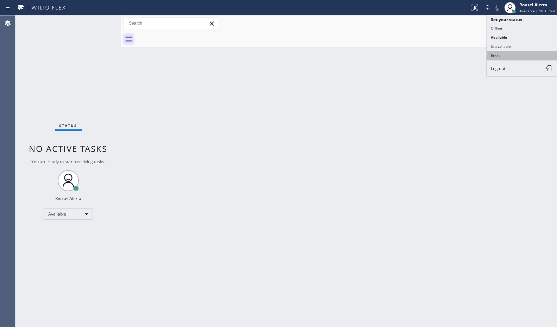
click at [522, 53] on button "Break" at bounding box center [522, 55] width 70 height 9
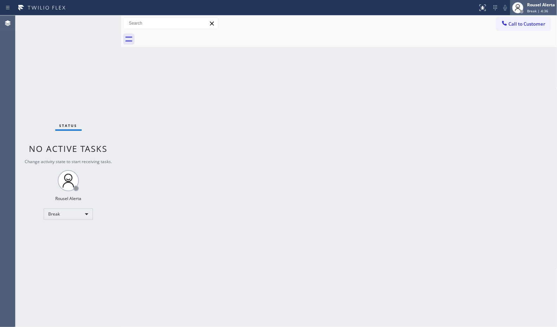
click at [530, 12] on span "Break | 4:36" at bounding box center [537, 10] width 21 height 5
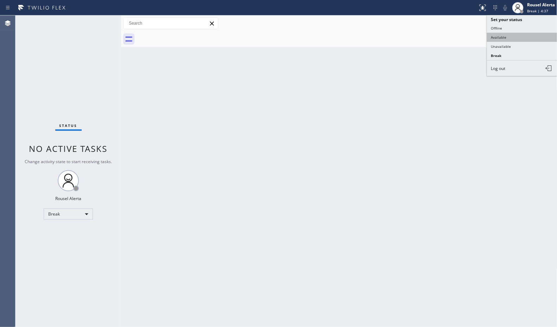
click at [532, 33] on button "Available" at bounding box center [522, 37] width 70 height 9
click at [478, 117] on div "Back to Dashboard Change Sender ID Customers Technicians Select a contact Outbo…" at bounding box center [339, 171] width 436 height 312
click at [204, 201] on div "Back to Dashboard Change Sender ID Customers Technicians Select a contact Outbo…" at bounding box center [339, 171] width 436 height 312
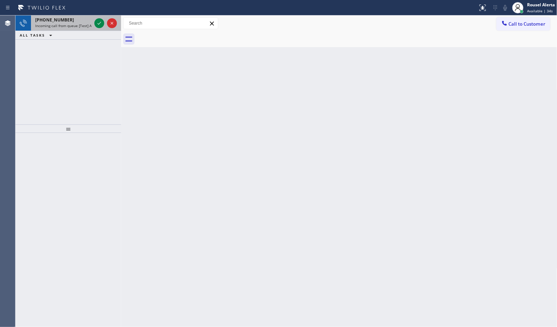
click at [93, 21] on div at bounding box center [105, 22] width 25 height 15
click at [62, 23] on span "Incoming call from queue [Test] All" at bounding box center [64, 25] width 58 height 5
click at [77, 22] on div "[PHONE_NUMBER]" at bounding box center [63, 20] width 56 height 6
click at [100, 24] on icon at bounding box center [99, 23] width 8 height 8
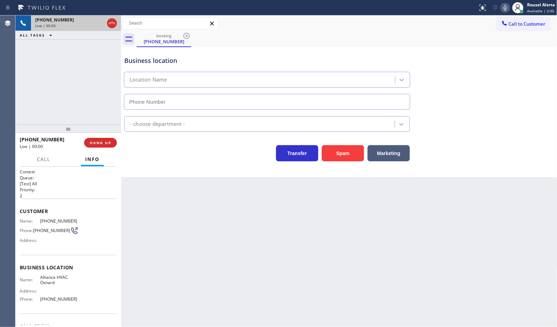
type input "[PHONE_NUMBER]"
click at [344, 160] on button "Spam" at bounding box center [343, 153] width 42 height 16
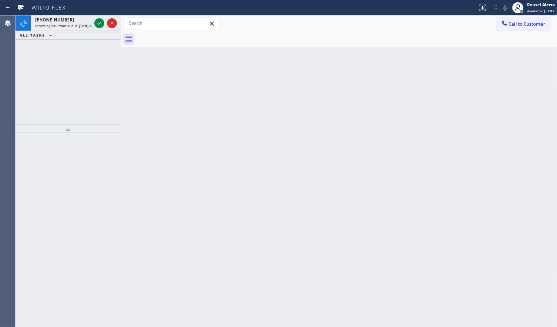
drag, startPoint x: 81, startPoint y: 26, endPoint x: 83, endPoint y: 37, distance: 11.1
click at [82, 31] on div "[PHONE_NUMBER] Incoming call from queue [Test] All ALL TASKS ALL TASKS ACTIVE T…" at bounding box center [68, 27] width 106 height 24
click at [79, 22] on div "[PHONE_NUMBER]" at bounding box center [63, 20] width 56 height 6
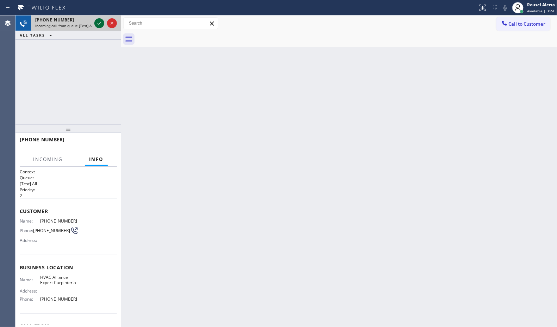
click at [95, 20] on icon at bounding box center [99, 23] width 8 height 8
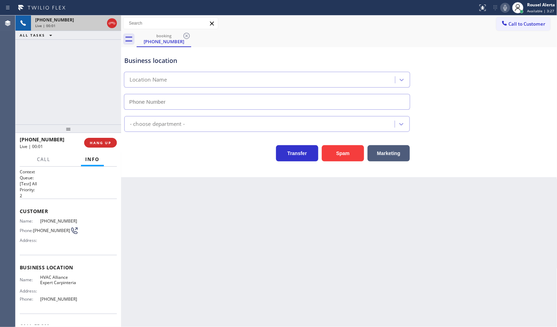
type input "[PHONE_NUMBER]"
click at [341, 156] on button "Spam" at bounding box center [343, 153] width 42 height 16
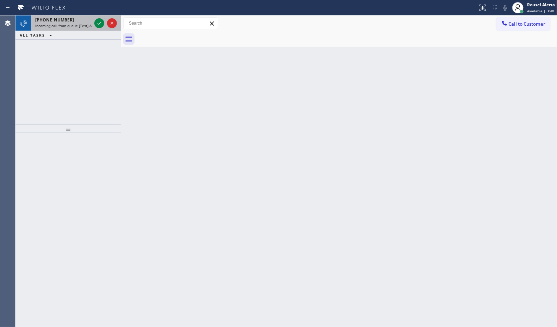
click at [74, 25] on span "Incoming call from queue [Test] All" at bounding box center [64, 25] width 58 height 5
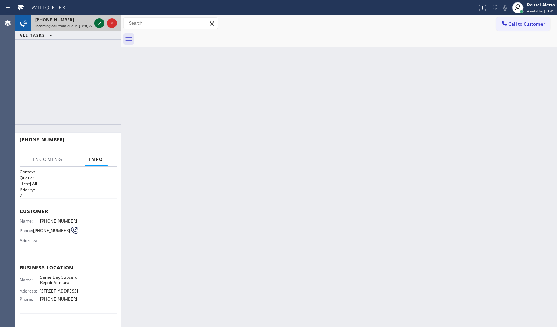
click at [99, 23] on icon at bounding box center [99, 23] width 4 height 3
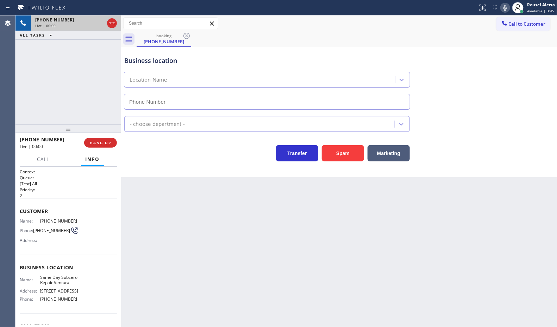
type input "[PHONE_NUMBER]"
click at [333, 159] on button "Spam" at bounding box center [343, 153] width 42 height 16
drag, startPoint x: 386, startPoint y: 289, endPoint x: 398, endPoint y: 293, distance: 12.5
click at [398, 293] on div "Back to Dashboard Change Sender ID Customers Technicians Select a contact Outbo…" at bounding box center [339, 171] width 436 height 312
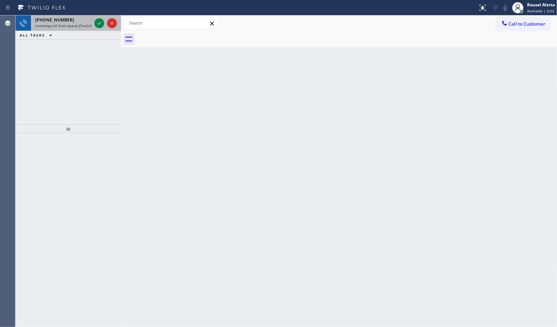
click at [64, 20] on div "[PHONE_NUMBER]" at bounding box center [63, 20] width 56 height 6
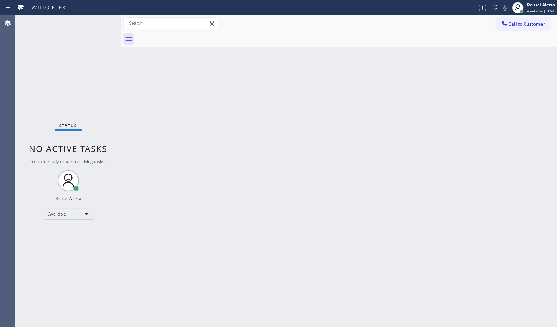
click at [95, 23] on div "Status No active tasks You are ready to start receiving tasks. Rousel Alerta Av…" at bounding box center [68, 171] width 106 height 312
click at [80, 25] on div "Status No active tasks You are ready to start receiving tasks. Rousel Alerta Av…" at bounding box center [68, 171] width 106 height 312
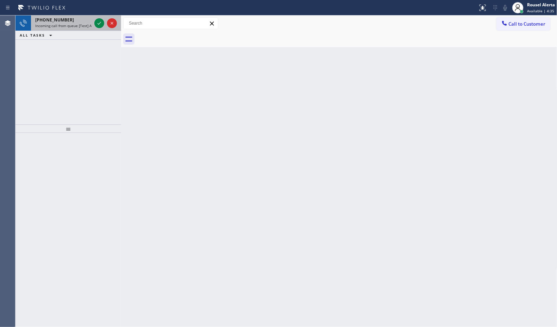
click at [76, 27] on span "Incoming call from queue [Test] All" at bounding box center [64, 25] width 58 height 5
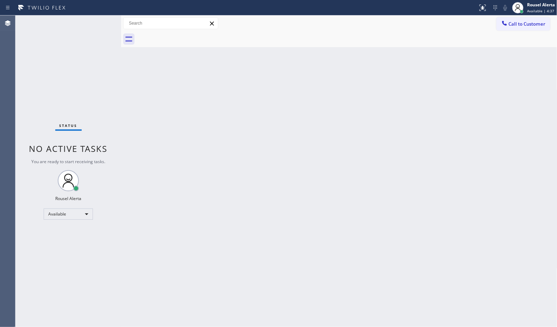
drag, startPoint x: 189, startPoint y: 224, endPoint x: 241, endPoint y: 297, distance: 89.9
click at [194, 231] on div "Back to Dashboard Change Sender ID Customers Technicians Select a contact Outbo…" at bounding box center [339, 171] width 436 height 312
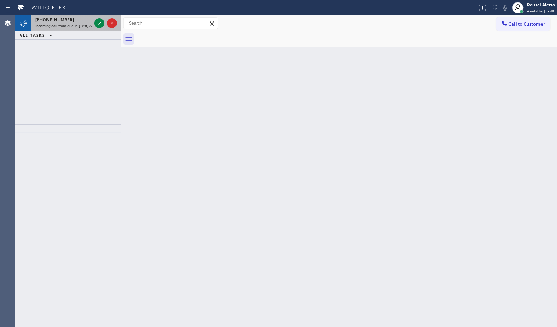
click at [80, 26] on span "Incoming call from queue [Test] All" at bounding box center [64, 25] width 58 height 5
drag, startPoint x: 81, startPoint y: 22, endPoint x: 85, endPoint y: 22, distance: 4.2
click at [81, 22] on div "[PHONE_NUMBER]" at bounding box center [63, 20] width 56 height 6
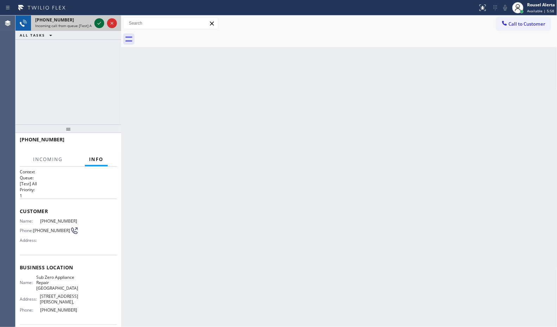
click at [97, 21] on icon at bounding box center [99, 23] width 8 height 8
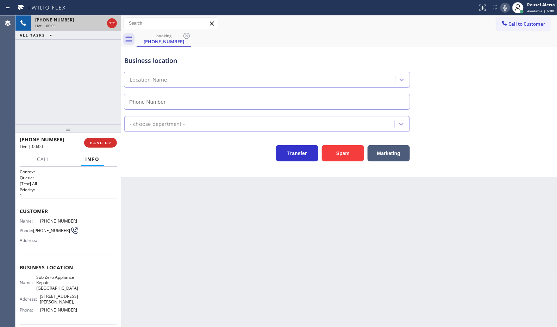
type input "[PHONE_NUMBER]"
click at [183, 210] on div "Back to Dashboard Change Sender ID Customers Technicians Select a contact Outbo…" at bounding box center [339, 171] width 436 height 312
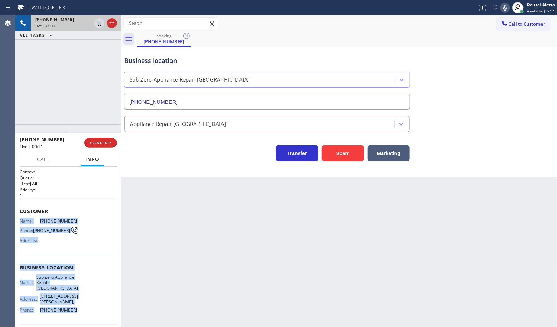
drag, startPoint x: 75, startPoint y: 307, endPoint x: 20, endPoint y: 222, distance: 100.6
click at [20, 222] on div "Context Queue: [Test] All Priority: 1 Customer Name: [PHONE_NUMBER] Phone: [PHO…" at bounding box center [68, 273] width 97 height 209
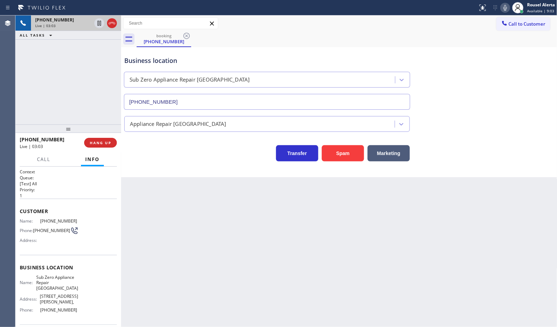
click at [70, 101] on div "[PHONE_NUMBER] Live | 03:03 ALL TASKS ALL TASKS ACTIVE TASKS TASKS IN WRAP UP" at bounding box center [68, 69] width 106 height 109
click at [97, 27] on icon at bounding box center [99, 23] width 8 height 8
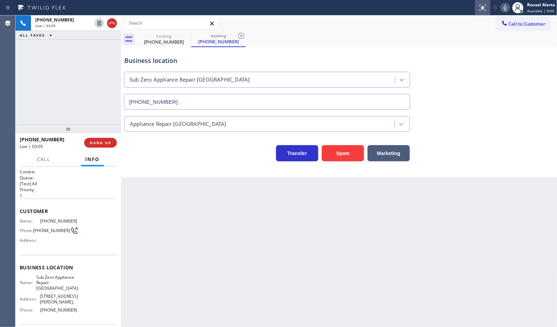
type input "[PHONE_NUMBER]"
click at [503, 8] on icon at bounding box center [505, 8] width 4 height 6
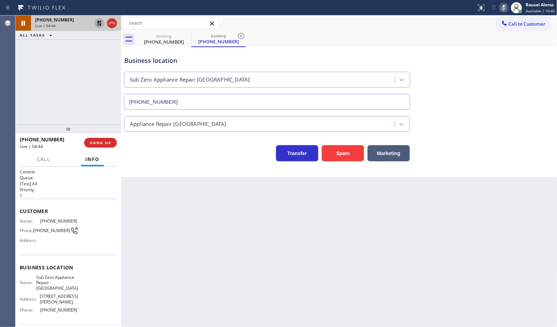
click at [97, 22] on icon at bounding box center [99, 23] width 8 height 8
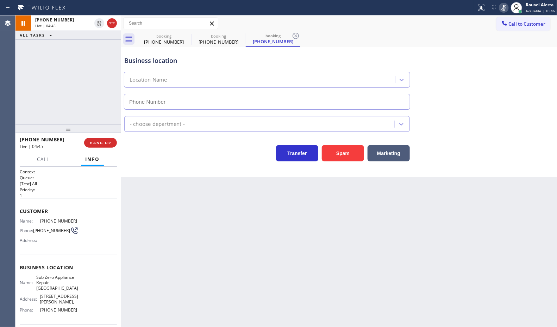
type input "[PHONE_NUMBER]"
click at [503, 5] on icon at bounding box center [503, 8] width 8 height 8
click at [266, 272] on div "Back to Dashboard Change Sender ID Customers Technicians Select a contact Outbo…" at bounding box center [339, 171] width 436 height 312
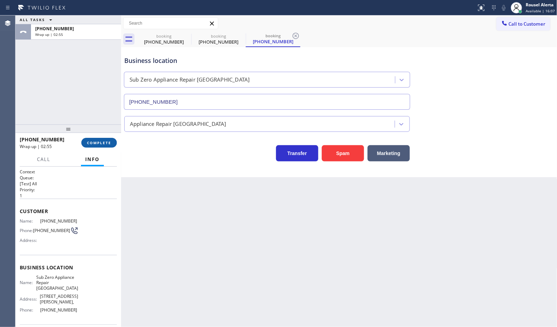
click at [101, 145] on span "COMPLETE" at bounding box center [99, 142] width 24 height 5
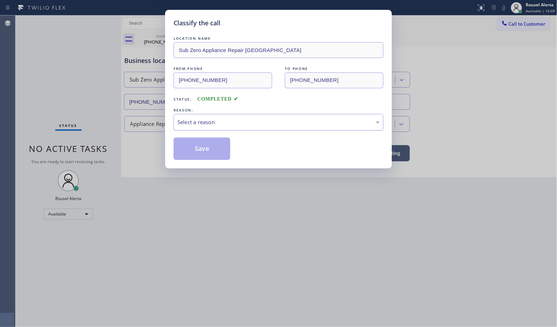
click at [280, 124] on div "Select a reason" at bounding box center [278, 122] width 202 height 8
drag, startPoint x: 216, startPoint y: 147, endPoint x: 533, endPoint y: 184, distance: 318.9
click at [216, 147] on button "Save" at bounding box center [202, 149] width 57 height 23
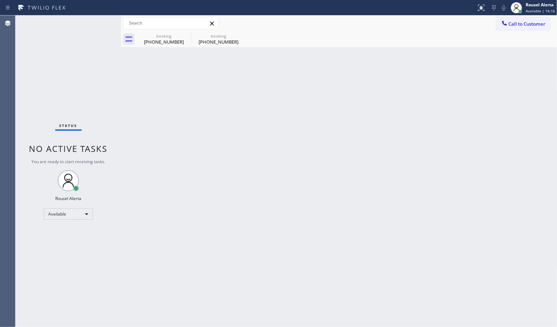
click at [182, 132] on div "Back to Dashboard Change Sender ID Customers Technicians Select a contact Outbo…" at bounding box center [339, 171] width 436 height 312
click at [184, 38] on icon at bounding box center [186, 36] width 8 height 8
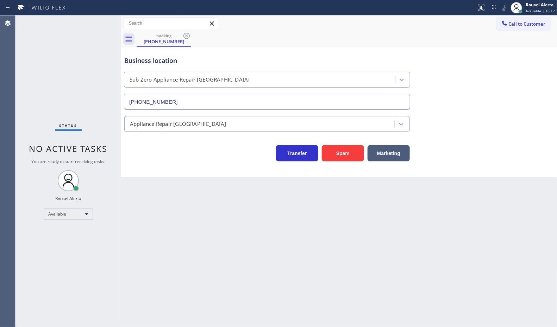
click at [184, 38] on icon at bounding box center [186, 36] width 8 height 8
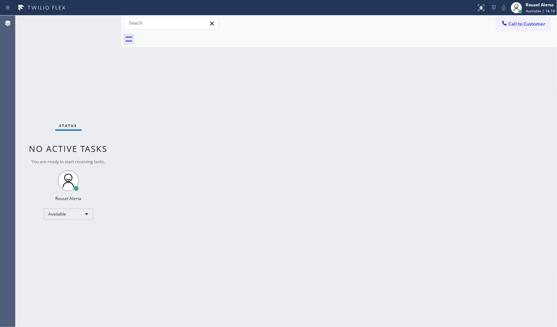
click at [203, 97] on div "Back to Dashboard Change Sender ID Customers Technicians Select a contact Outbo…" at bounding box center [339, 171] width 436 height 312
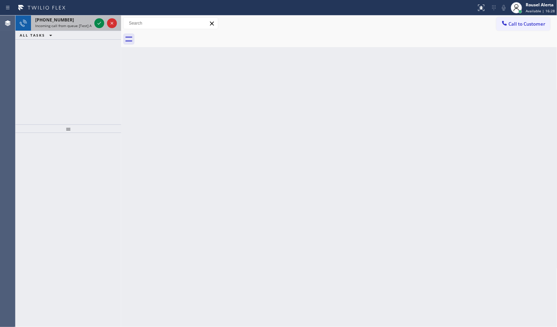
click at [55, 25] on span "Incoming call from queue [Test] All" at bounding box center [64, 25] width 58 height 5
click at [68, 38] on div "[PHONE_NUMBER] Incoming call from queue [Test] All ALL TASKS ALL TASKS ACTIVE T…" at bounding box center [68, 27] width 106 height 24
click at [80, 24] on span "Incoming call from queue [Test] All" at bounding box center [64, 25] width 58 height 5
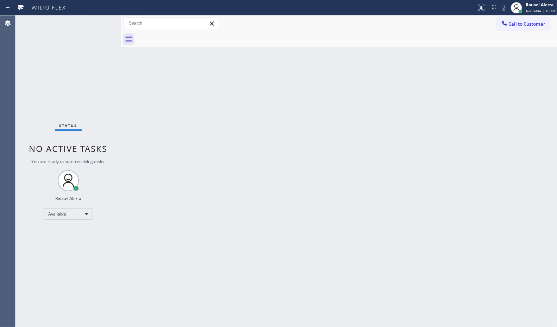
click at [73, 27] on div "Status No active tasks You are ready to start receiving tasks. Rousel Alerta Av…" at bounding box center [68, 171] width 106 height 312
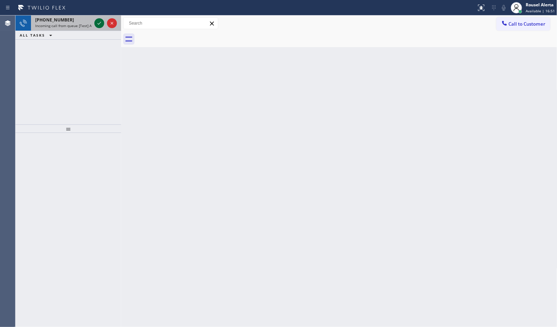
drag, startPoint x: 83, startPoint y: 23, endPoint x: 96, endPoint y: 24, distance: 12.3
click at [83, 23] on span "Incoming call from queue [Test] All" at bounding box center [64, 25] width 58 height 5
click at [96, 24] on icon at bounding box center [99, 23] width 8 height 8
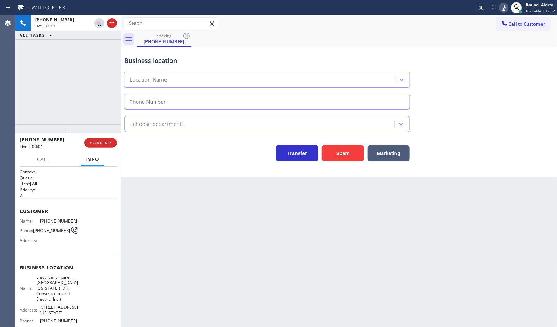
type input "[PHONE_NUMBER]"
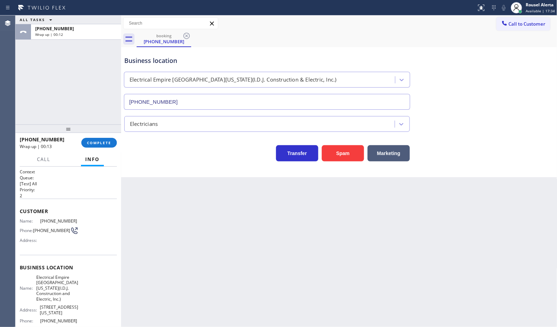
click at [81, 57] on div "ALL TASKS ALL TASKS ACTIVE TASKS TASKS IN WRAP UP [PHONE_NUMBER] Wrap up | 00:12" at bounding box center [68, 69] width 106 height 109
click at [97, 145] on span "COMPLETE" at bounding box center [99, 142] width 24 height 5
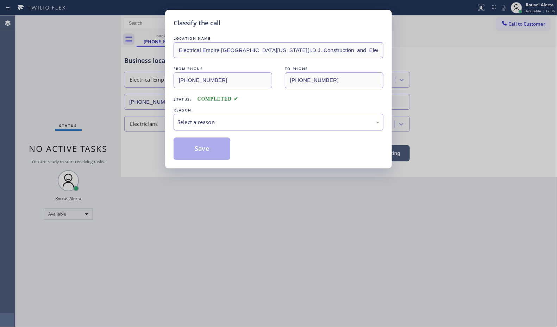
click at [195, 121] on div "Select a reason" at bounding box center [278, 122] width 202 height 8
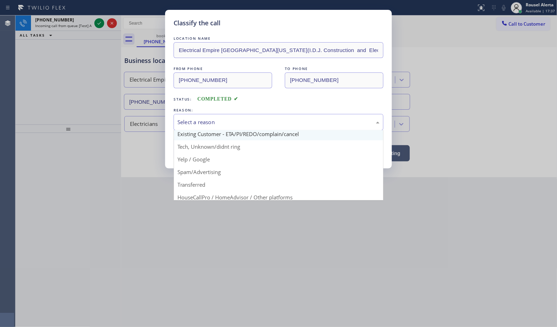
scroll to position [44, 0]
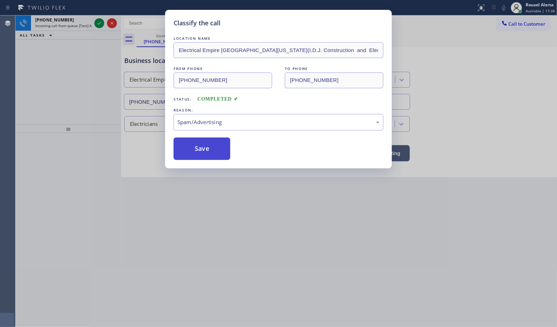
click at [200, 154] on button "Save" at bounding box center [202, 149] width 57 height 23
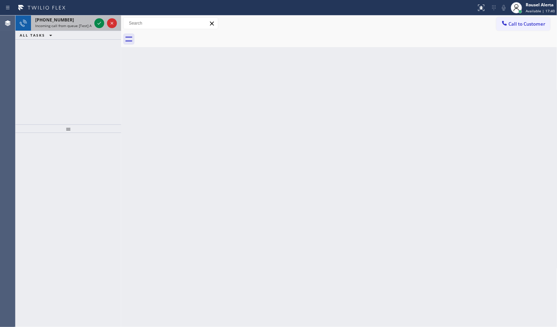
click at [79, 24] on span "Incoming call from queue [Test] All" at bounding box center [64, 25] width 58 height 5
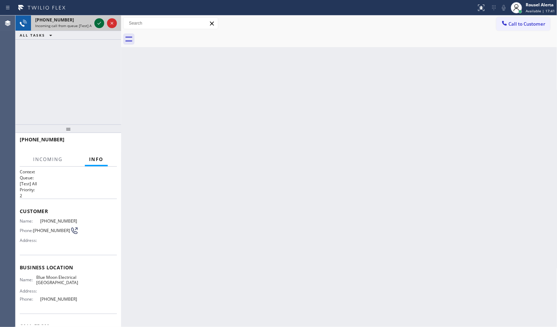
click at [94, 23] on div at bounding box center [99, 23] width 10 height 8
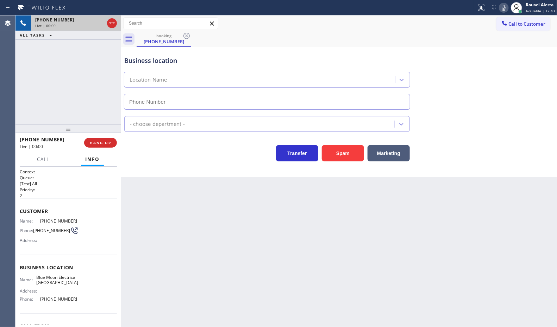
type input "[PHONE_NUMBER]"
click at [262, 284] on div "Back to Dashboard Change Sender ID Customers Technicians Select a contact Outbo…" at bounding box center [339, 171] width 436 height 312
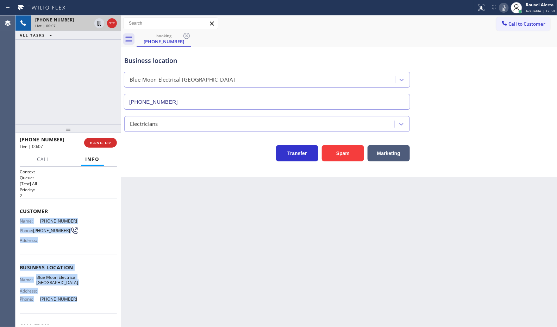
drag, startPoint x: 80, startPoint y: 302, endPoint x: 20, endPoint y: 222, distance: 99.5
click at [20, 222] on div "Context Queue: [Test] All Priority: 2 Customer Name: [PHONE_NUMBER] Phone: [PHO…" at bounding box center [68, 268] width 97 height 198
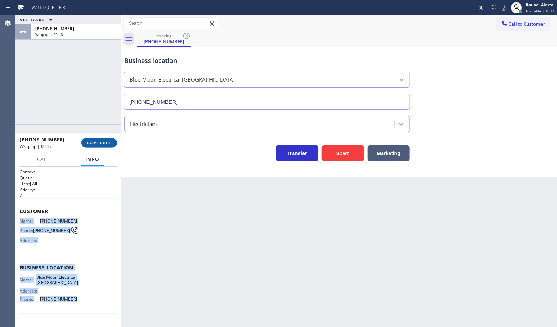
click at [101, 147] on button "COMPLETE" at bounding box center [99, 143] width 36 height 10
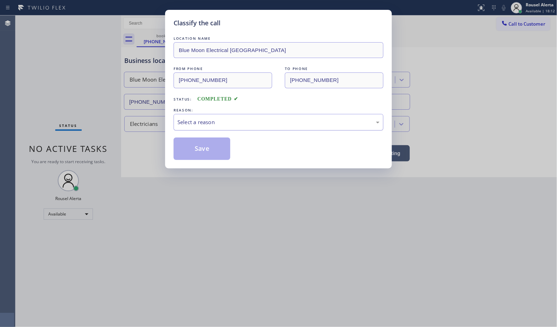
click at [187, 127] on div "Select a reason" at bounding box center [279, 122] width 210 height 17
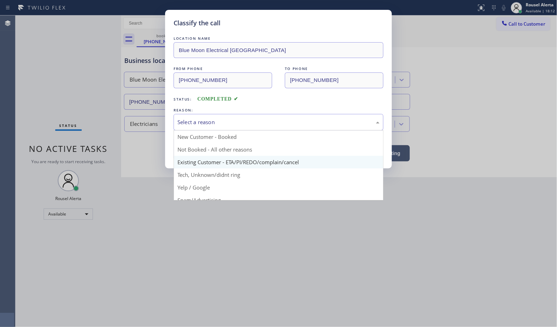
scroll to position [44, 0]
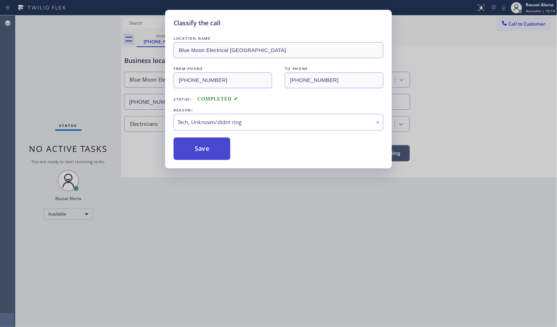
click at [210, 146] on button "Save" at bounding box center [202, 149] width 57 height 23
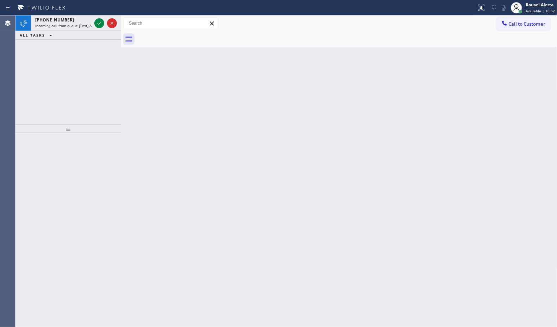
click at [155, 109] on div "Back to Dashboard Change Sender ID Customers Technicians Select a contact Outbo…" at bounding box center [339, 171] width 436 height 312
click at [73, 23] on span "Incoming call from queue [Test] All" at bounding box center [64, 25] width 58 height 5
click at [80, 21] on div "[PHONE_NUMBER]" at bounding box center [63, 20] width 56 height 6
click at [79, 25] on span "Incoming call from queue [Test] All" at bounding box center [64, 25] width 58 height 5
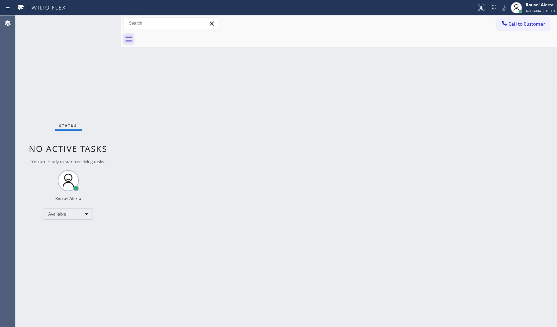
click at [92, 24] on div "Status No active tasks You are ready to start receiving tasks. Rousel Alerta Av…" at bounding box center [68, 171] width 106 height 312
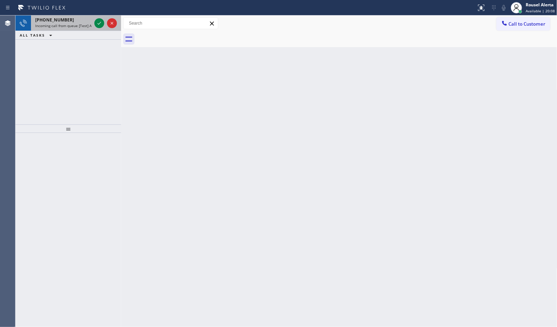
click at [69, 25] on span "Incoming call from queue [Test] All" at bounding box center [64, 25] width 58 height 5
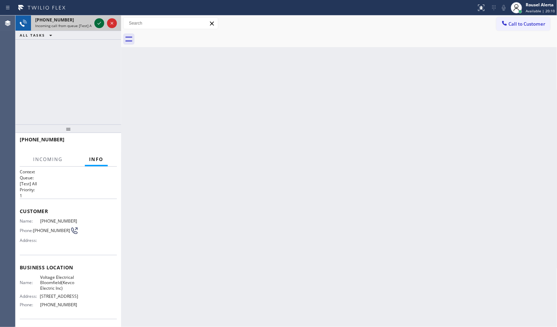
click at [97, 24] on icon at bounding box center [99, 23] width 8 height 8
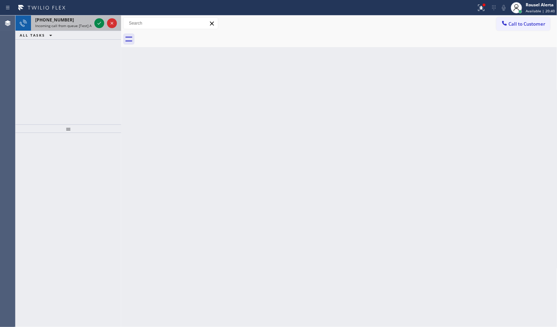
drag, startPoint x: 84, startPoint y: 20, endPoint x: 89, endPoint y: 20, distance: 5.3
click at [84, 20] on div "[PHONE_NUMBER]" at bounding box center [63, 20] width 56 height 6
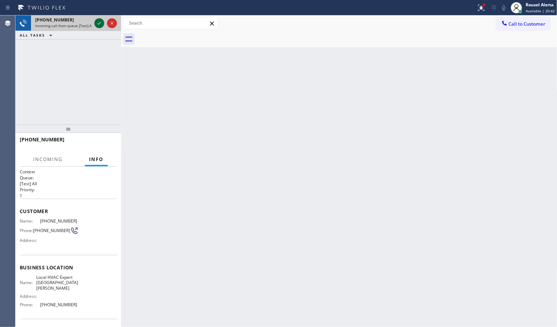
click at [99, 20] on icon at bounding box center [99, 23] width 8 height 8
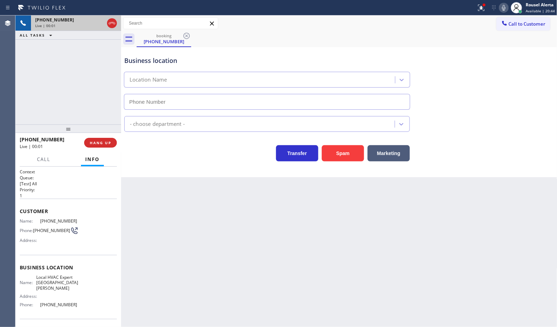
type input "[PHONE_NUMBER]"
click at [335, 155] on button "Spam" at bounding box center [343, 153] width 42 height 16
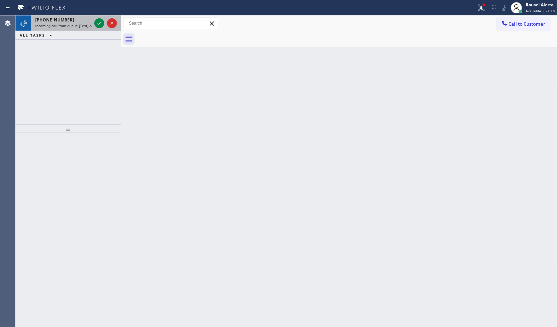
click at [80, 25] on span "Incoming call from queue [Test] All" at bounding box center [64, 25] width 58 height 5
click at [76, 24] on span "Incoming call from queue [Test] All" at bounding box center [64, 25] width 58 height 5
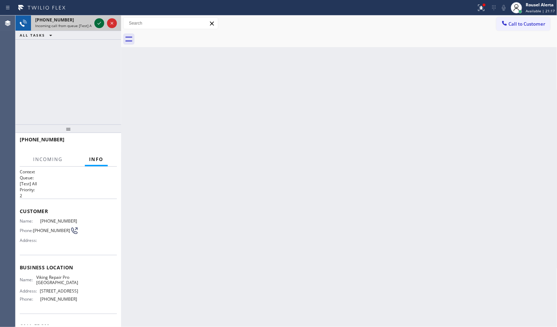
click at [100, 24] on icon at bounding box center [99, 23] width 8 height 8
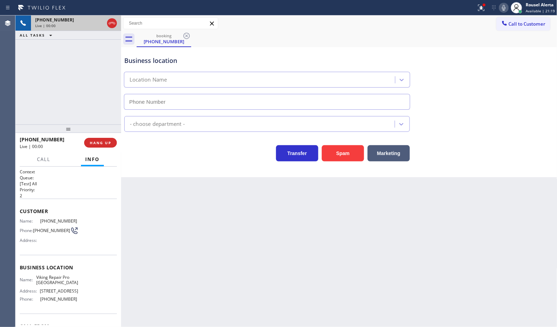
type input "[PHONE_NUMBER]"
click at [334, 148] on button "Spam" at bounding box center [343, 153] width 42 height 16
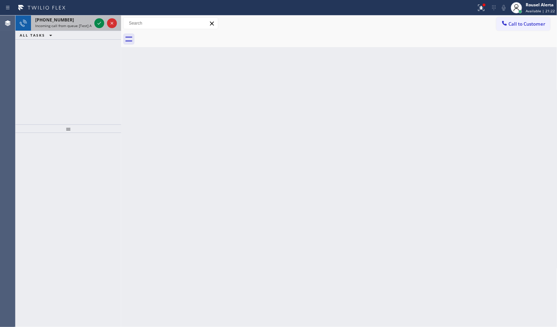
click at [80, 20] on div "[PHONE_NUMBER]" at bounding box center [63, 20] width 56 height 6
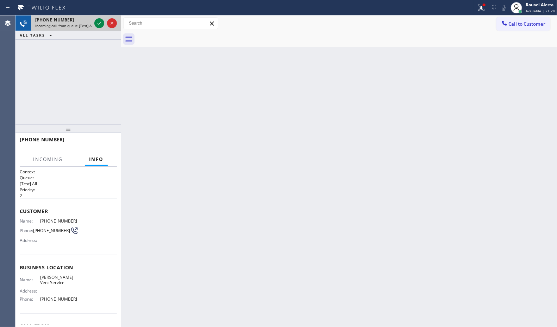
click at [90, 20] on div "[PHONE_NUMBER]" at bounding box center [63, 20] width 56 height 6
click at [94, 21] on div at bounding box center [105, 22] width 25 height 15
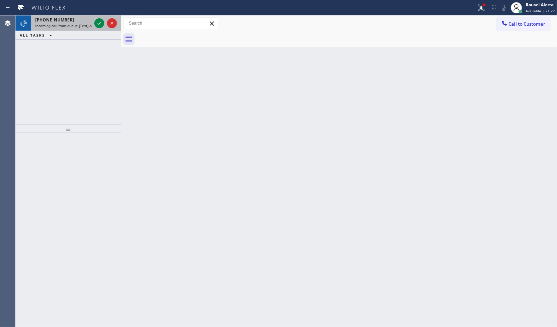
click at [84, 23] on span "Incoming call from queue [Test] All" at bounding box center [64, 25] width 58 height 5
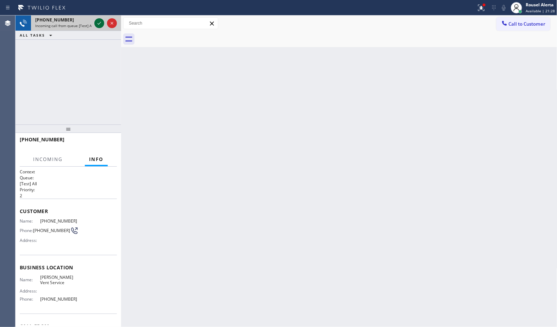
click at [97, 25] on icon at bounding box center [99, 23] width 8 height 8
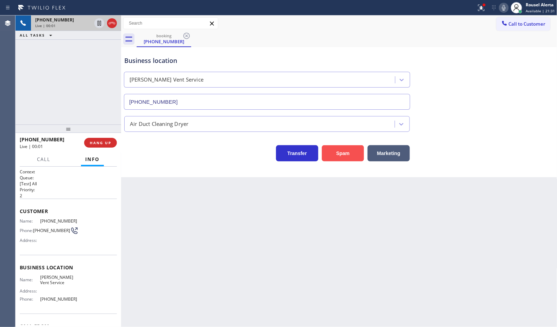
type input "[PHONE_NUMBER]"
click at [344, 151] on button "Spam" at bounding box center [343, 153] width 42 height 16
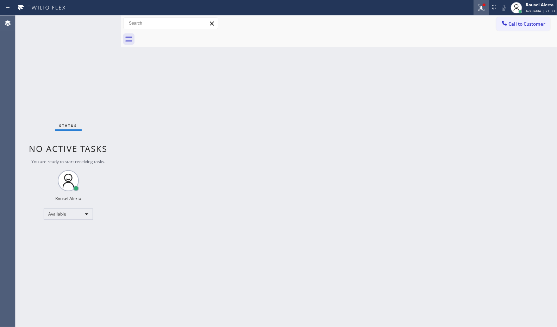
click at [484, 8] on icon at bounding box center [481, 8] width 8 height 8
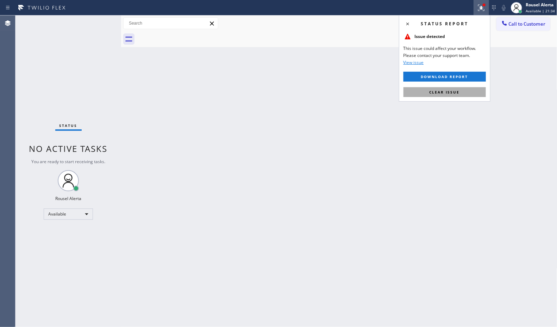
click at [446, 92] on span "Clear issue" at bounding box center [444, 92] width 30 height 5
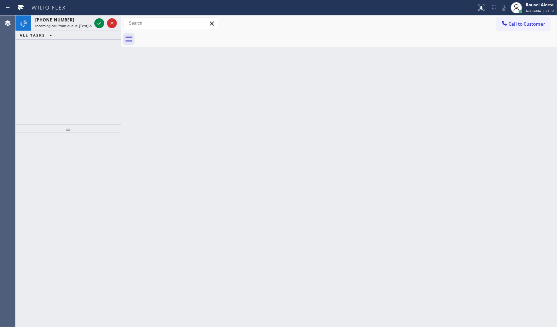
click at [82, 19] on div "[PHONE_NUMBER]" at bounding box center [63, 20] width 56 height 6
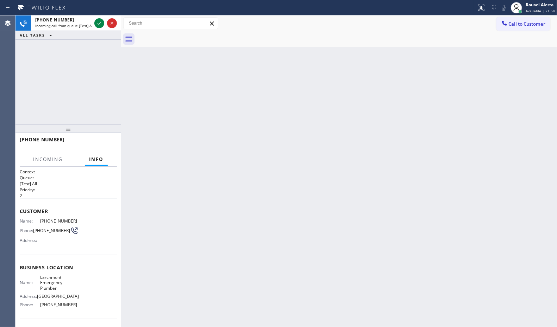
click at [232, 199] on div "Back to Dashboard Change Sender ID Customers Technicians Select a contact Outbo…" at bounding box center [339, 171] width 436 height 312
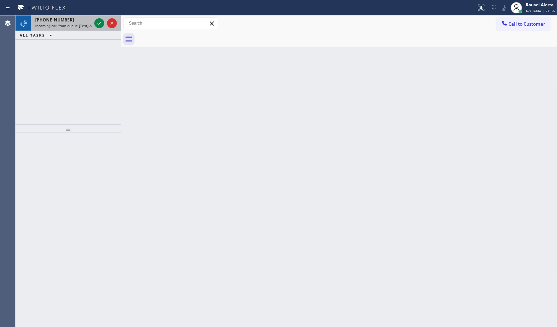
click at [56, 20] on span "[PHONE_NUMBER]" at bounding box center [54, 20] width 39 height 6
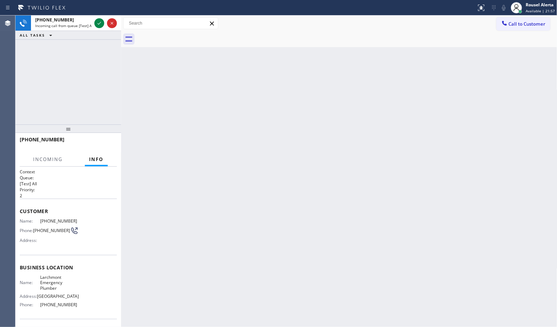
click at [170, 128] on div "Back to Dashboard Change Sender ID Customers Technicians Select a contact Outbo…" at bounding box center [339, 171] width 436 height 312
click at [76, 26] on span "Incoming call from queue [Test] All" at bounding box center [64, 25] width 58 height 5
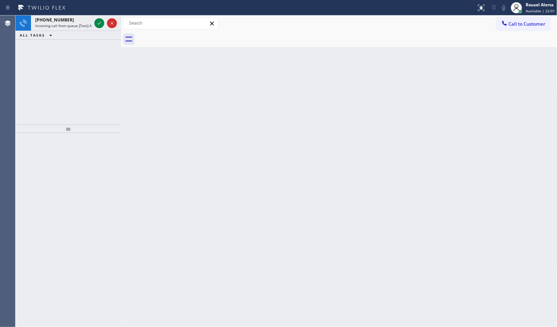
click at [90, 22] on div "[PHONE_NUMBER]" at bounding box center [63, 20] width 56 height 6
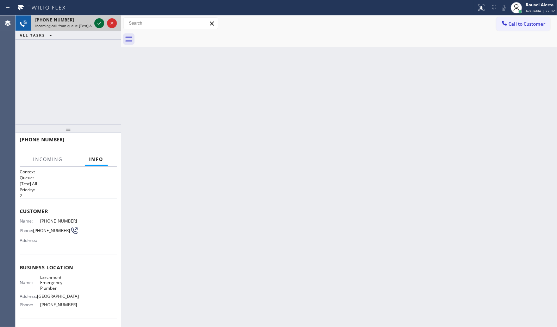
click at [95, 22] on div at bounding box center [99, 23] width 10 height 8
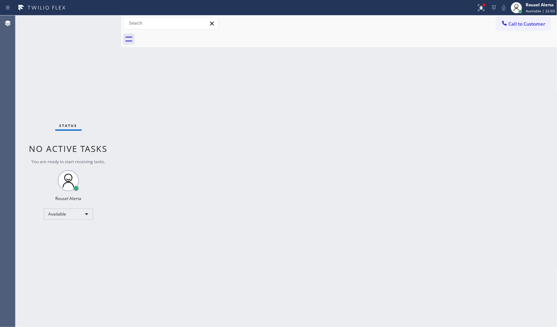
click at [95, 22] on div "Status No active tasks You are ready to start receiving tasks. Rousel Alerta Av…" at bounding box center [68, 171] width 106 height 312
click at [96, 22] on div "Status No active tasks You are ready to start receiving tasks. Rousel Alerta Av…" at bounding box center [68, 171] width 106 height 312
drag, startPoint x: 211, startPoint y: 112, endPoint x: 252, endPoint y: 99, distance: 43.2
click at [235, 105] on div "Back to Dashboard Change Sender ID Customers Technicians Select a contact Outbo…" at bounding box center [339, 171] width 436 height 312
click at [481, 15] on button at bounding box center [480, 7] width 15 height 15
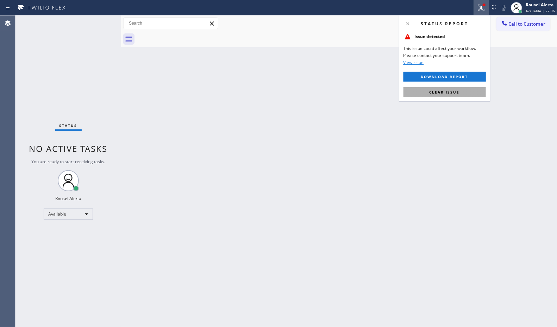
click at [465, 91] on button "Clear issue" at bounding box center [444, 92] width 82 height 10
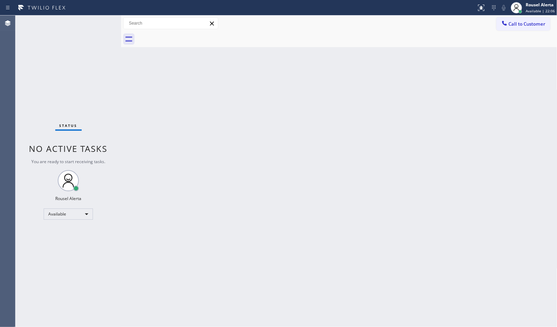
click at [462, 120] on div "Back to Dashboard Change Sender ID Customers Technicians Select a contact Outbo…" at bounding box center [339, 171] width 436 height 312
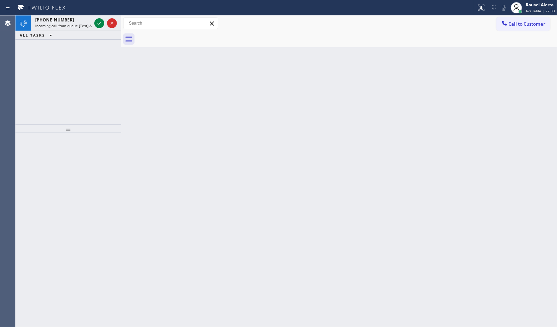
click at [65, 51] on div "[PHONE_NUMBER] Incoming call from queue [Test] All ALL TASKS ALL TASKS ACTIVE T…" at bounding box center [68, 69] width 106 height 109
click at [67, 27] on span "Incoming call from queue [Test] All" at bounding box center [64, 25] width 58 height 5
click at [81, 23] on span "Incoming call from queue [Test] All" at bounding box center [64, 25] width 58 height 5
click at [98, 55] on div "[PHONE_NUMBER] Incoming call from queue [Test] All ALL TASKS ALL TASKS ACTIVE T…" at bounding box center [68, 69] width 106 height 109
click at [79, 27] on span "Incoming call from queue [Test] All" at bounding box center [64, 25] width 58 height 5
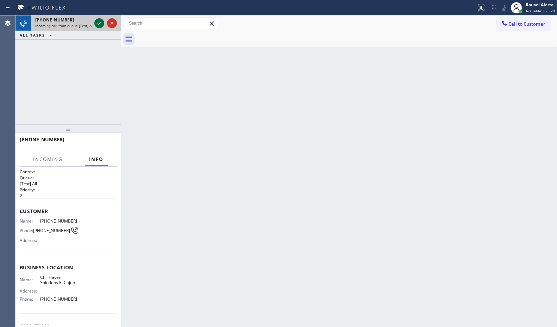
click at [96, 27] on icon at bounding box center [99, 23] width 8 height 8
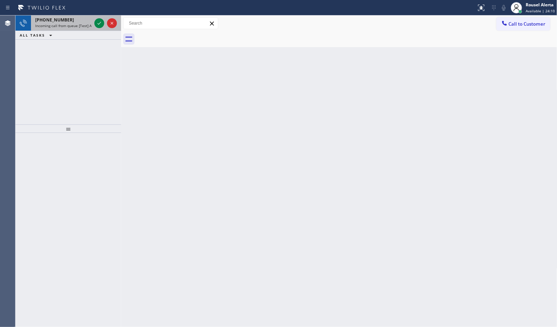
click at [56, 17] on span "[PHONE_NUMBER]" at bounding box center [54, 20] width 39 height 6
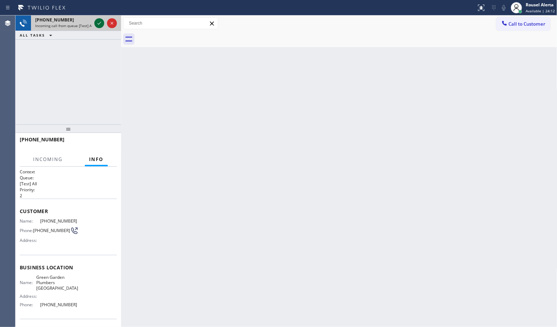
click at [97, 22] on icon at bounding box center [99, 23] width 8 height 8
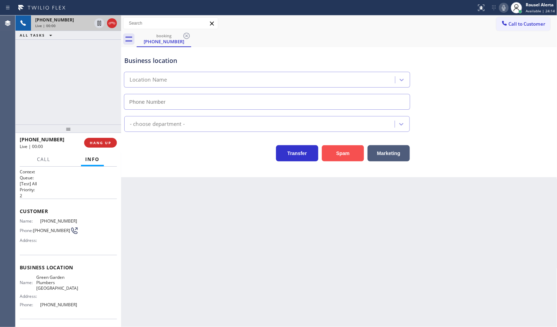
type input "[PHONE_NUMBER]"
click at [341, 151] on button "Spam" at bounding box center [343, 153] width 42 height 16
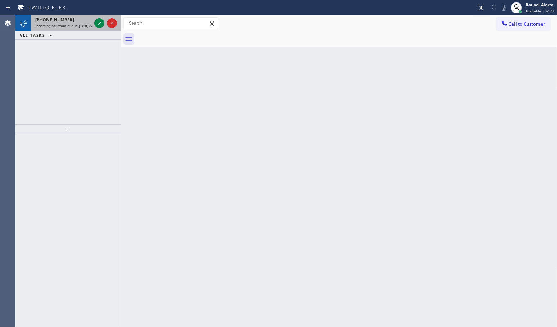
drag, startPoint x: 76, startPoint y: 25, endPoint x: 94, endPoint y: 24, distance: 18.0
click at [76, 25] on span "Incoming call from queue [Test] All" at bounding box center [64, 25] width 58 height 5
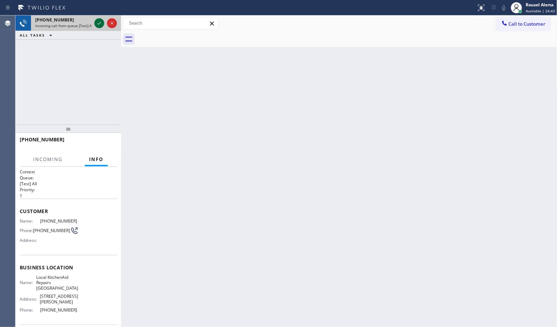
click at [96, 24] on icon at bounding box center [99, 23] width 8 height 8
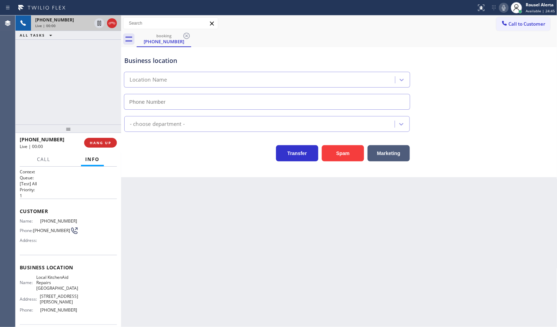
type input "[PHONE_NUMBER]"
click at [242, 233] on div "Back to Dashboard Change Sender ID Customers Technicians Select a contact Outbo…" at bounding box center [339, 171] width 436 height 312
drag, startPoint x: 73, startPoint y: 60, endPoint x: 90, endPoint y: 85, distance: 30.4
click at [73, 60] on div "[PHONE_NUMBER] Live | 00:14 ALL TASKS ALL TASKS ACTIVE TASKS TASKS IN WRAP UP" at bounding box center [68, 69] width 106 height 109
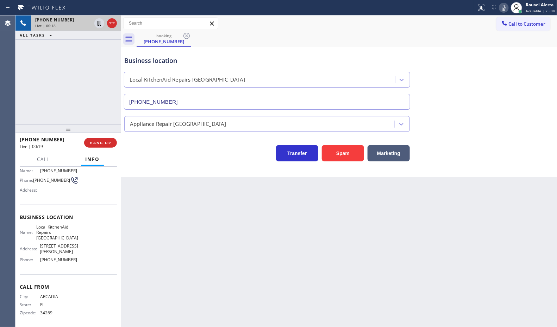
scroll to position [57, 0]
click at [100, 54] on div "[PHONE_NUMBER] Live | 00:26 ALL TASKS ALL TASKS ACTIVE TASKS TASKS IN WRAP UP" at bounding box center [68, 69] width 106 height 109
drag, startPoint x: 232, startPoint y: 238, endPoint x: 238, endPoint y: 241, distance: 6.8
click at [233, 238] on div "Back to Dashboard Change Sender ID Customers Technicians Select a contact Outbo…" at bounding box center [339, 171] width 436 height 312
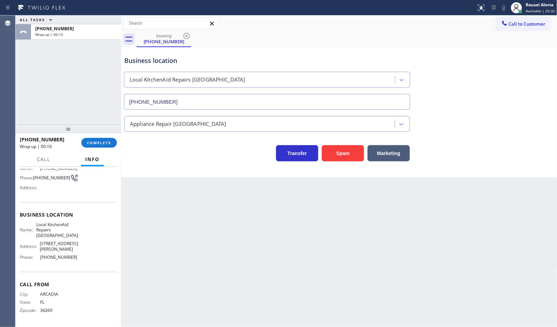
click at [97, 47] on div "ALL TASKS ALL TASKS ACTIVE TASKS TASKS IN WRAP UP [PHONE_NUMBER] Wrap up | 00:15" at bounding box center [68, 69] width 106 height 109
click at [101, 148] on button "COMPLETE" at bounding box center [99, 143] width 36 height 10
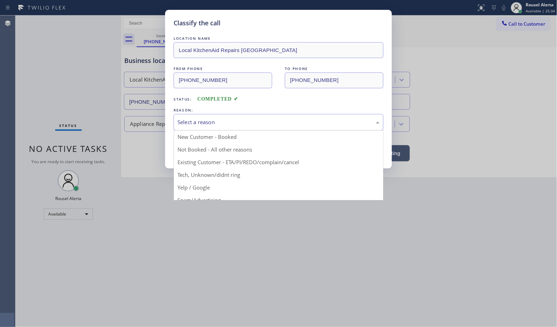
click at [222, 128] on div "Select a reason" at bounding box center [279, 122] width 210 height 17
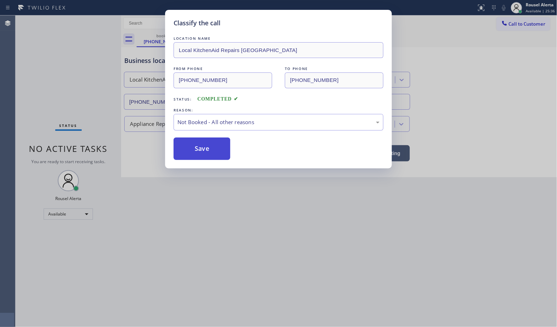
click at [212, 145] on button "Save" at bounding box center [202, 149] width 57 height 23
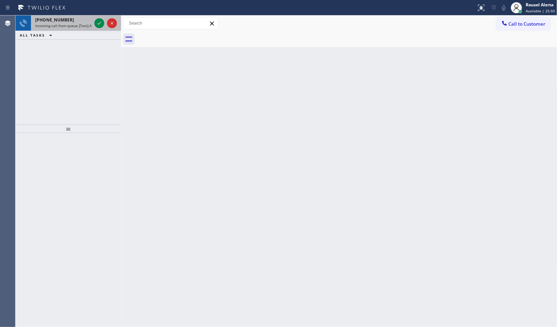
click at [68, 25] on span "Incoming call from queue [Test] All" at bounding box center [64, 25] width 58 height 5
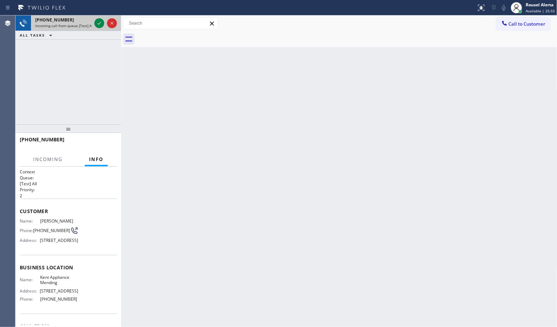
click at [68, 25] on span "Incoming call from queue [Test] All" at bounding box center [64, 25] width 58 height 5
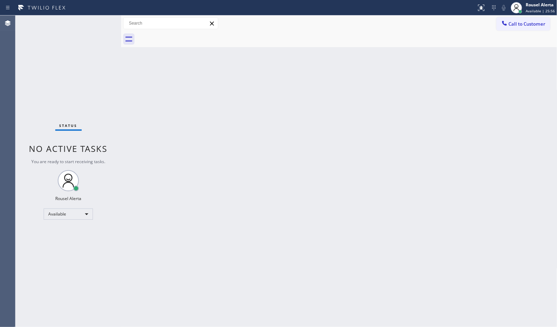
click at [68, 25] on div "Status No active tasks You are ready to start receiving tasks. Rousel Alerta Av…" at bounding box center [68, 171] width 106 height 312
drag, startPoint x: 232, startPoint y: 187, endPoint x: 244, endPoint y: 207, distance: 23.5
click at [235, 192] on div "Back to Dashboard Change Sender ID Customers Technicians Select a contact Outbo…" at bounding box center [339, 171] width 436 height 312
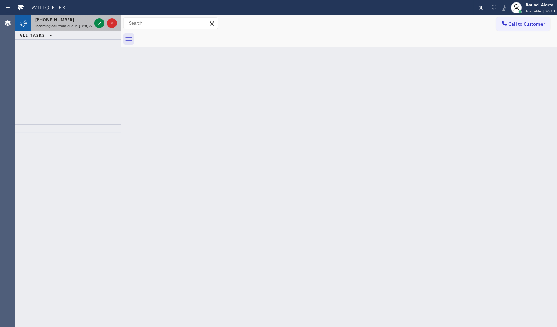
click at [71, 30] on div "[PHONE_NUMBER] Incoming call from queue [Test] All" at bounding box center [62, 22] width 62 height 15
click at [72, 29] on div "[PHONE_NUMBER] Incoming call from queue [Test] All" at bounding box center [62, 22] width 62 height 15
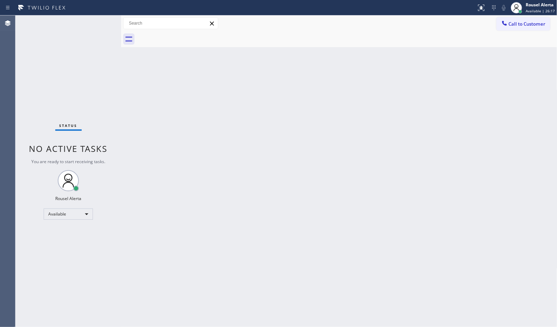
click at [85, 23] on div "Status No active tasks You are ready to start receiving tasks. Rousel Alerta Av…" at bounding box center [68, 171] width 106 height 312
click at [134, 73] on div "Back to Dashboard Change Sender ID Customers Technicians Select a contact Outbo…" at bounding box center [339, 171] width 436 height 312
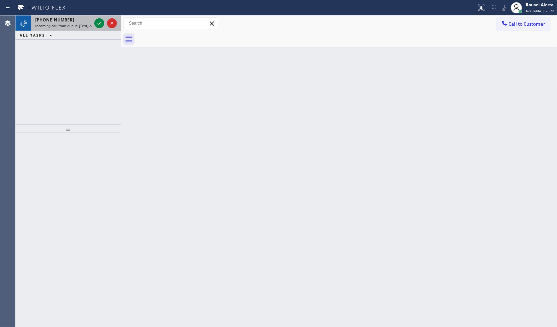
click at [75, 20] on div "[PHONE_NUMBER]" at bounding box center [63, 20] width 56 height 6
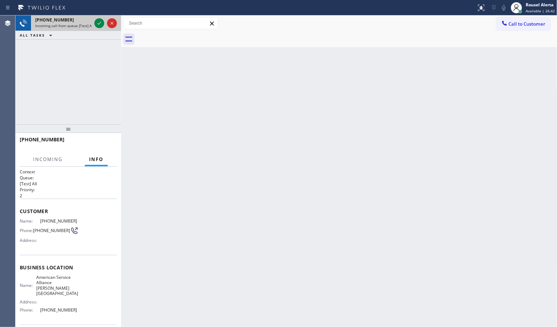
click at [93, 22] on div at bounding box center [105, 22] width 25 height 15
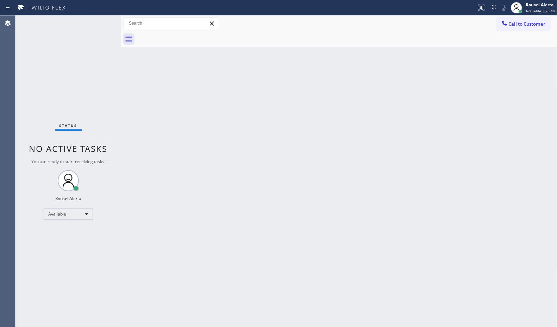
click at [87, 25] on div "Status No active tasks You are ready to start receiving tasks. Rousel Alerta Av…" at bounding box center [68, 171] width 106 height 312
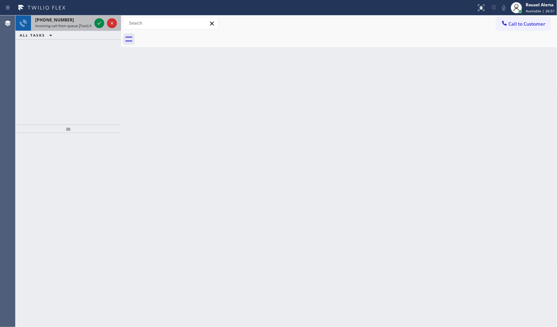
click at [83, 19] on div "[PHONE_NUMBER]" at bounding box center [63, 20] width 56 height 6
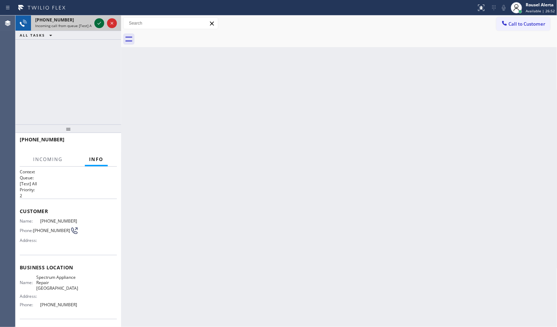
click at [97, 23] on icon at bounding box center [99, 23] width 8 height 8
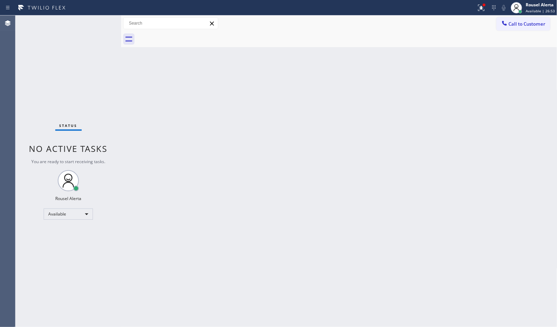
click at [200, 150] on div "Back to Dashboard Change Sender ID Customers Technicians Select a contact Outbo…" at bounding box center [339, 171] width 436 height 312
click at [485, 11] on icon at bounding box center [481, 8] width 8 height 8
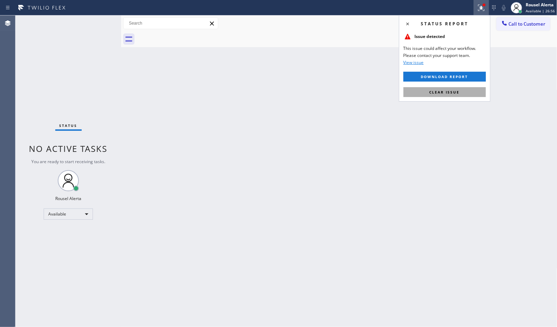
click at [471, 92] on button "Clear issue" at bounding box center [444, 92] width 82 height 10
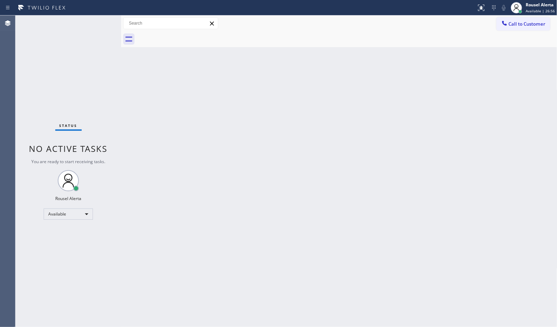
click at [375, 146] on div "Back to Dashboard Change Sender ID Customers Technicians Select a contact Outbo…" at bounding box center [339, 171] width 436 height 312
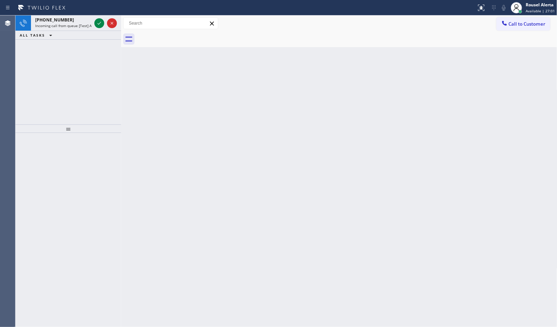
click at [92, 25] on span "Incoming call from queue [Test] All" at bounding box center [64, 25] width 58 height 5
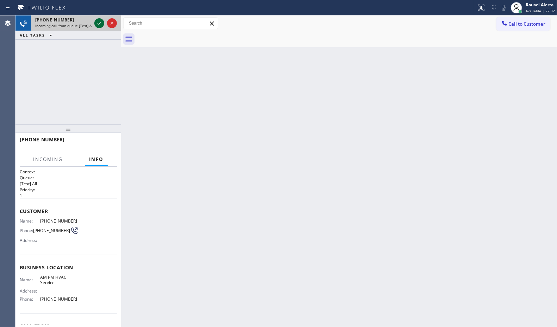
click at [96, 24] on icon at bounding box center [99, 23] width 8 height 8
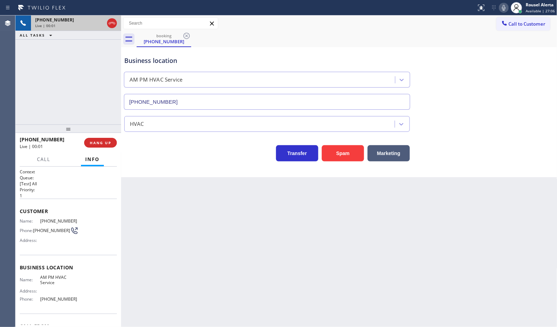
type input "[PHONE_NUMBER]"
drag, startPoint x: 117, startPoint y: 183, endPoint x: 116, endPoint y: 208, distance: 24.6
click at [116, 208] on div "Context Queue: [Test] All Priority: 1 Customer Name: [PHONE_NUMBER] Phone: [PHO…" at bounding box center [68, 247] width 106 height 161
click at [108, 195] on p "1" at bounding box center [68, 196] width 97 height 6
click at [105, 193] on p "1" at bounding box center [68, 196] width 97 height 6
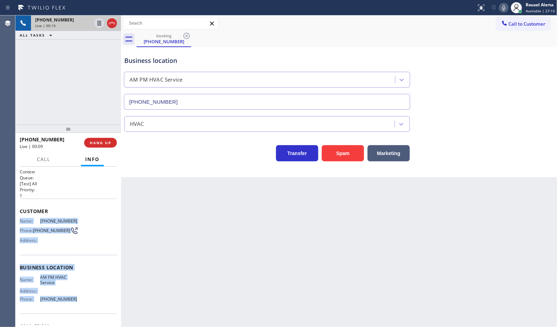
drag, startPoint x: 18, startPoint y: 218, endPoint x: 72, endPoint y: 296, distance: 95.9
click at [72, 296] on div "Context Queue: [Test] All Priority: 1 Customer Name: [PHONE_NUMBER] Phone: [PHO…" at bounding box center [68, 247] width 106 height 161
click at [99, 25] on icon at bounding box center [99, 23] width 8 height 8
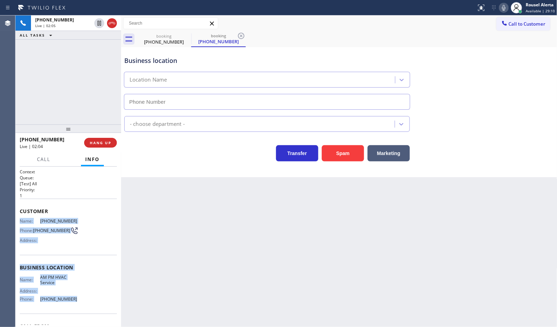
type input "[PHONE_NUMBER]"
click at [500, 9] on div at bounding box center [504, 8] width 10 height 8
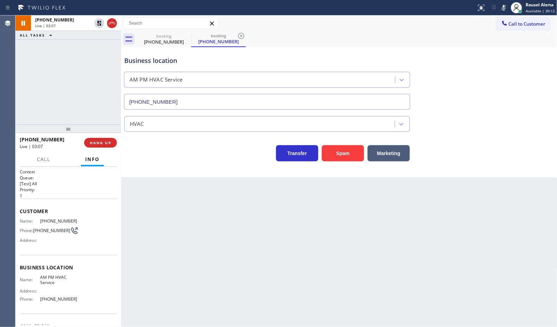
drag, startPoint x: 253, startPoint y: 205, endPoint x: 217, endPoint y: 147, distance: 68.1
click at [251, 203] on div "Back to Dashboard Change Sender ID Customers Technicians Select a contact Outbo…" at bounding box center [339, 171] width 436 height 312
drag, startPoint x: 96, startPoint y: 23, endPoint x: 103, endPoint y: 23, distance: 6.7
click at [96, 23] on icon at bounding box center [99, 23] width 8 height 8
type input "[PHONE_NUMBER]"
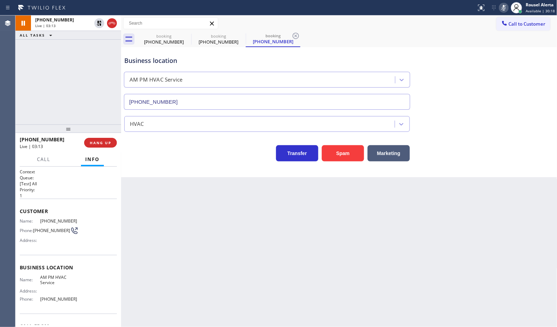
click at [503, 8] on icon at bounding box center [503, 8] width 8 height 8
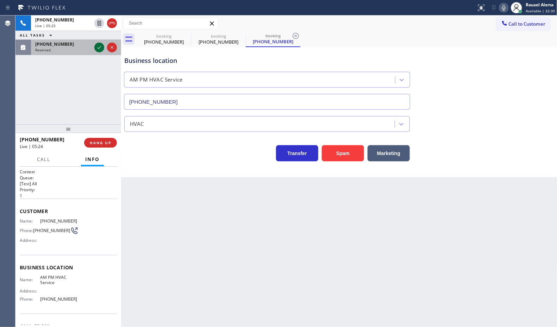
click at [100, 49] on icon at bounding box center [99, 47] width 8 height 8
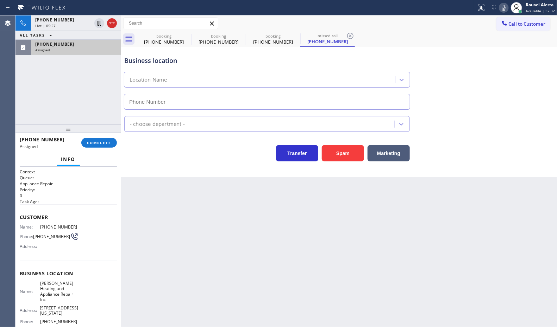
type input "[PHONE_NUMBER]"
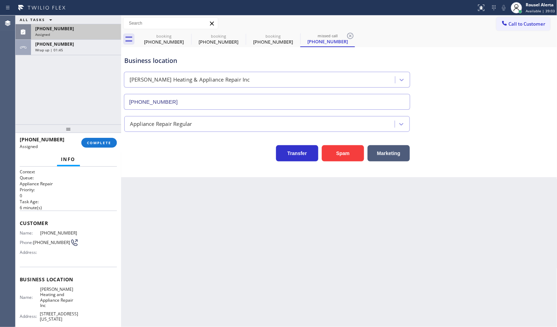
click at [214, 252] on div "Back to Dashboard Change Sender ID Customers Technicians Select a contact Outbo…" at bounding box center [339, 171] width 436 height 312
click at [74, 34] on div "Assigned" at bounding box center [76, 34] width 82 height 5
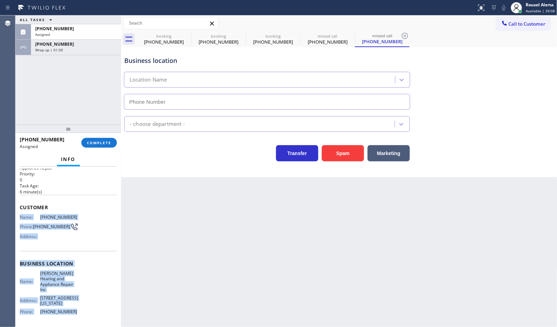
scroll to position [44, 0]
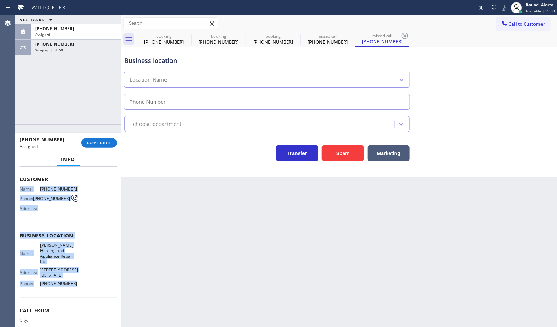
drag, startPoint x: 20, startPoint y: 229, endPoint x: 85, endPoint y: 283, distance: 84.8
click at [85, 283] on div "Context Queue: Appliance Repair Priority: 0 Task Age: [DEMOGRAPHIC_DATA] minute…" at bounding box center [68, 238] width 97 height 227
drag, startPoint x: 93, startPoint y: 48, endPoint x: 101, endPoint y: 133, distance: 86.0
click at [93, 48] on div "Wrap up | 02:05" at bounding box center [76, 50] width 82 height 5
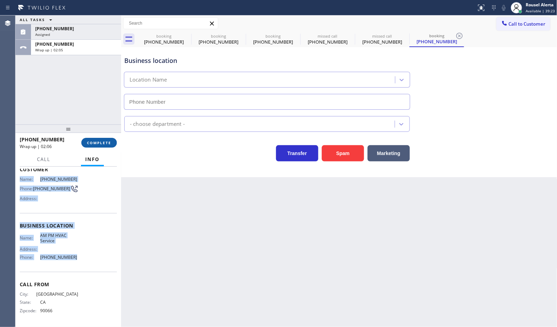
scroll to position [32, 0]
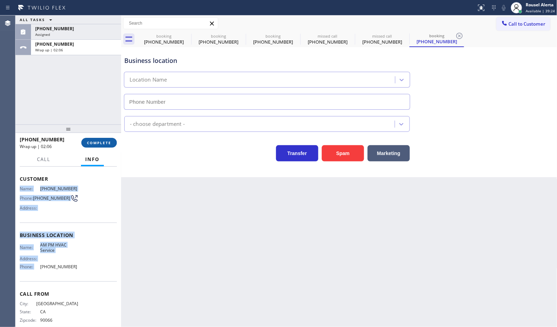
click at [101, 140] on span "COMPLETE" at bounding box center [99, 142] width 24 height 5
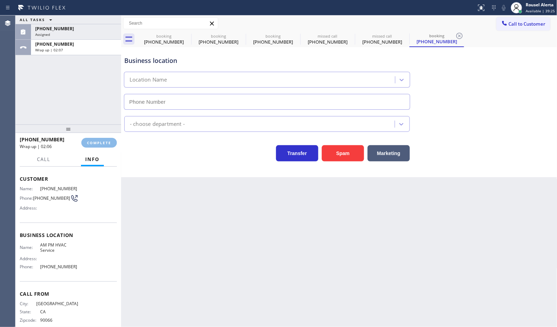
type input "[PHONE_NUMBER]"
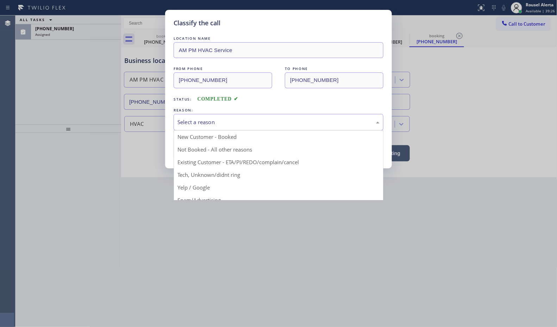
click at [208, 119] on div "Select a reason" at bounding box center [278, 122] width 202 height 8
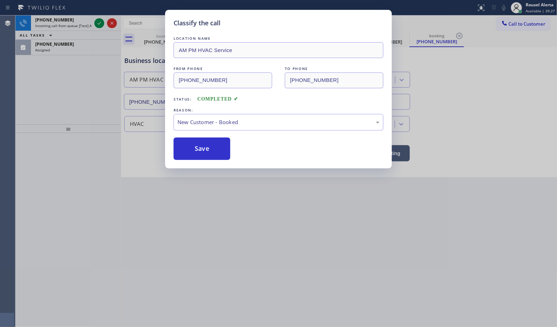
click at [206, 150] on button "Save" at bounding box center [202, 149] width 57 height 23
click at [84, 50] on div "Classify the call LOCATION NAME AM PM HVAC Service FROM PHONE [PHONE_NUMBER] TO…" at bounding box center [278, 163] width 557 height 327
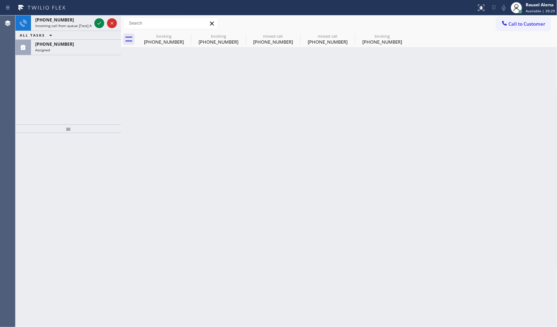
click at [84, 50] on div "Assigned" at bounding box center [76, 50] width 82 height 5
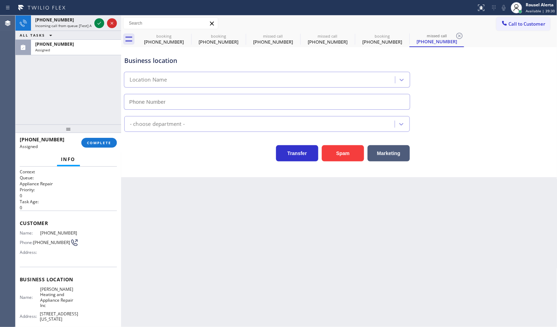
click at [84, 50] on div "Assigned" at bounding box center [76, 50] width 82 height 5
click at [99, 145] on button "COMPLETE" at bounding box center [99, 143] width 36 height 10
type input "[PHONE_NUMBER]"
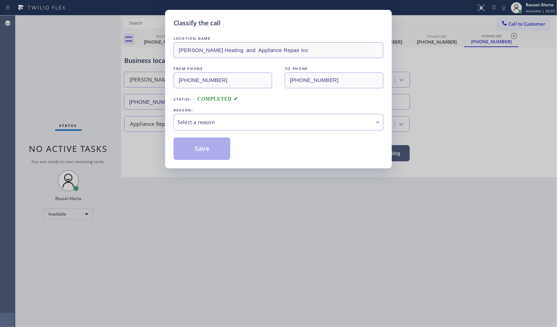
click at [213, 124] on div "Select a reason" at bounding box center [278, 122] width 202 height 8
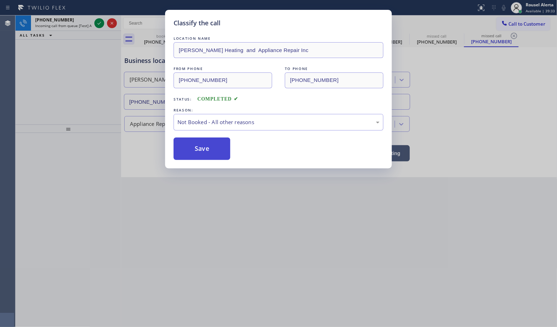
click at [210, 152] on button "Save" at bounding box center [202, 149] width 57 height 23
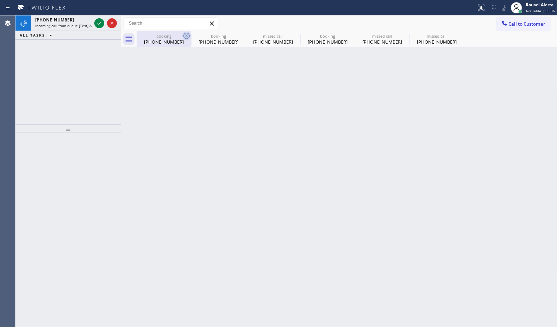
click at [184, 35] on icon at bounding box center [186, 36] width 8 height 8
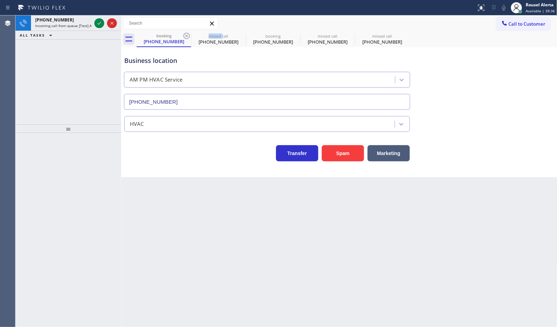
click at [184, 35] on icon at bounding box center [186, 36] width 8 height 8
click at [0, 0] on icon at bounding box center [0, 0] width 0 height 0
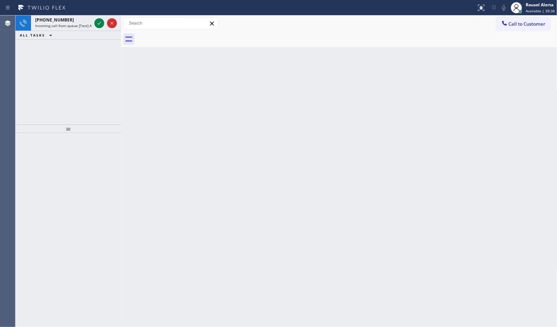
click at [184, 35] on div at bounding box center [347, 39] width 421 height 16
click at [201, 90] on div "Back to Dashboard Change Sender ID Customers Technicians Select a contact Outbo…" at bounding box center [339, 171] width 436 height 312
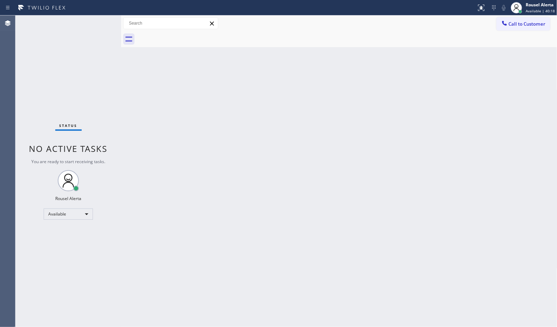
click at [219, 132] on div "Back to Dashboard Change Sender ID Customers Technicians Select a contact Outbo…" at bounding box center [339, 171] width 436 height 312
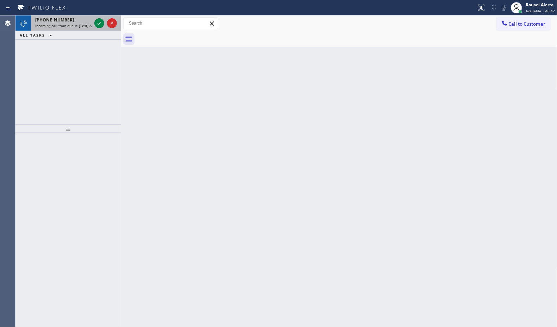
click at [80, 23] on span "Incoming call from queue [Test] All" at bounding box center [64, 25] width 58 height 5
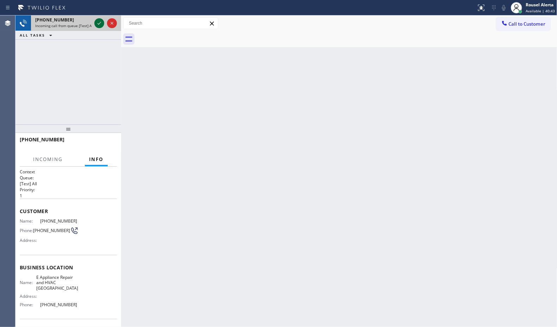
click at [99, 22] on icon at bounding box center [99, 23] width 8 height 8
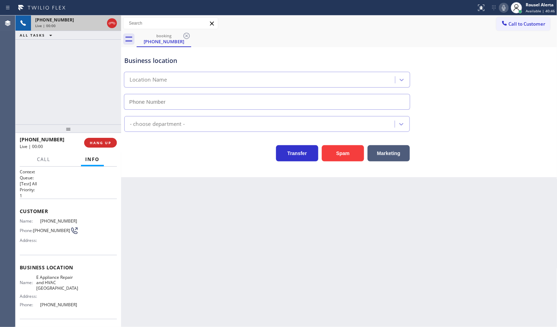
type input "[PHONE_NUMBER]"
click at [113, 145] on button "HANG UP" at bounding box center [100, 143] width 33 height 10
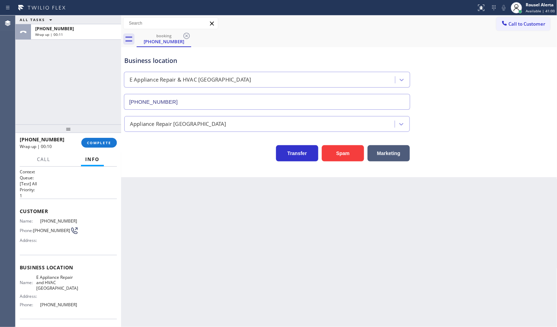
click at [220, 212] on div "Back to Dashboard Change Sender ID Customers Technicians Select a contact Outbo…" at bounding box center [339, 171] width 436 height 312
click at [238, 231] on div "Back to Dashboard Change Sender ID Customers Technicians Select a contact Outbo…" at bounding box center [339, 171] width 436 height 312
click at [92, 143] on span "COMPLETE" at bounding box center [99, 142] width 24 height 5
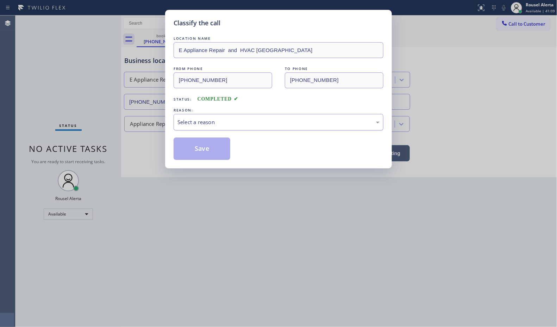
click at [248, 126] on div "Select a reason" at bounding box center [278, 122] width 202 height 8
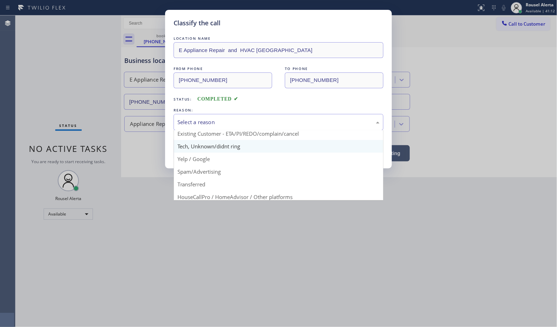
scroll to position [44, 0]
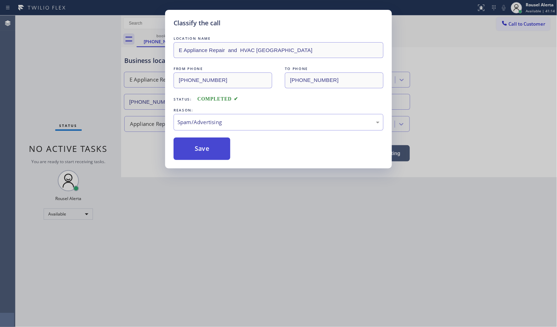
click at [218, 156] on button "Save" at bounding box center [202, 149] width 57 height 23
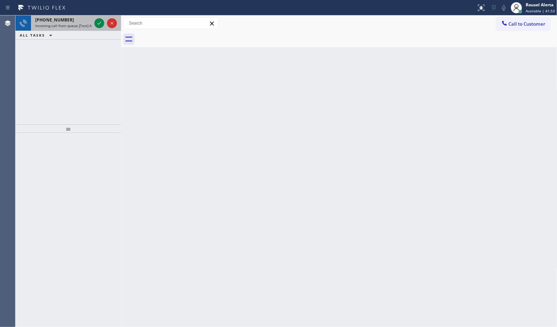
click at [80, 25] on span "Incoming call from queue [Test] All" at bounding box center [64, 25] width 58 height 5
click at [80, 23] on span "Incoming call from queue [Test] All" at bounding box center [64, 25] width 58 height 5
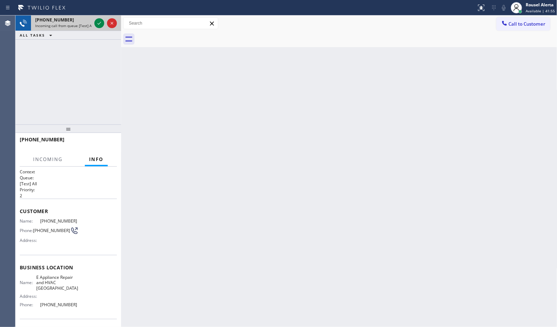
click at [95, 18] on div at bounding box center [105, 22] width 25 height 15
click at [96, 21] on icon at bounding box center [99, 23] width 8 height 8
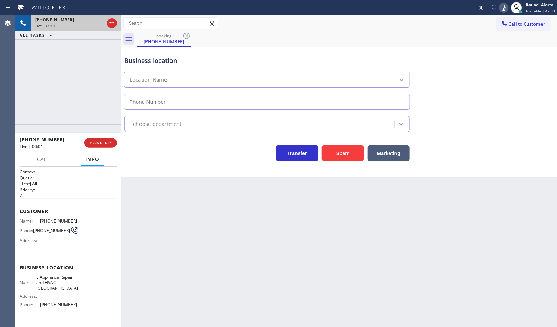
type input "[PHONE_NUMBER]"
drag, startPoint x: 99, startPoint y: 57, endPoint x: 113, endPoint y: 74, distance: 21.8
click at [99, 57] on div "[PHONE_NUMBER] Live | 00:27 ALL TASKS ALL TASKS ACTIVE TASKS TASKS IN WRAP UP" at bounding box center [68, 69] width 106 height 109
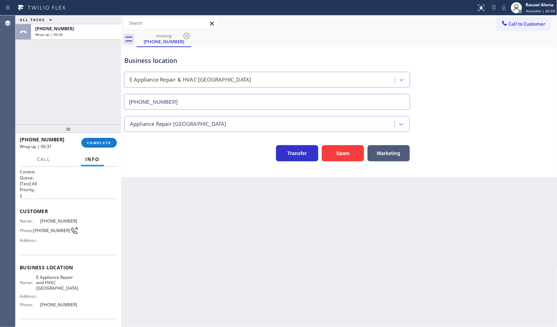
drag, startPoint x: 92, startPoint y: 37, endPoint x: 104, endPoint y: 109, distance: 73.6
click at [92, 37] on div "[PHONE_NUMBER] Wrap up | 00:30" at bounding box center [74, 31] width 87 height 15
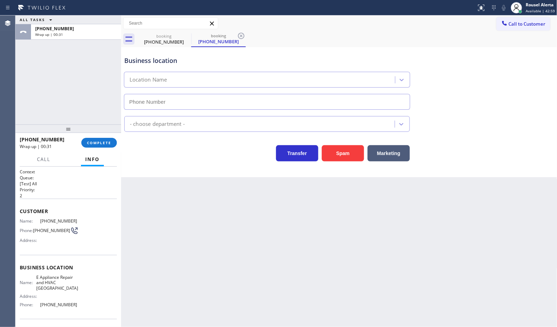
click at [103, 136] on div "[PHONE_NUMBER] Wrap up | 00:31 COMPLETE" at bounding box center [68, 143] width 97 height 18
type input "[PHONE_NUMBER]"
click at [103, 137] on div "[PHONE_NUMBER] Wrap up | 00:32 COMPLETE" at bounding box center [68, 143] width 97 height 18
click at [105, 146] on button "COMPLETE" at bounding box center [99, 143] width 36 height 10
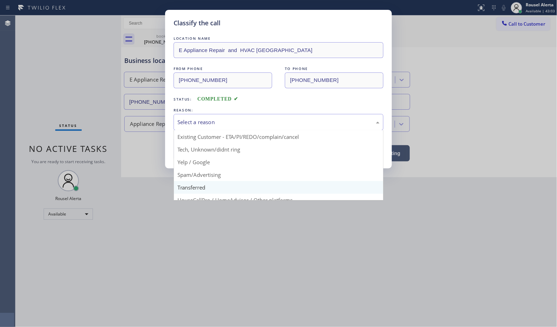
scroll to position [48, 0]
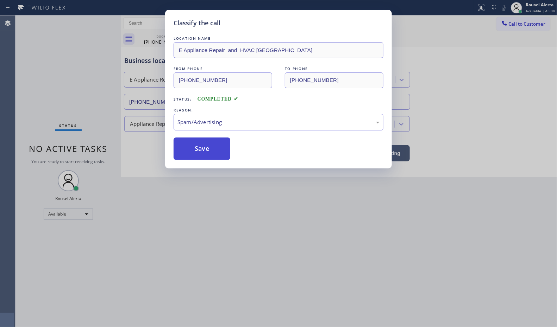
click at [194, 143] on button "Save" at bounding box center [202, 149] width 57 height 23
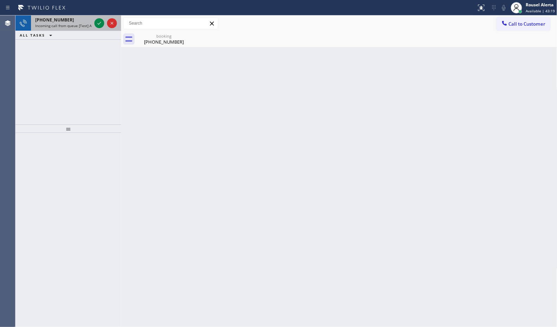
click at [87, 23] on span "Incoming call from queue [Test] All" at bounding box center [64, 25] width 58 height 5
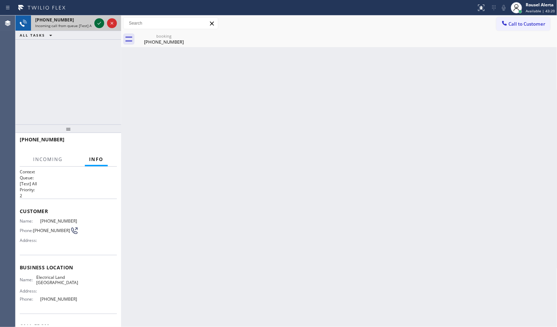
click at [95, 21] on icon at bounding box center [99, 23] width 8 height 8
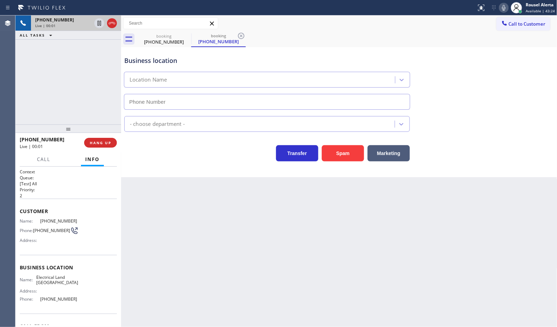
type input "[PHONE_NUMBER]"
click at [381, 43] on div "booking [PHONE_NUMBER] booking [PHONE_NUMBER]" at bounding box center [347, 39] width 421 height 16
click at [108, 141] on span "HANG UP" at bounding box center [100, 142] width 21 height 5
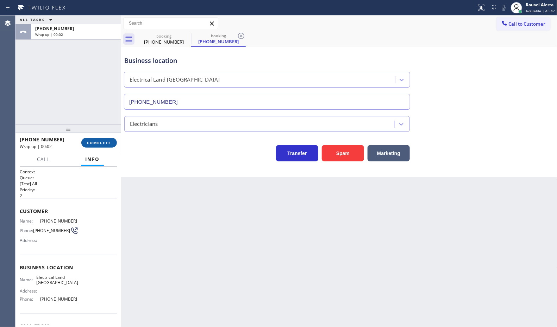
click at [99, 140] on span "COMPLETE" at bounding box center [99, 142] width 24 height 5
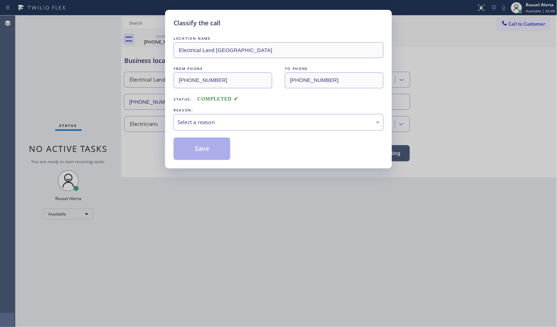
click at [229, 122] on div "Select a reason" at bounding box center [278, 122] width 202 height 8
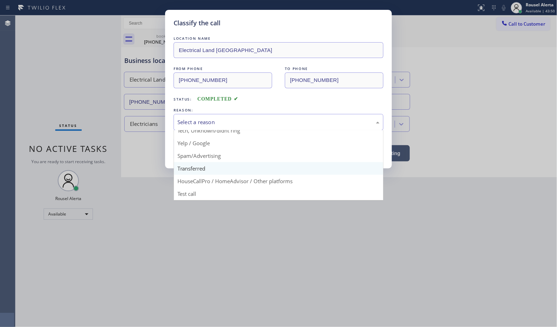
scroll to position [48, 0]
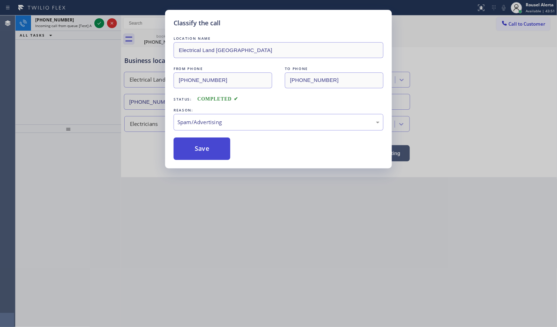
click at [198, 147] on button "Save" at bounding box center [202, 149] width 57 height 23
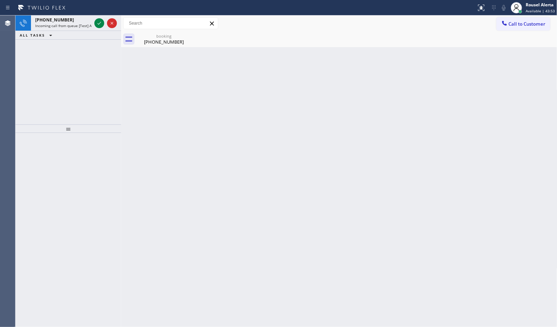
click at [75, 23] on span "Incoming call from queue [Test] All" at bounding box center [64, 25] width 58 height 5
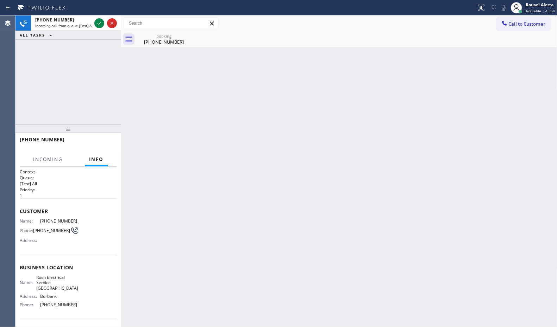
click at [75, 23] on span "Incoming call from queue [Test] All" at bounding box center [64, 25] width 58 height 5
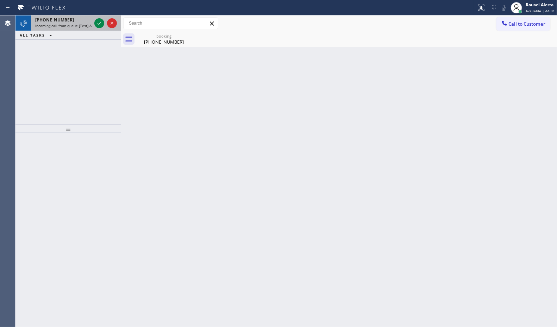
click at [71, 27] on span "Incoming call from queue [Test] All" at bounding box center [64, 25] width 58 height 5
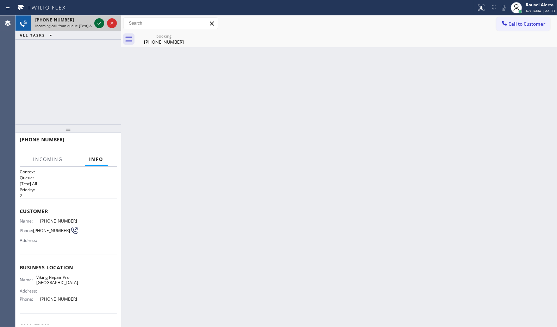
click at [97, 25] on icon at bounding box center [99, 23] width 8 height 8
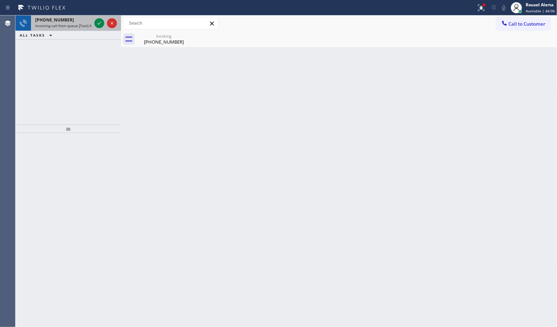
click at [80, 29] on div "[PHONE_NUMBER] Incoming call from queue [Test] All" at bounding box center [62, 22] width 62 height 15
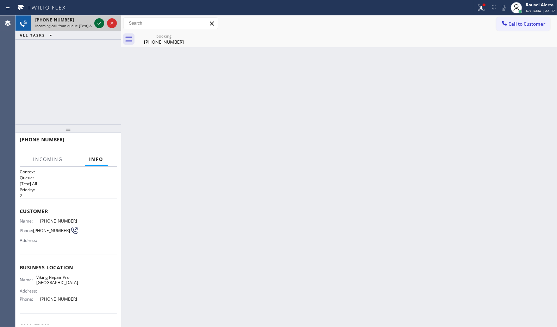
click at [96, 25] on icon at bounding box center [99, 23] width 8 height 8
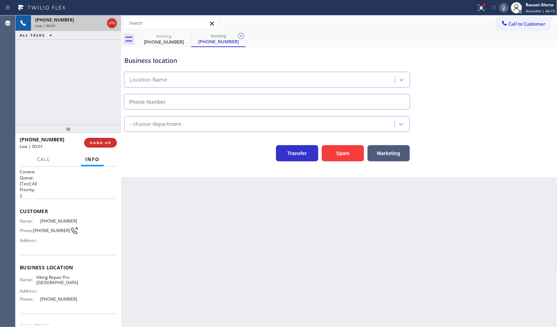
type input "[PHONE_NUMBER]"
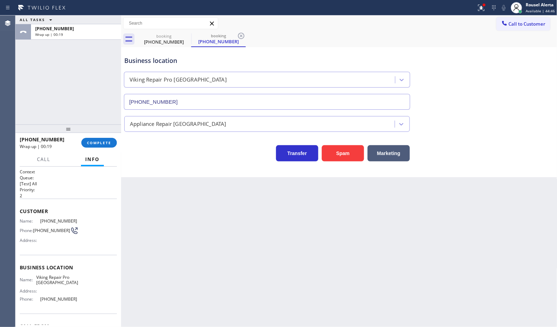
click at [69, 54] on div "ALL TASKS ALL TASKS ACTIVE TASKS TASKS IN WRAP UP [PHONE_NUMBER] Wrap up | 00:19" at bounding box center [68, 69] width 106 height 109
click at [546, 11] on span "Available | 44:47" at bounding box center [539, 10] width 29 height 5
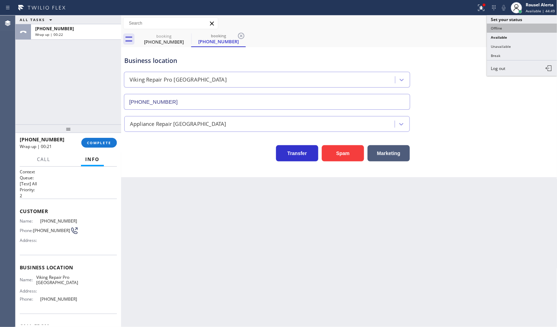
click at [526, 32] on button "Offline" at bounding box center [522, 28] width 70 height 9
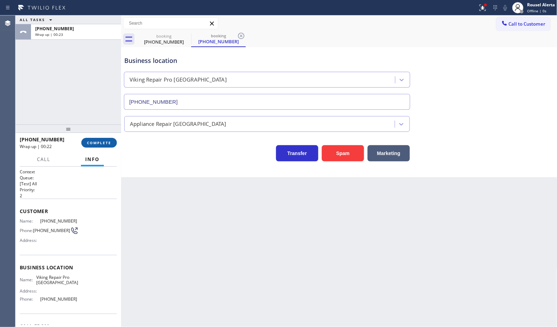
click at [101, 147] on button "COMPLETE" at bounding box center [99, 143] width 36 height 10
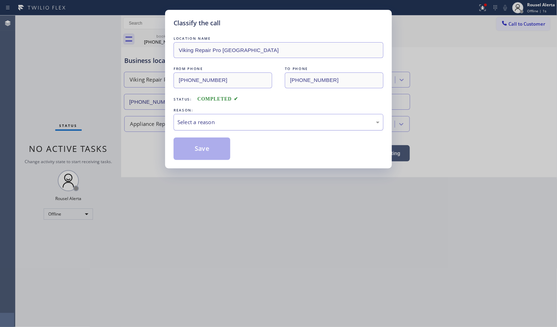
click at [237, 122] on div "Select a reason" at bounding box center [278, 122] width 202 height 8
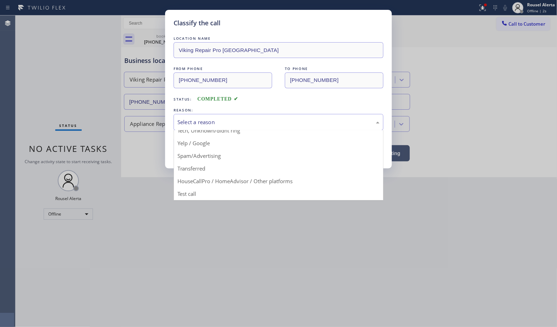
scroll to position [48, 0]
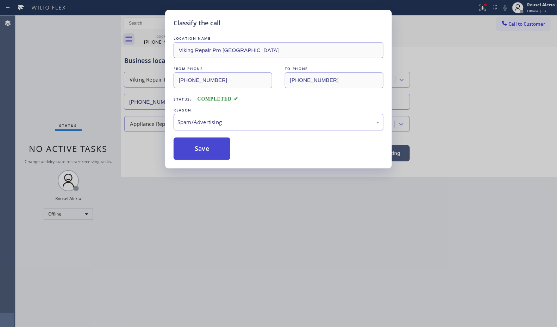
click at [188, 148] on button "Save" at bounding box center [202, 149] width 57 height 23
click at [308, 246] on div "Classify the call LOCATION NAME Viking Repair Pro Evanston FROM PHONE [PHONE_NU…" at bounding box center [278, 163] width 557 height 327
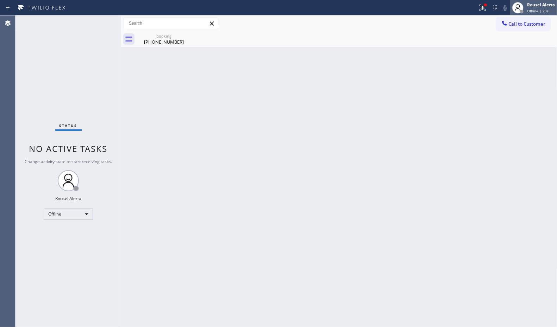
click at [538, 6] on div "Rousel Alerta" at bounding box center [541, 5] width 28 height 6
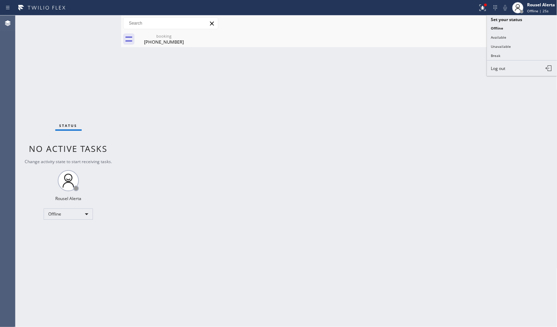
click at [463, 148] on div "Back to Dashboard Change Sender ID Customers Technicians Select a contact Outbo…" at bounding box center [339, 171] width 436 height 312
drag, startPoint x: 357, startPoint y: 125, endPoint x: 365, endPoint y: 110, distance: 17.5
click at [357, 125] on div "Back to Dashboard Change Sender ID Customers Technicians Select a contact Outbo…" at bounding box center [339, 171] width 436 height 312
click at [168, 174] on div "Back to Dashboard Change Sender ID Customers Technicians Select a contact Outbo…" at bounding box center [339, 171] width 436 height 312
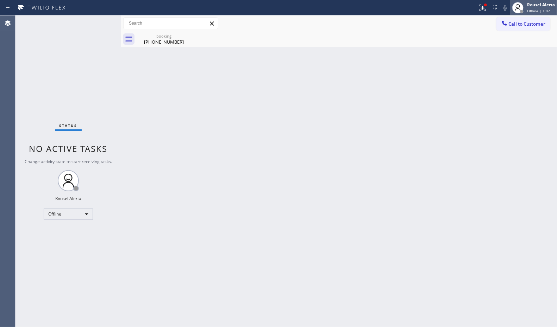
click at [533, 1] on div "Rousel Alerta Offline | 1:07" at bounding box center [540, 7] width 31 height 12
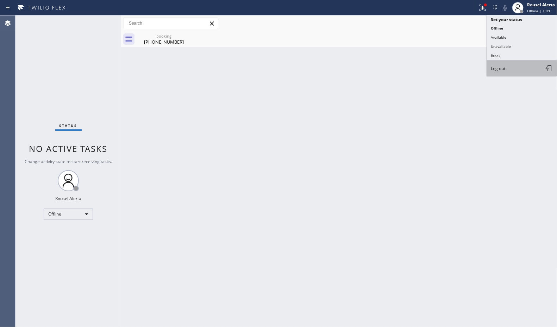
click at [512, 61] on button "Log out" at bounding box center [522, 68] width 70 height 15
